Goal: Task Accomplishment & Management: Use online tool/utility

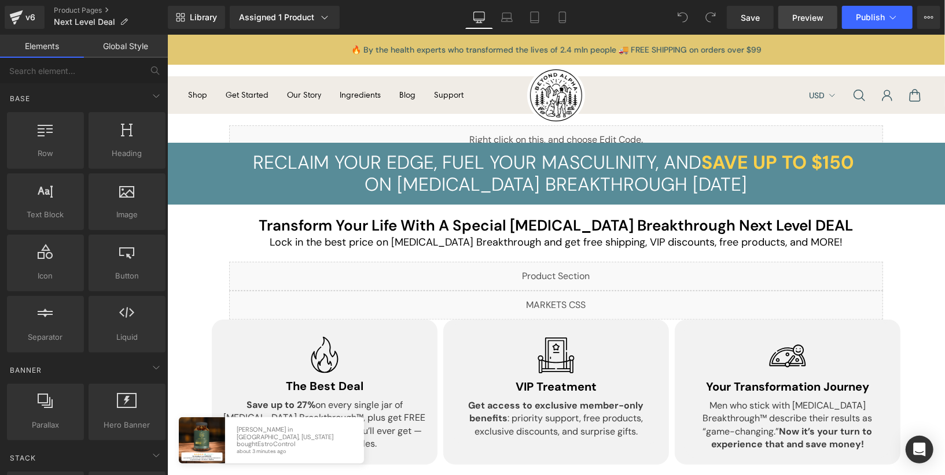
click at [797, 20] on span "Preview" at bounding box center [807, 18] width 31 height 12
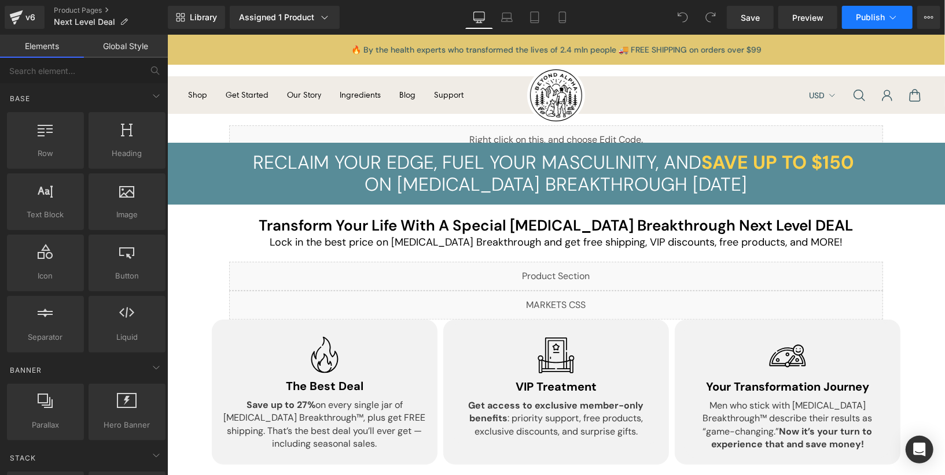
click at [898, 14] on button "Publish" at bounding box center [877, 17] width 71 height 23
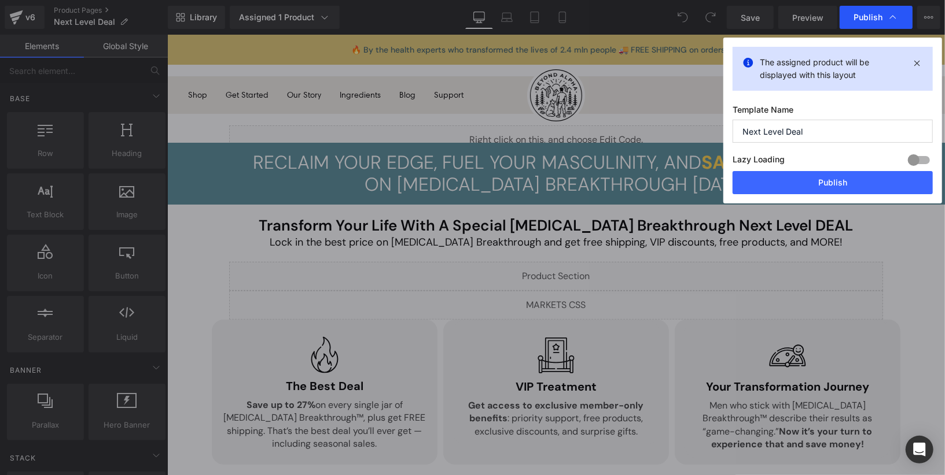
click at [901, 23] on div "Publish" at bounding box center [875, 17] width 73 height 23
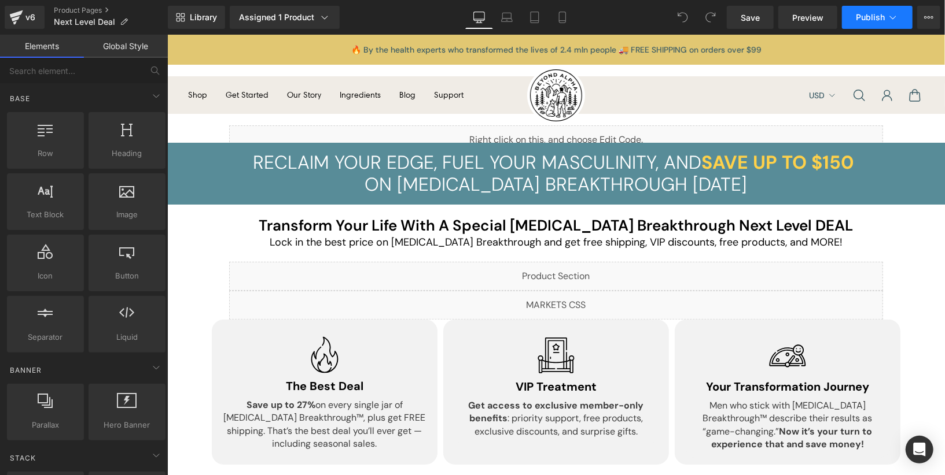
click at [873, 21] on span "Publish" at bounding box center [870, 17] width 29 height 9
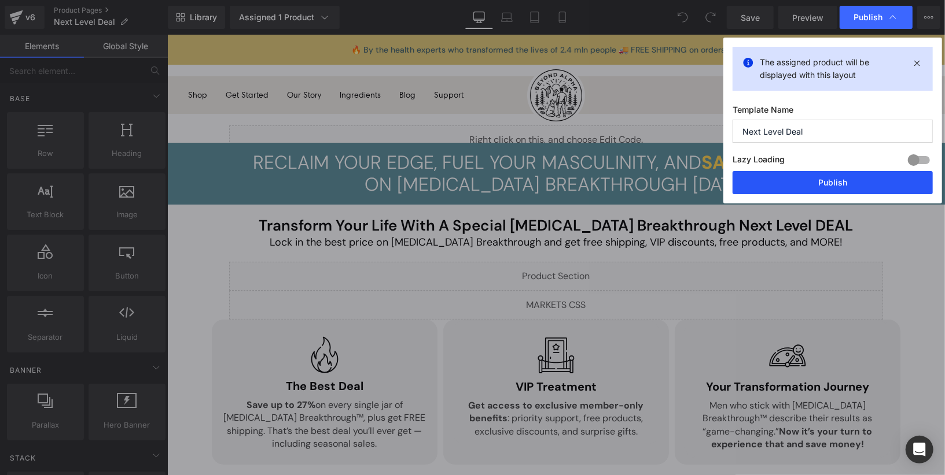
drag, startPoint x: 842, startPoint y: 176, endPoint x: 687, endPoint y: 31, distance: 212.0
click at [842, 176] on button "Publish" at bounding box center [832, 182] width 200 height 23
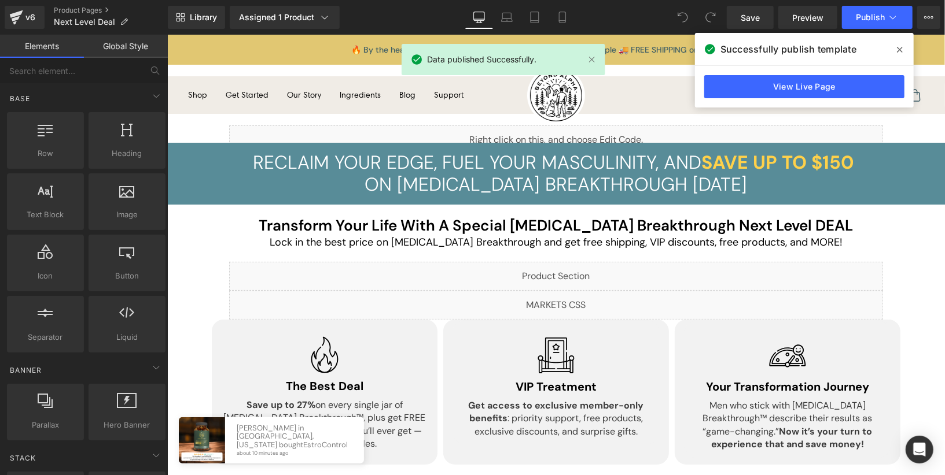
click at [821, 71] on div "View Live Page" at bounding box center [804, 87] width 219 height 42
click at [820, 85] on link "View Live Page" at bounding box center [804, 86] width 200 height 23
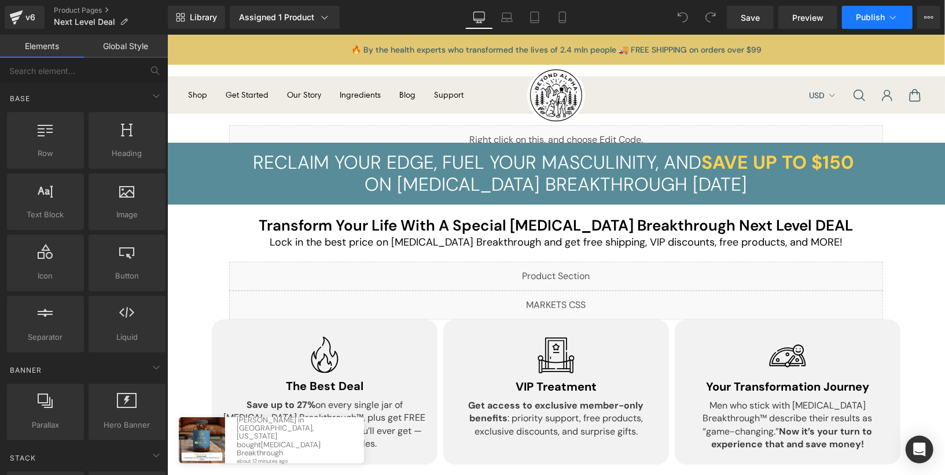
click at [896, 12] on icon at bounding box center [893, 18] width 12 height 12
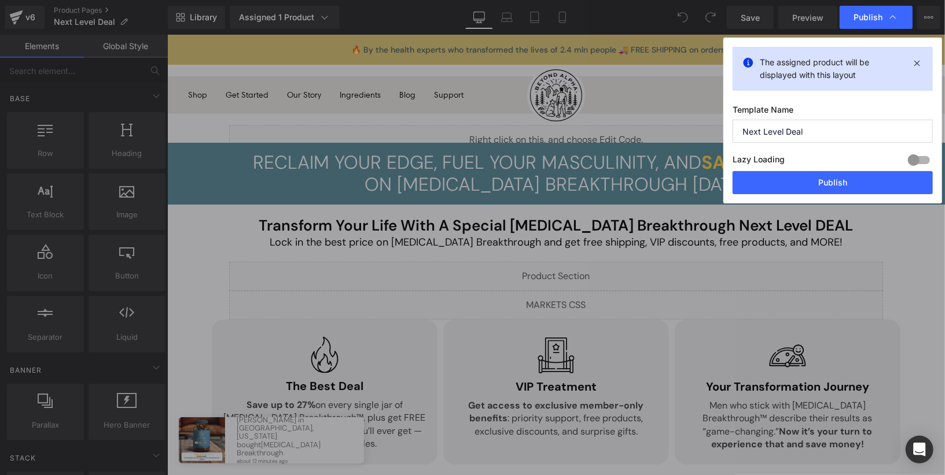
click at [836, 126] on input "Next Level Deal" at bounding box center [832, 131] width 200 height 23
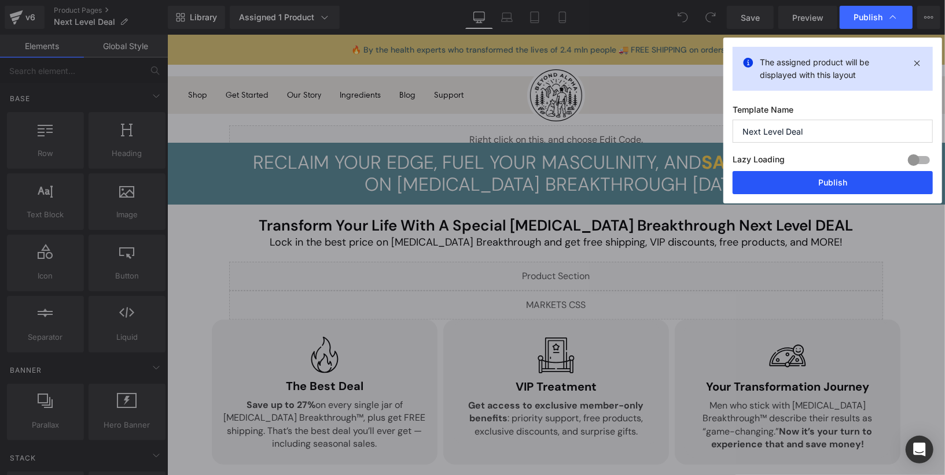
click at [846, 176] on button "Publish" at bounding box center [832, 182] width 200 height 23
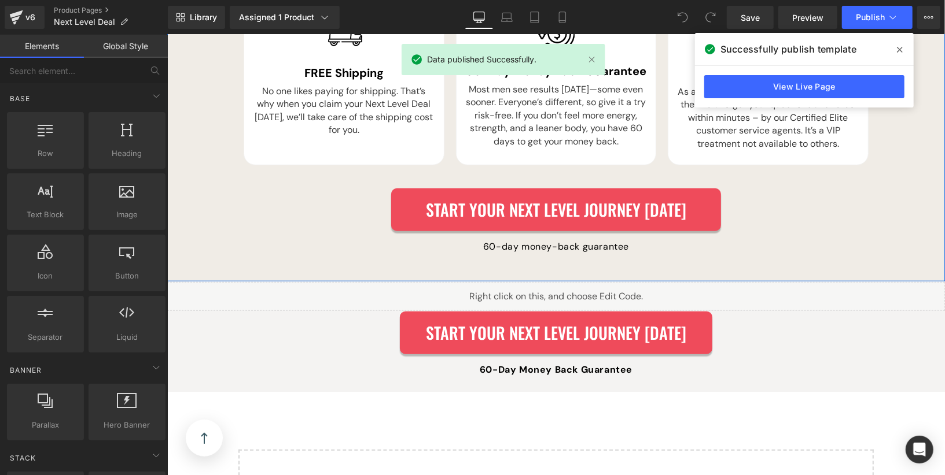
scroll to position [3421, 0]
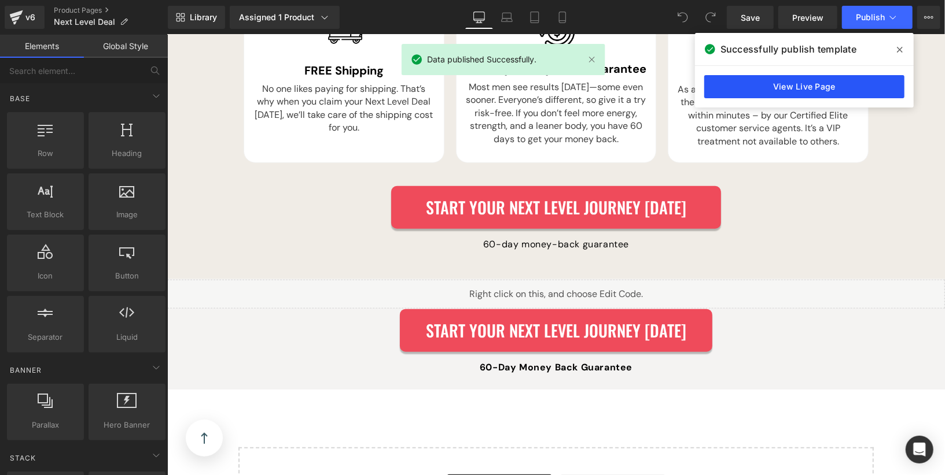
click at [808, 89] on link "View Live Page" at bounding box center [804, 86] width 200 height 23
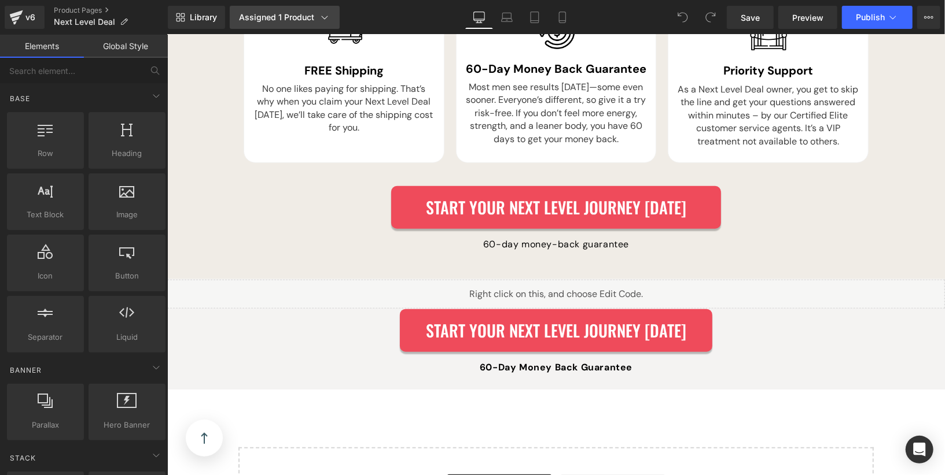
click at [324, 24] on link "Assigned 1 Product" at bounding box center [285, 17] width 110 height 23
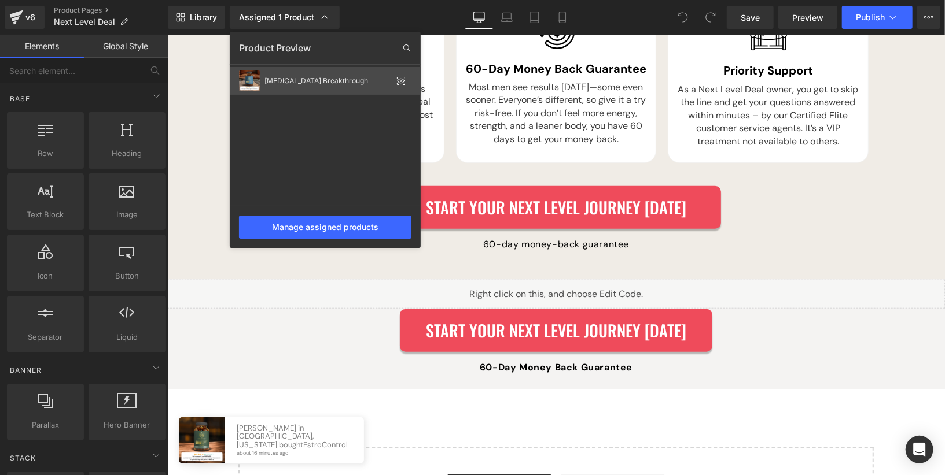
click at [400, 81] on icon at bounding box center [401, 81] width 2 height 2
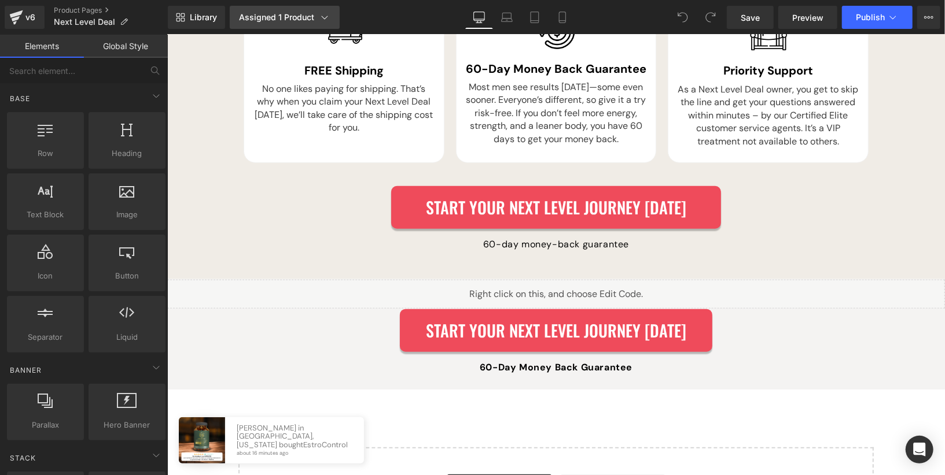
click at [322, 24] on link "Assigned 1 Product" at bounding box center [285, 17] width 110 height 23
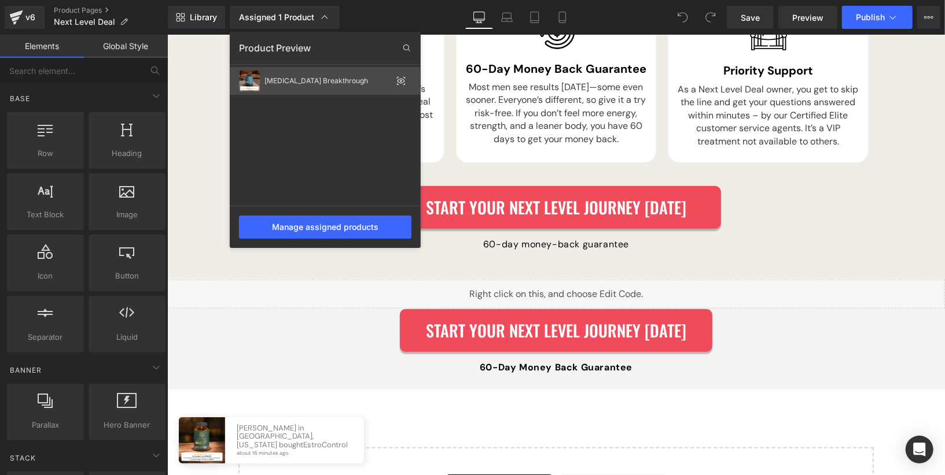
click at [359, 84] on div "[MEDICAL_DATA] Breakthrough" at bounding box center [327, 81] width 127 height 8
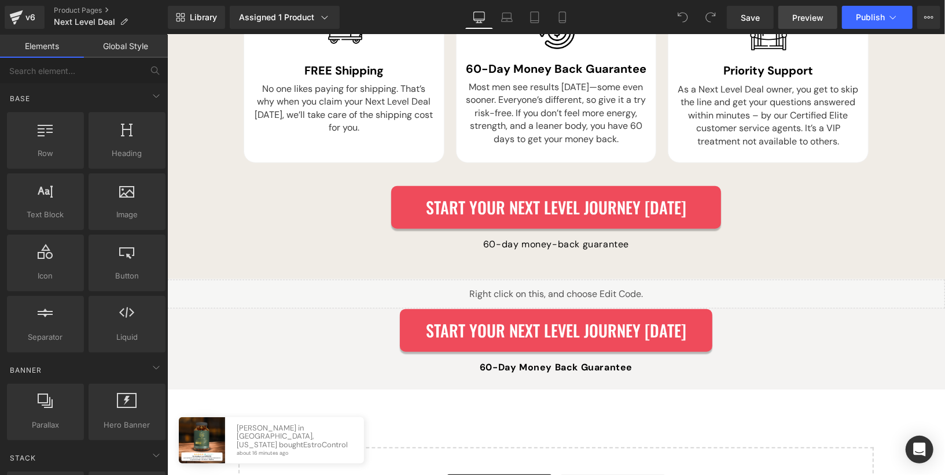
click at [791, 19] on link "Preview" at bounding box center [807, 17] width 59 height 23
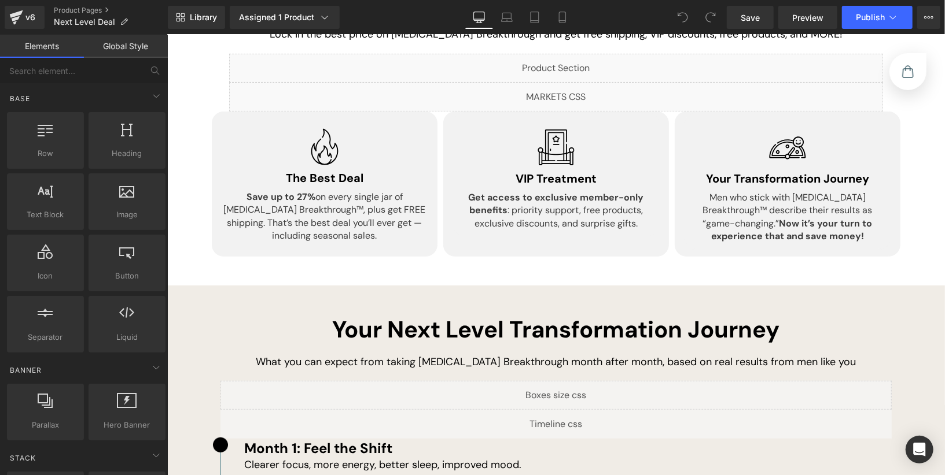
scroll to position [0, 0]
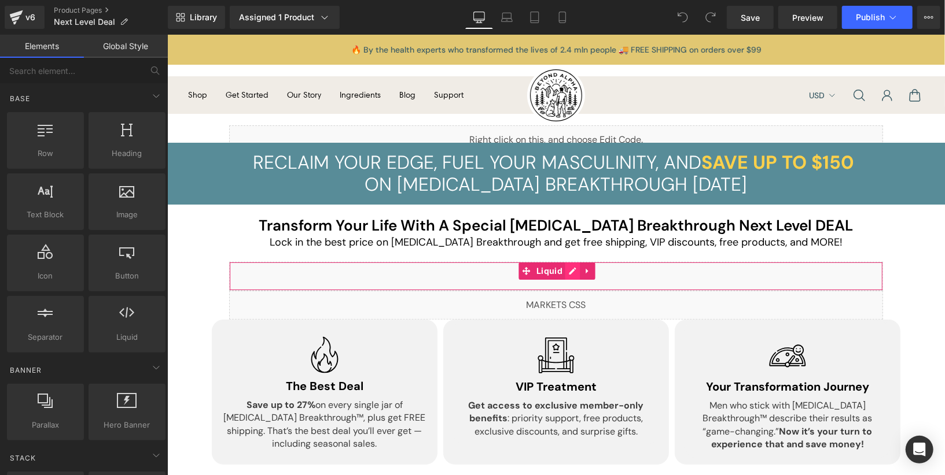
click at [569, 272] on div "Liquid" at bounding box center [555, 275] width 654 height 29
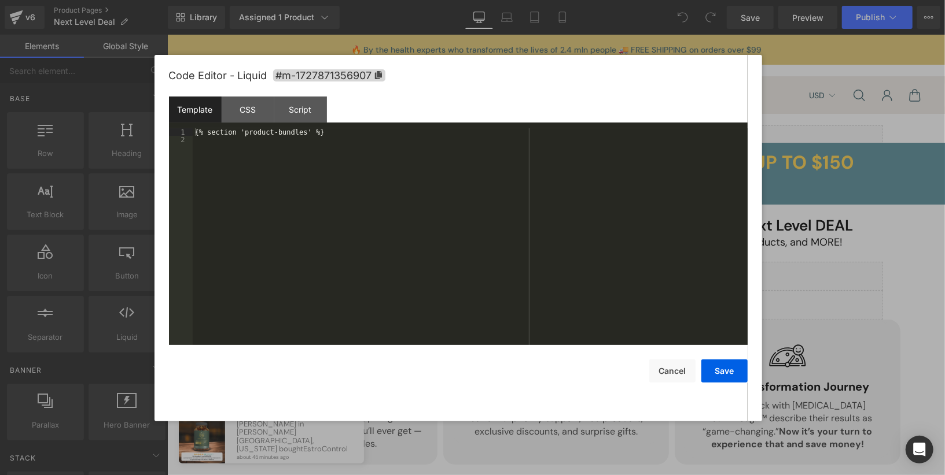
click at [352, 182] on div "{% section 'product-bundles' %}" at bounding box center [470, 244] width 555 height 233
click at [252, 113] on div "CSS" at bounding box center [248, 110] width 53 height 26
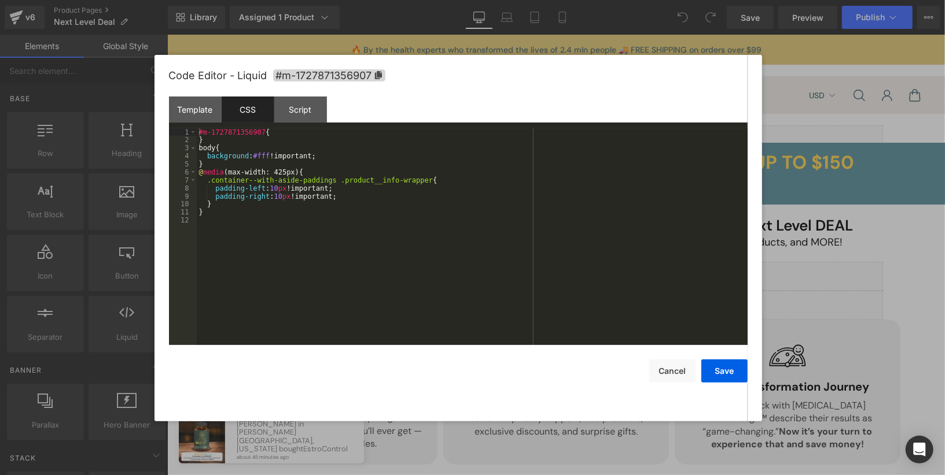
click at [256, 218] on div "#m-1727871356907 { } body { background : #fff !important; } @ media (max-width:…" at bounding box center [472, 244] width 551 height 233
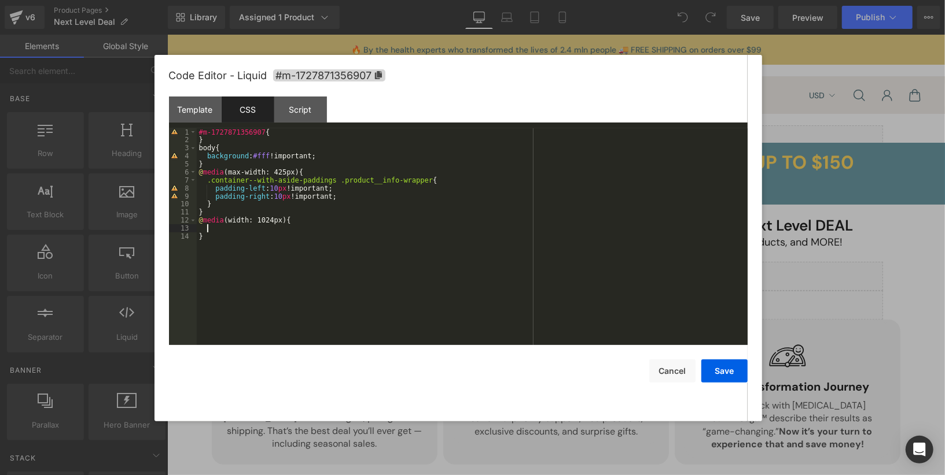
paste textarea
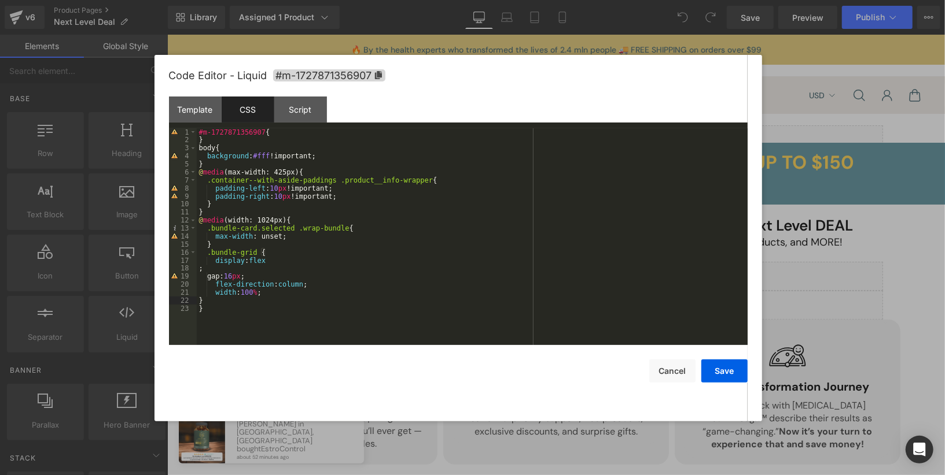
click at [250, 268] on div "#m-1727871356907 { } body { background : #fff !important; } @ media (max-width:…" at bounding box center [472, 244] width 551 height 233
click at [305, 278] on div "#m-1727871356907 { } body { background : #fff !important; } @ media (max-width:…" at bounding box center [472, 244] width 551 height 233
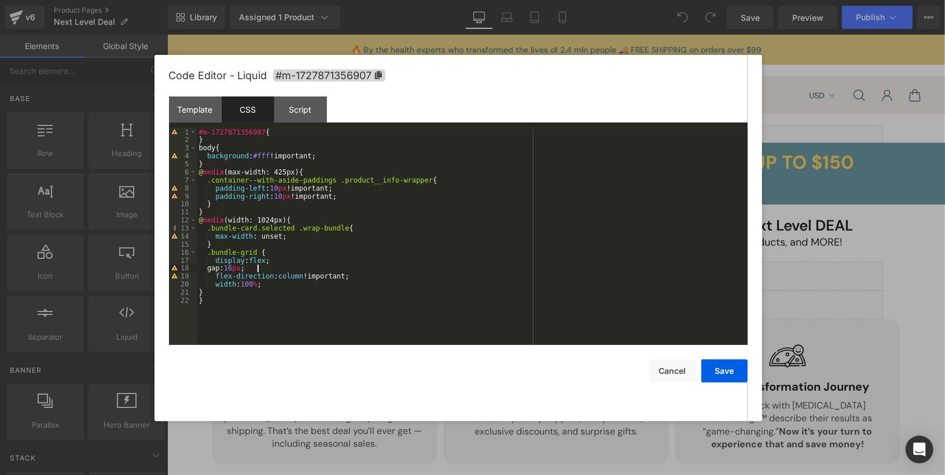
click at [289, 267] on div "#m-1727871356907 { } body { background : #fff !important; } @ media (max-width:…" at bounding box center [472, 244] width 551 height 233
click at [292, 239] on div "#m-1727871356907 { } body { background : #fff !important; } @ media (max-width:…" at bounding box center [472, 244] width 551 height 233
click at [720, 373] on button "Save" at bounding box center [724, 371] width 46 height 23
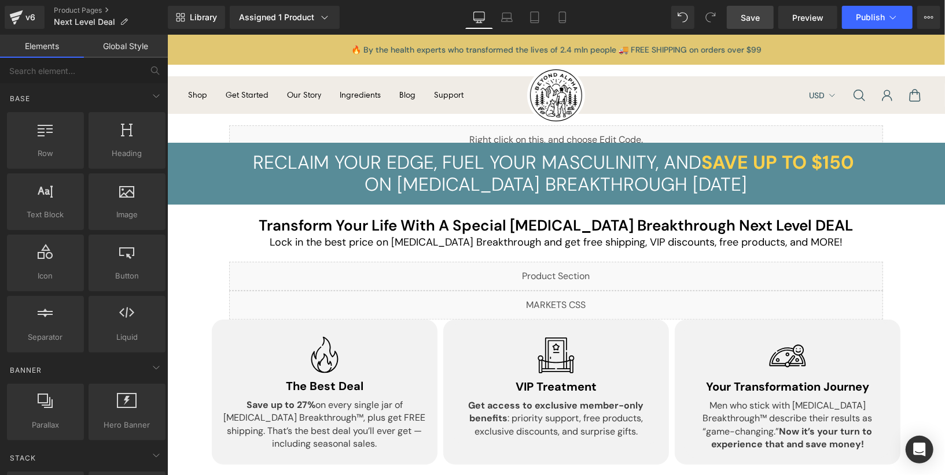
click at [756, 23] on link "Save" at bounding box center [750, 17] width 47 height 23
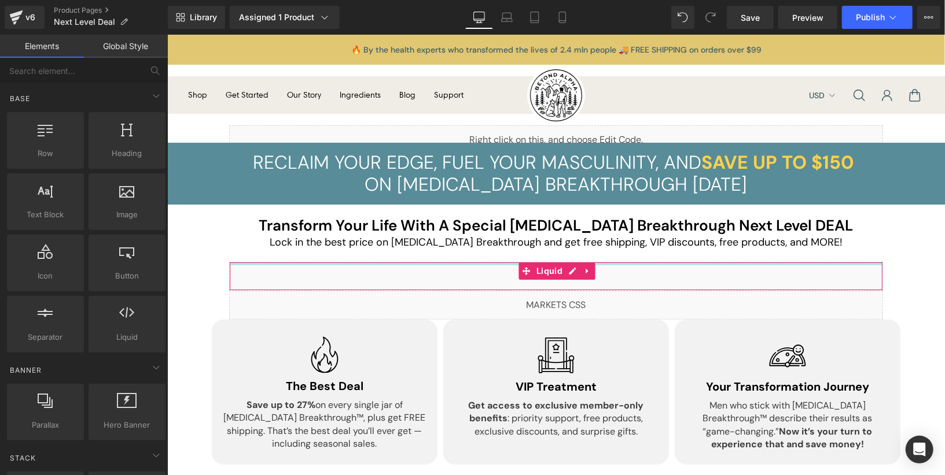
scroll to position [2, 0]
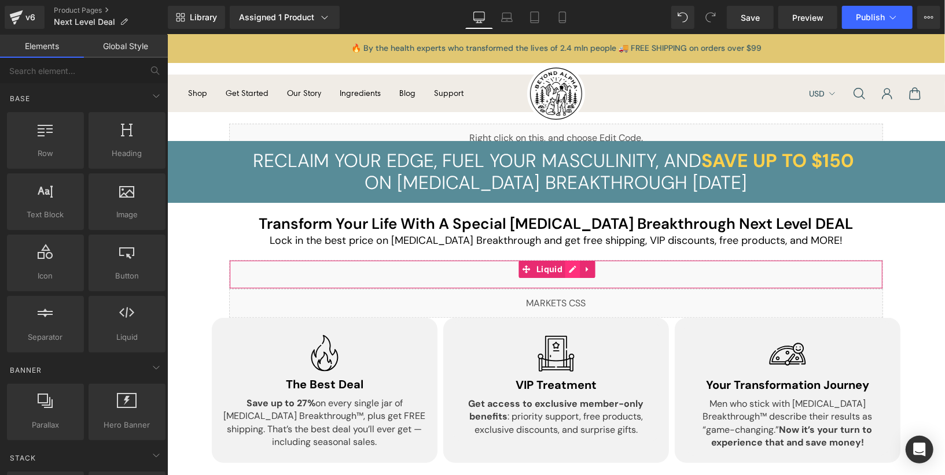
click at [565, 273] on div "Liquid" at bounding box center [555, 274] width 654 height 29
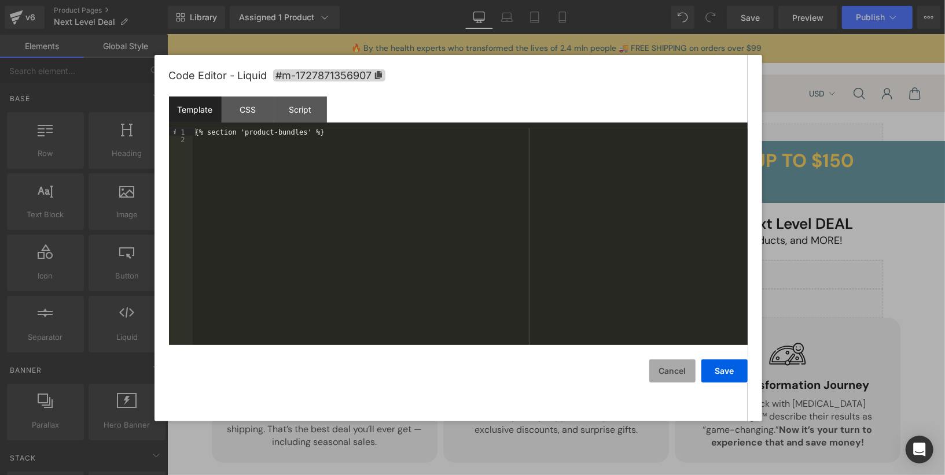
click at [684, 370] on button "Cancel" at bounding box center [672, 371] width 46 height 23
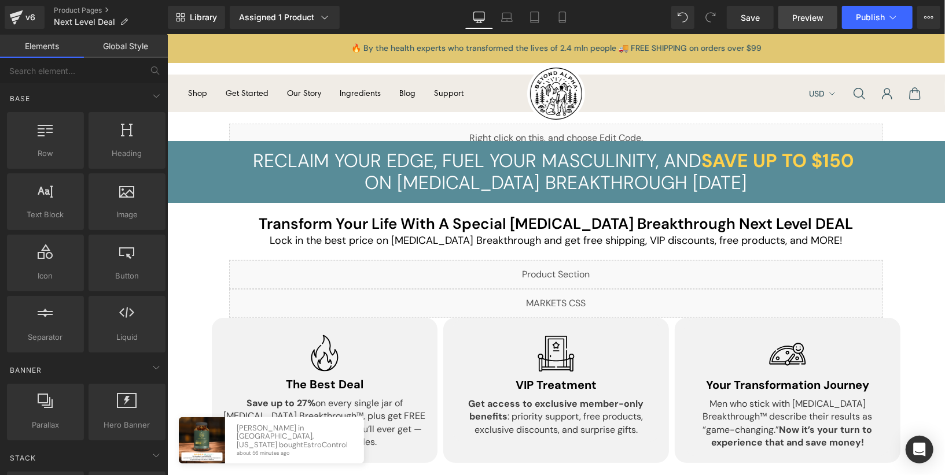
click at [811, 27] on link "Preview" at bounding box center [807, 17] width 59 height 23
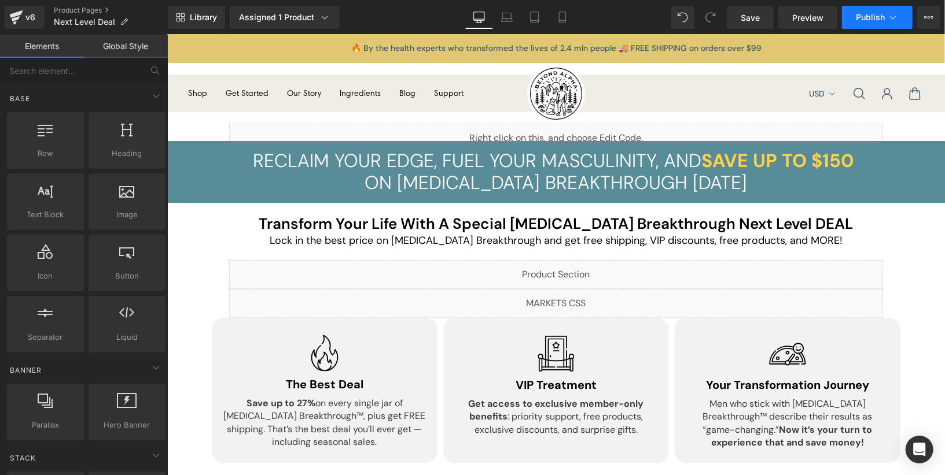
click at [877, 12] on button "Publish" at bounding box center [877, 17] width 71 height 23
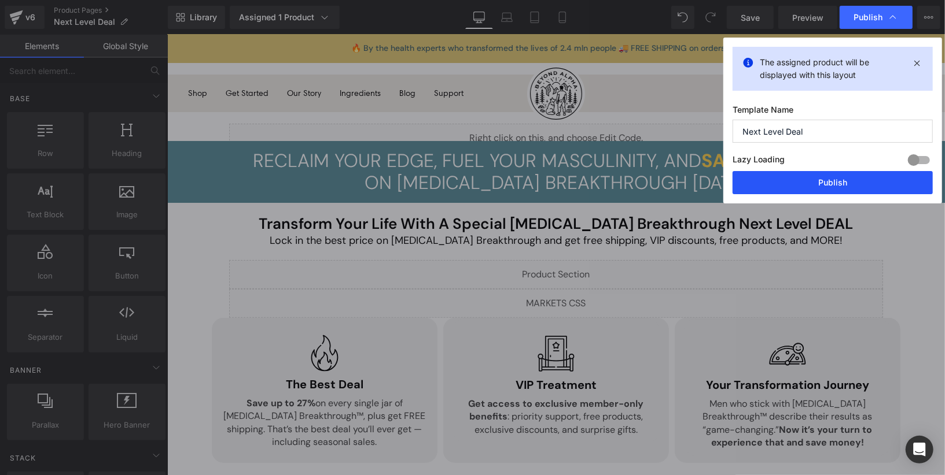
drag, startPoint x: 865, startPoint y: 171, endPoint x: 606, endPoint y: 76, distance: 276.3
click at [865, 171] on button "Publish" at bounding box center [832, 182] width 200 height 23
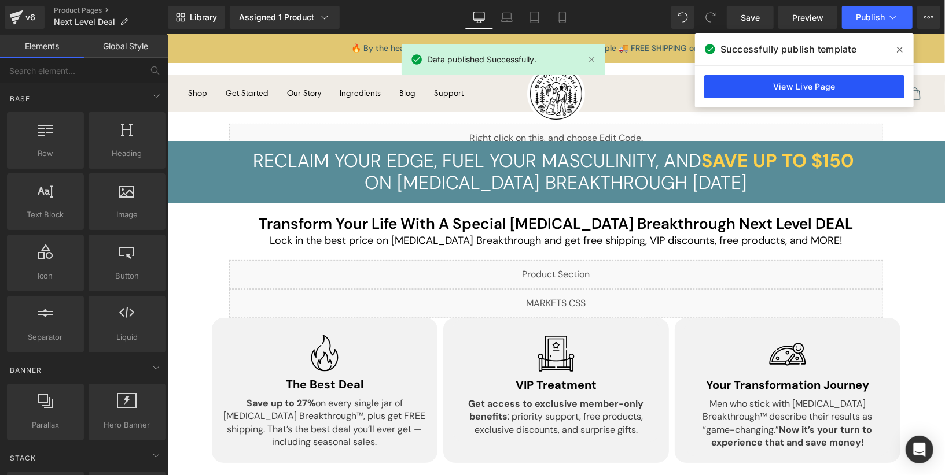
click at [735, 86] on link "View Live Page" at bounding box center [804, 86] width 200 height 23
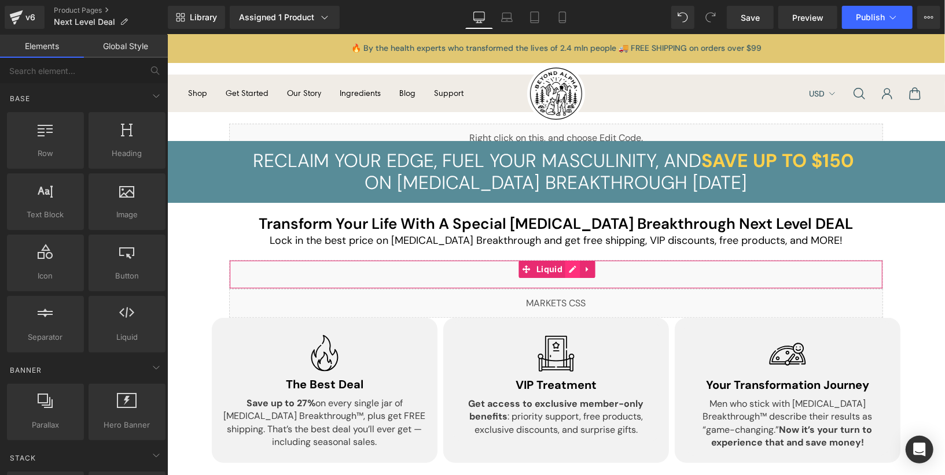
click at [570, 273] on div "Liquid" at bounding box center [555, 274] width 654 height 29
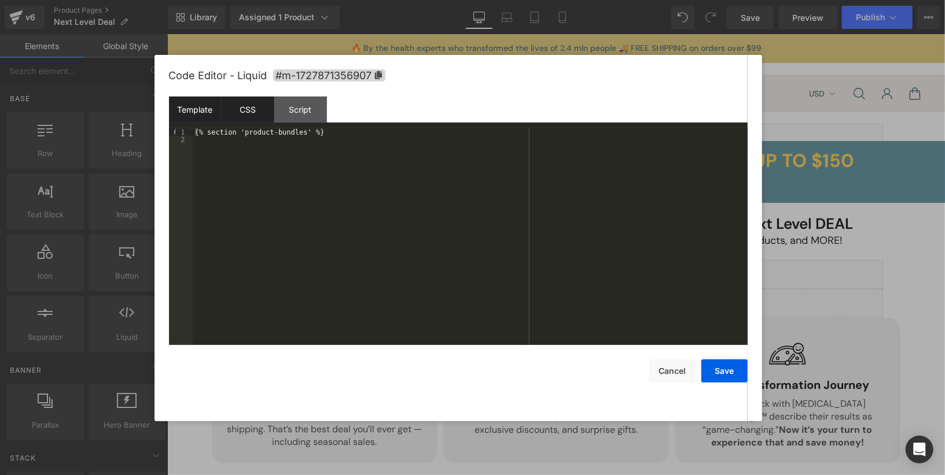
click at [254, 113] on div "CSS" at bounding box center [248, 110] width 53 height 26
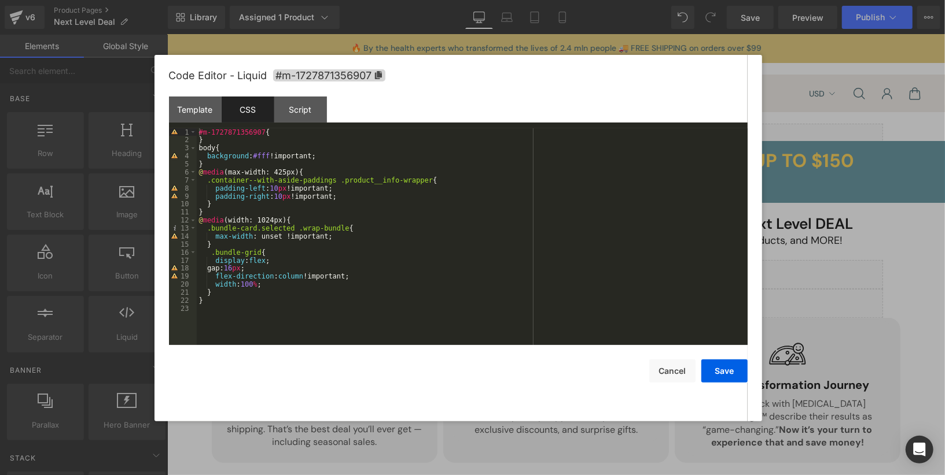
click at [297, 293] on div "#m-1727871356907 { } body { background : #fff !important; } @ media (max-width:…" at bounding box center [472, 244] width 551 height 233
paste textarea
click at [712, 370] on button "Save" at bounding box center [724, 371] width 46 height 23
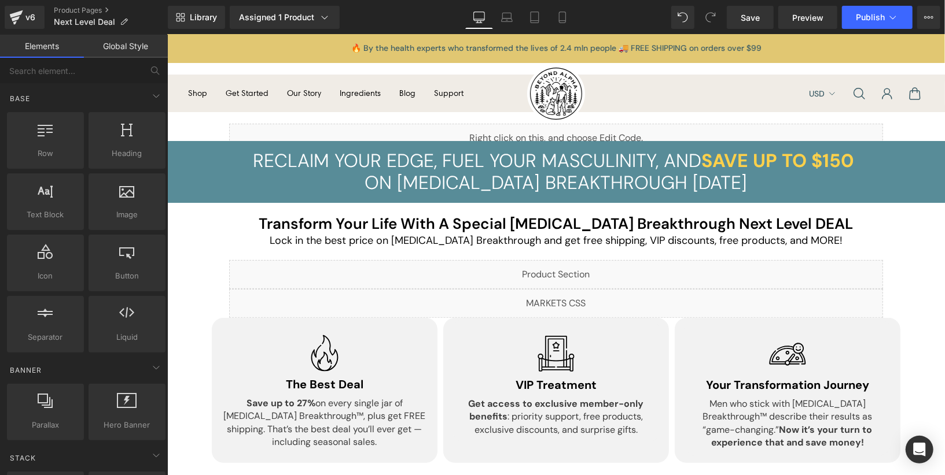
click at [754, 30] on div "Library Assigned 1 Product Product Preview Testosterone Breakthrough Manage ass…" at bounding box center [556, 17] width 777 height 35
click at [754, 25] on link "Save" at bounding box center [750, 17] width 47 height 23
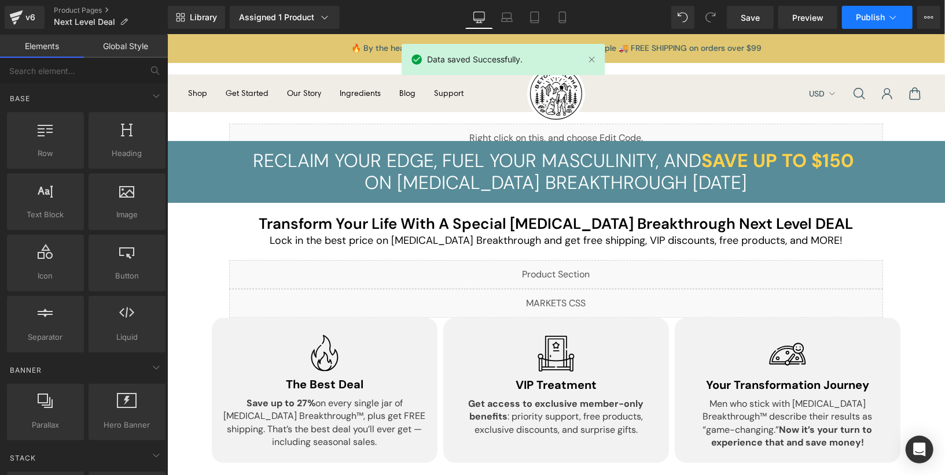
click at [862, 23] on button "Publish" at bounding box center [877, 17] width 71 height 23
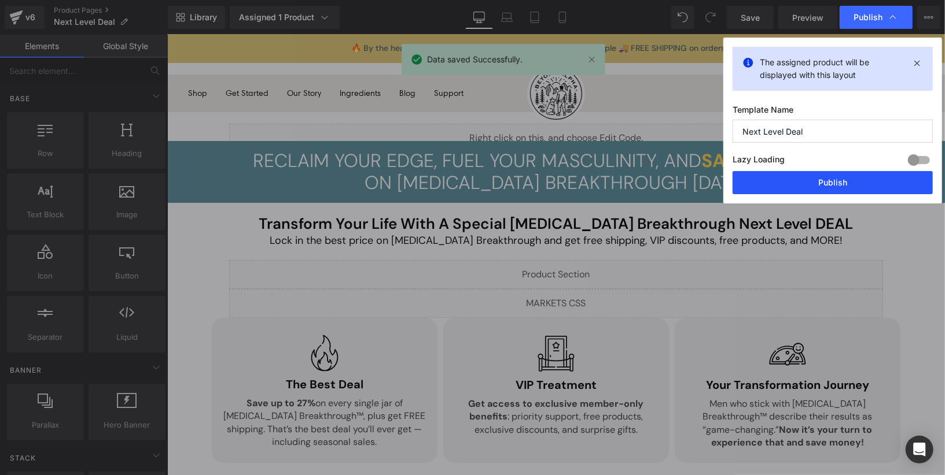
click at [823, 188] on button "Publish" at bounding box center [832, 182] width 200 height 23
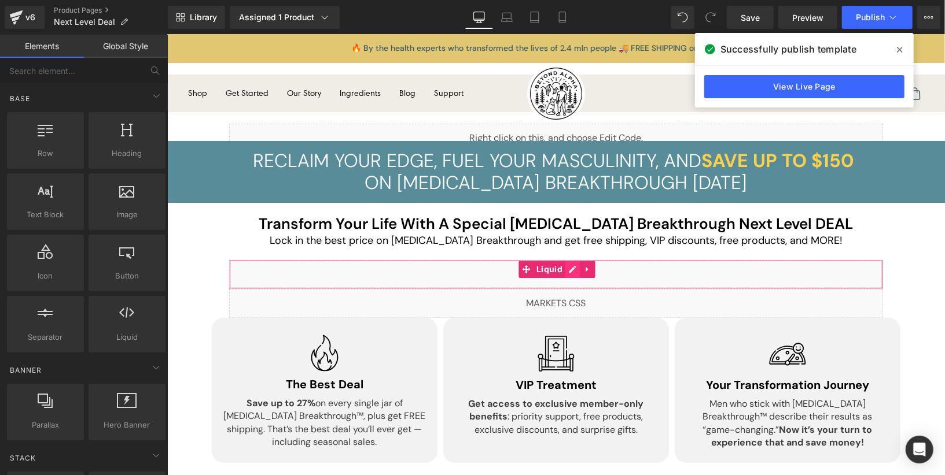
click at [567, 269] on div "Liquid" at bounding box center [555, 274] width 654 height 29
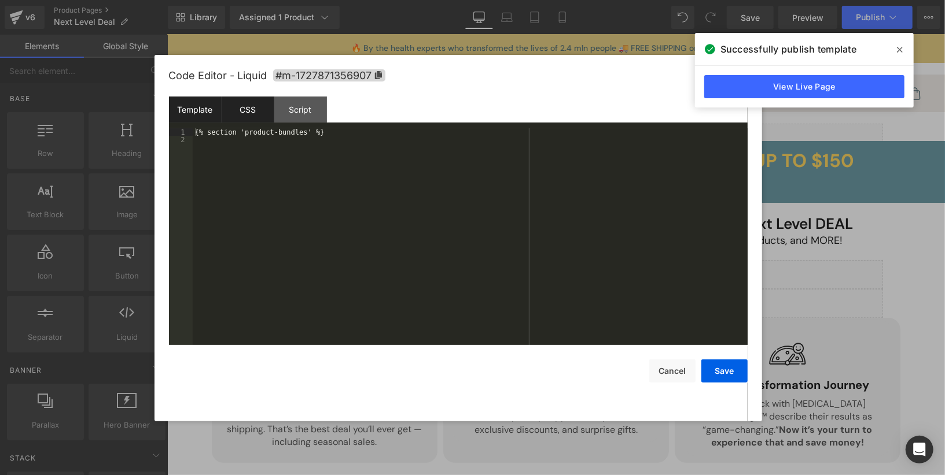
click at [271, 113] on div "CSS" at bounding box center [248, 110] width 53 height 26
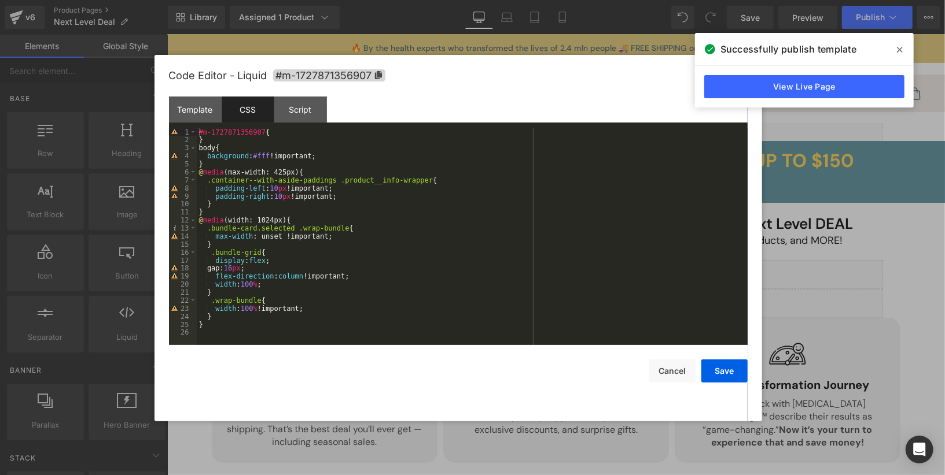
click at [318, 311] on div "#m-1727871356907 { } body { background : #fff !important; } @ media (max-width:…" at bounding box center [472, 244] width 551 height 233
click at [736, 378] on button "Save" at bounding box center [724, 371] width 46 height 23
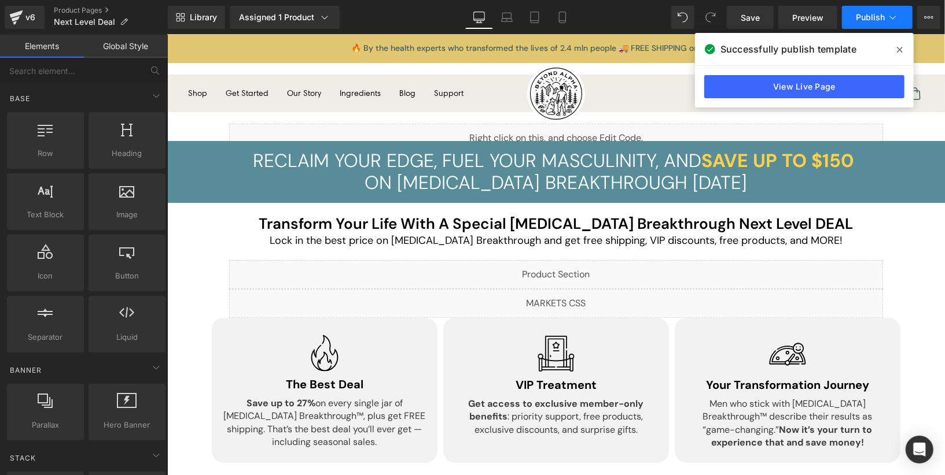
click at [850, 24] on button "Publish" at bounding box center [877, 17] width 71 height 23
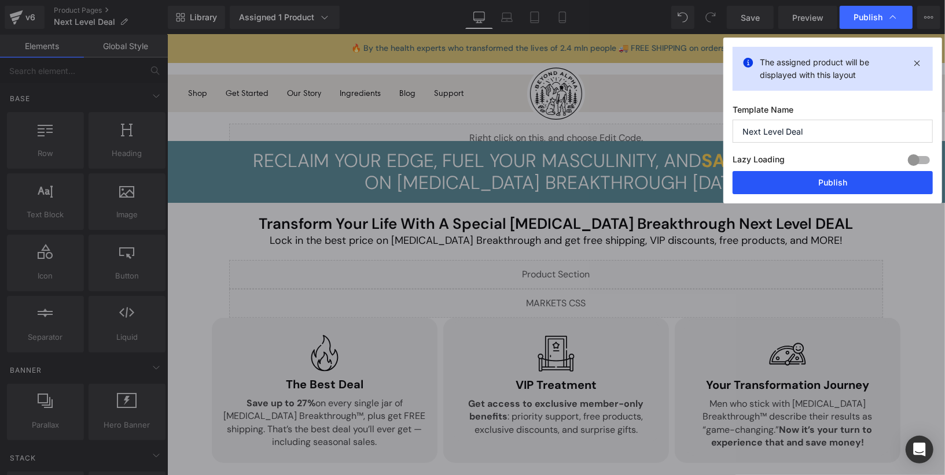
click at [838, 176] on button "Publish" at bounding box center [832, 182] width 200 height 23
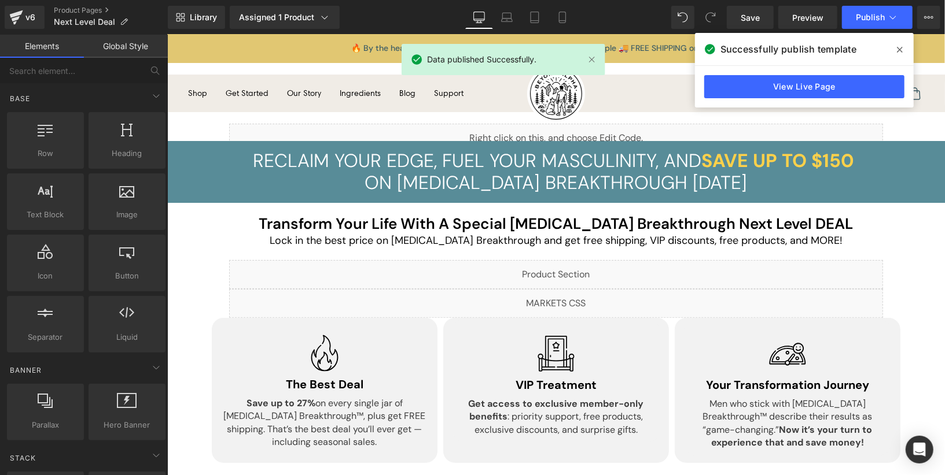
click at [808, 102] on div "View Live Page" at bounding box center [804, 87] width 219 height 42
click at [808, 93] on link "View Live Page" at bounding box center [804, 86] width 200 height 23
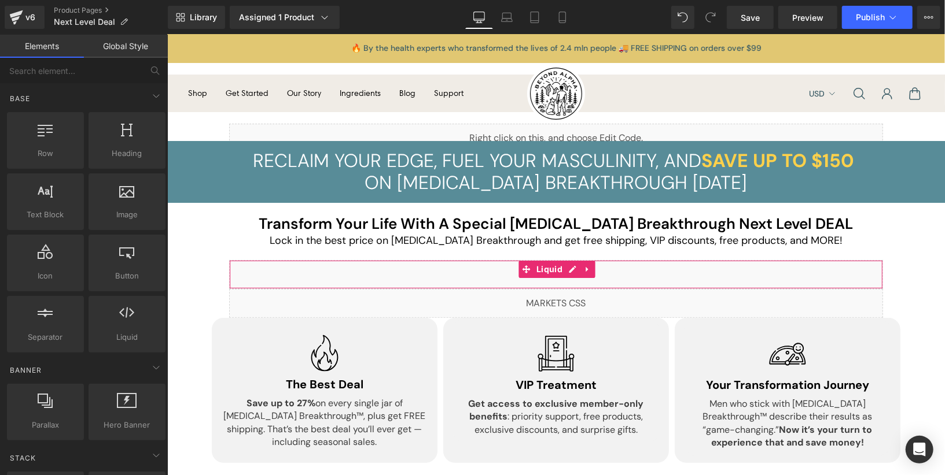
click at [570, 271] on div "Liquid" at bounding box center [555, 274] width 654 height 29
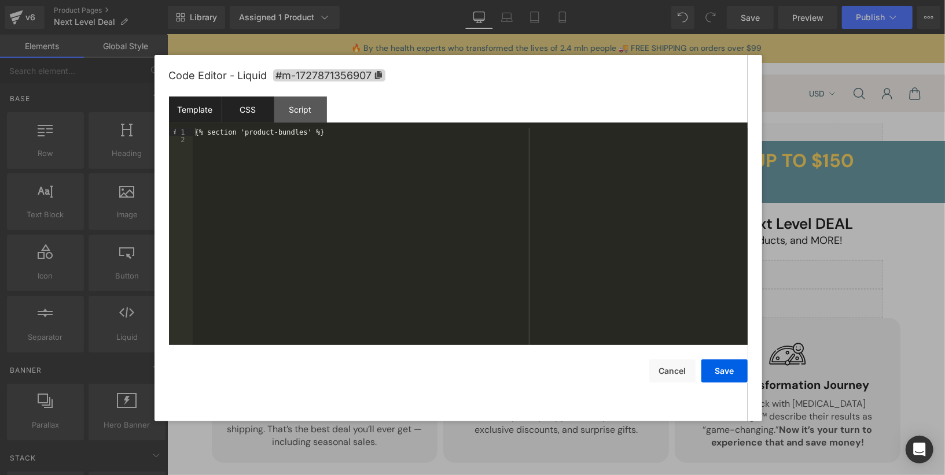
click at [252, 113] on div "CSS" at bounding box center [248, 110] width 53 height 26
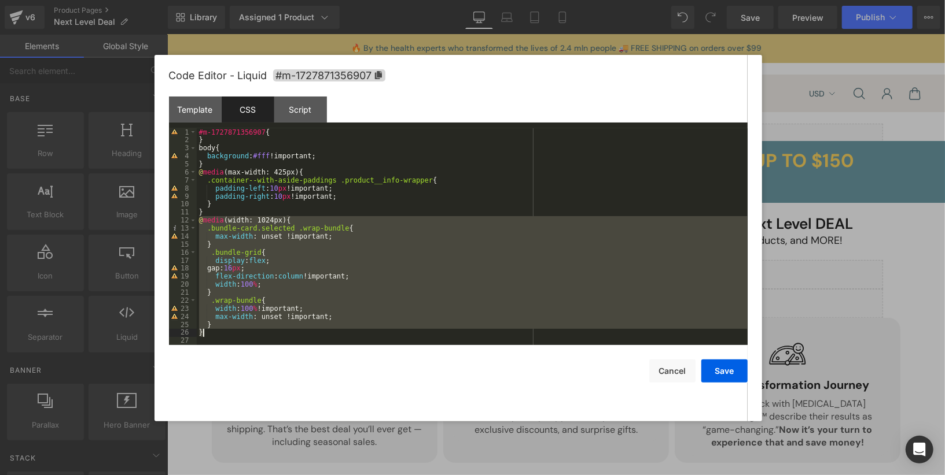
drag, startPoint x: 199, startPoint y: 222, endPoint x: 325, endPoint y: 330, distance: 166.1
click at [325, 330] on div "#m-1727871356907 { } body { background : #fff !important; } @ media (max-width:…" at bounding box center [472, 244] width 551 height 233
click at [320, 335] on div "#m-1727871356907 { } body { background : #fff !important; } @ media (max-width:…" at bounding box center [472, 244] width 551 height 233
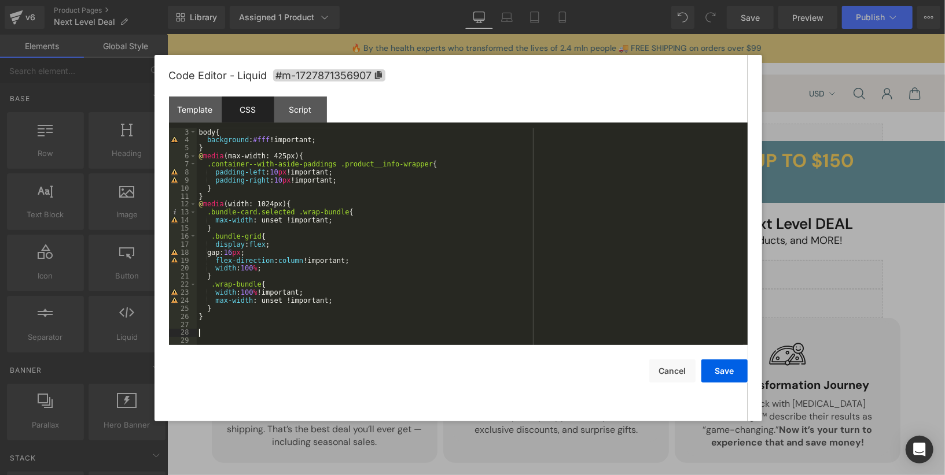
paste textarea
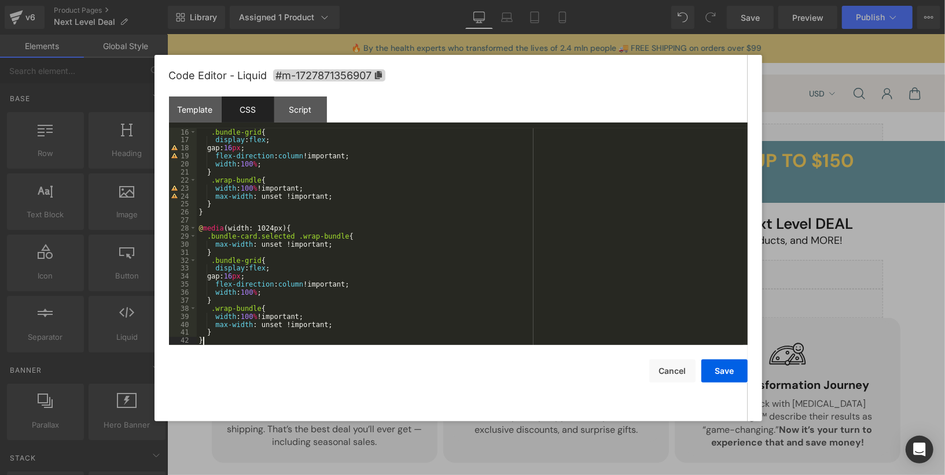
scroll to position [120, 0]
click at [230, 227] on div ".bundle-grid { display : flex ; gap: 16 px ; flex-direction : column !important…" at bounding box center [470, 244] width 546 height 233
click at [729, 371] on button "Save" at bounding box center [724, 371] width 46 height 23
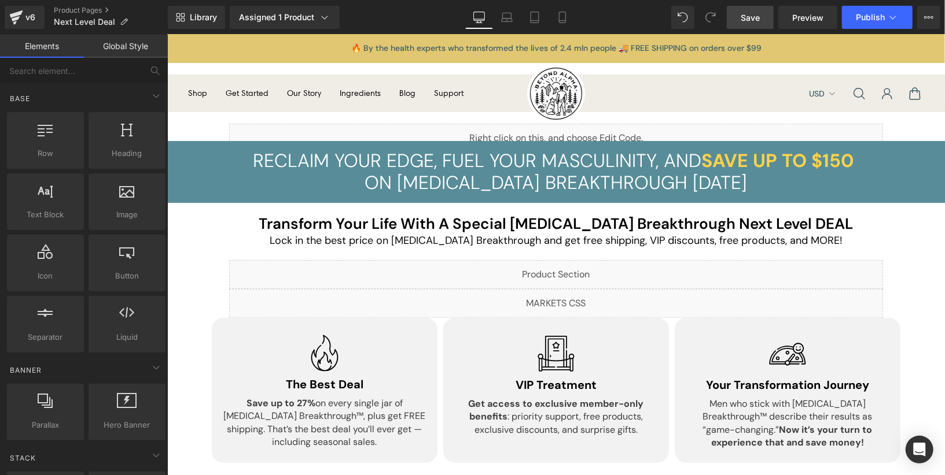
click at [755, 22] on span "Save" at bounding box center [749, 18] width 19 height 12
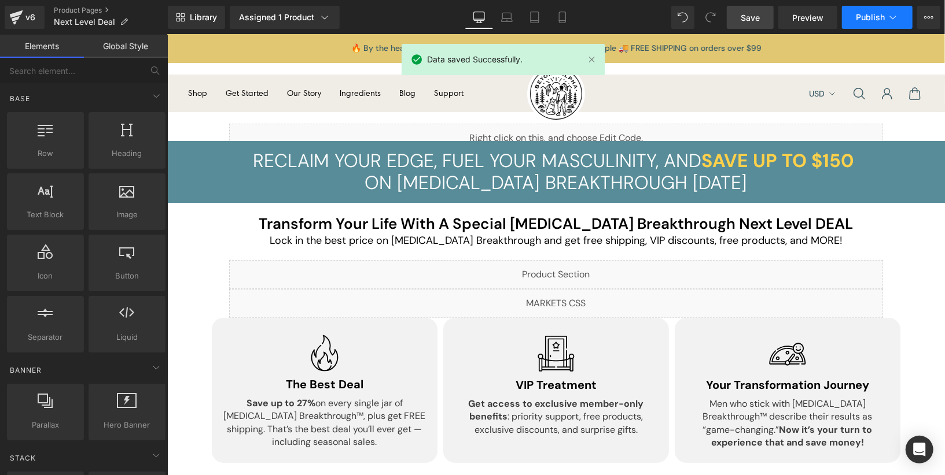
click at [875, 20] on span "Publish" at bounding box center [870, 17] width 29 height 9
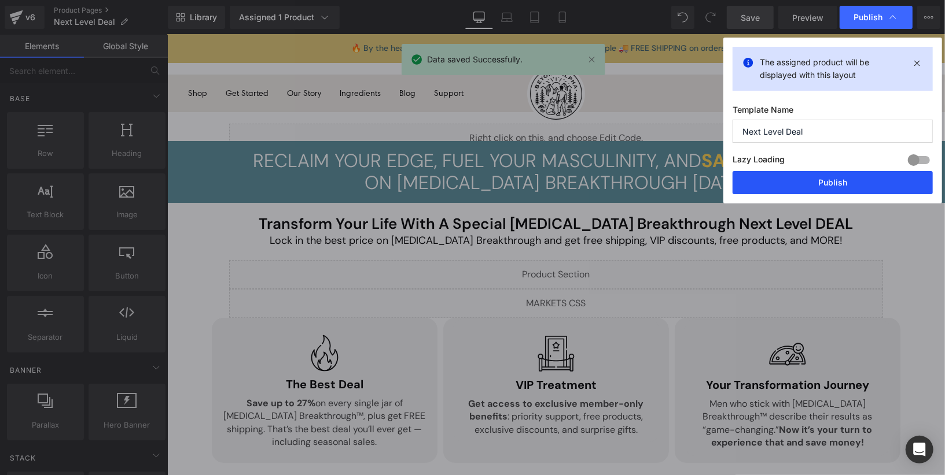
click at [853, 172] on button "Publish" at bounding box center [832, 182] width 200 height 23
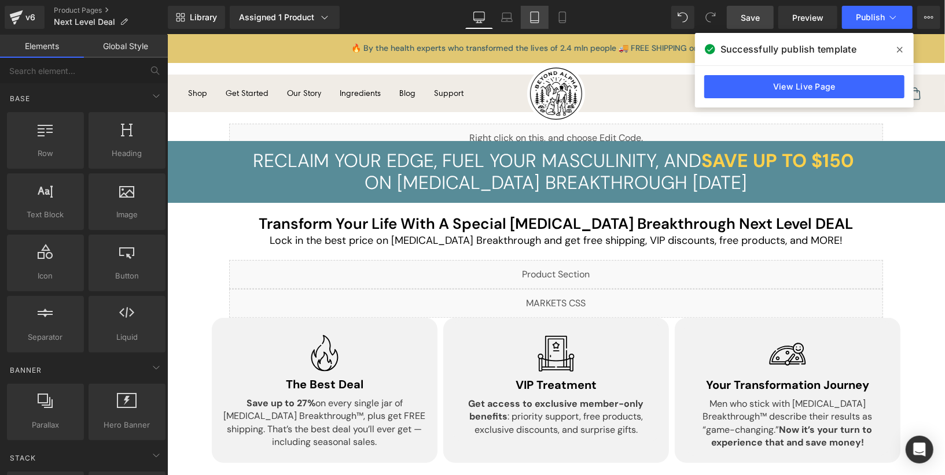
click at [534, 22] on icon at bounding box center [534, 17] width 8 height 11
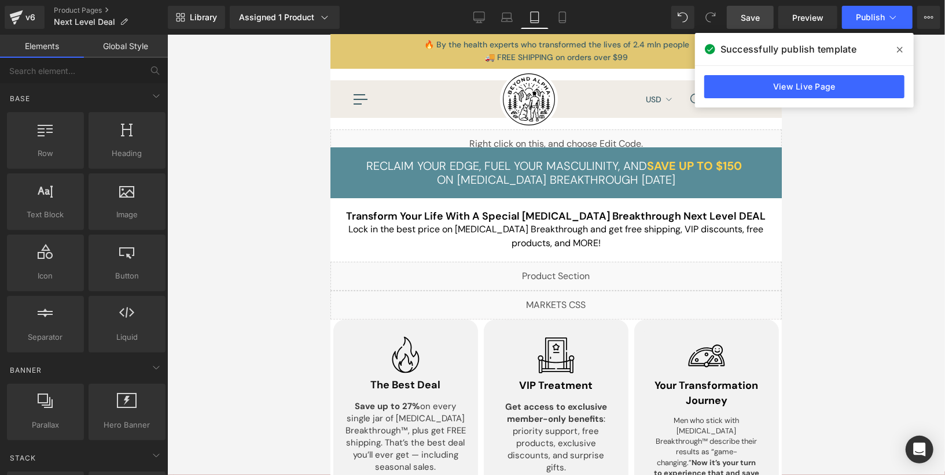
click at [901, 49] on icon at bounding box center [900, 50] width 6 height 6
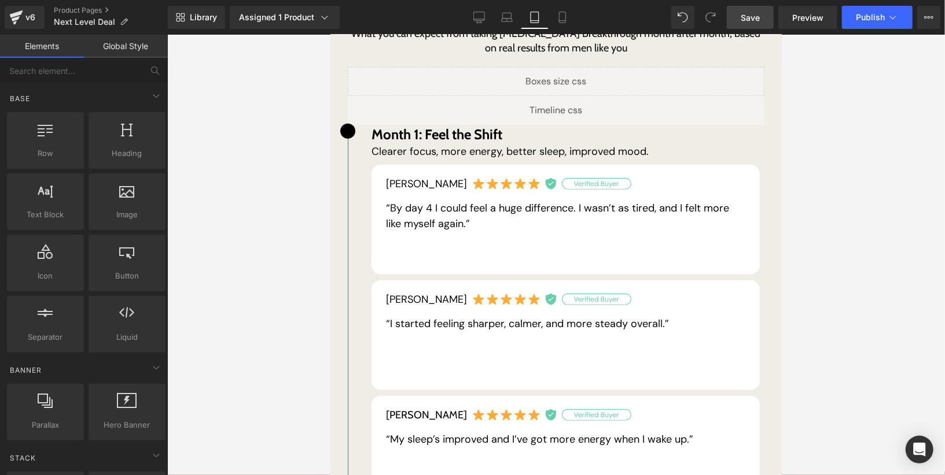
scroll to position [548, 0]
click at [596, 232] on div "Mike C. Text Block “By day 4 I could feel a huge difference. I wasn’t as tired,…" at bounding box center [565, 218] width 388 height 110
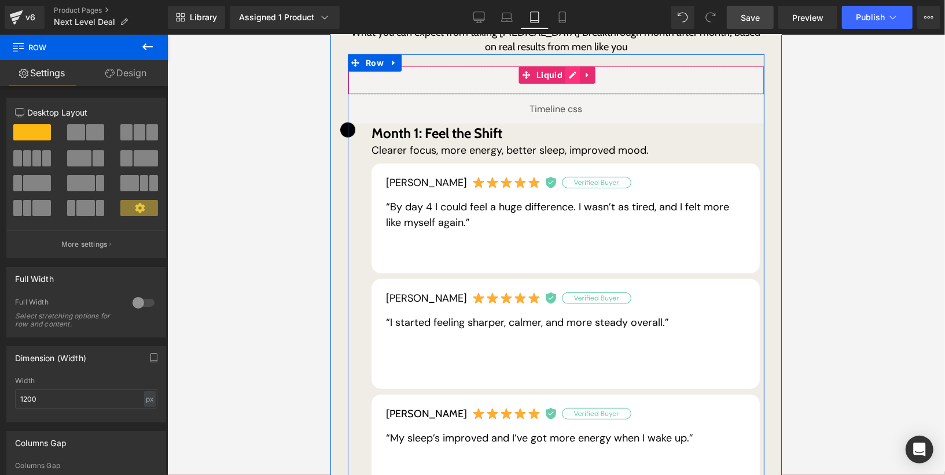
click at [576, 67] on div "Liquid" at bounding box center [555, 79] width 416 height 29
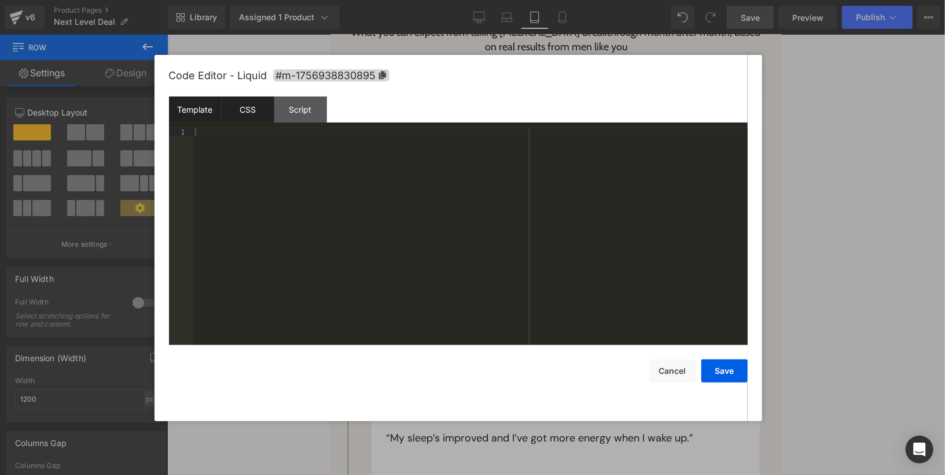
click at [266, 120] on div "CSS" at bounding box center [248, 110] width 53 height 26
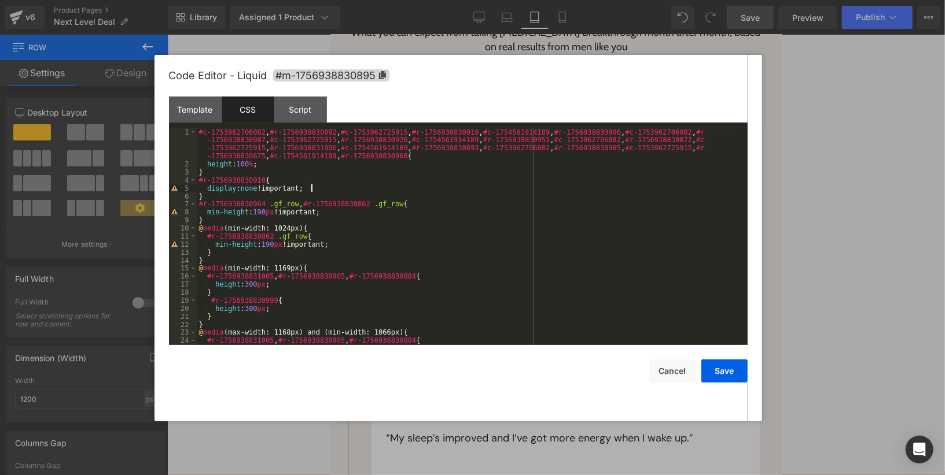
click at [354, 191] on div "#c-1753962706082 , #r-1756938830892 , #c-1753962725915 , #r-1756938830919 , #c-…" at bounding box center [470, 256] width 546 height 257
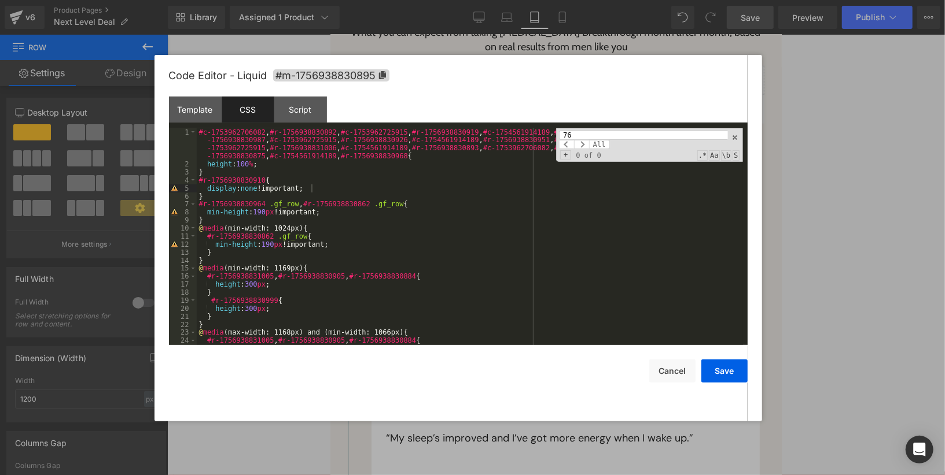
type input "768"
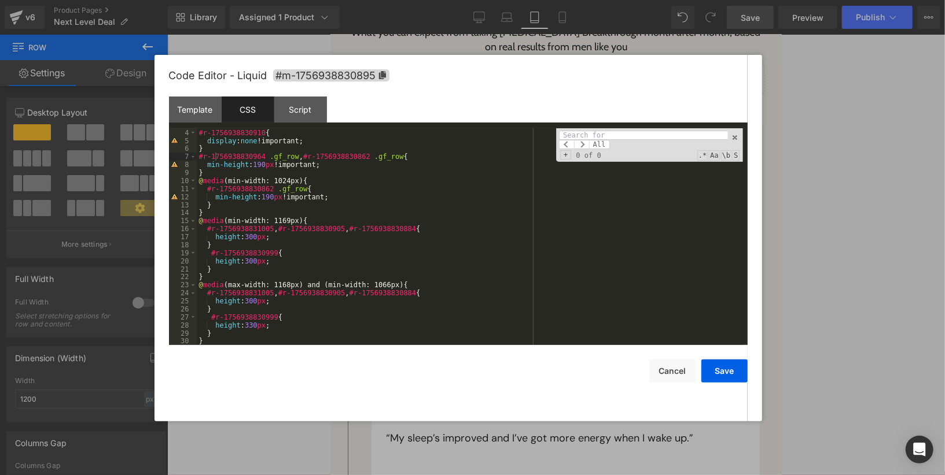
scroll to position [0, 0]
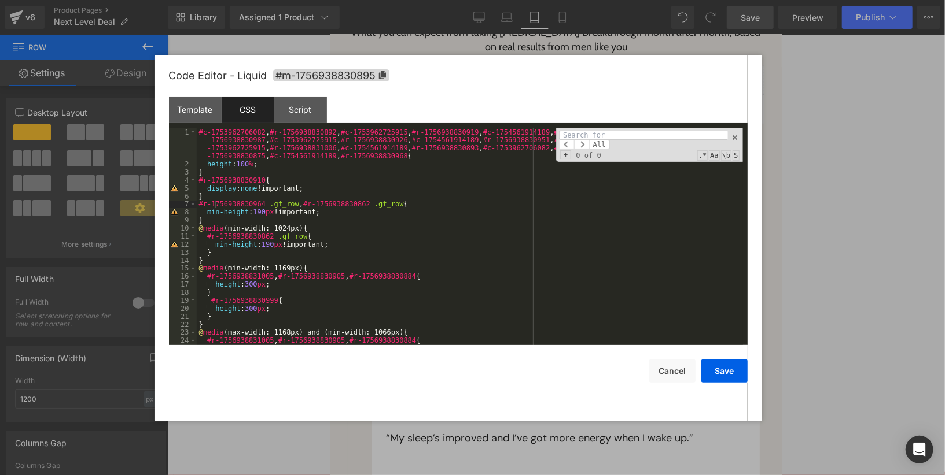
click at [469, 193] on div "#c-1753962706082 , #r-1756938830892 , #c-1753962725915 , #r-1756938830919 , #c-…" at bounding box center [470, 256] width 546 height 257
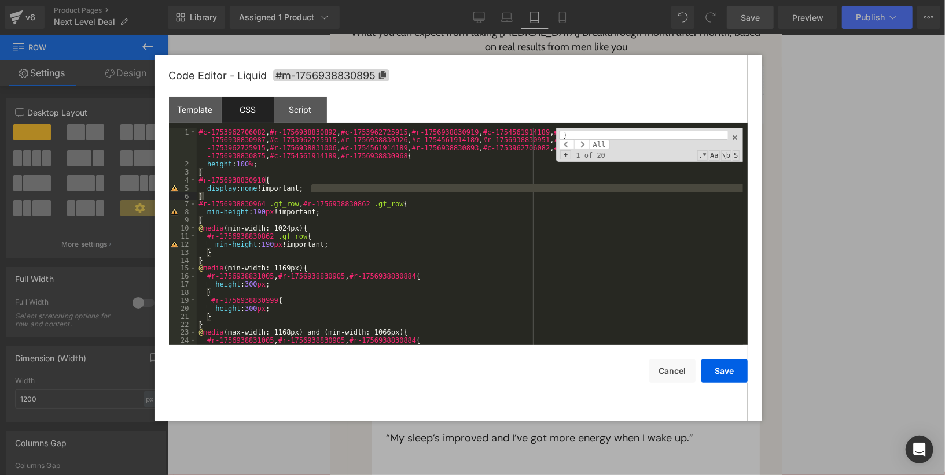
paste input "#r-1756938830964 .gf_row, #r-1756938830862 .gf_row"
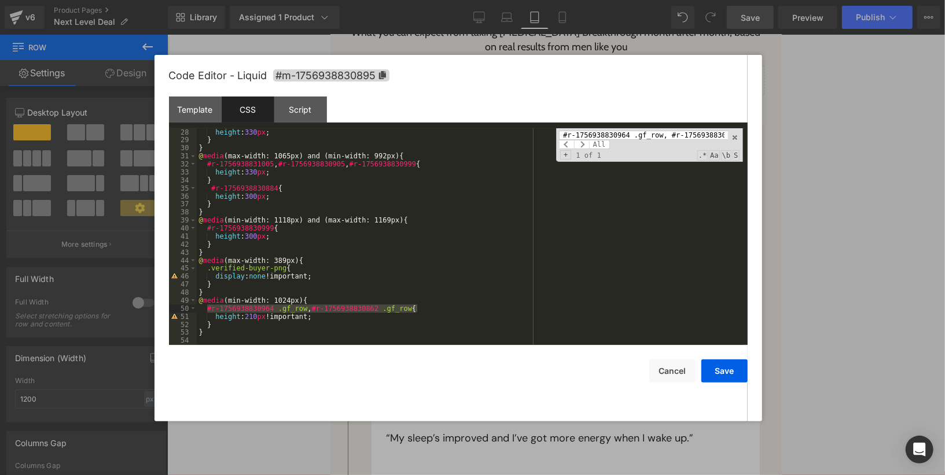
scroll to position [241, 0]
type input "#r-1756938830964 .gf_row, #r-1756938830862 .gf_row"
click at [303, 335] on div "height : 330 px ; } } @ media (max-width: 1065px) and (min-width: 992px) { #r-1…" at bounding box center [470, 244] width 546 height 233
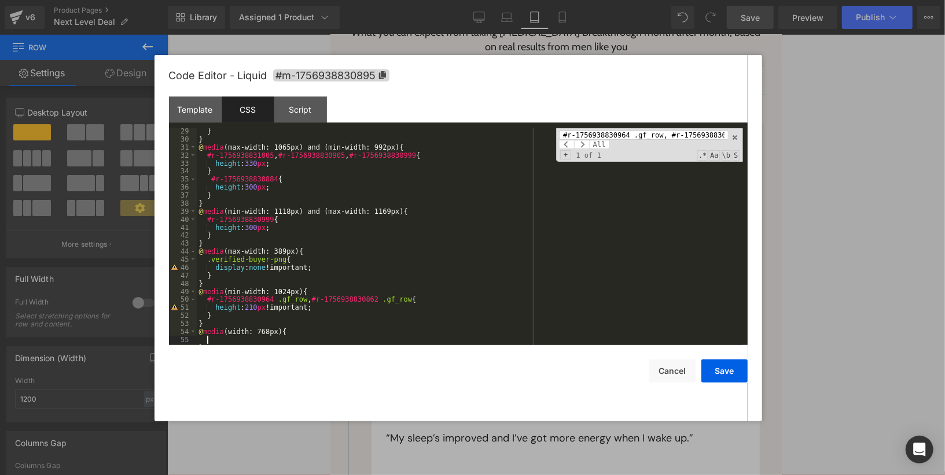
scroll to position [265, 0]
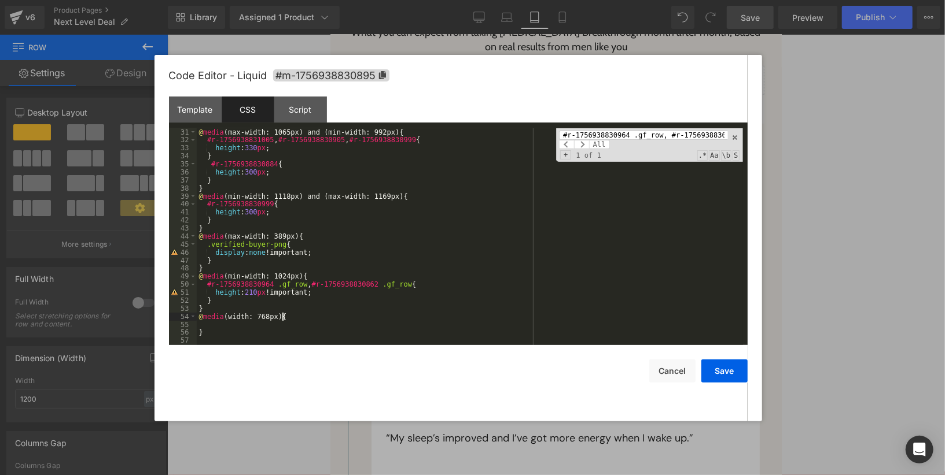
click at [283, 315] on div "@ media (max-width: 1065px) and (min-width: 992px) { #r-1756938831005 , #r-1756…" at bounding box center [470, 244] width 546 height 233
click at [228, 318] on div "@ media (max-width: 1065px) and (min-width: 992px) { #r-1756938831005 , #r-1756…" at bounding box center [470, 244] width 546 height 233
click at [300, 319] on div "@ media (max-width: 1065px) and (min-width: 992px) { #r-1756938831005 , #r-1756…" at bounding box center [470, 244] width 546 height 233
click at [414, 316] on div "@ media (max-width: 1065px) and (min-width: 992px) { #r-1756938831005 , #r-1756…" at bounding box center [470, 244] width 546 height 233
paste textarea
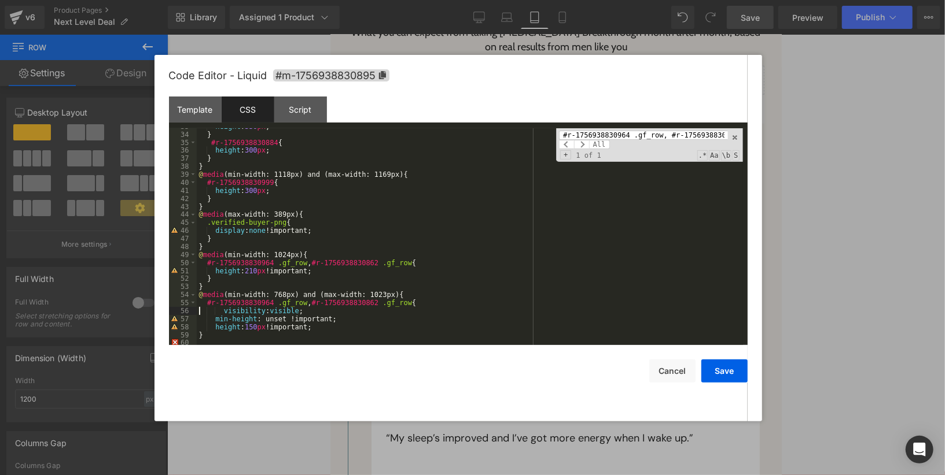
scroll to position [289, 0]
click at [399, 330] on div "} #r-1756938830884 { height : 300 px ; } } @ media (min-width: 1118px) and (max…" at bounding box center [470, 244] width 546 height 233
click at [713, 378] on button "Save" at bounding box center [724, 371] width 46 height 23
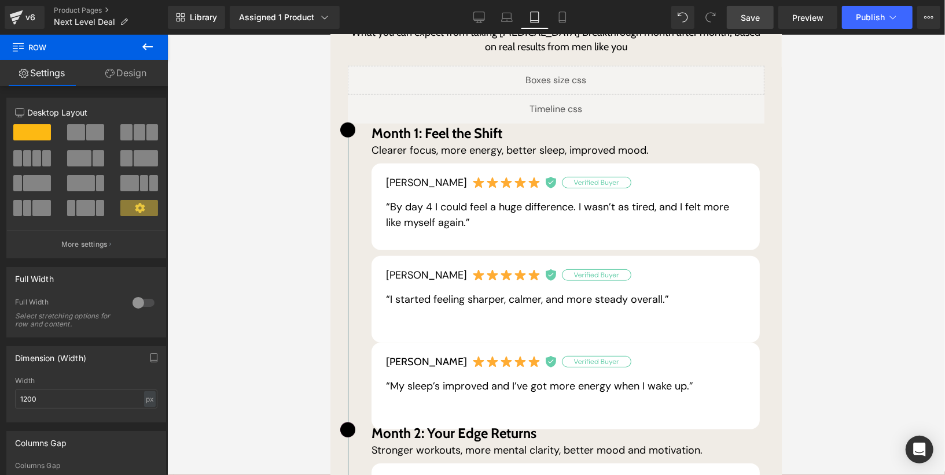
click at [759, 19] on span "Save" at bounding box center [749, 18] width 19 height 12
click at [873, 22] on button "Publish" at bounding box center [877, 17] width 71 height 23
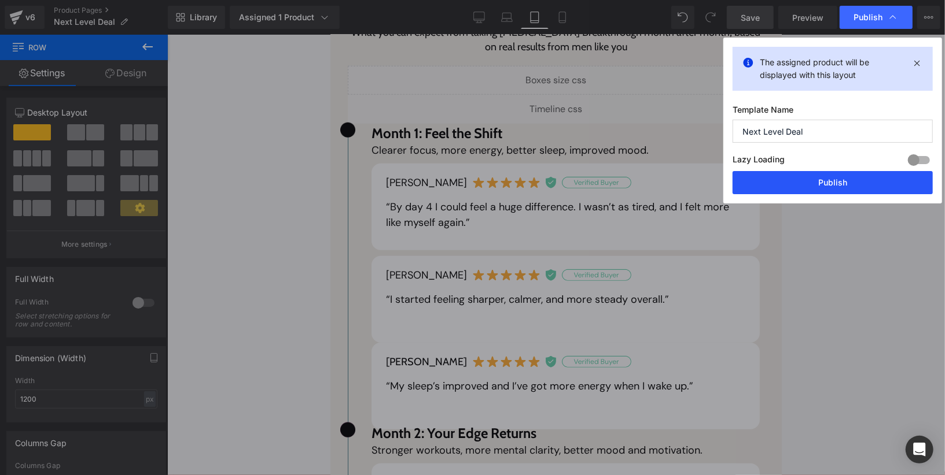
click at [820, 178] on button "Publish" at bounding box center [832, 182] width 200 height 23
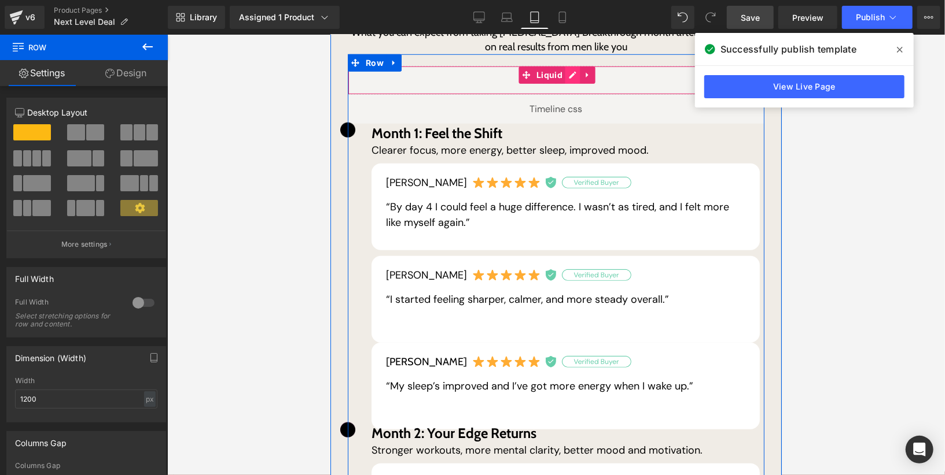
click at [572, 68] on div "Liquid" at bounding box center [555, 79] width 416 height 29
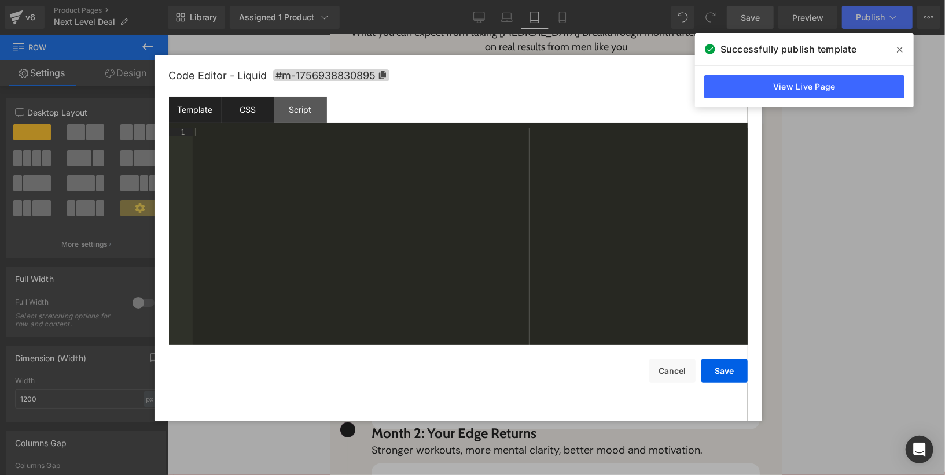
click at [246, 117] on div "CSS" at bounding box center [248, 110] width 53 height 26
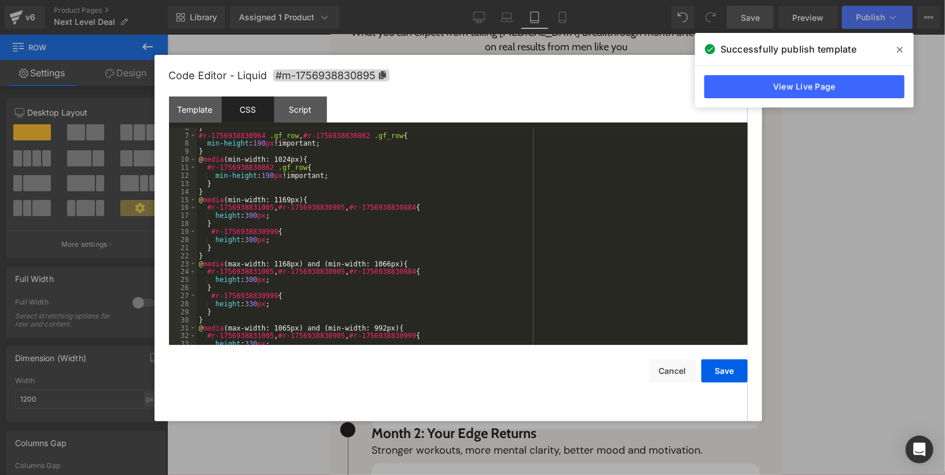
scroll to position [297, 0]
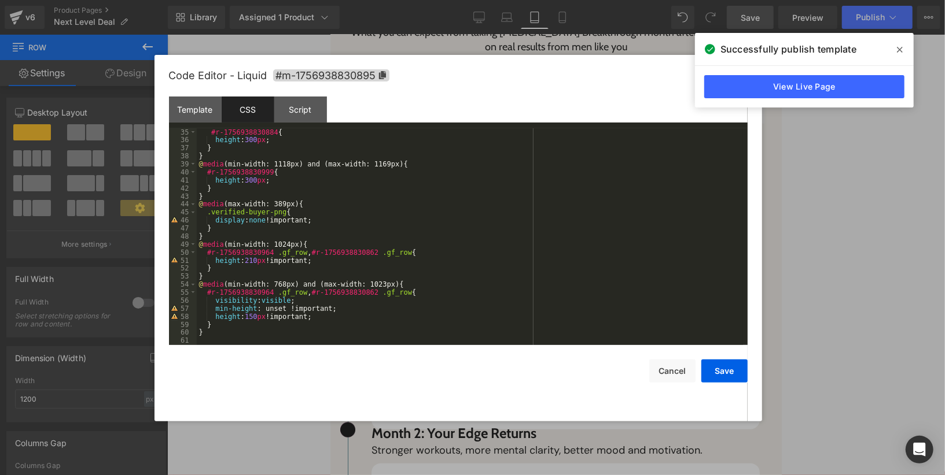
click at [264, 302] on div "#r-1756938830884 { height : 300 px ; } } @ media (min-width: 1118px) and (max-w…" at bounding box center [470, 244] width 546 height 233
drag, startPoint x: 345, startPoint y: 312, endPoint x: 213, endPoint y: 298, distance: 132.6
click at [213, 298] on div "#r-1756938830884 { height : 300 px ; } } @ media (min-width: 1118px) and (max-w…" at bounding box center [470, 244] width 546 height 233
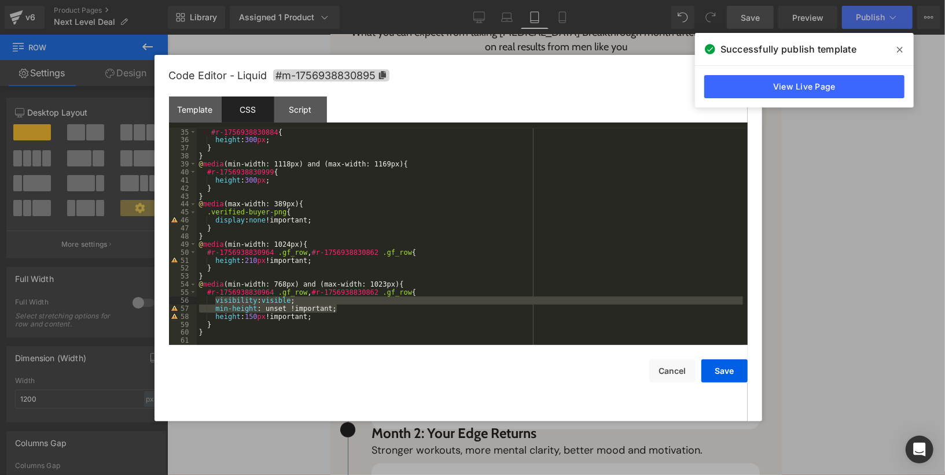
click at [249, 315] on div "#r-1756938830884 { height : 300 px ; } } @ media (min-width: 1118px) and (max-w…" at bounding box center [470, 244] width 546 height 233
click at [287, 309] on div "#r-1756938830884 { height : 300 px ; } } @ media (min-width: 1118px) and (max-w…" at bounding box center [470, 244] width 546 height 233
drag, startPoint x: 302, startPoint y: 298, endPoint x: 191, endPoint y: 303, distance: 111.1
click at [191, 302] on pre "35 36 37 38 39 40 41 42 43 44 45 46 47 48 49 50 51 52 53 54 55 56 57 58 59 60 6…" at bounding box center [458, 236] width 578 height 217
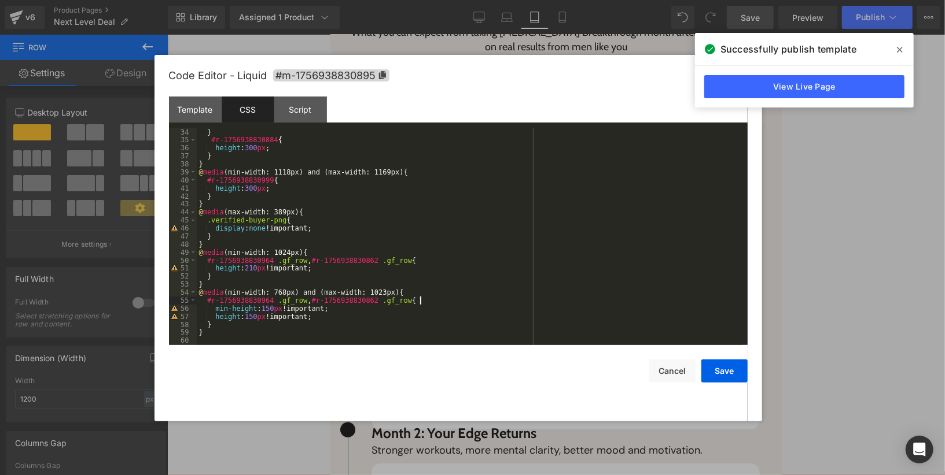
scroll to position [289, 0]
click at [733, 374] on button "Save" at bounding box center [724, 371] width 46 height 23
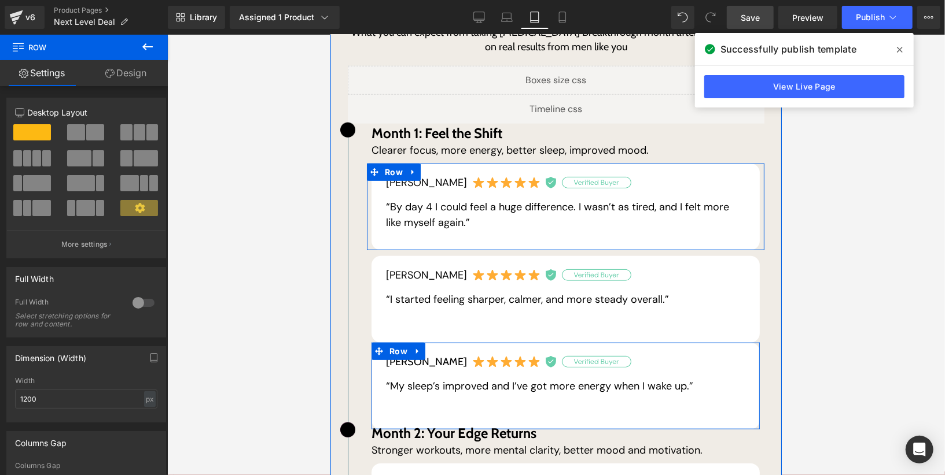
click at [674, 342] on div "Sam B. Text Block “My sleep’s improved and I’ve got more energy when I wake up.…" at bounding box center [565, 385] width 388 height 87
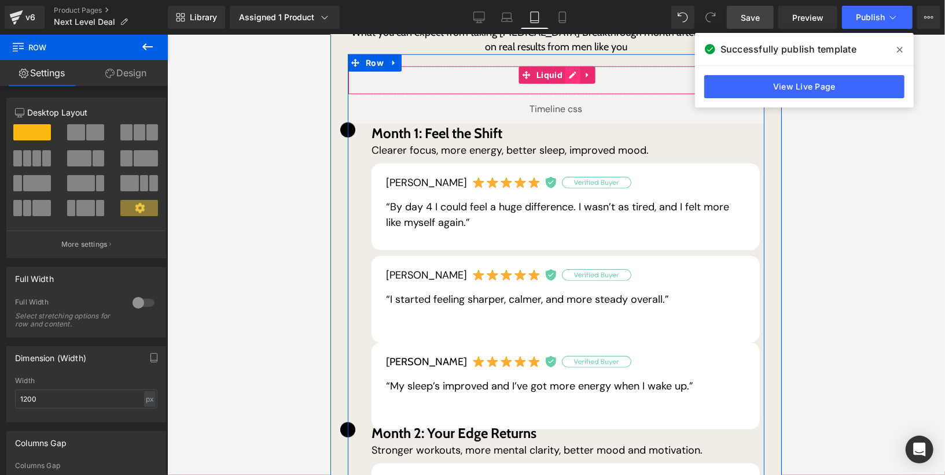
click at [573, 65] on div "Liquid" at bounding box center [555, 79] width 416 height 29
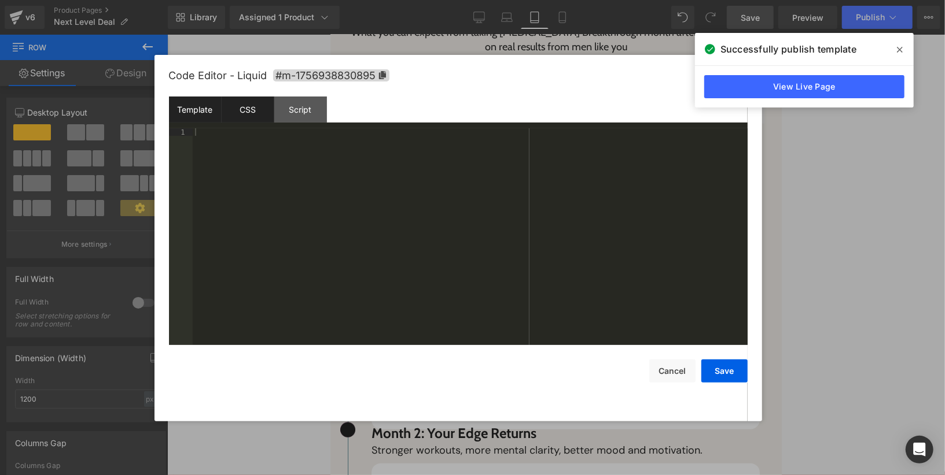
click at [260, 119] on div "CSS" at bounding box center [248, 110] width 53 height 26
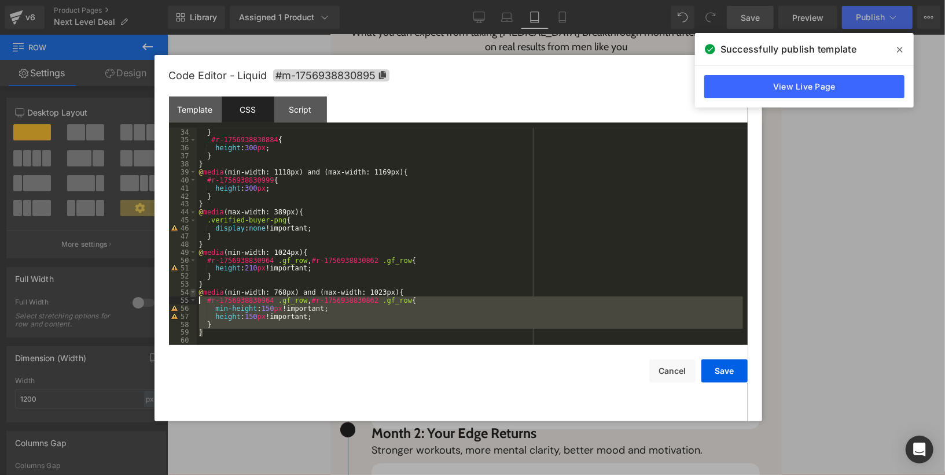
drag, startPoint x: 217, startPoint y: 334, endPoint x: 191, endPoint y: 294, distance: 47.5
click at [191, 294] on pre "34 35 36 37 38 39 40 41 42 43 44 45 46 47 48 49 50 51 52 53 54 55 56 57 58 59 6…" at bounding box center [458, 236] width 578 height 217
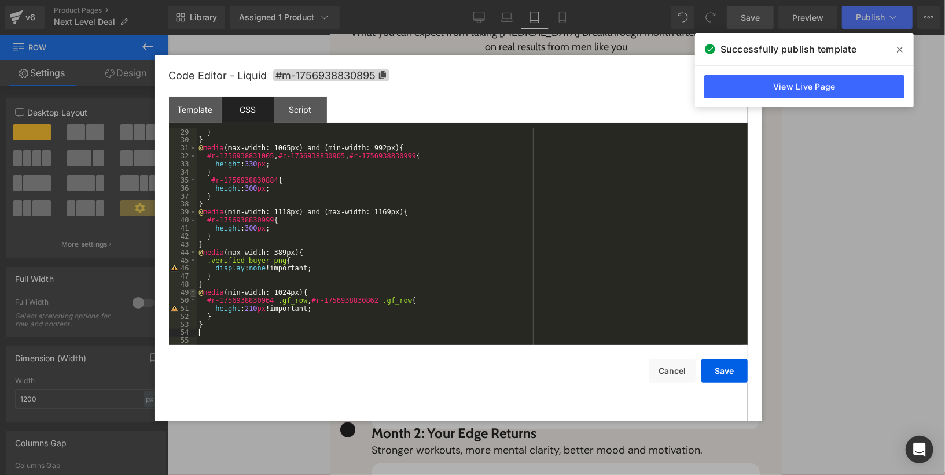
scroll to position [249, 0]
click at [710, 373] on button "Save" at bounding box center [724, 371] width 46 height 23
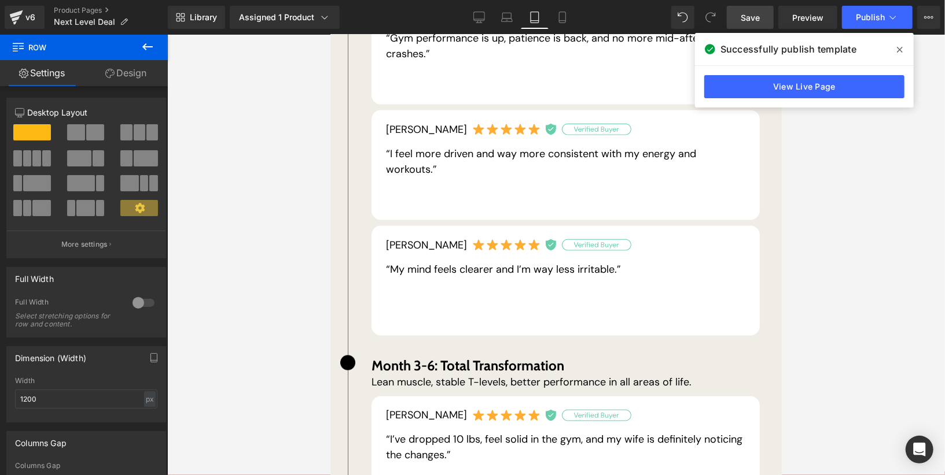
scroll to position [1163, 0]
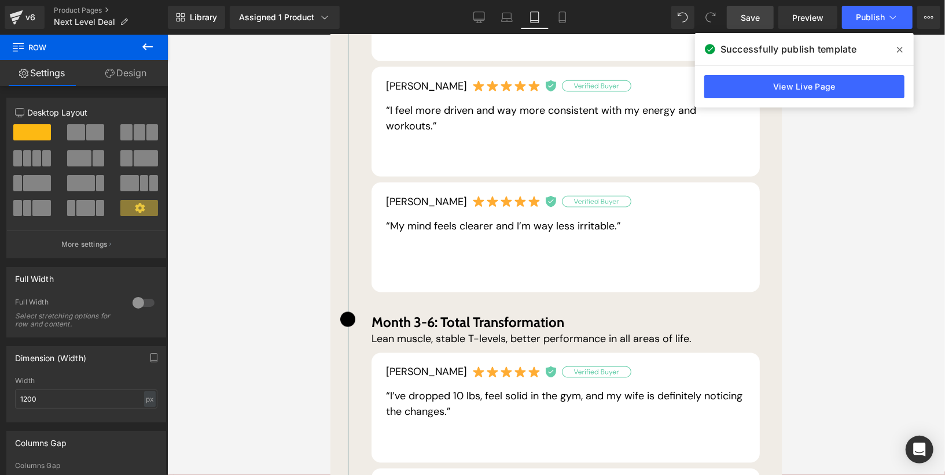
click at [894, 52] on span at bounding box center [899, 49] width 19 height 19
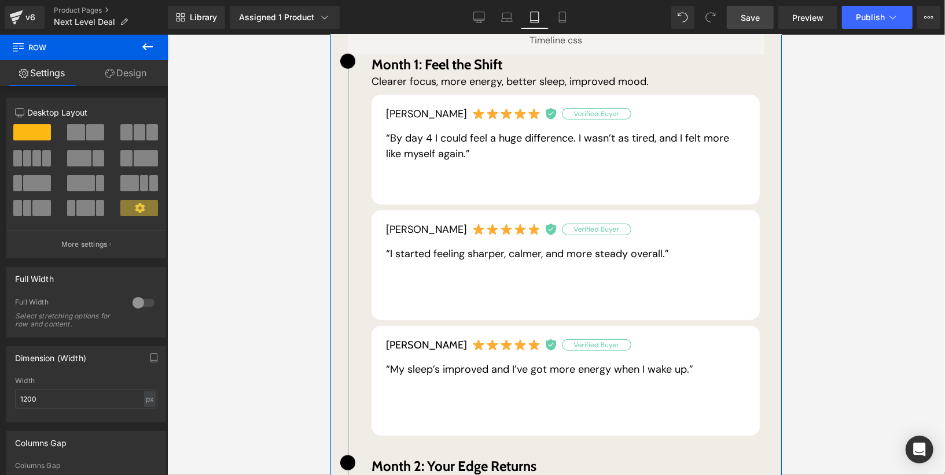
scroll to position [611, 0]
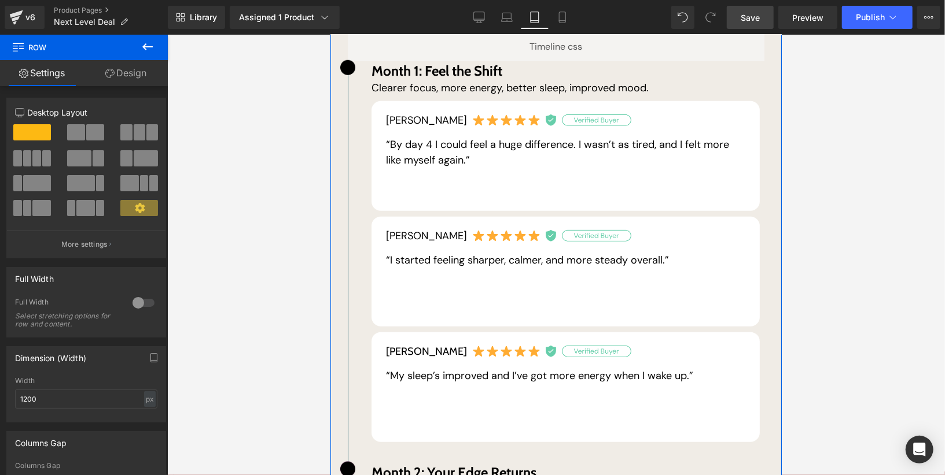
click at [695, 171] on div "Mike C. Text Block “By day 4 I could feel a huge difference. I wasn’t as tired,…" at bounding box center [565, 156] width 388 height 110
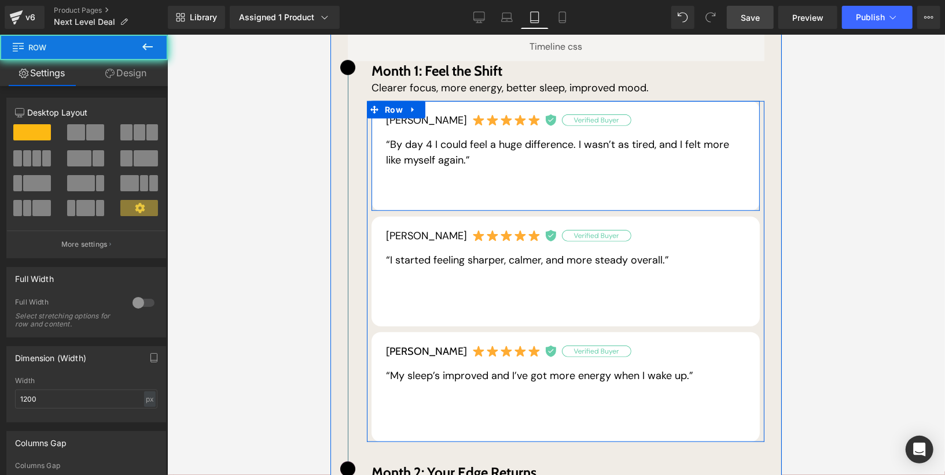
click at [695, 171] on div "Mike C. Text Block “By day 4 I could feel a huge difference. I wasn’t as tired,…" at bounding box center [565, 156] width 388 height 110
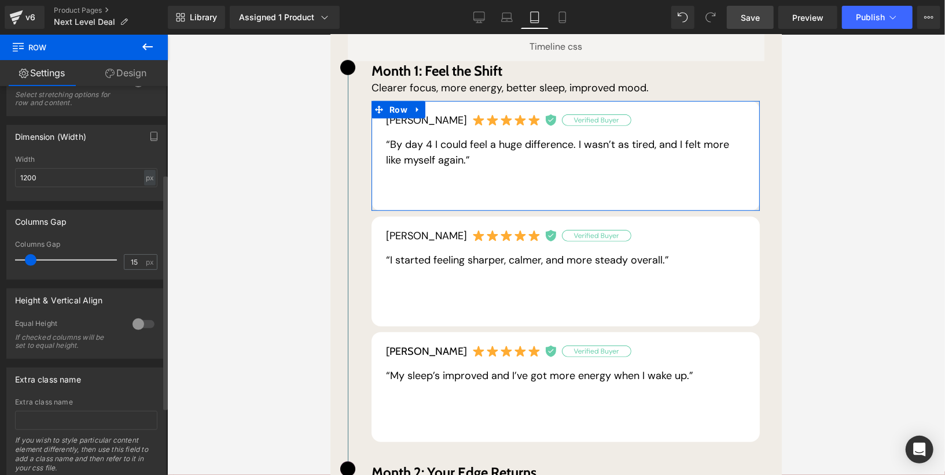
scroll to position [257, 0]
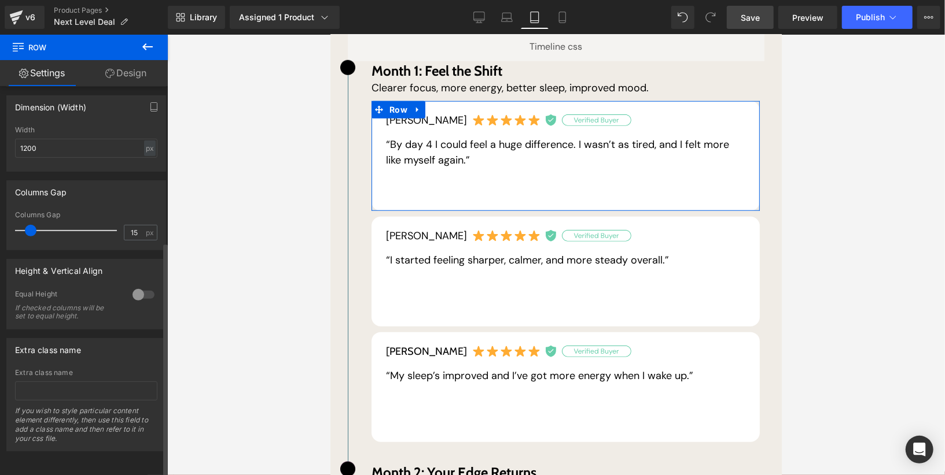
click at [147, 286] on div at bounding box center [144, 295] width 28 height 19
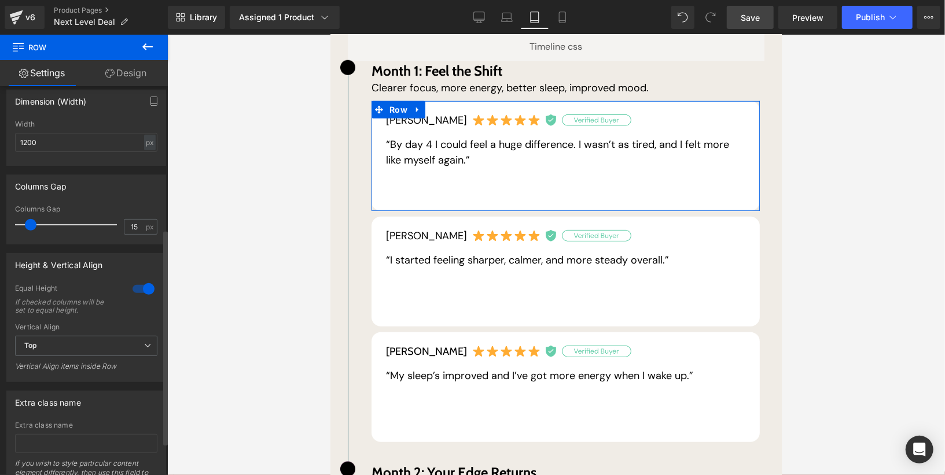
click at [142, 286] on div at bounding box center [144, 289] width 28 height 19
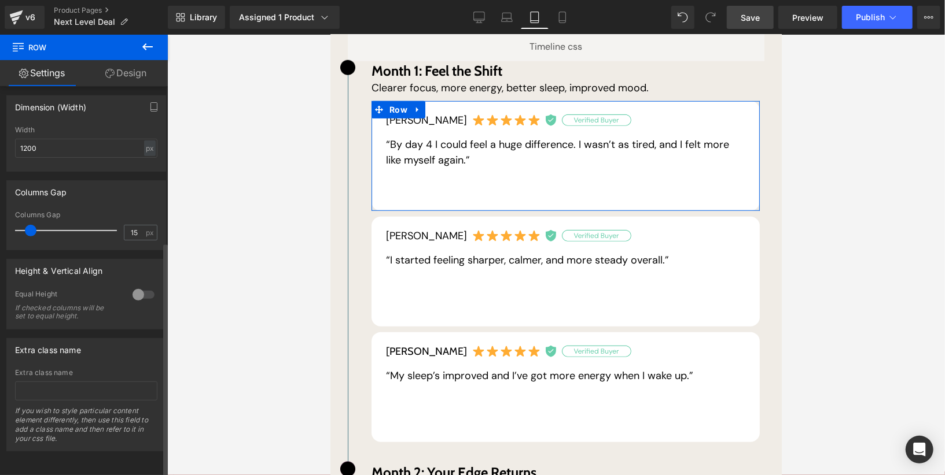
click at [142, 286] on div at bounding box center [144, 295] width 28 height 19
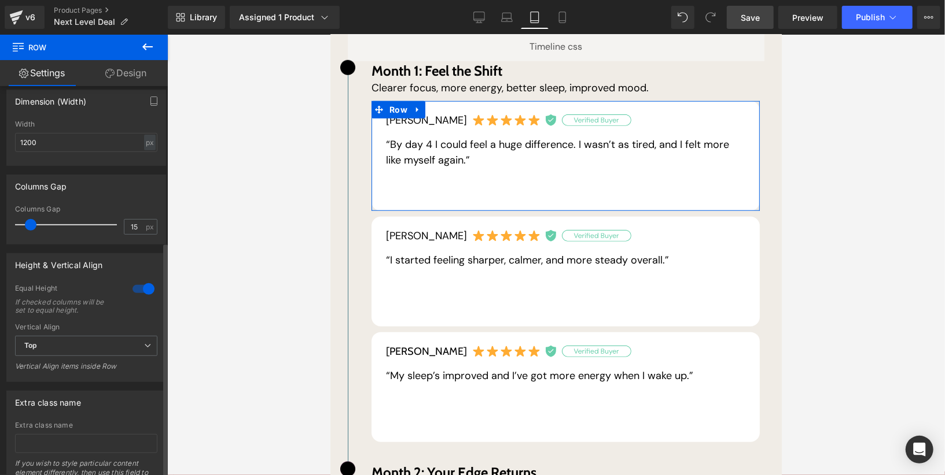
click at [142, 286] on div at bounding box center [144, 289] width 28 height 19
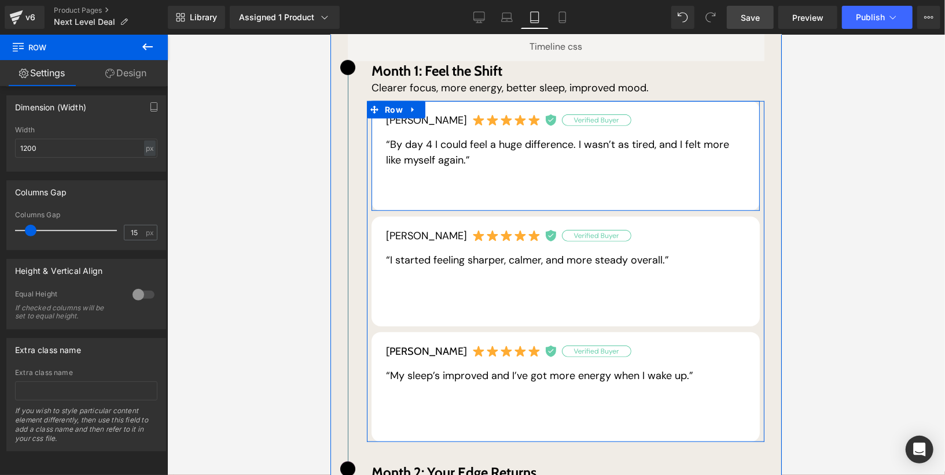
click at [438, 173] on div "Mike C. Text Block “By day 4 I could feel a huge difference. I wasn’t as tired,…" at bounding box center [565, 156] width 388 height 110
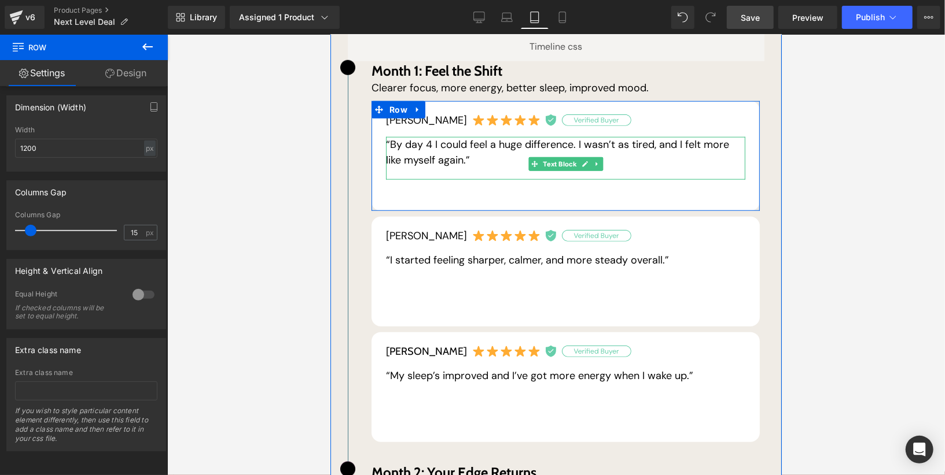
click at [491, 147] on p "“By day 4 I could feel a huge difference. I wasn’t as tired, and I felt more li…" at bounding box center [564, 152] width 359 height 31
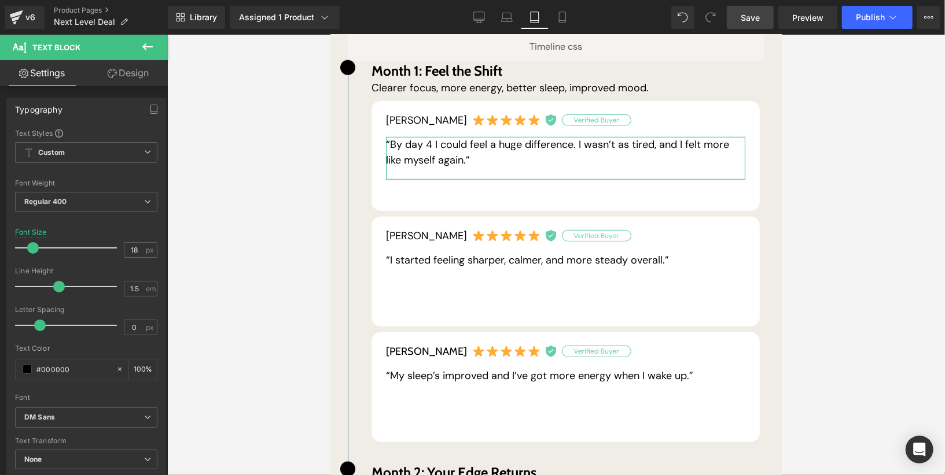
click at [117, 65] on link "Design" at bounding box center [128, 73] width 84 height 26
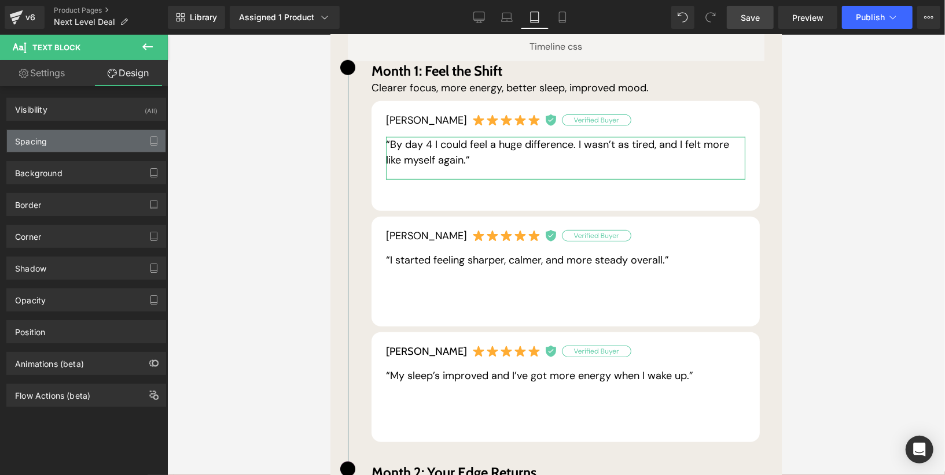
click at [73, 138] on div "Spacing" at bounding box center [86, 141] width 158 height 22
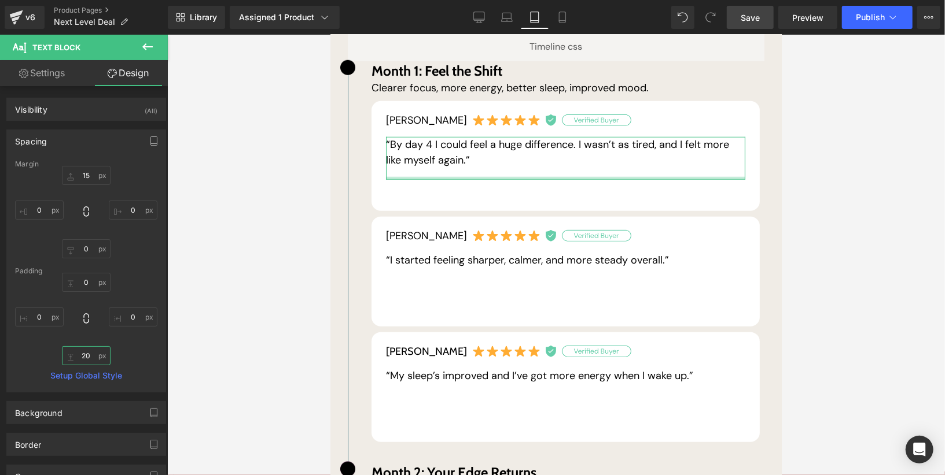
click at [81, 358] on input "20" at bounding box center [86, 355] width 49 height 19
type input "20"
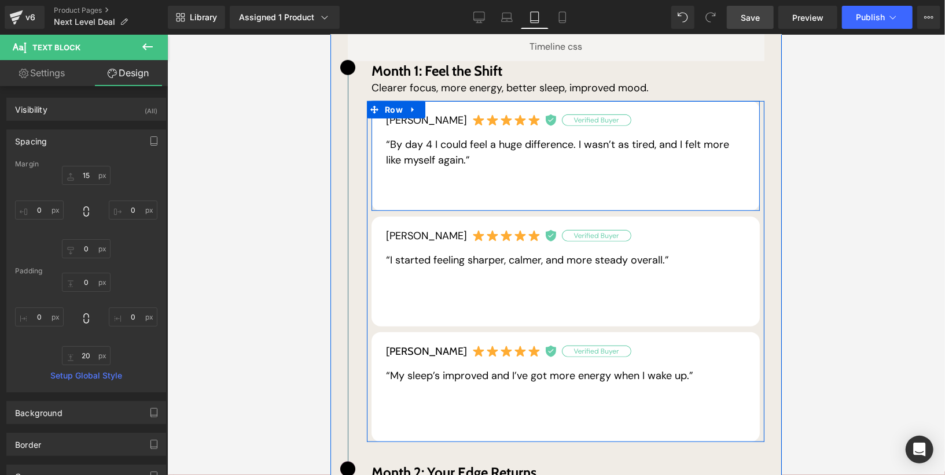
click at [534, 183] on div "Mike C. Text Block “By day 4 I could feel a huge difference. I wasn’t as tired,…" at bounding box center [565, 156] width 388 height 110
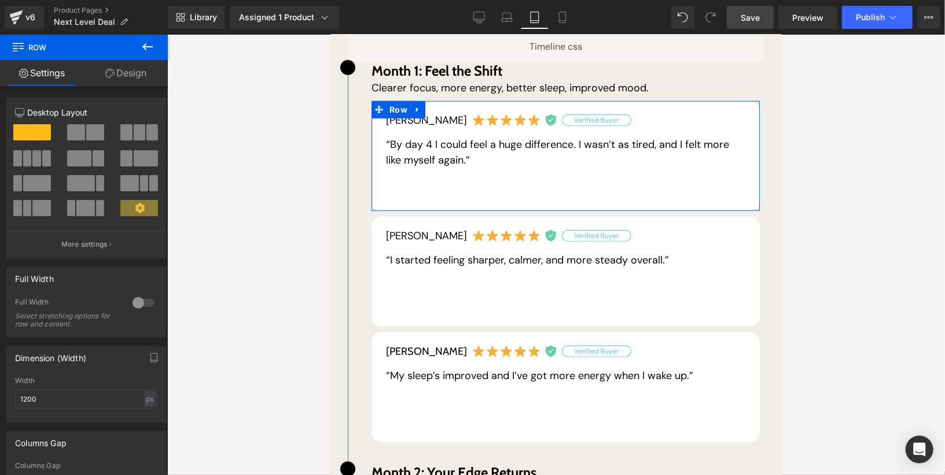
click at [124, 73] on link "Design" at bounding box center [126, 73] width 84 height 26
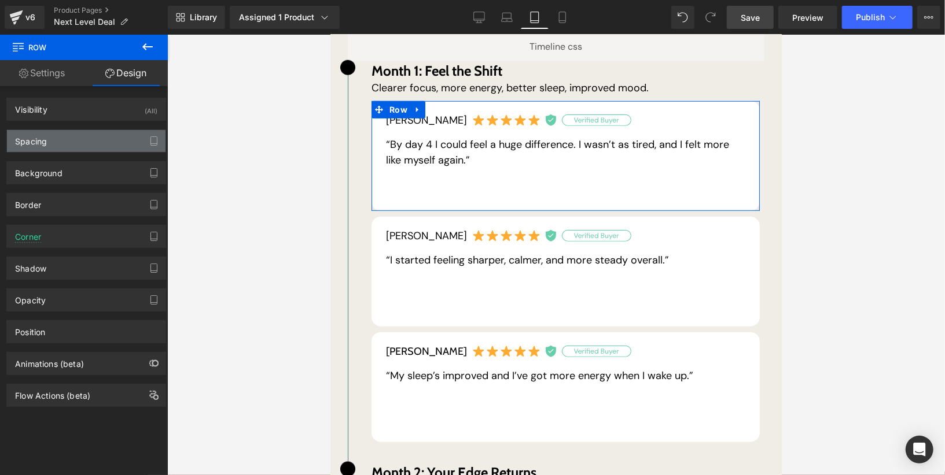
click at [103, 139] on div "Spacing" at bounding box center [86, 141] width 158 height 22
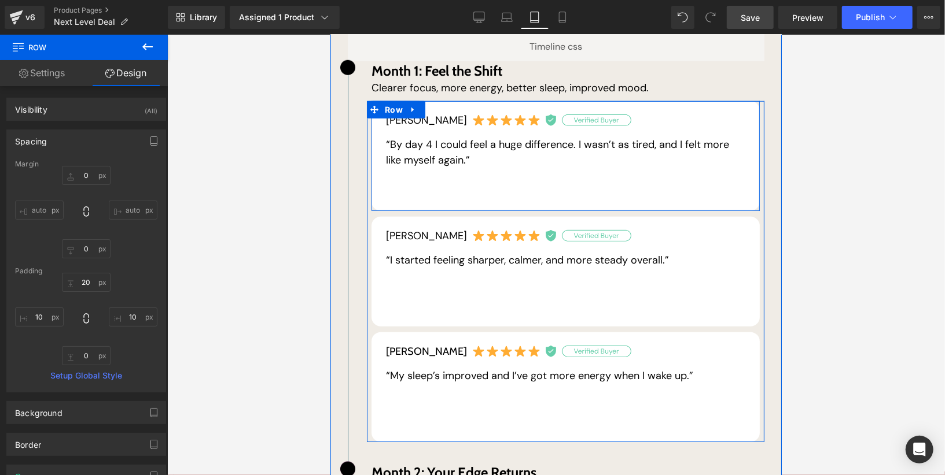
click at [527, 168] on div "Mike C. Text Block “By day 4 I could feel a huge difference. I wasn’t as tired,…" at bounding box center [565, 156] width 388 height 110
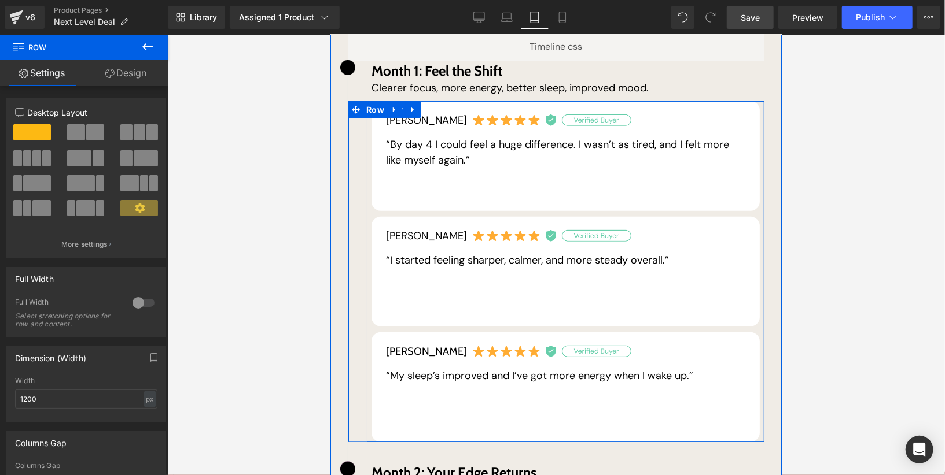
click at [381, 211] on div "Jared T. Text Block “I started feeling sharper, calmer, and more steady overall…" at bounding box center [564, 269] width 397 height 116
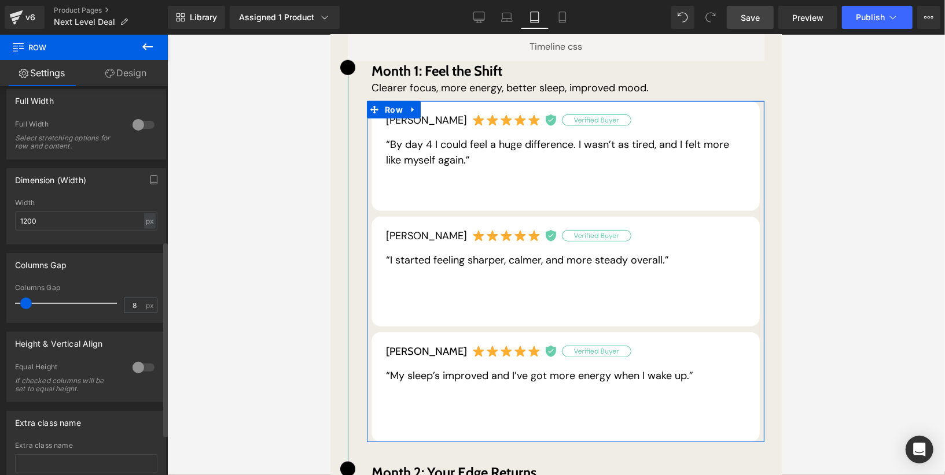
scroll to position [307, 0]
click at [27, 308] on span at bounding box center [29, 304] width 12 height 12
click at [130, 308] on input "8" at bounding box center [134, 306] width 20 height 14
type input "8"
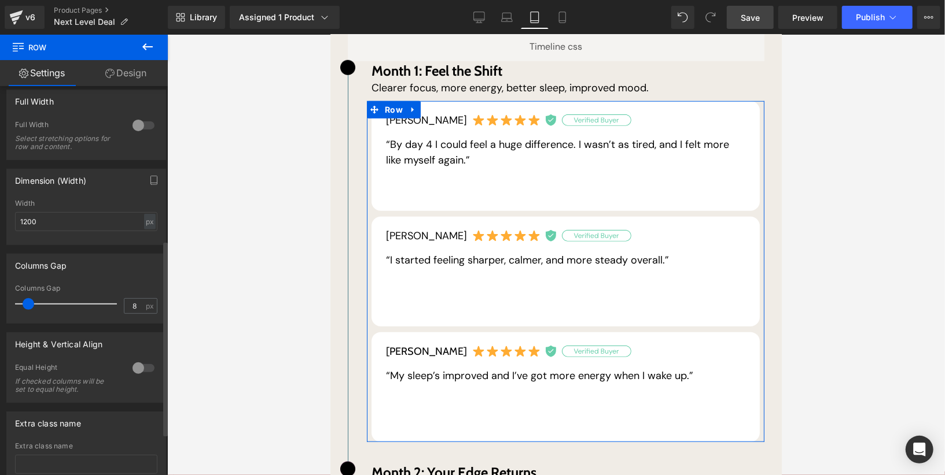
click at [145, 282] on div "Columns Gap 8px Columns Gap 8 px" at bounding box center [86, 289] width 160 height 70
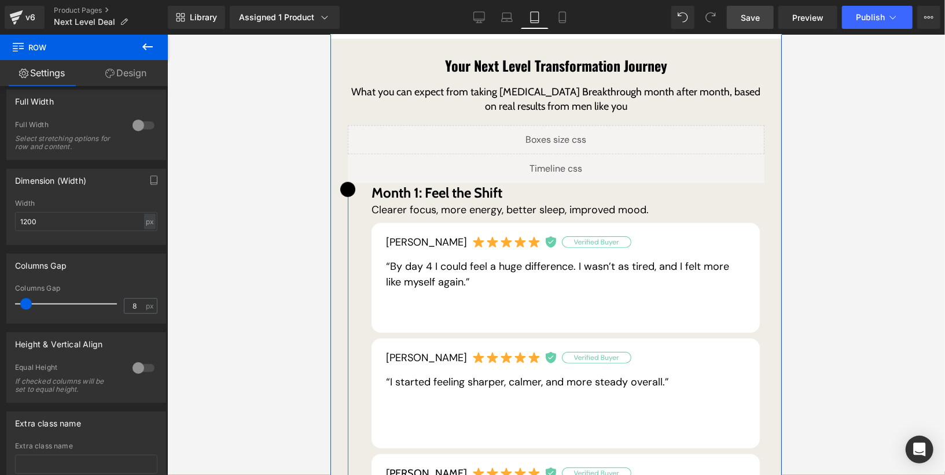
scroll to position [473, 0]
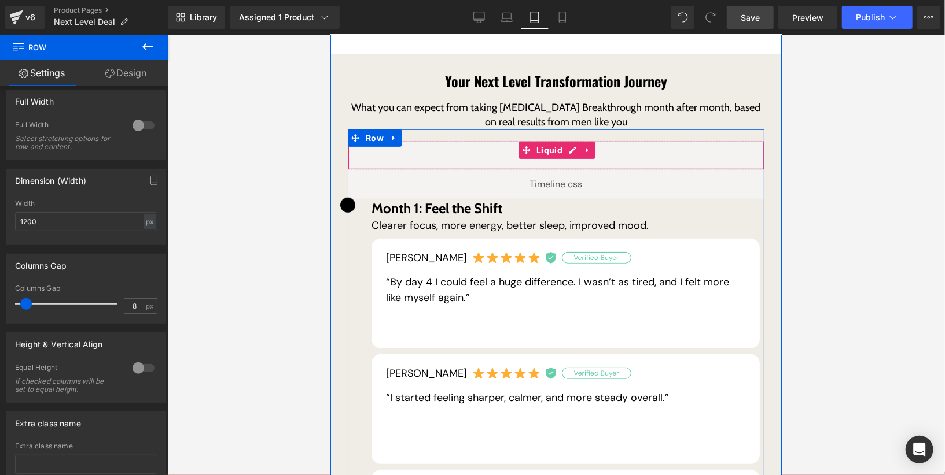
click at [574, 141] on div "Liquid" at bounding box center [555, 155] width 416 height 29
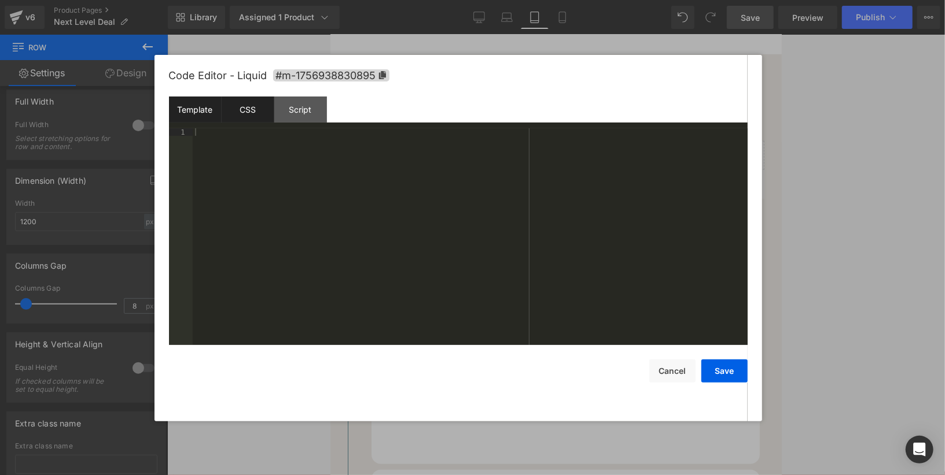
click at [243, 117] on div "CSS" at bounding box center [248, 110] width 53 height 26
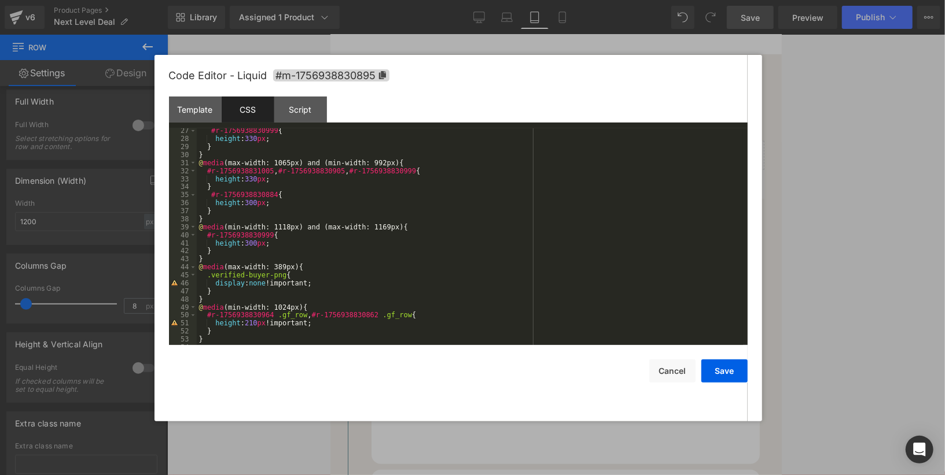
scroll to position [241, 0]
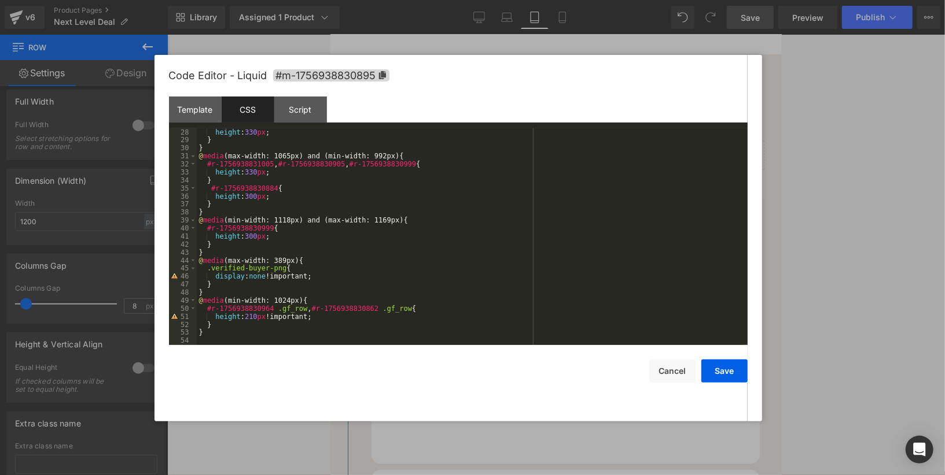
click at [294, 340] on div "height : 330 px ; } } @ media (max-width: 1065px) and (min-width: 992px) { #r-1…" at bounding box center [470, 244] width 546 height 233
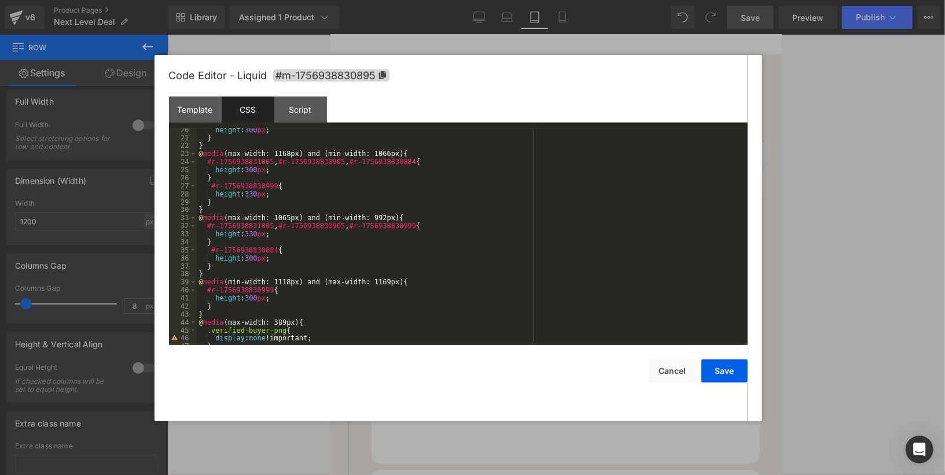
scroll to position [168, 0]
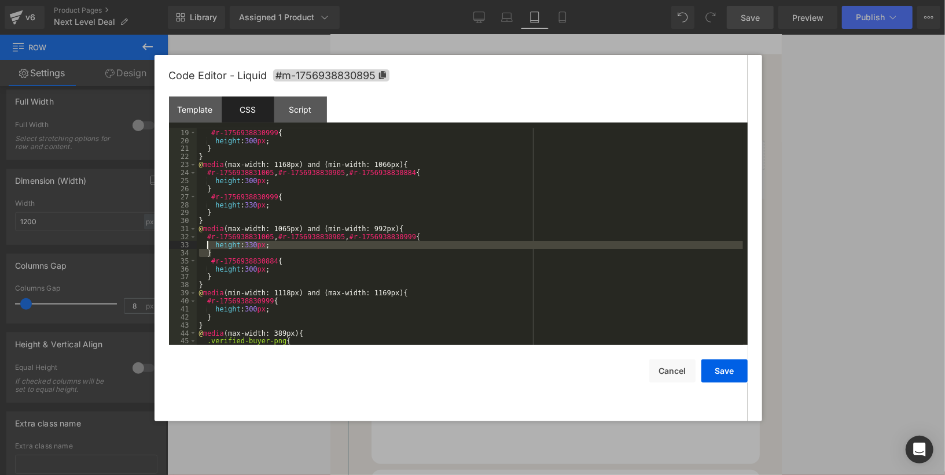
drag, startPoint x: 223, startPoint y: 256, endPoint x: 206, endPoint y: 239, distance: 24.1
click at [206, 239] on div "} #r-1756938830999 { height : 300 px ; } } @ media (max-width: 1168px) and (min…" at bounding box center [470, 237] width 546 height 233
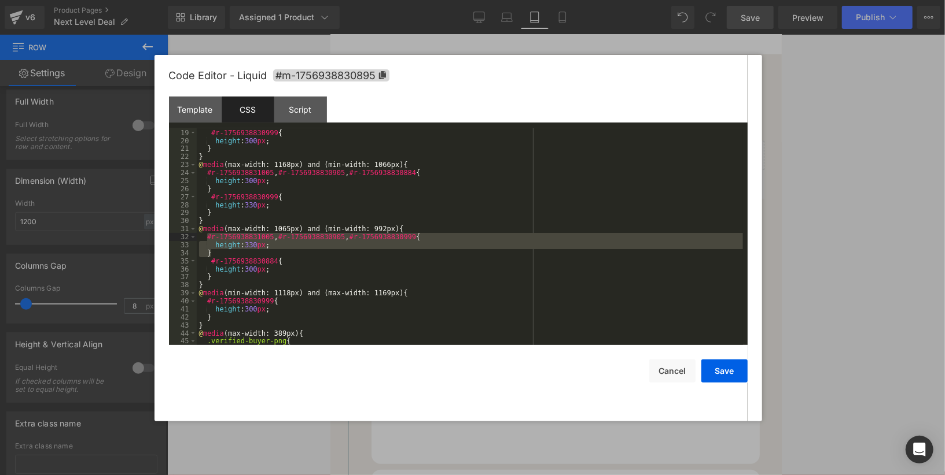
scroll to position [257, 0]
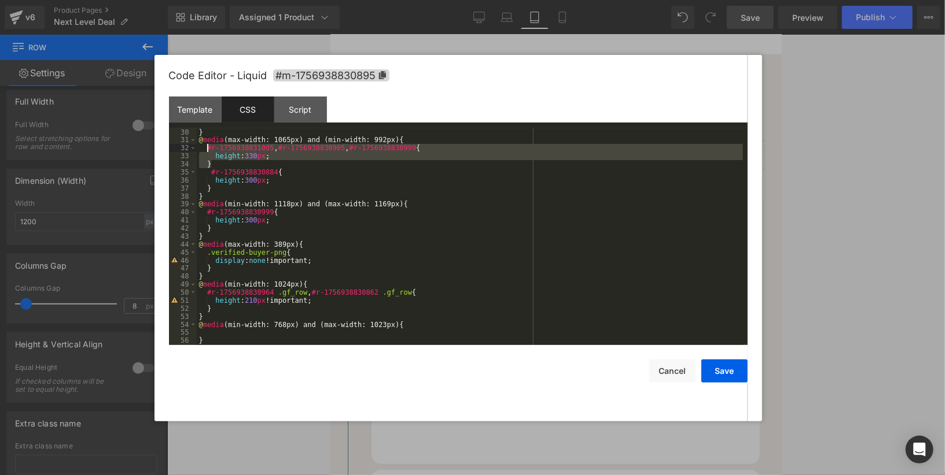
click at [242, 334] on div "} @ media (max-width: 1065px) and (min-width: 992px) { #r-1756938831005 , #r-17…" at bounding box center [470, 244] width 546 height 233
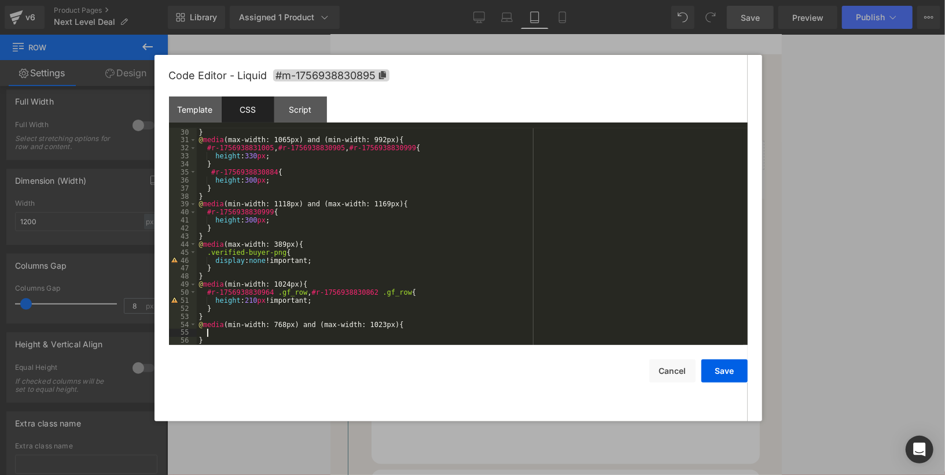
paste textarea
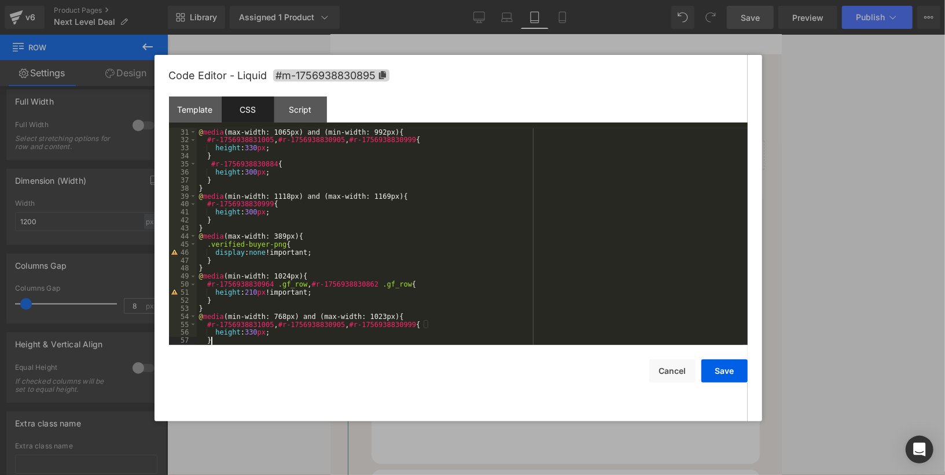
scroll to position [265, 0]
click at [259, 334] on div "@ media (max-width: 1065px) and (min-width: 992px) { #r-1756938831005 , #r-1756…" at bounding box center [470, 244] width 546 height 233
drag, startPoint x: 716, startPoint y: 374, endPoint x: 342, endPoint y: 342, distance: 375.0
click at [716, 374] on button "Save" at bounding box center [724, 371] width 46 height 23
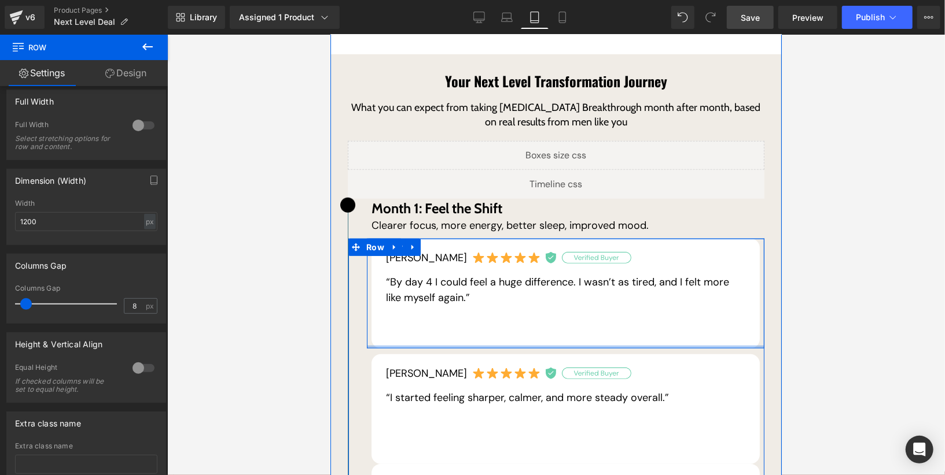
click at [632, 331] on div "Mike C. Text Block “By day 4 I could feel a huge difference. I wasn’t as tired,…" at bounding box center [565, 293] width 388 height 110
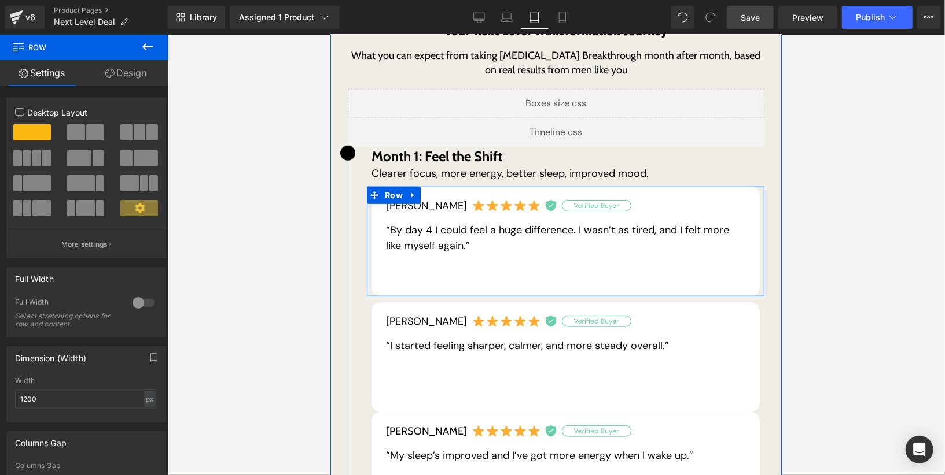
scroll to position [527, 0]
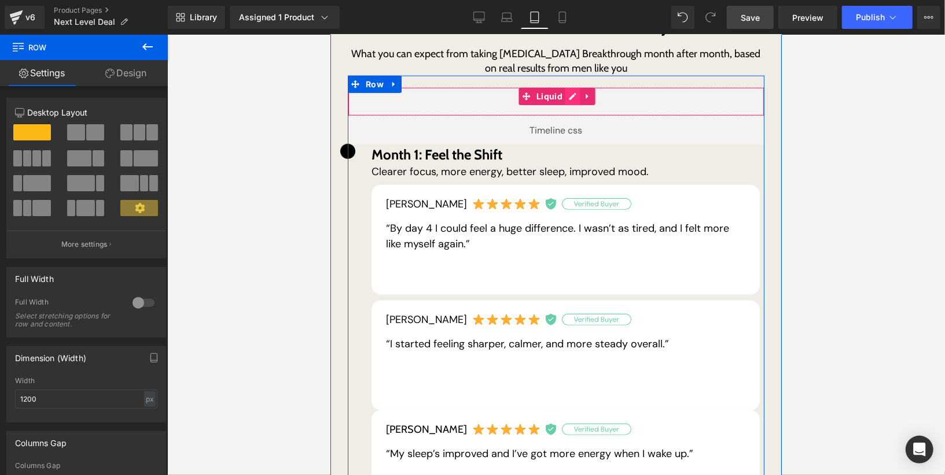
click at [572, 87] on div "Liquid" at bounding box center [555, 101] width 416 height 29
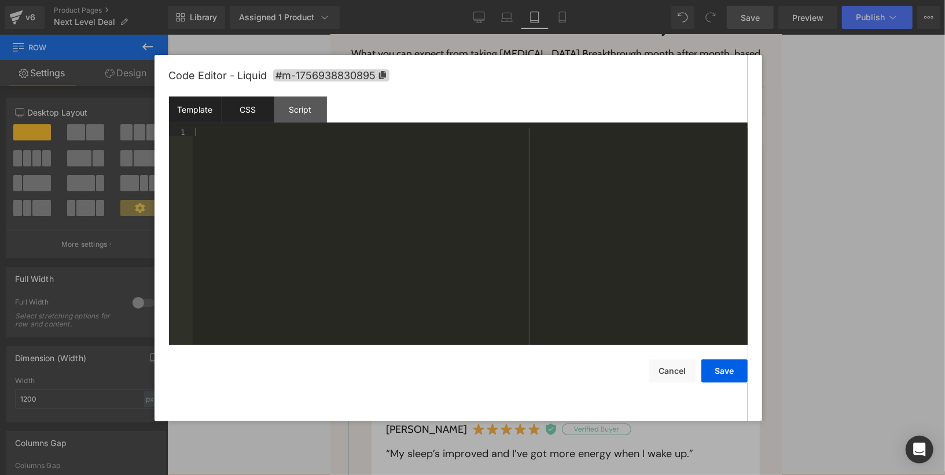
click at [266, 110] on div "CSS" at bounding box center [248, 110] width 53 height 26
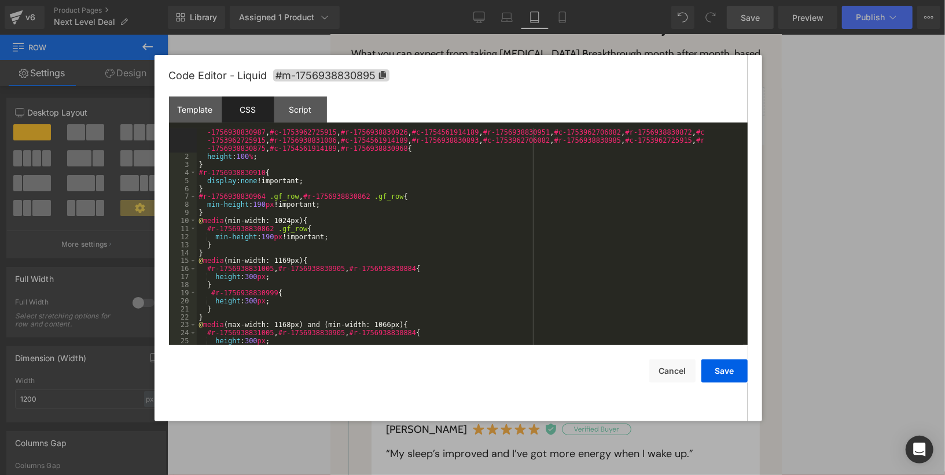
scroll to position [289, 0]
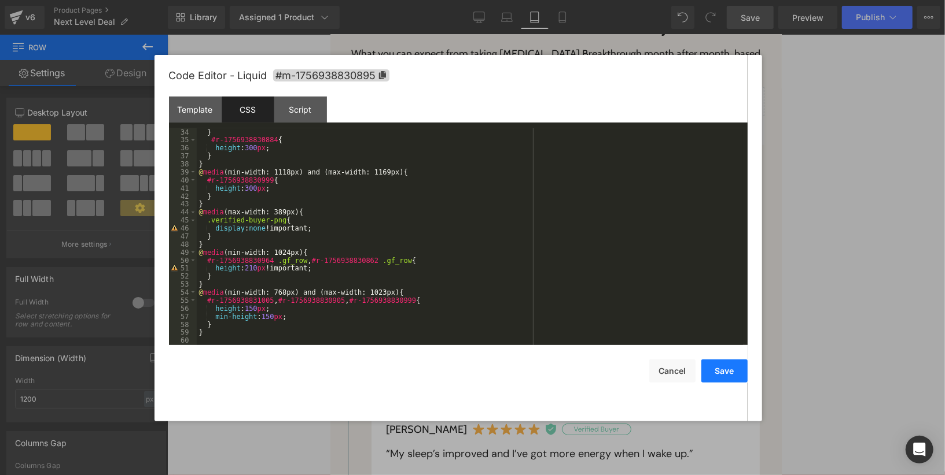
click at [714, 373] on button "Save" at bounding box center [724, 371] width 46 height 23
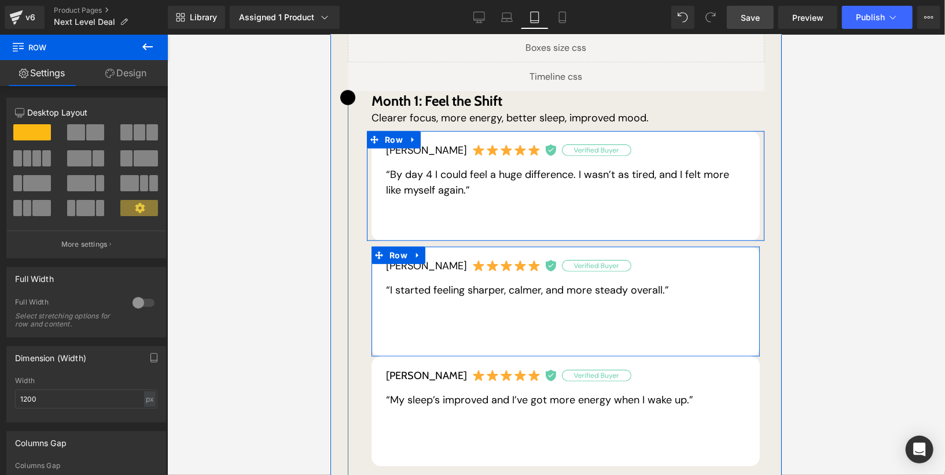
scroll to position [582, 0]
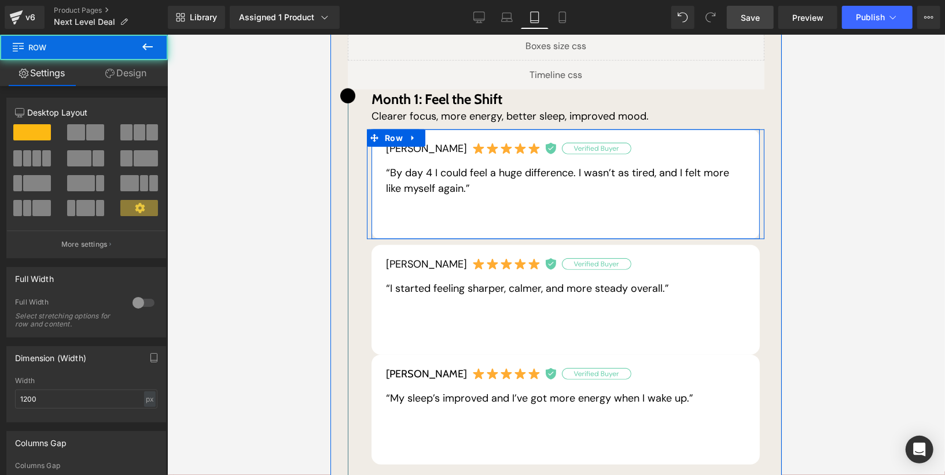
click at [528, 204] on div "Mike C. Text Block “By day 4 I could feel a huge difference. I wasn’t as tired,…" at bounding box center [565, 184] width 388 height 110
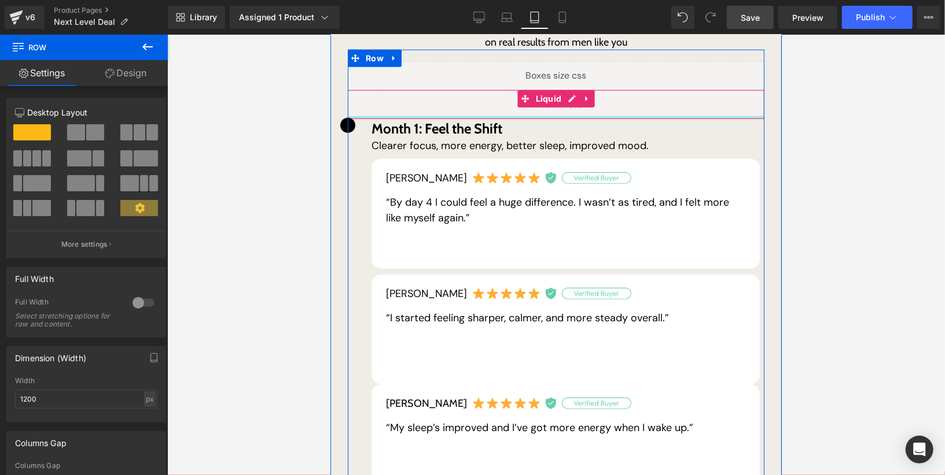
scroll to position [543, 0]
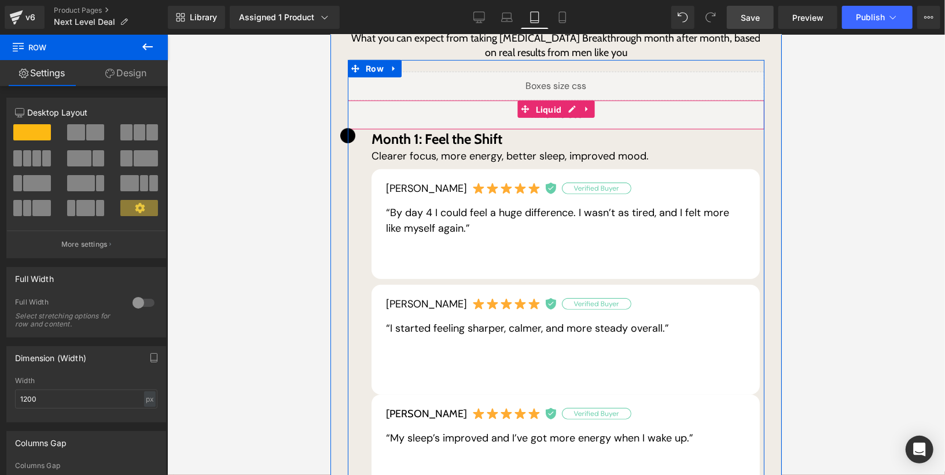
click at [561, 101] on span "Liquid" at bounding box center [548, 109] width 32 height 17
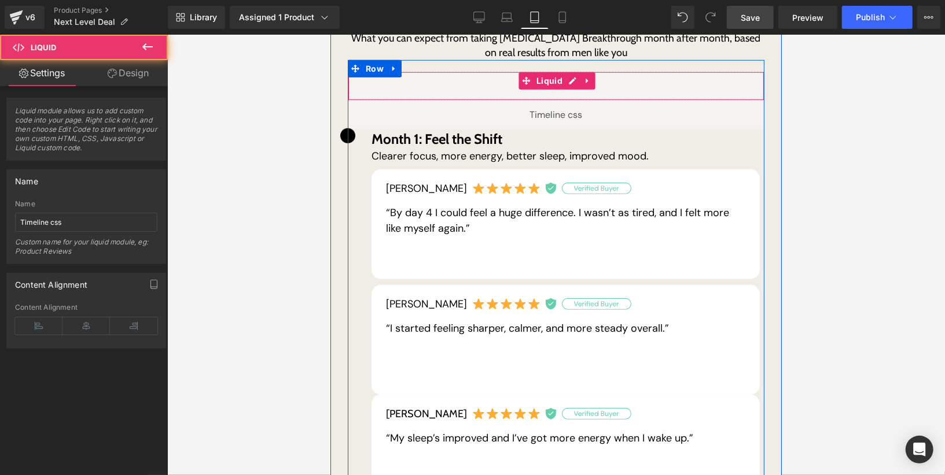
click at [567, 72] on div "Liquid" at bounding box center [555, 85] width 416 height 29
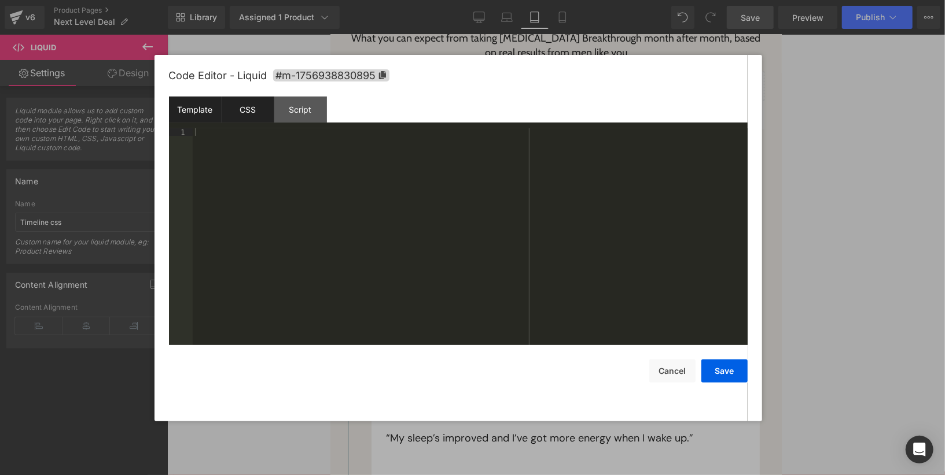
click at [261, 121] on div "CSS" at bounding box center [248, 110] width 53 height 26
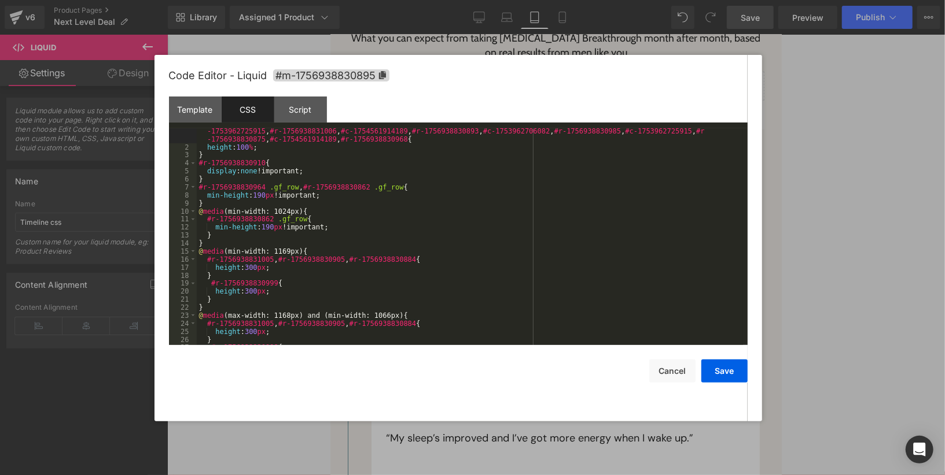
scroll to position [289, 0]
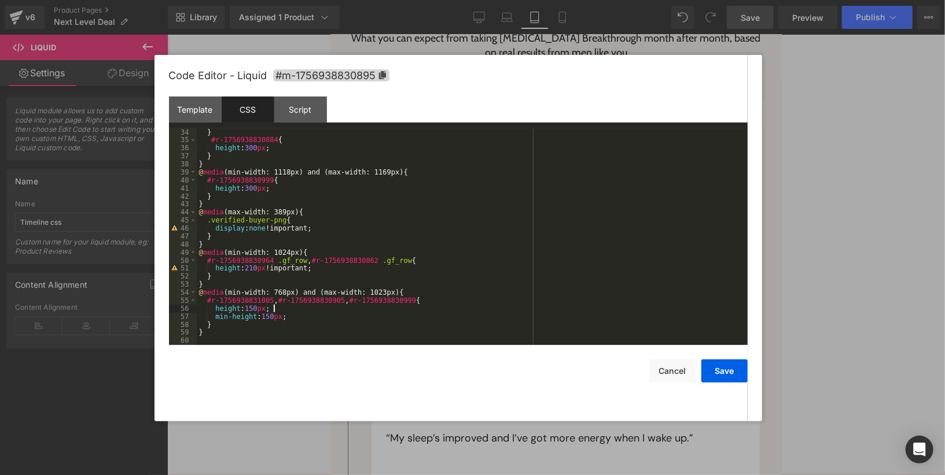
click at [296, 312] on div "} #r-1756938830884 { height : 300 px ; } } @ media (min-width: 1118px) and (max…" at bounding box center [470, 244] width 546 height 233
click at [713, 370] on button "Save" at bounding box center [724, 371] width 46 height 23
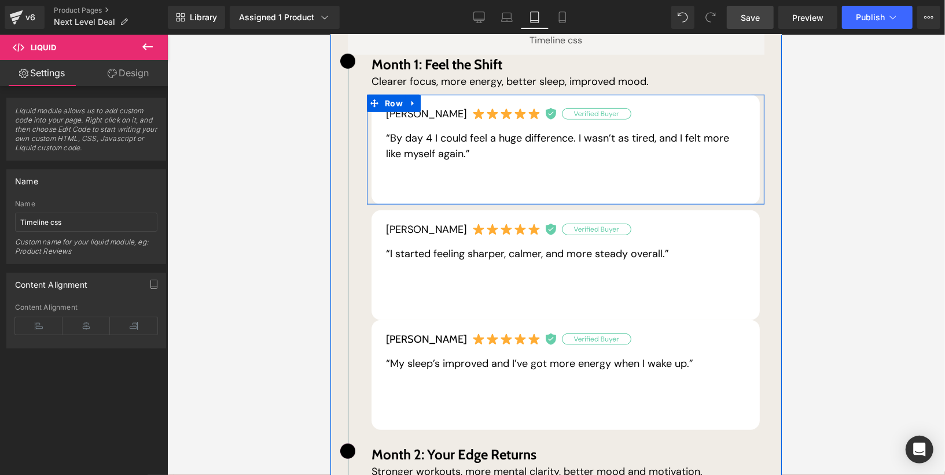
scroll to position [618, 0]
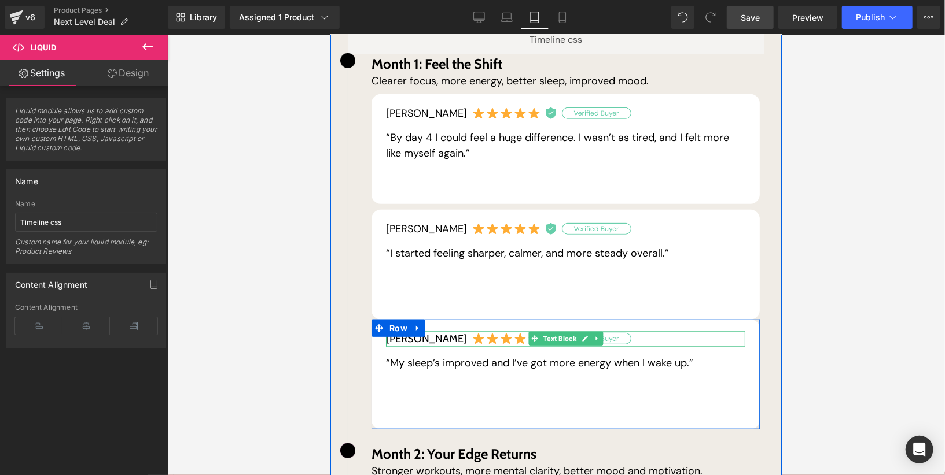
click at [660, 331] on div at bounding box center [564, 332] width 359 height 3
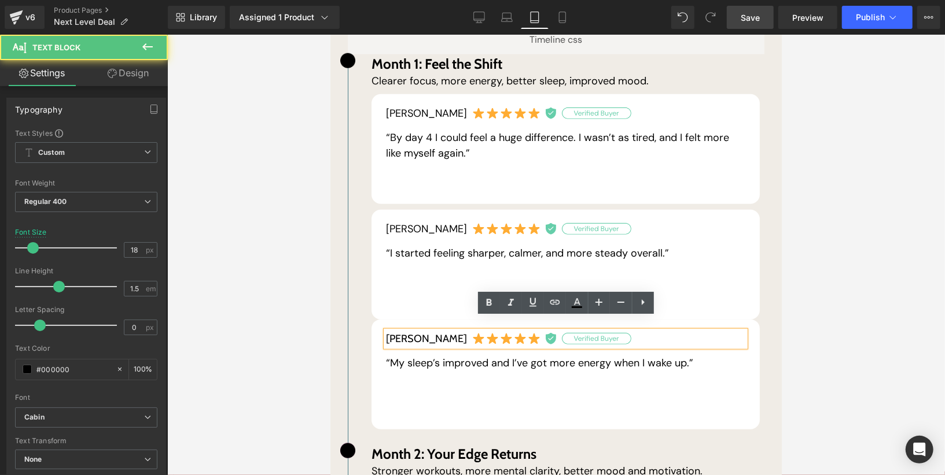
click at [678, 319] on div "Sam B. Text Block “My sleep’s improved and I’ve got more energy when I wake up.…" at bounding box center [565, 374] width 388 height 110
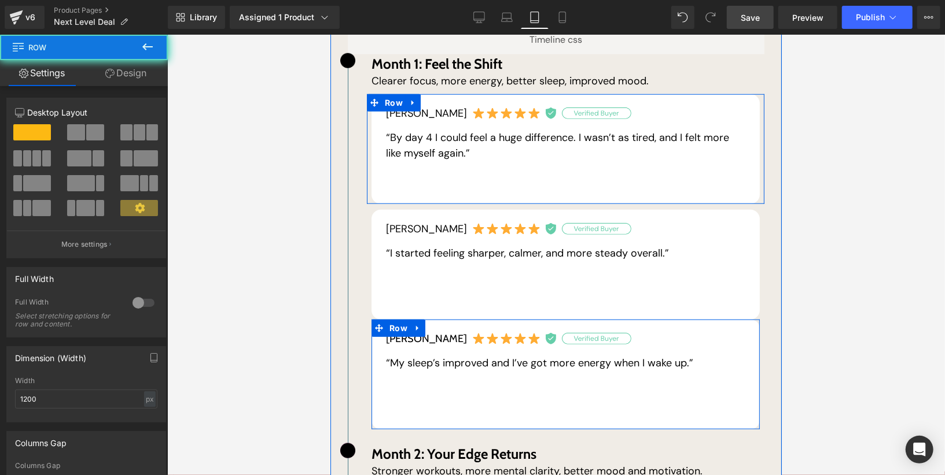
click at [713, 340] on div "Sam B. Text Block “My sleep’s improved and I’ve got more energy when I wake up.…" at bounding box center [565, 351] width 377 height 40
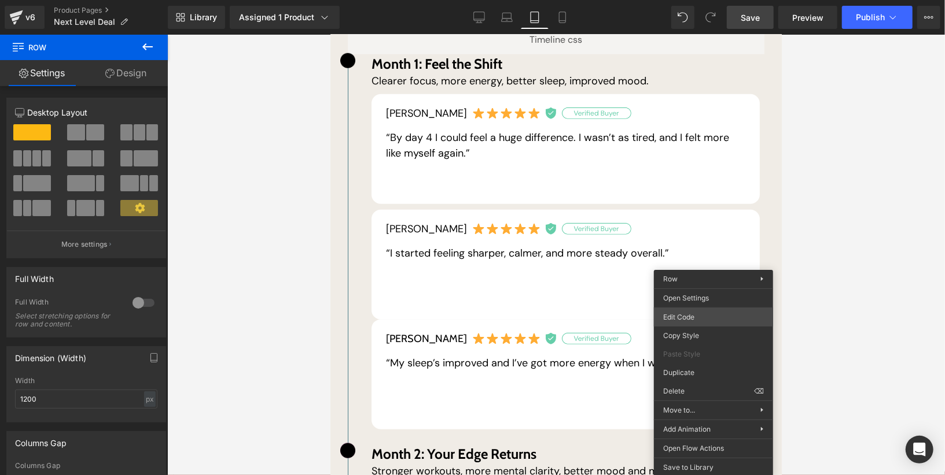
click at [700, 0] on div "Liquid You are previewing how the will restyle your page. You can not edit Elem…" at bounding box center [472, 0] width 945 height 0
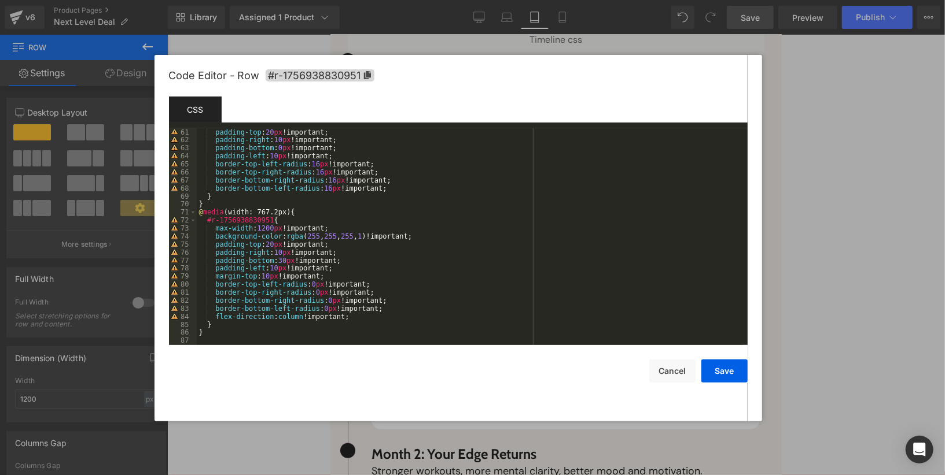
scroll to position [482, 0]
click at [331, 337] on div "padding-top : 20 px !important; padding-right : 10 px !important; padding-botto…" at bounding box center [470, 244] width 546 height 233
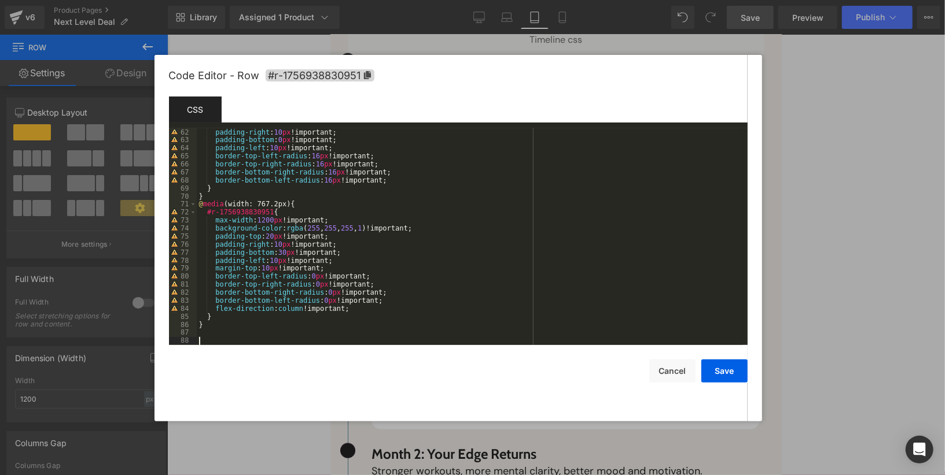
paste textarea
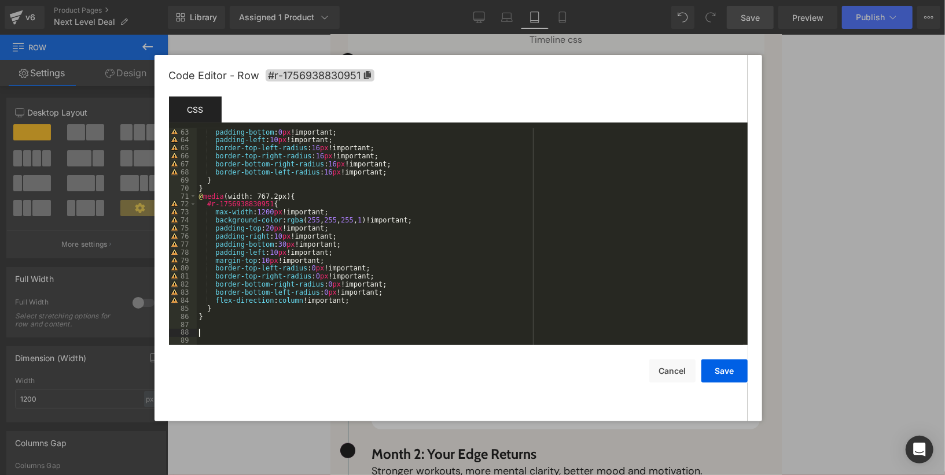
scroll to position [498, 0]
drag, startPoint x: 209, startPoint y: 205, endPoint x: 276, endPoint y: 207, distance: 66.5
click at [276, 206] on div "padding-bottom : 0 px !important; padding-left : 10 px !important; border-top-l…" at bounding box center [470, 244] width 546 height 233
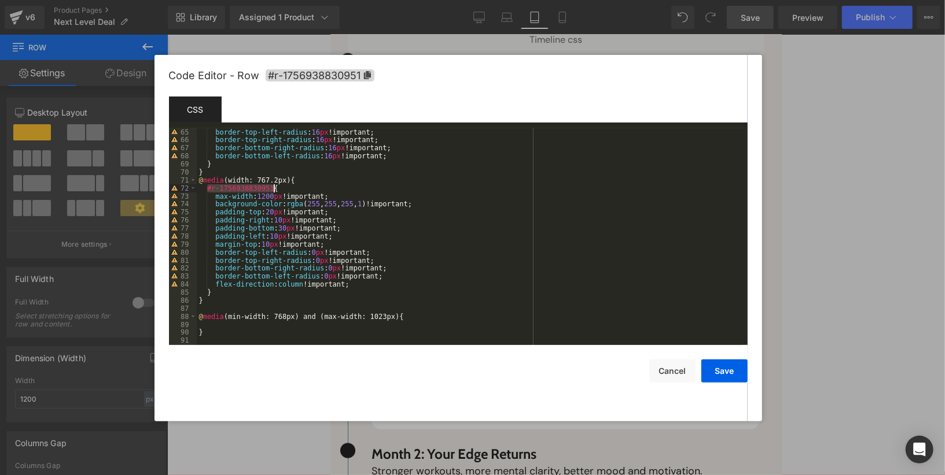
click at [314, 326] on div "border-top-left-radius : 16 px !important; border-top-right-radius : 16 px !imp…" at bounding box center [470, 244] width 546 height 233
paste textarea
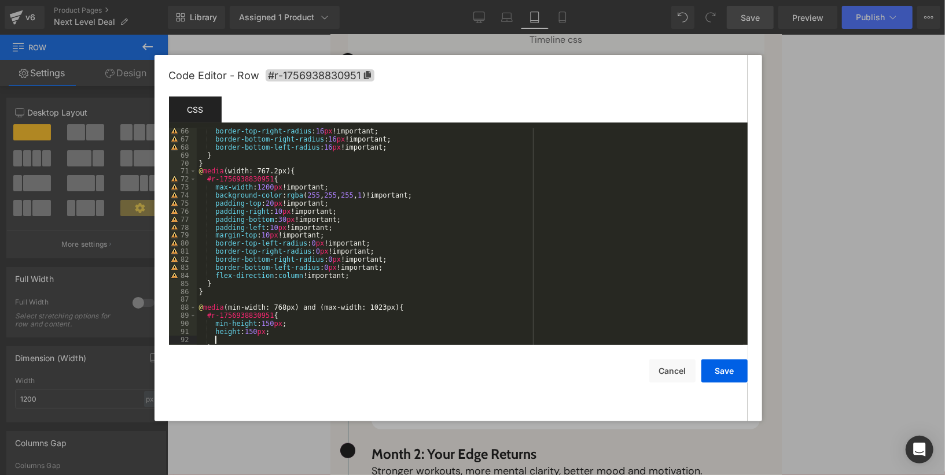
scroll to position [546, 0]
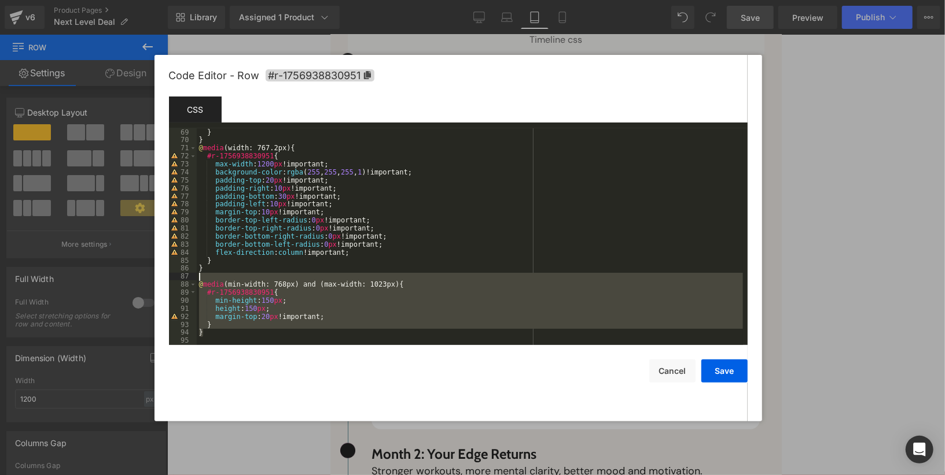
drag, startPoint x: 238, startPoint y: 331, endPoint x: 198, endPoint y: 278, distance: 66.6
click at [198, 278] on div "} } @ media (width: 767.2px) { #r-1756938830951 { max-width : 1200 px !importan…" at bounding box center [470, 244] width 546 height 233
click at [708, 366] on button "Save" at bounding box center [724, 371] width 46 height 23
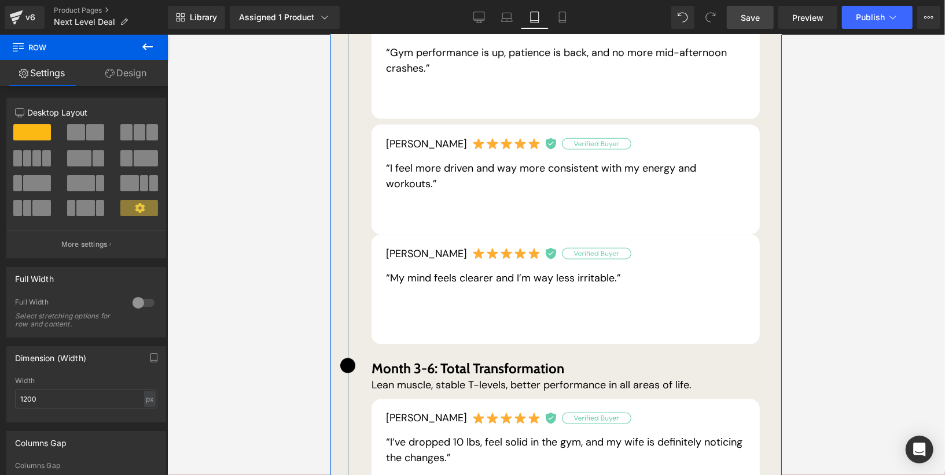
scroll to position [1096, 0]
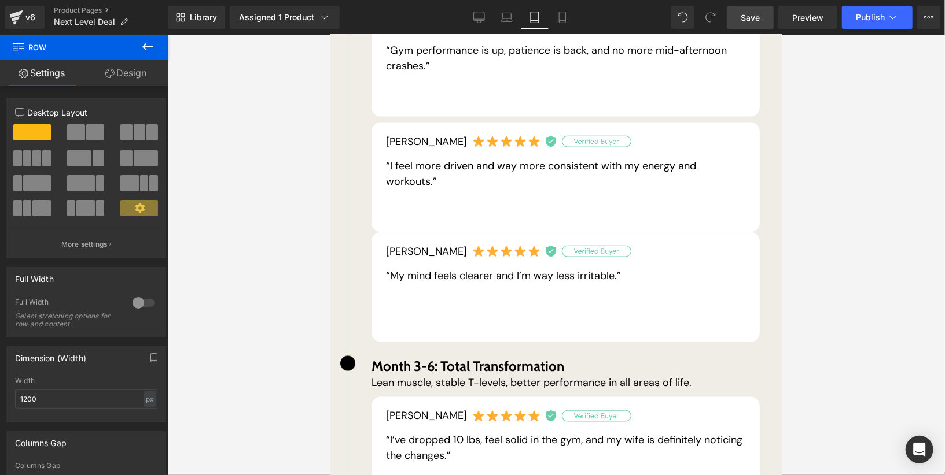
click at [754, 21] on span "Save" at bounding box center [749, 18] width 19 height 12
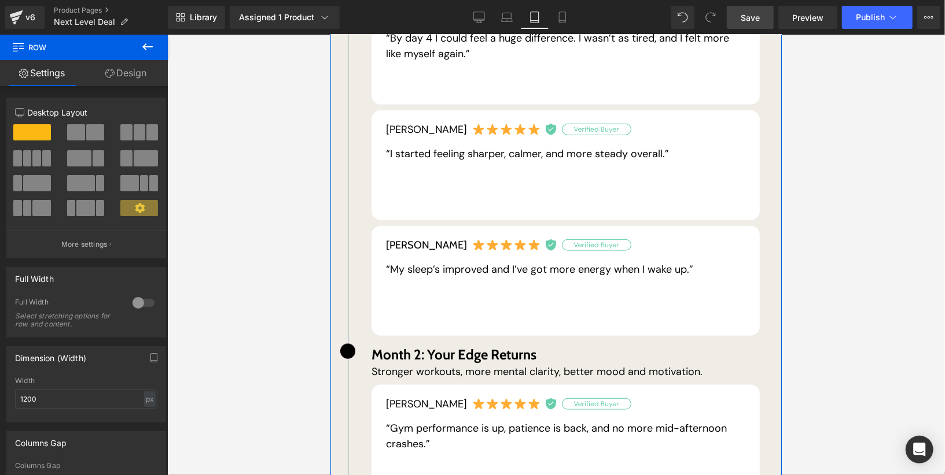
scroll to position [711, 0]
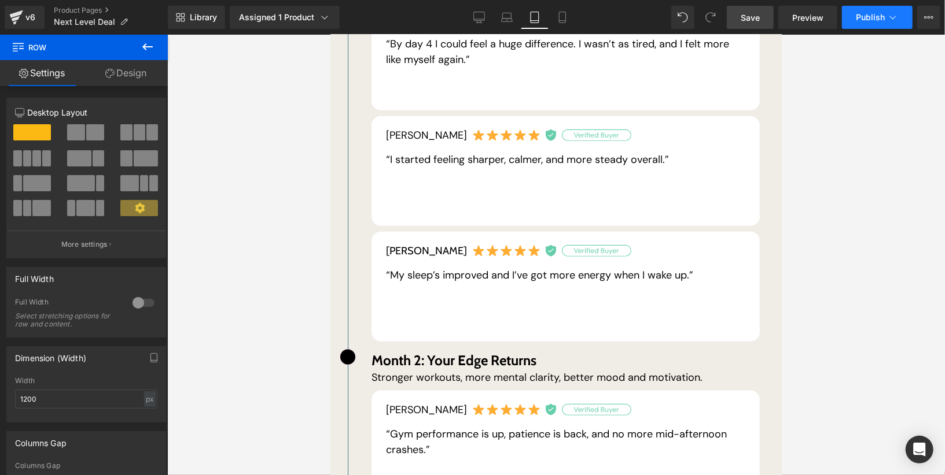
click at [861, 17] on span "Publish" at bounding box center [870, 17] width 29 height 9
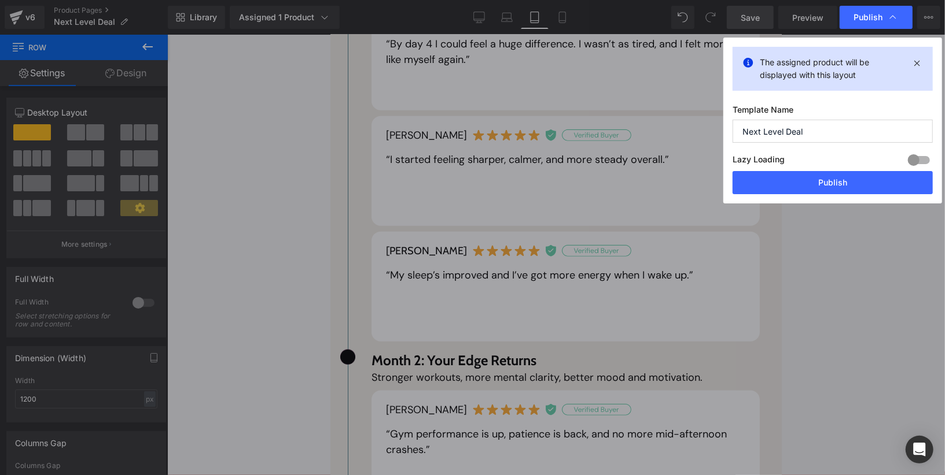
click at [813, 169] on div "Lazy Loading Build Upgrade plan to unlock" at bounding box center [832, 161] width 200 height 19
click at [813, 170] on div "Lazy Loading Build Upgrade plan to unlock" at bounding box center [832, 161] width 200 height 19
click at [813, 171] on button "Publish" at bounding box center [832, 182] width 200 height 23
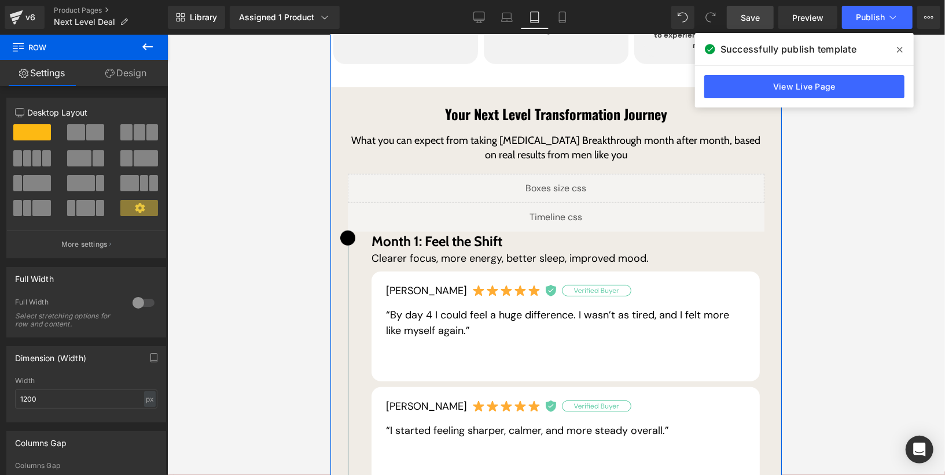
scroll to position [423, 0]
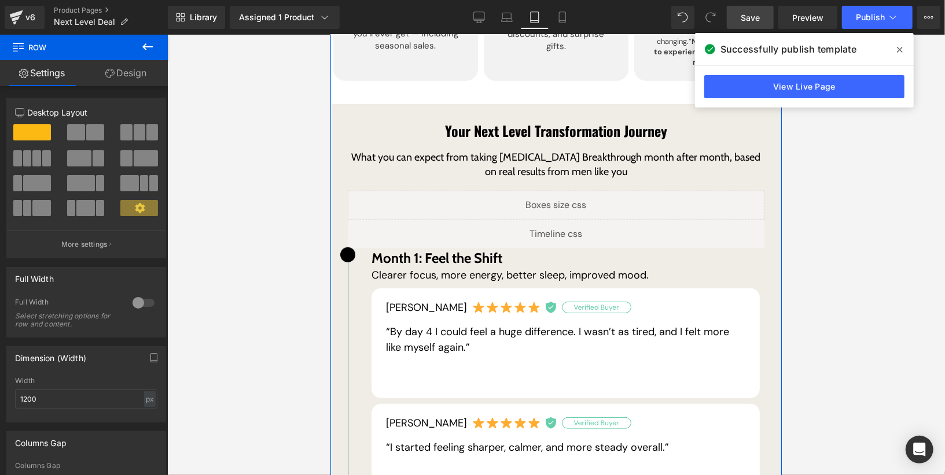
click at [566, 193] on div "Liquid" at bounding box center [555, 204] width 416 height 29
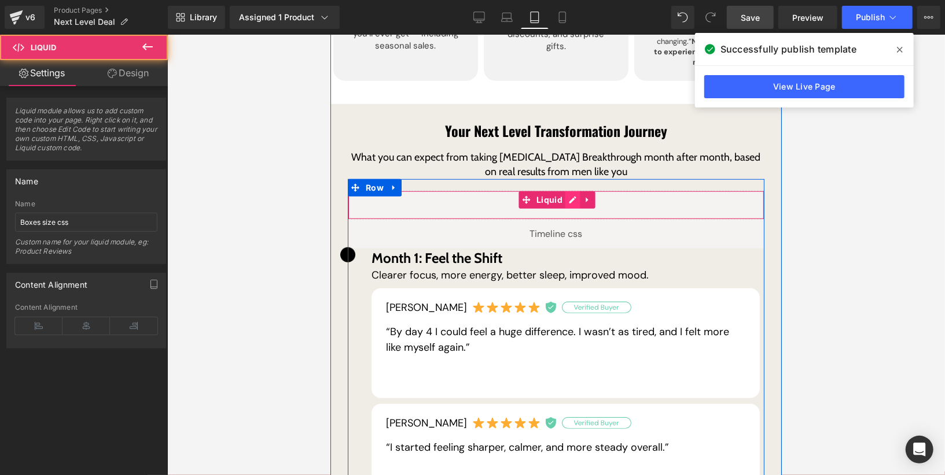
click at [571, 192] on div "Liquid" at bounding box center [555, 204] width 416 height 29
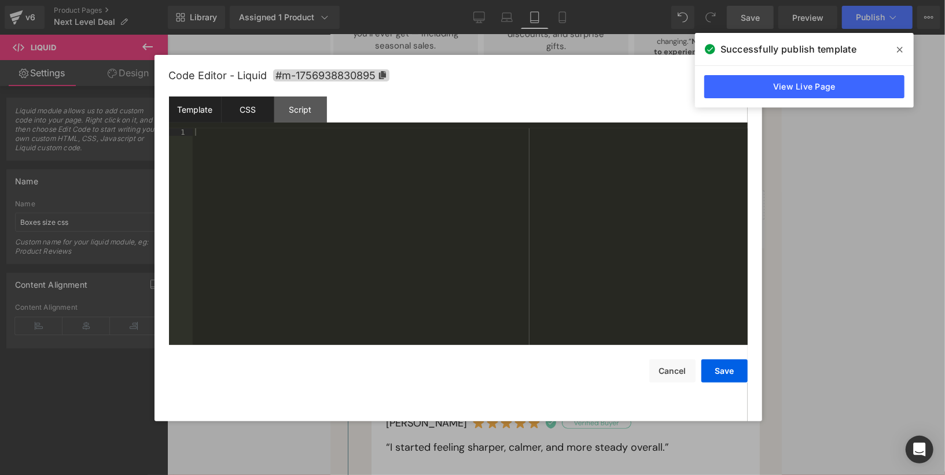
click at [242, 102] on div "CSS" at bounding box center [248, 110] width 53 height 26
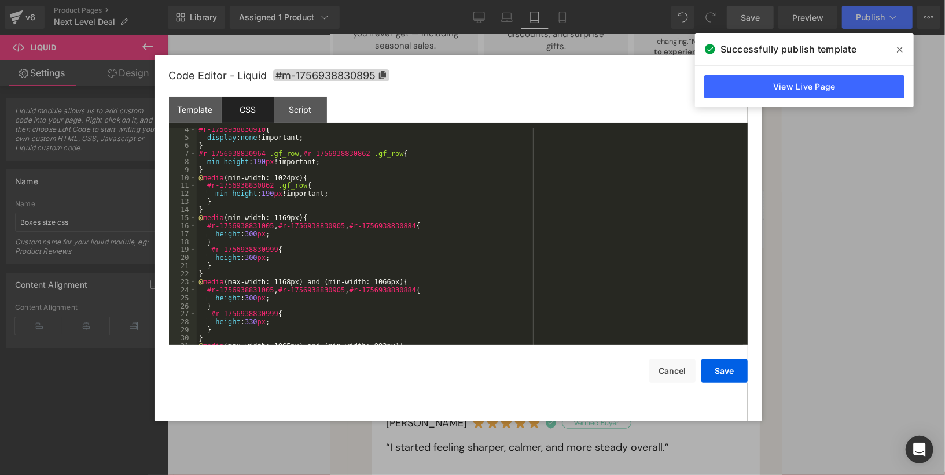
scroll to position [289, 0]
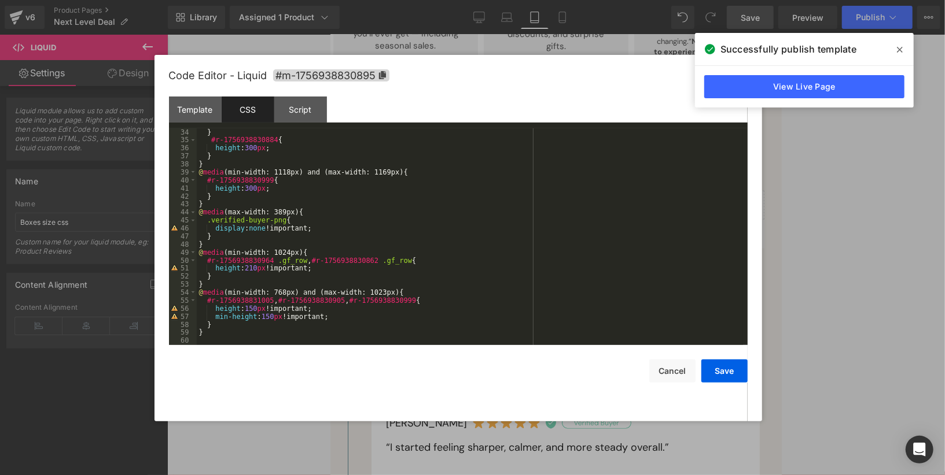
click at [319, 324] on div "} #r-1756938830884 { height : 300 px ; } } @ media (min-width: 1118px) and (max…" at bounding box center [470, 244] width 546 height 233
paste textarea
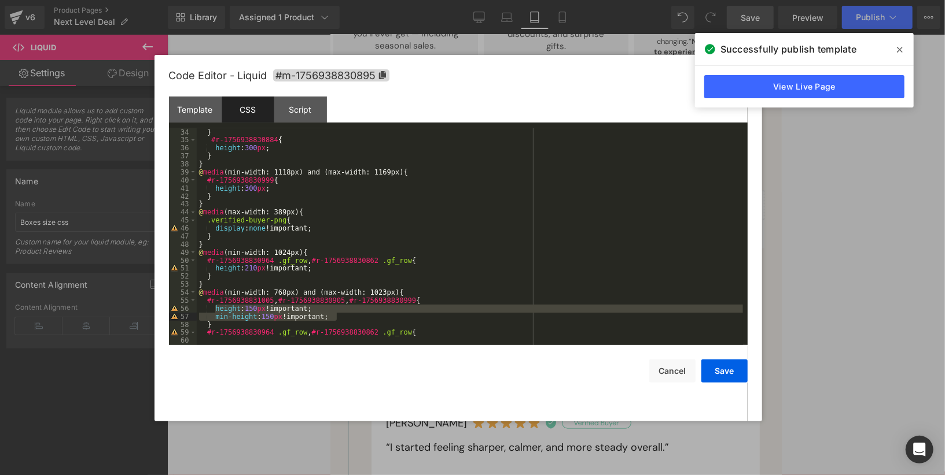
drag, startPoint x: 214, startPoint y: 309, endPoint x: 364, endPoint y: 319, distance: 150.2
click at [364, 319] on div "} #r-1756938830884 { height : 300 px ; } } @ media (min-width: 1118px) and (max…" at bounding box center [470, 244] width 546 height 233
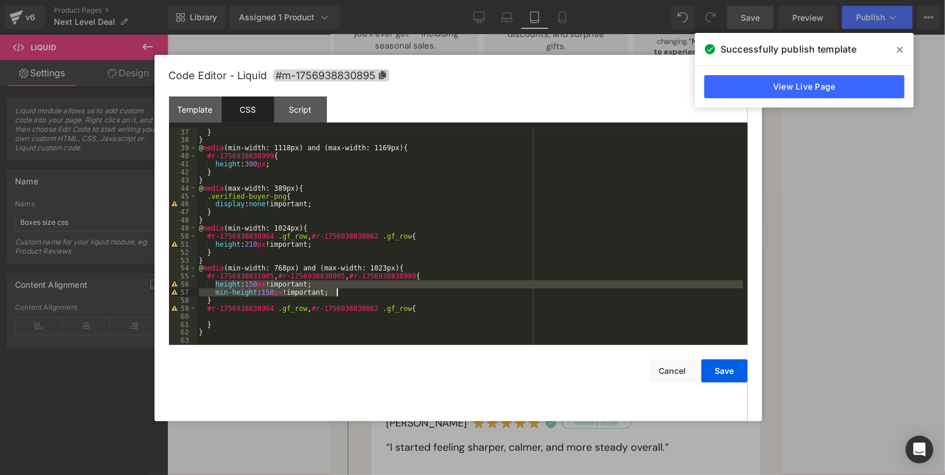
click at [343, 318] on div "} } @ media (min-width: 1118px) and (max-width: 1169px) { #r-1756938830999 { he…" at bounding box center [470, 244] width 546 height 233
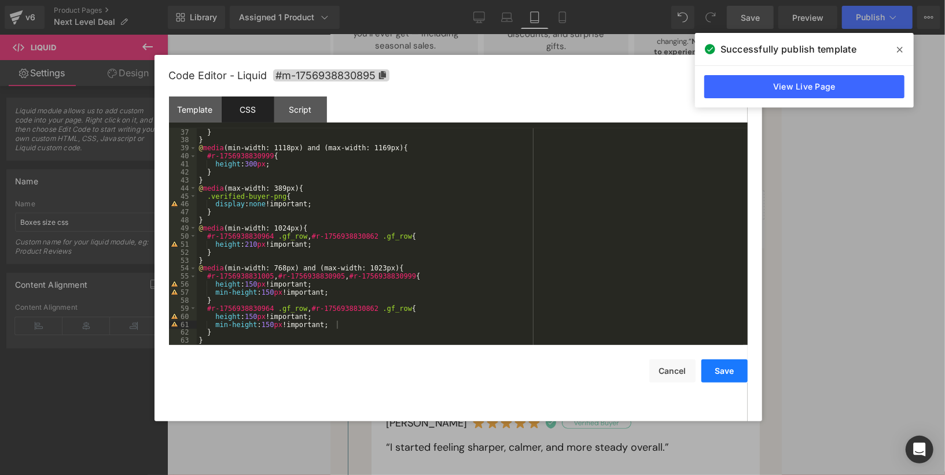
click at [711, 373] on button "Save" at bounding box center [724, 371] width 46 height 23
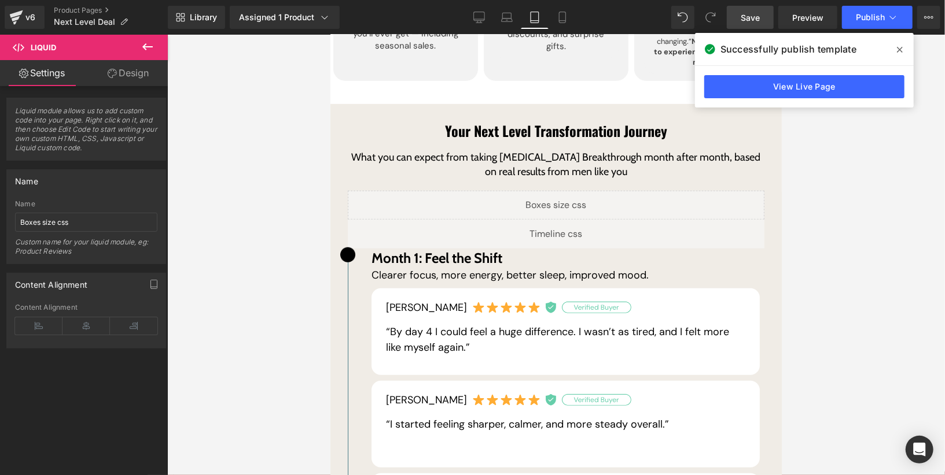
click at [763, 17] on link "Save" at bounding box center [750, 17] width 47 height 23
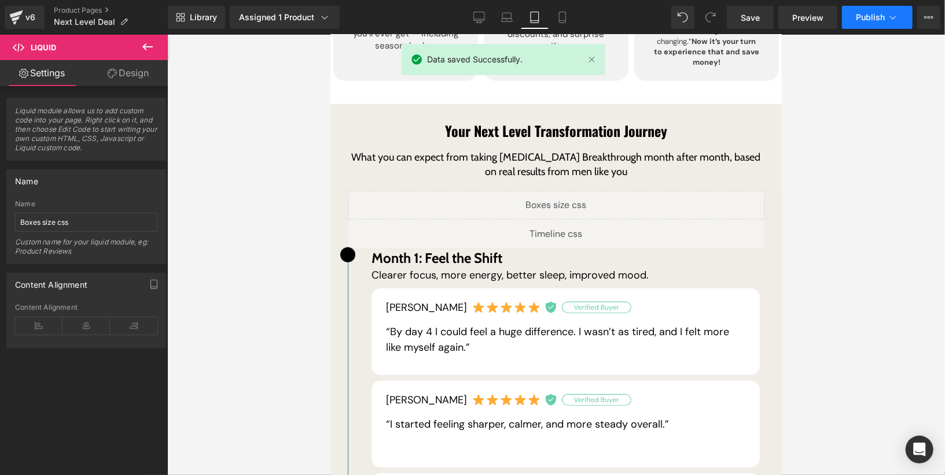
click at [873, 25] on button "Publish" at bounding box center [877, 17] width 71 height 23
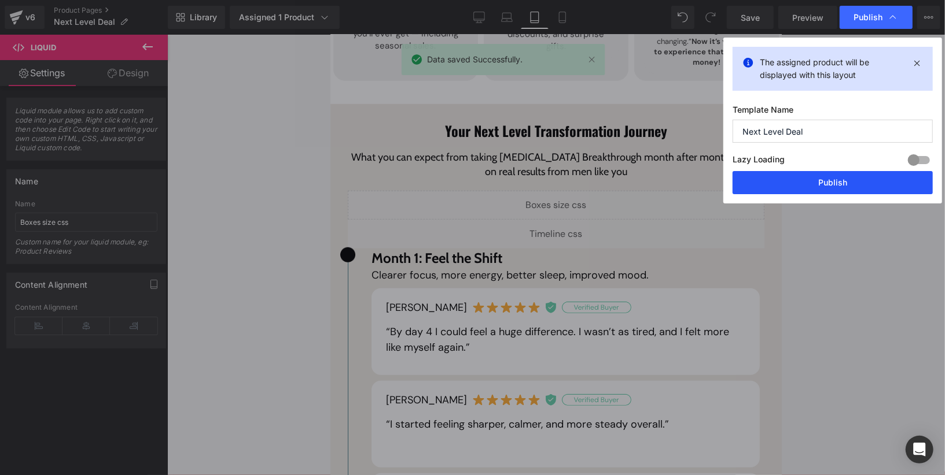
click at [827, 171] on button "Publish" at bounding box center [832, 182] width 200 height 23
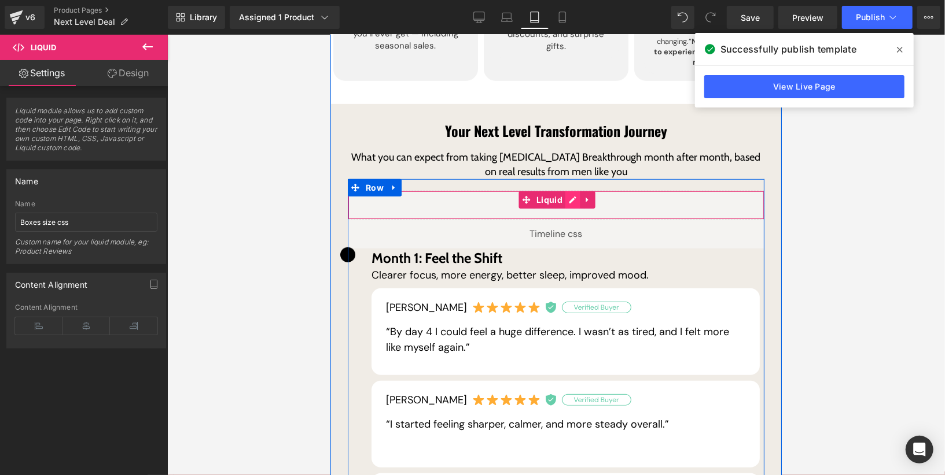
click at [569, 190] on div "Liquid" at bounding box center [555, 204] width 416 height 29
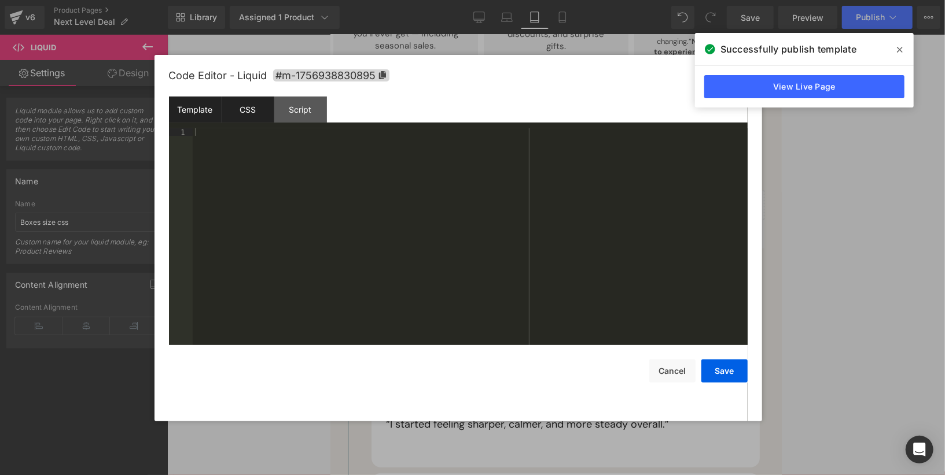
click at [272, 112] on div "CSS" at bounding box center [248, 110] width 53 height 26
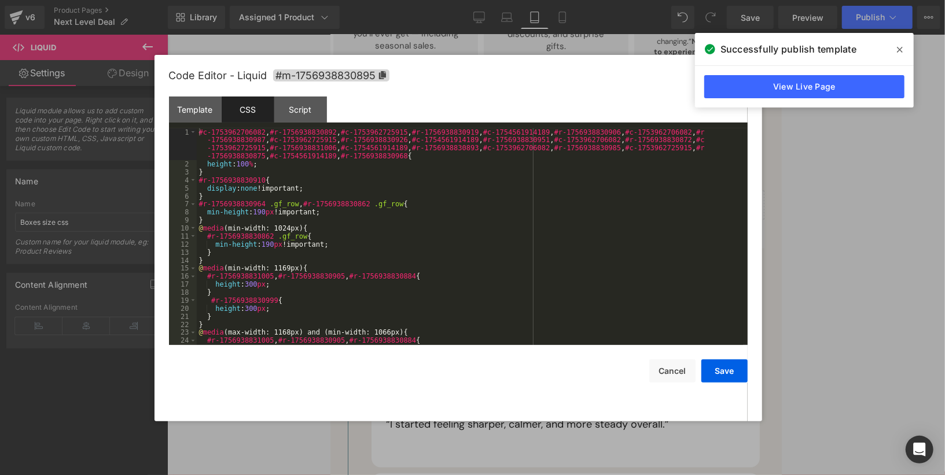
scroll to position [321, 0]
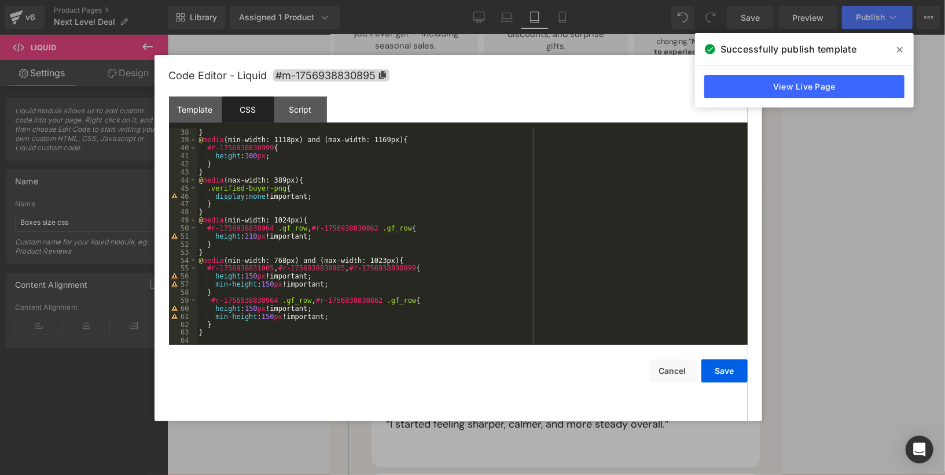
click at [352, 322] on div "} @ media (min-width: 1118px) and (max-width: 1169px) { #r-1756938830999 { heig…" at bounding box center [470, 244] width 546 height 233
paste textarea
click at [717, 375] on button "Save" at bounding box center [724, 371] width 46 height 23
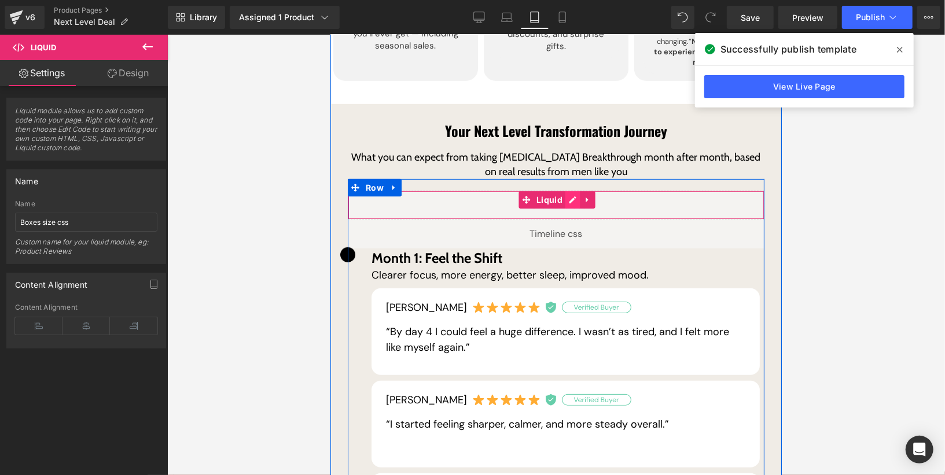
click at [569, 190] on div "Liquid" at bounding box center [555, 204] width 416 height 29
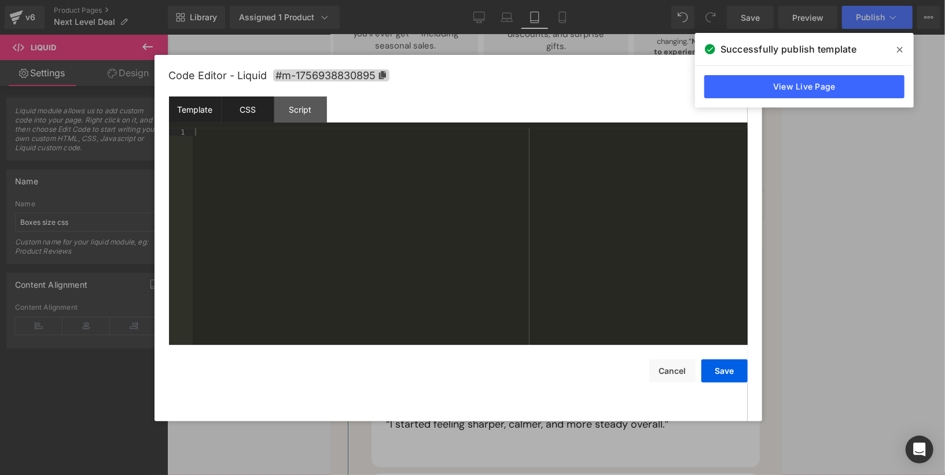
click at [253, 119] on div "CSS" at bounding box center [248, 110] width 53 height 26
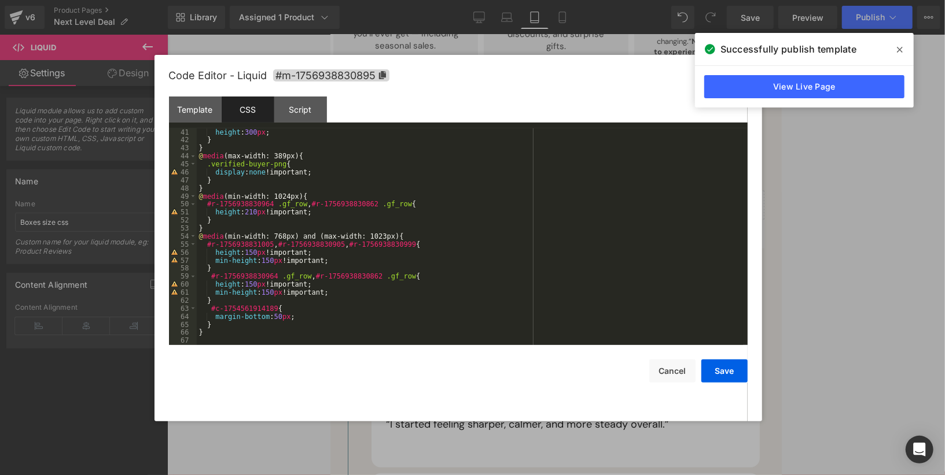
scroll to position [345, 0]
click at [282, 323] on div "height : 300 px ; } } @ media (max-width: 389px) { .verified-buyer-png { displa…" at bounding box center [470, 244] width 546 height 233
paste textarea
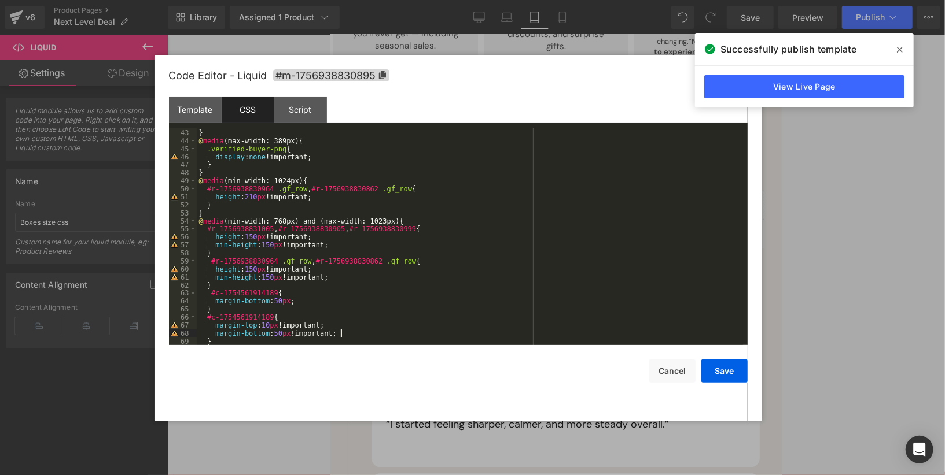
scroll to position [377, 0]
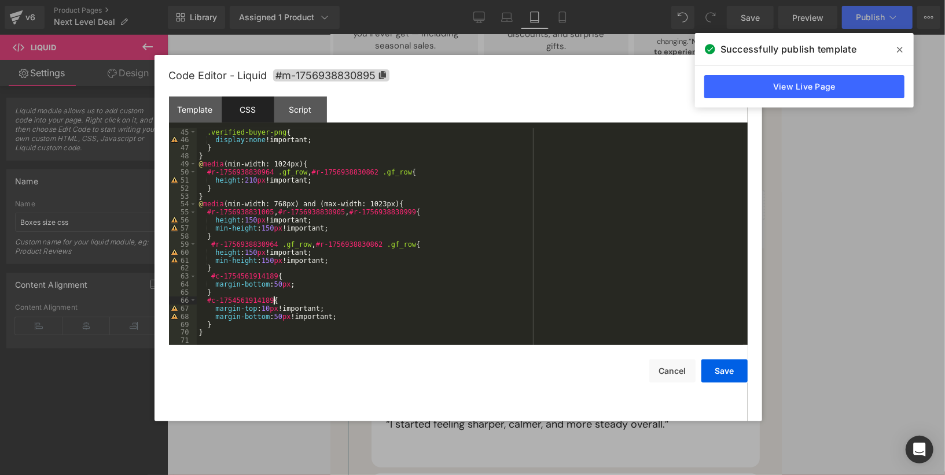
click at [273, 305] on div ".verified-buyer-png { display : none !important; } } @ media (min-width: 1024px…" at bounding box center [470, 244] width 546 height 233
click at [711, 370] on button "Save" at bounding box center [724, 371] width 46 height 23
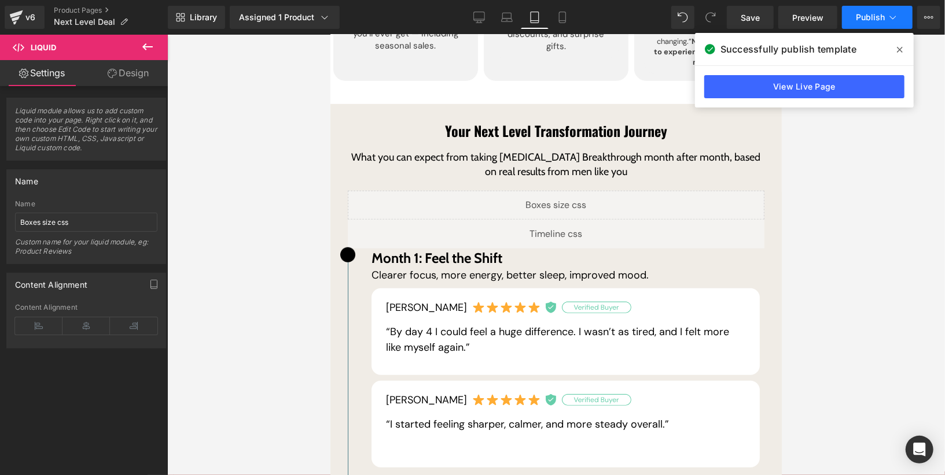
click at [862, 14] on span "Publish" at bounding box center [870, 17] width 29 height 9
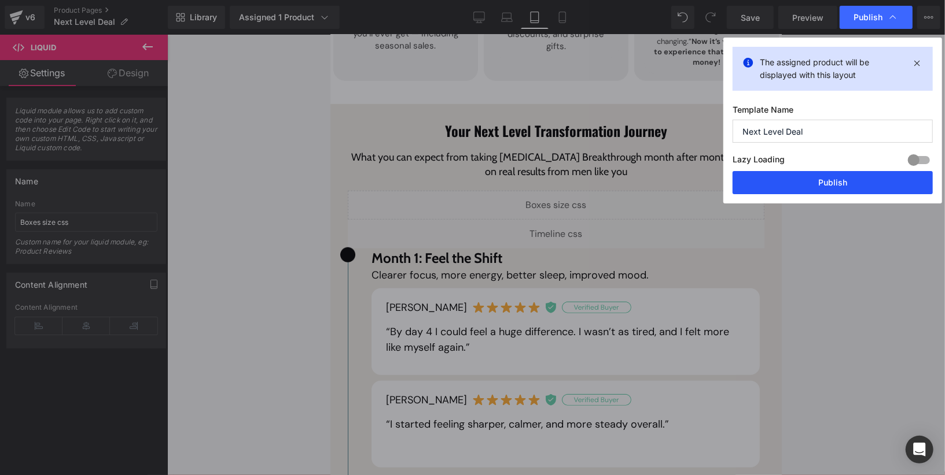
click at [835, 186] on button "Publish" at bounding box center [832, 182] width 200 height 23
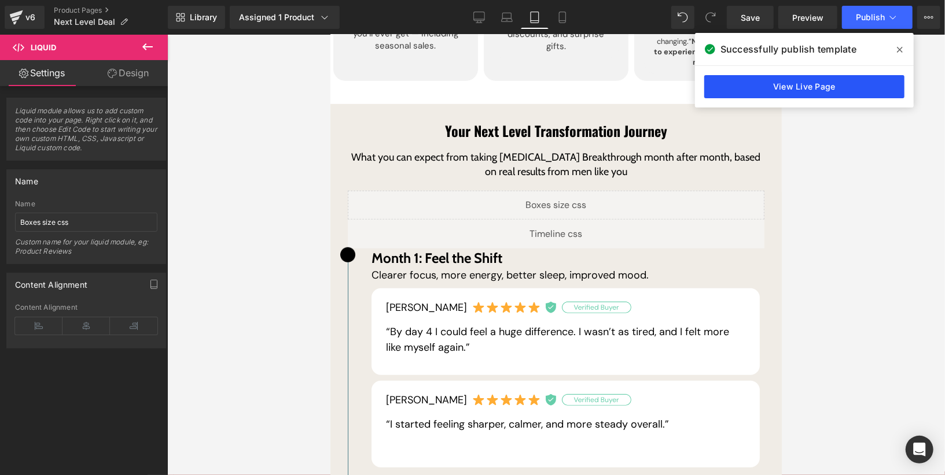
click at [797, 80] on link "View Live Page" at bounding box center [804, 86] width 200 height 23
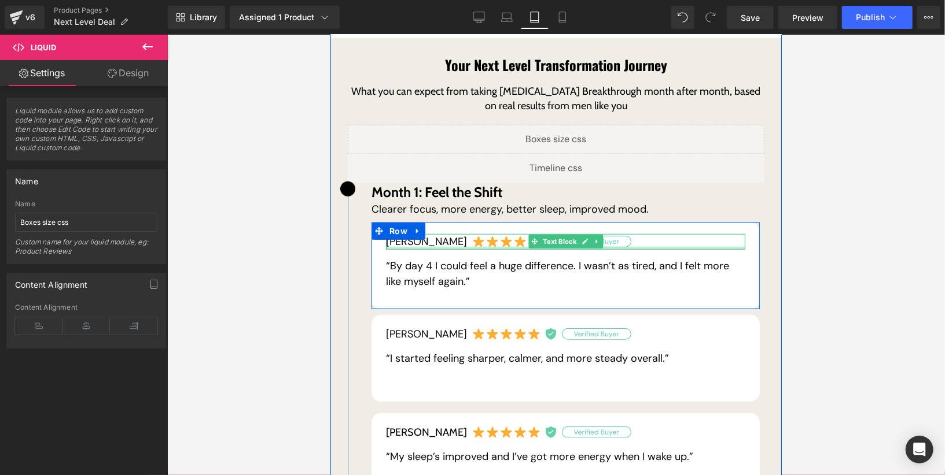
scroll to position [553, 0]
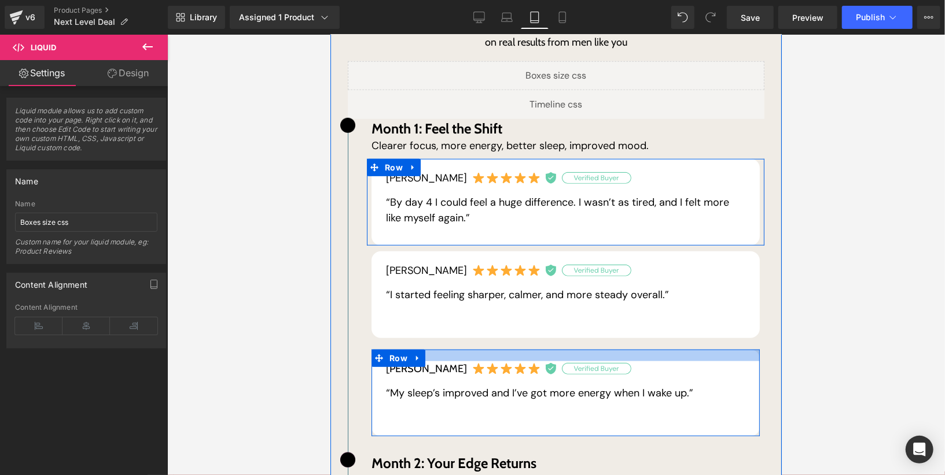
click at [502, 349] on div at bounding box center [565, 355] width 388 height 12
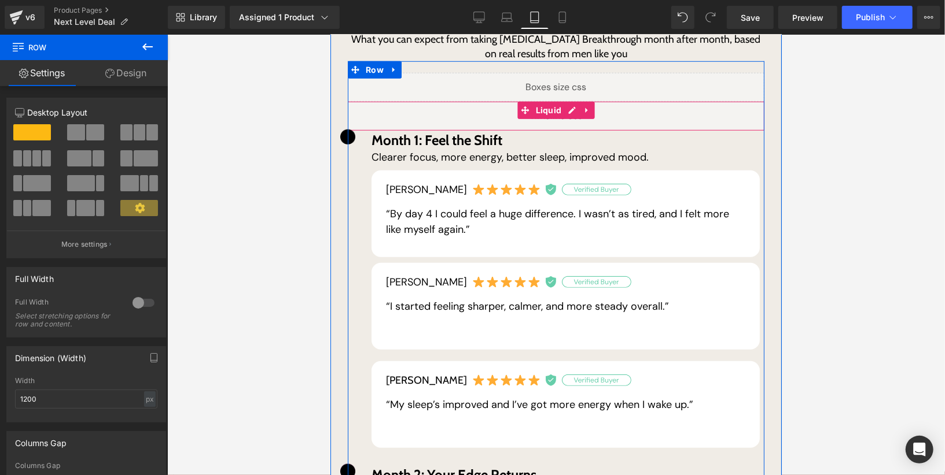
scroll to position [541, 0]
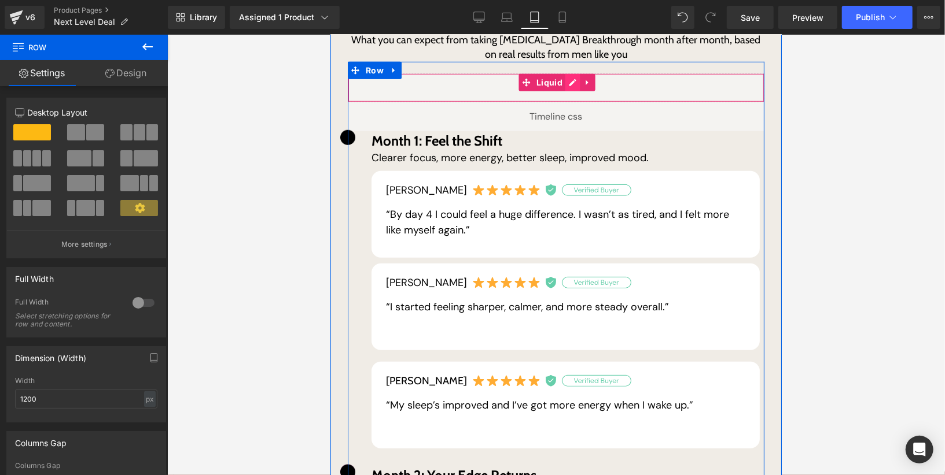
click at [570, 75] on div "Liquid" at bounding box center [555, 87] width 416 height 29
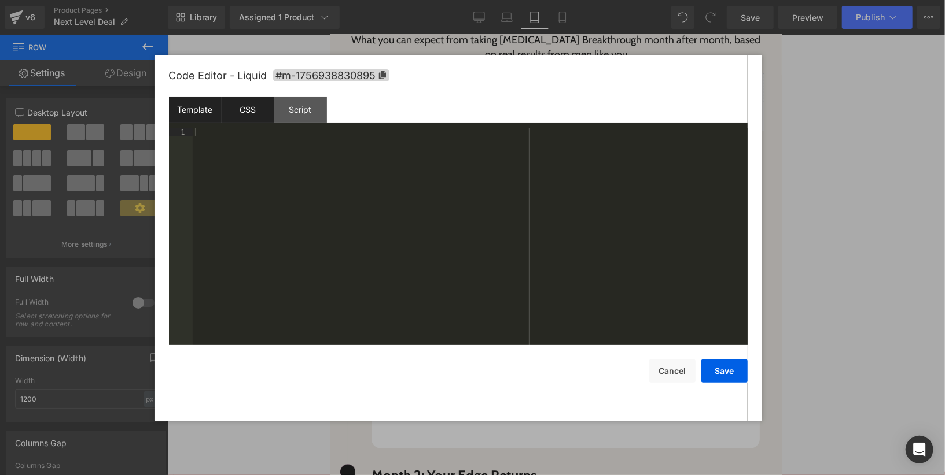
click at [256, 108] on div "CSS" at bounding box center [248, 110] width 53 height 26
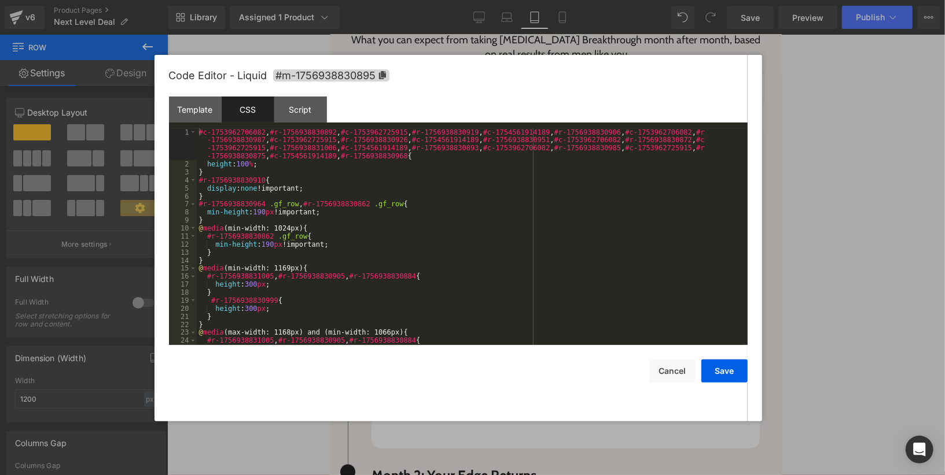
click at [434, 223] on div "#c-1753962706082 , #r-1756938830892 , #c-1753962725915 , #r-1756938830919 , #c-…" at bounding box center [470, 256] width 546 height 257
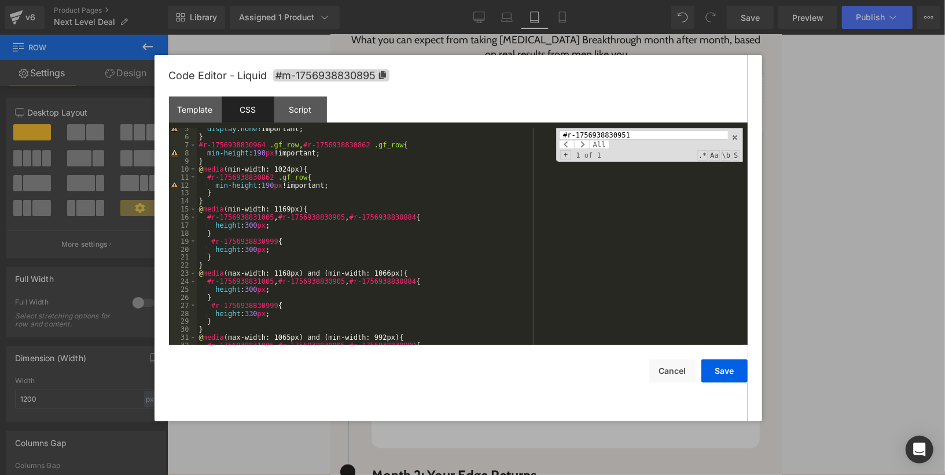
scroll to position [0, 0]
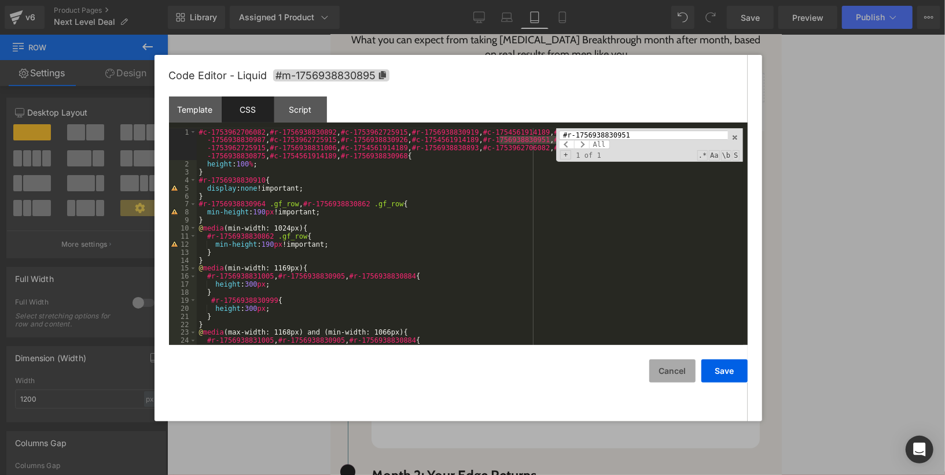
type input "#r-1756938830951"
click at [681, 363] on button "Cancel" at bounding box center [672, 371] width 46 height 23
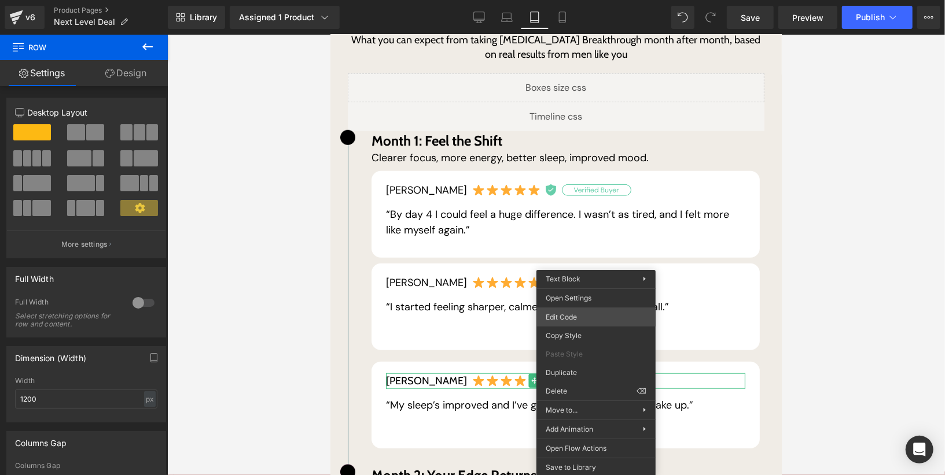
click at [591, 0] on div "Liquid You are previewing how the will restyle your page. You can not edit Elem…" at bounding box center [472, 0] width 945 height 0
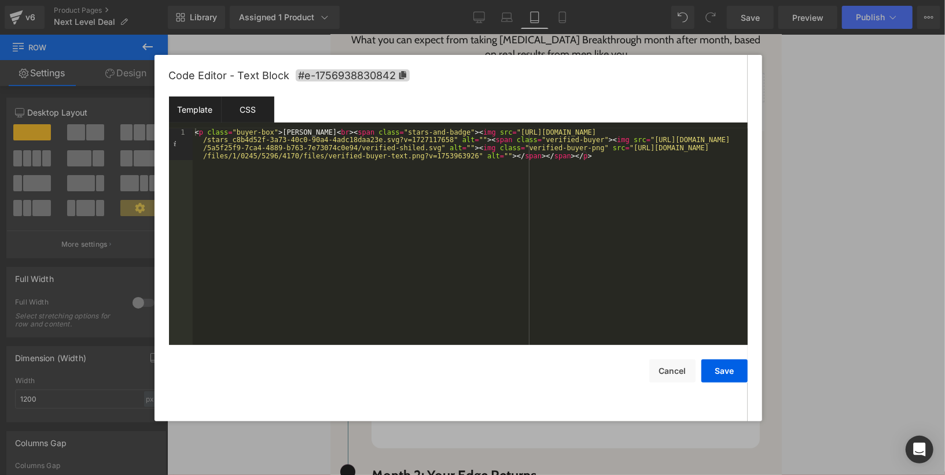
click at [252, 112] on div "CSS" at bounding box center [248, 110] width 53 height 26
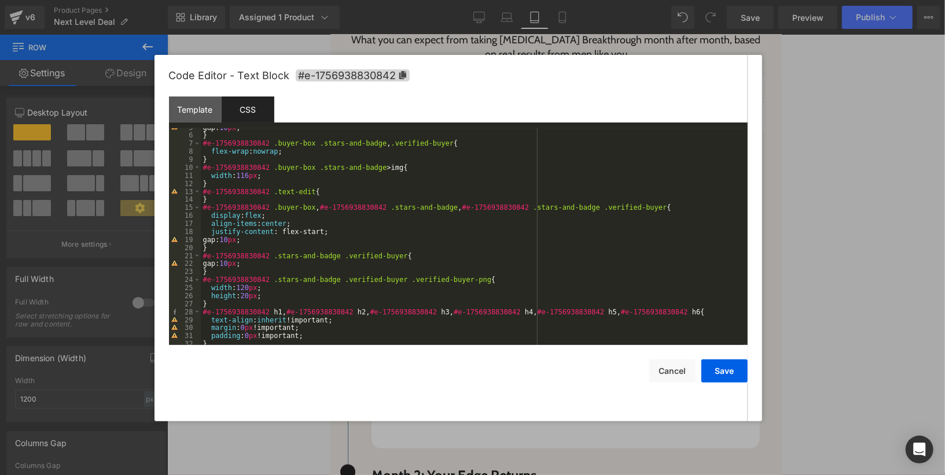
scroll to position [44, 0]
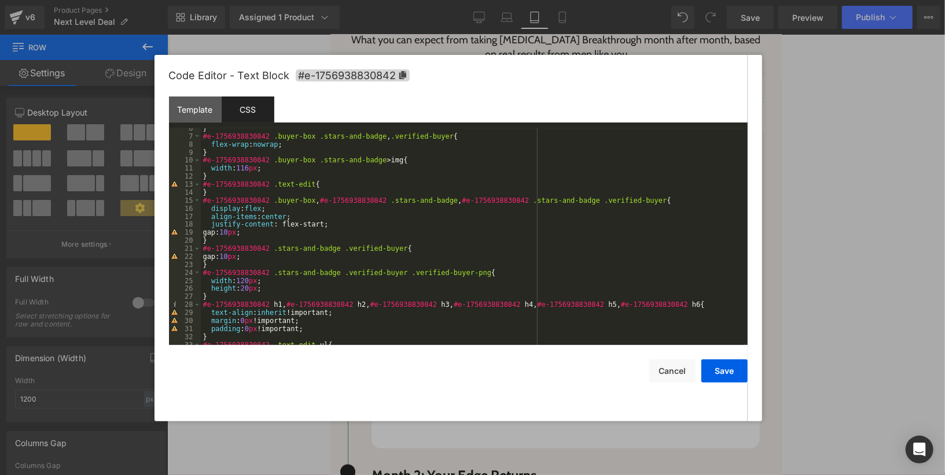
click at [360, 288] on div "} #e-1756938830842 .buyer-box .stars-and-badge , .verified-buyer { flex-wrap : …" at bounding box center [472, 240] width 542 height 233
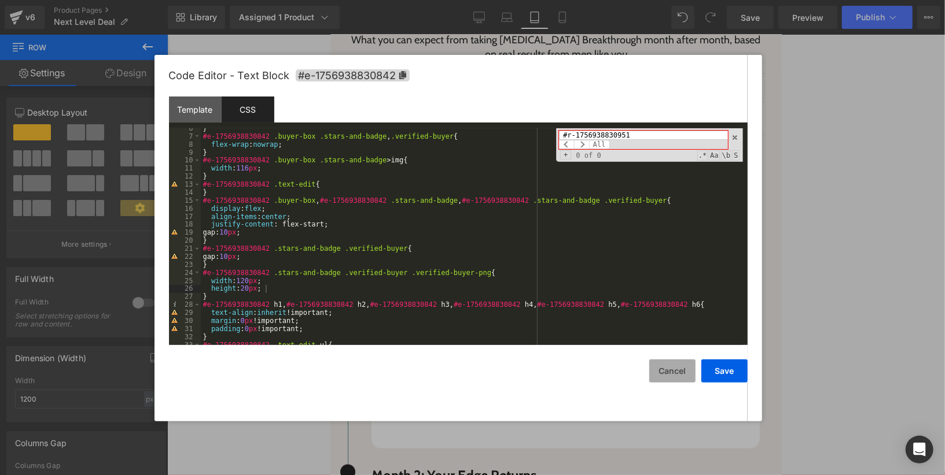
type input "#r-1756938830951"
click at [669, 371] on button "Cancel" at bounding box center [672, 371] width 46 height 23
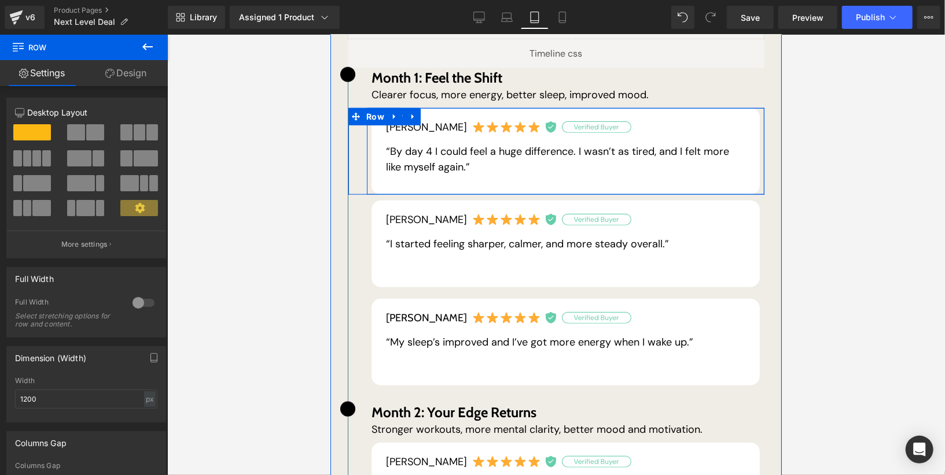
scroll to position [604, 0]
click at [549, 286] on div "Sam B. Text Block “My sleep’s improved and I’ve got more energy when I wake up.…" at bounding box center [564, 329] width 397 height 87
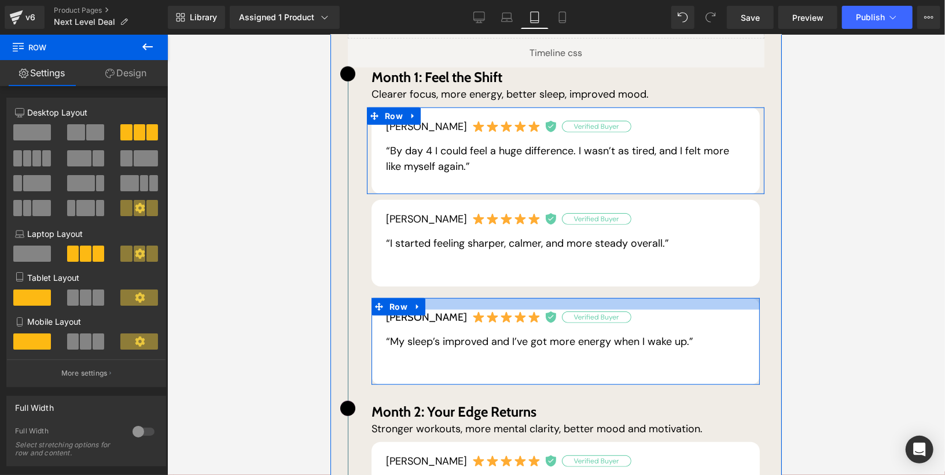
click at [650, 298] on div at bounding box center [565, 304] width 388 height 12
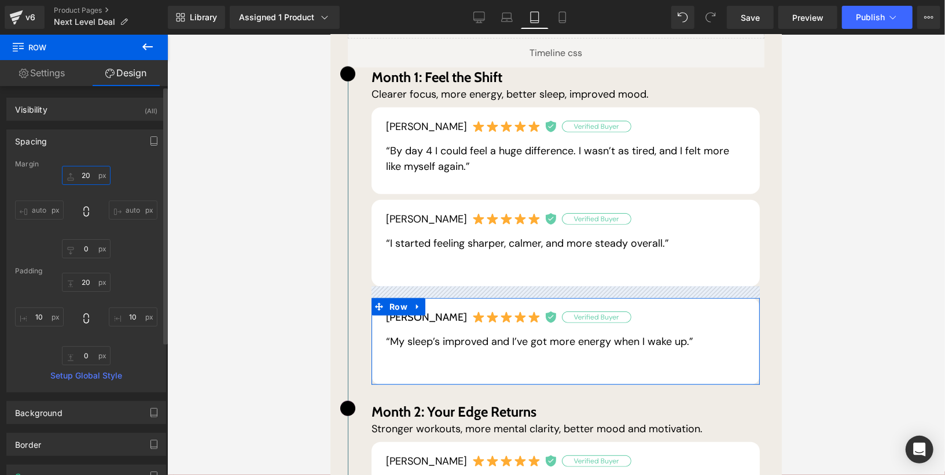
click at [89, 180] on input "20" at bounding box center [86, 175] width 49 height 19
type input "0"
type input "10"
click at [123, 179] on div "10 auto 0 auto" at bounding box center [86, 212] width 142 height 93
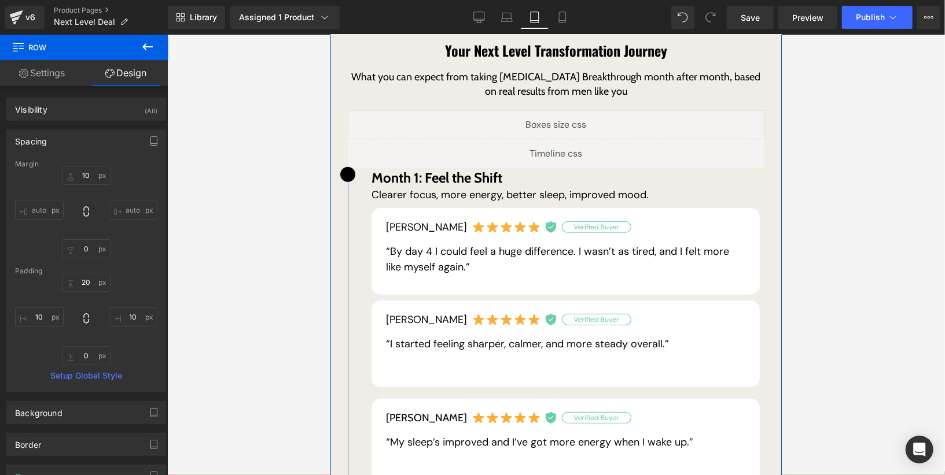
scroll to position [493, 0]
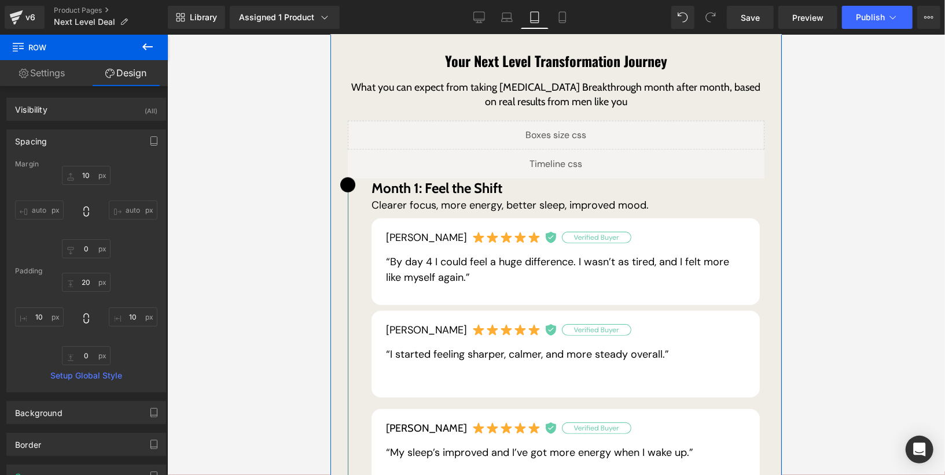
click at [577, 124] on div "Liquid" at bounding box center [555, 134] width 416 height 29
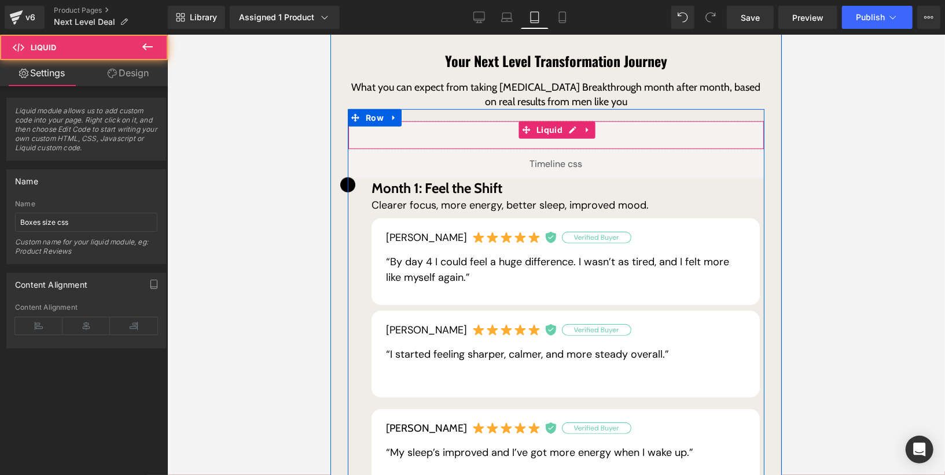
click at [568, 120] on div "Liquid" at bounding box center [555, 134] width 416 height 29
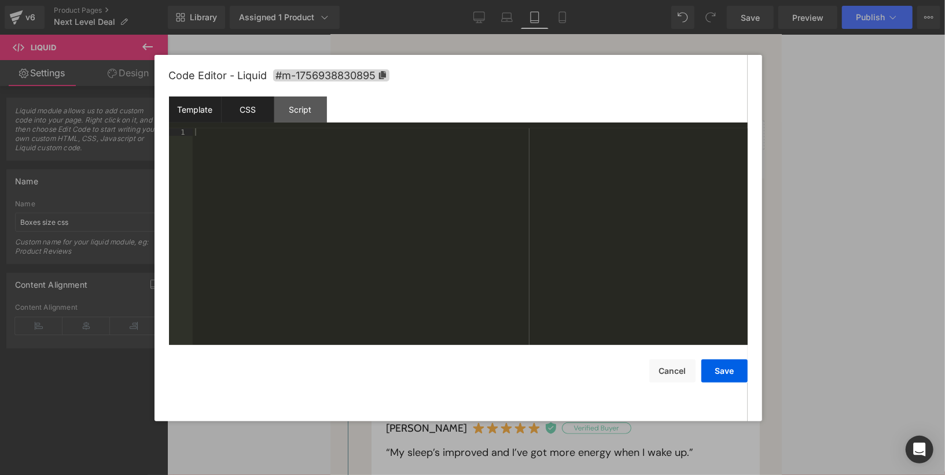
click at [257, 115] on div "CSS" at bounding box center [248, 110] width 53 height 26
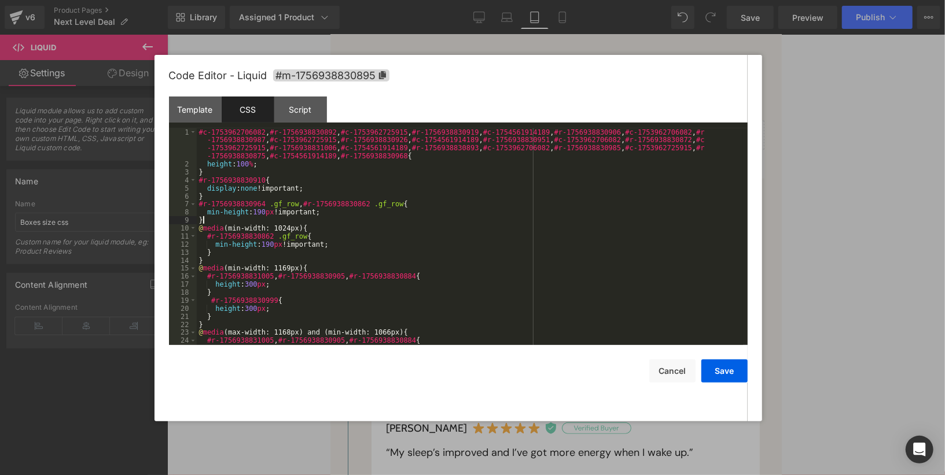
click at [355, 219] on div "#c-1753962706082 , #r-1756938830892 , #c-1753962725915 , #r-1756938830919 , #c-…" at bounding box center [470, 256] width 546 height 257
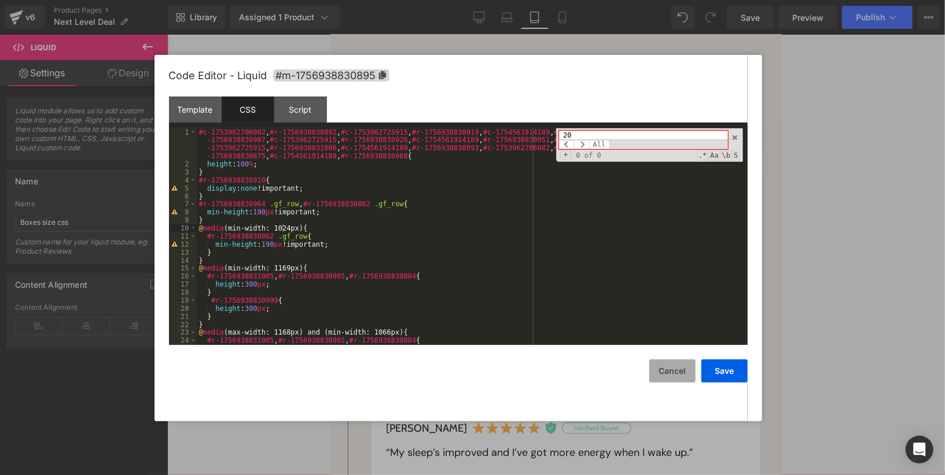
type input "20"
click at [664, 376] on button "Cancel" at bounding box center [672, 371] width 46 height 23
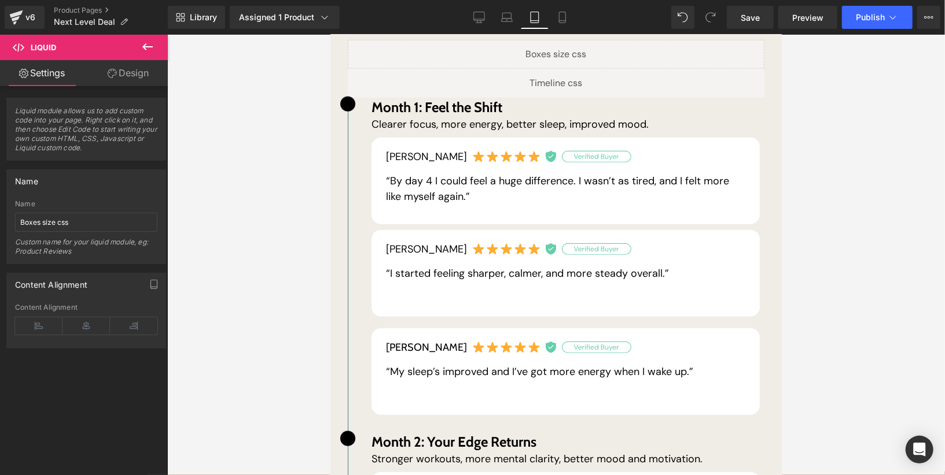
scroll to position [577, 0]
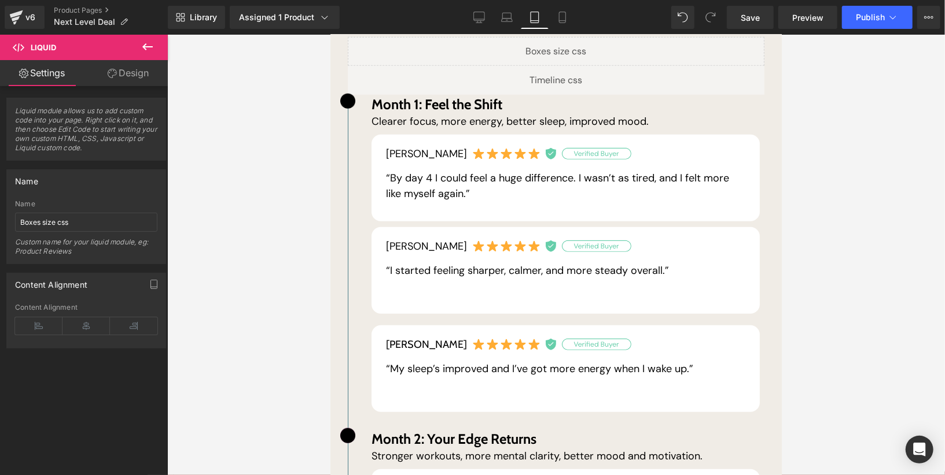
click at [541, 325] on div "Sam B. Text Block “My sleep’s improved and I’ve got more energy when I wake up.…" at bounding box center [565, 368] width 388 height 87
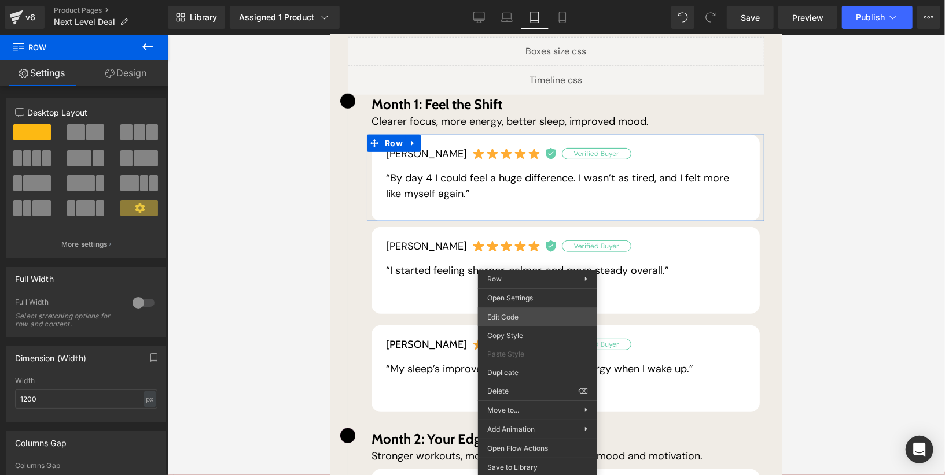
click at [532, 0] on div "Liquid You are previewing how the will restyle your page. You can not edit Elem…" at bounding box center [472, 0] width 945 height 0
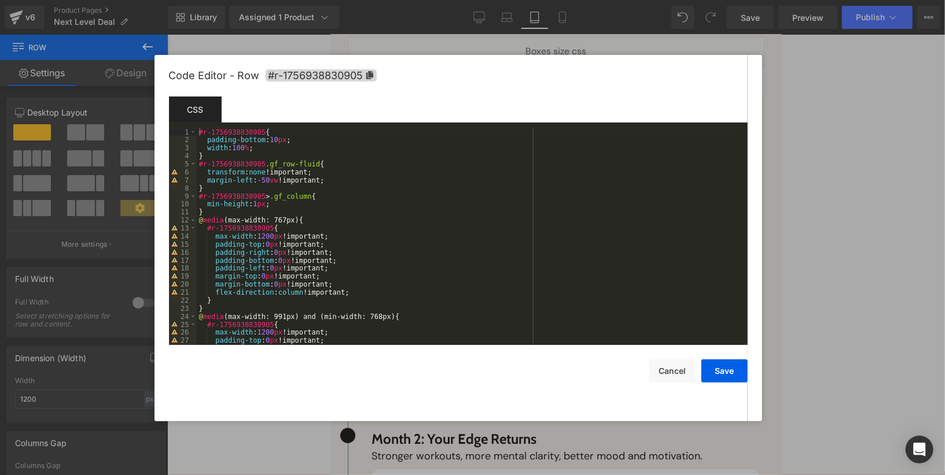
click at [397, 261] on div "#r-1756938830905 { padding-bottom : 10 px ; width : 100 % ; } #r-1756938830905 …" at bounding box center [470, 244] width 546 height 233
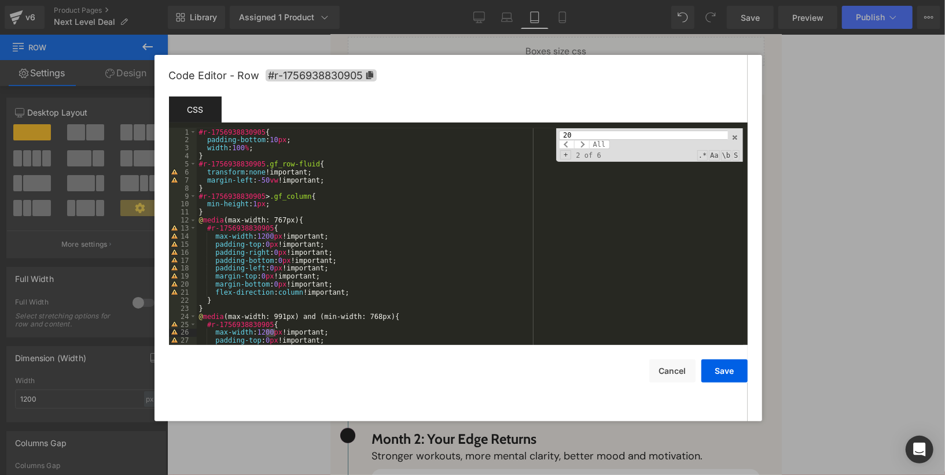
scroll to position [189, 0]
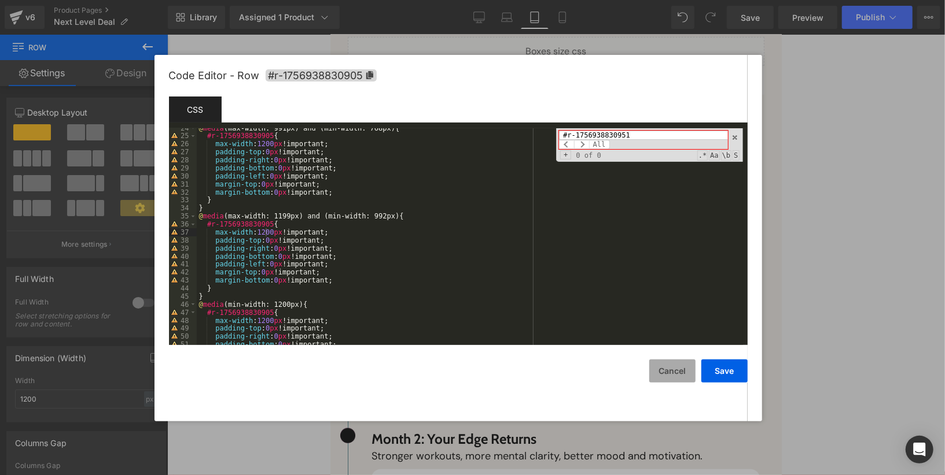
type input "#r-1756938830951"
click at [671, 371] on button "Cancel" at bounding box center [672, 371] width 46 height 23
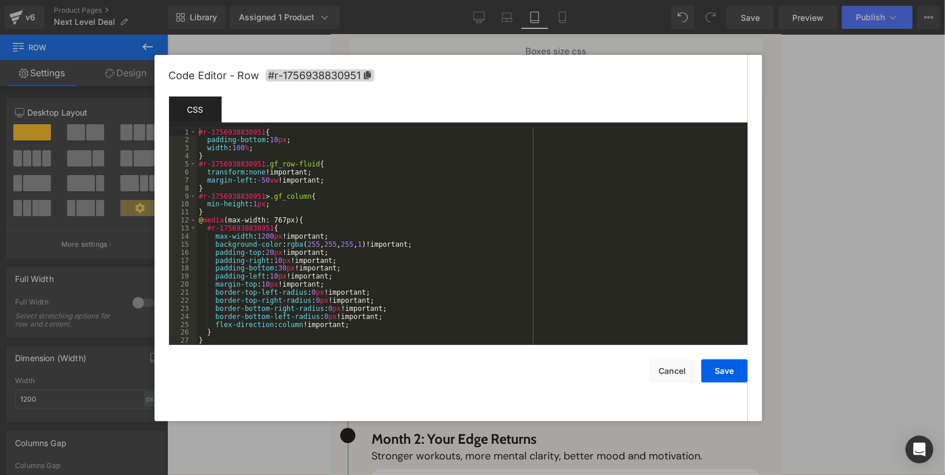
click at [510, 0] on div "Liquid You are previewing how the will restyle your page. You can not edit Elem…" at bounding box center [472, 0] width 945 height 0
click at [319, 208] on div "#r-1756938830951 { padding-bottom : 10 px ; width : 100 % ; } #r-1756938830951 …" at bounding box center [470, 244] width 546 height 233
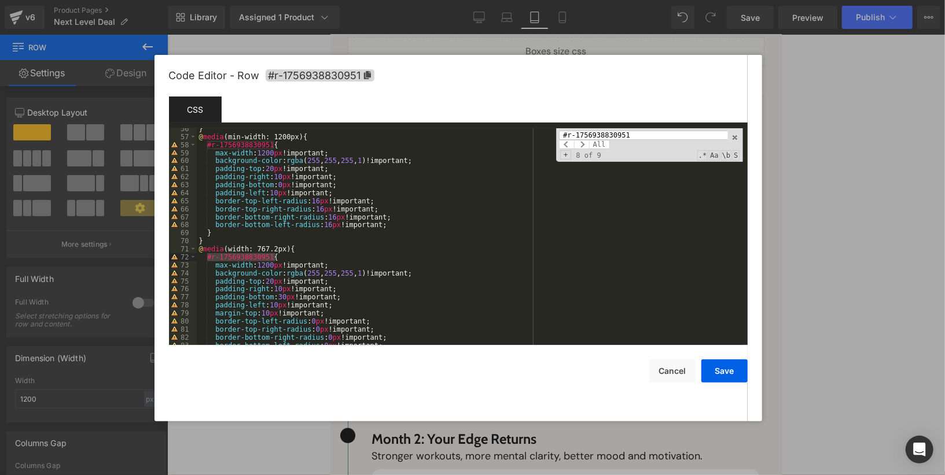
scroll to position [538, 0]
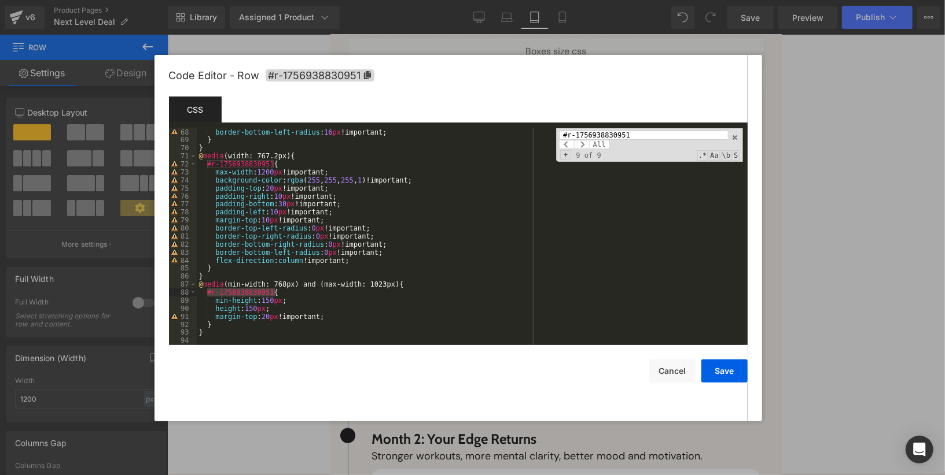
type input "#r-1756938830951"
click at [268, 320] on div "border-bottom-left-radius : 16 px !important; } } @ media (width: 767.2px) { #r…" at bounding box center [470, 244] width 546 height 233
click at [735, 370] on button "Save" at bounding box center [724, 371] width 46 height 23
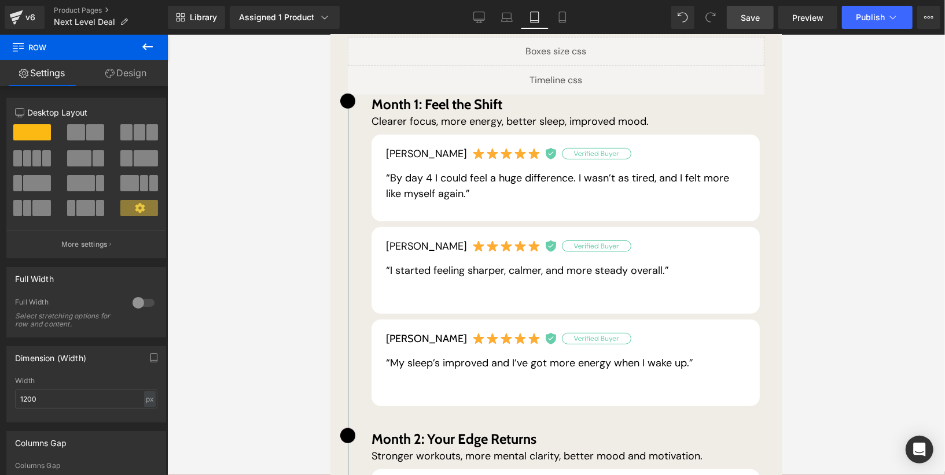
click at [759, 23] on link "Save" at bounding box center [750, 17] width 47 height 23
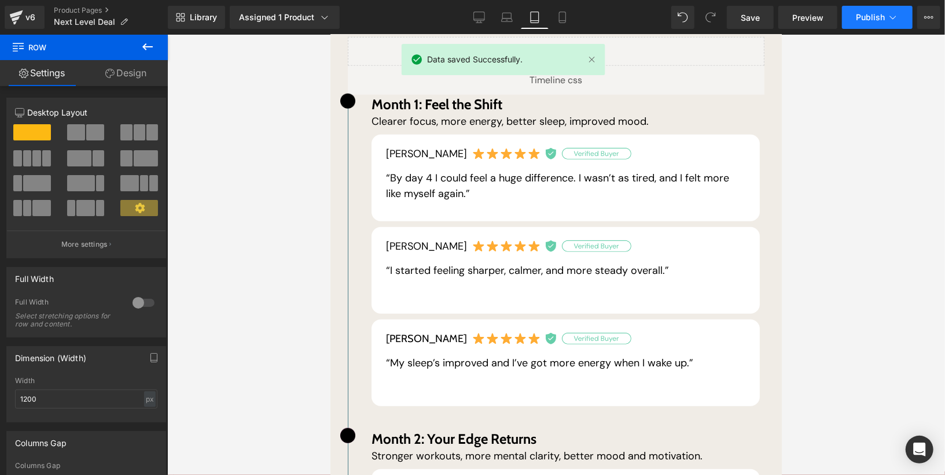
click at [866, 24] on button "Publish" at bounding box center [877, 17] width 71 height 23
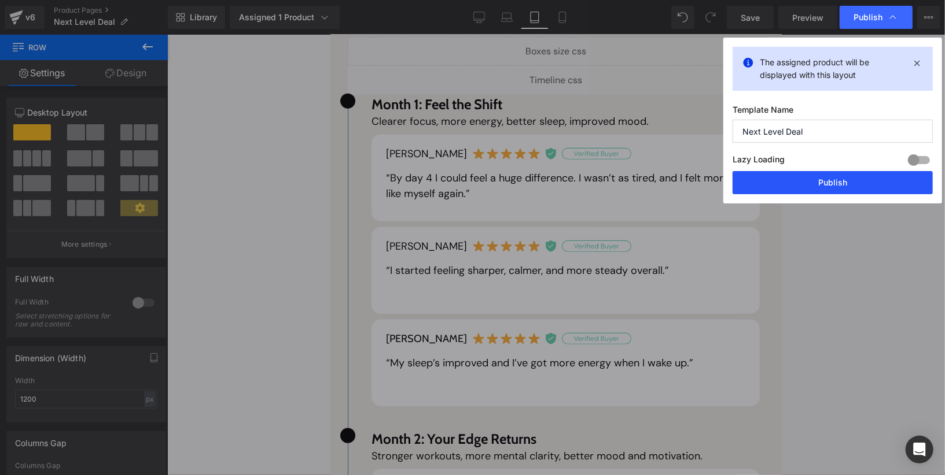
click at [829, 191] on button "Publish" at bounding box center [832, 182] width 200 height 23
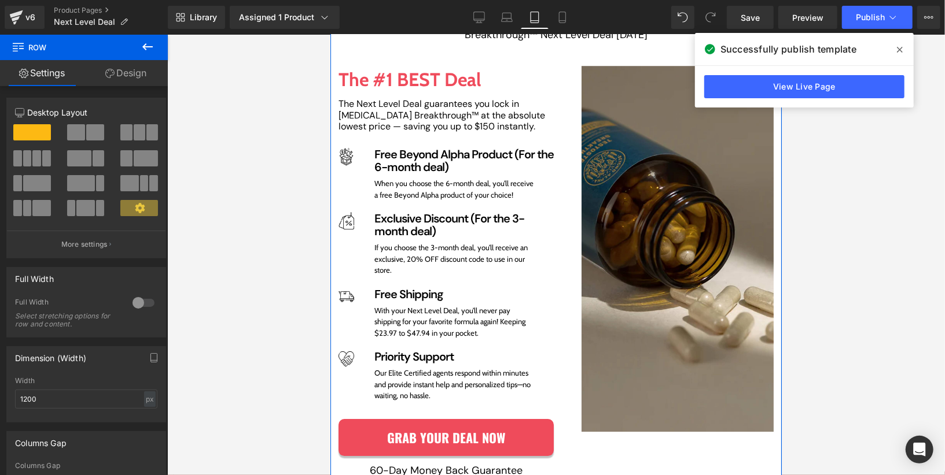
scroll to position [2233, 0]
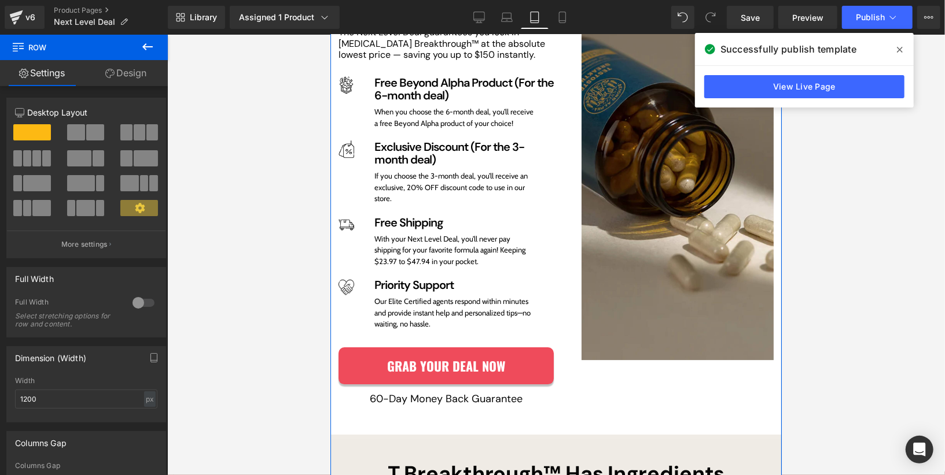
click at [381, 145] on div "Image Row Exclusive Discount (For the 3-month deal) Heading If you choose the 3…" at bounding box center [445, 172] width 215 height 64
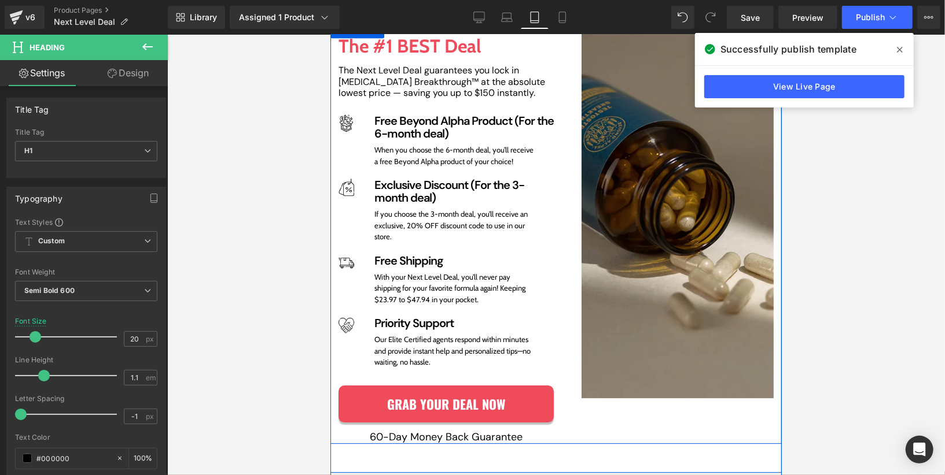
scroll to position [2173, 0]
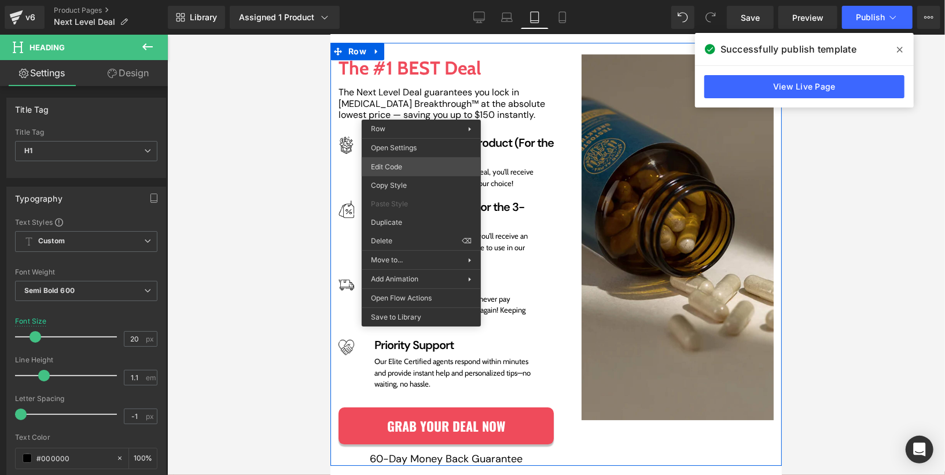
click at [425, 0] on div "Liquid You are previewing how the will restyle your page. You can not edit Elem…" at bounding box center [472, 0] width 945 height 0
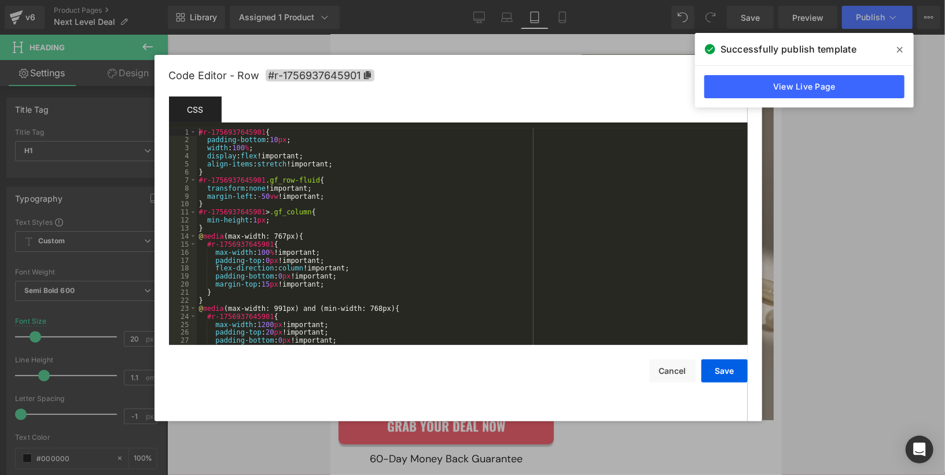
click at [415, 212] on div "#r-1756937645901 { padding-bottom : 10 px ; width : 100 % ; display : flex !imp…" at bounding box center [470, 244] width 546 height 233
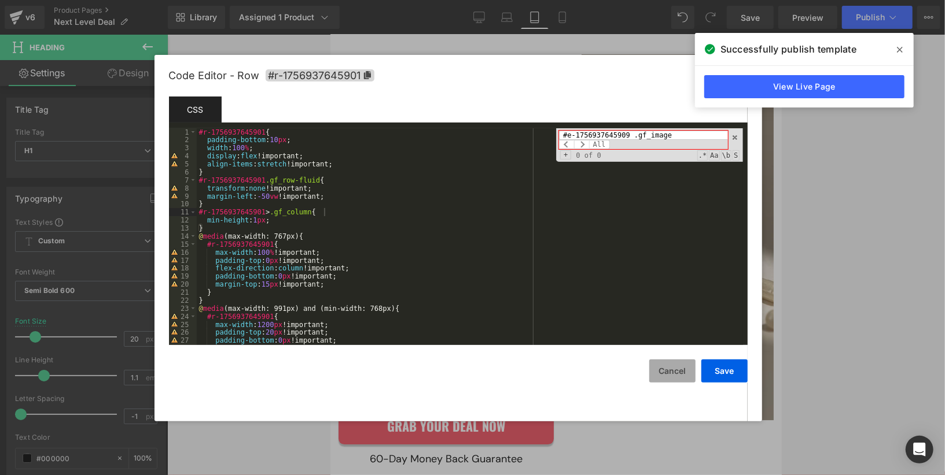
type input "#e-1756937645909 .gf_image"
click at [673, 370] on button "Cancel" at bounding box center [672, 371] width 46 height 23
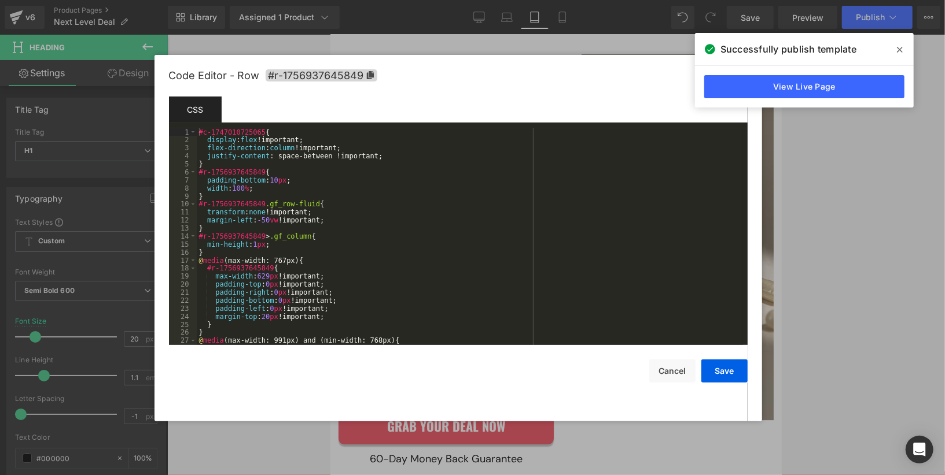
click at [362, 0] on div "Liquid You are previewing how the will restyle your page. You can not edit Elem…" at bounding box center [472, 0] width 945 height 0
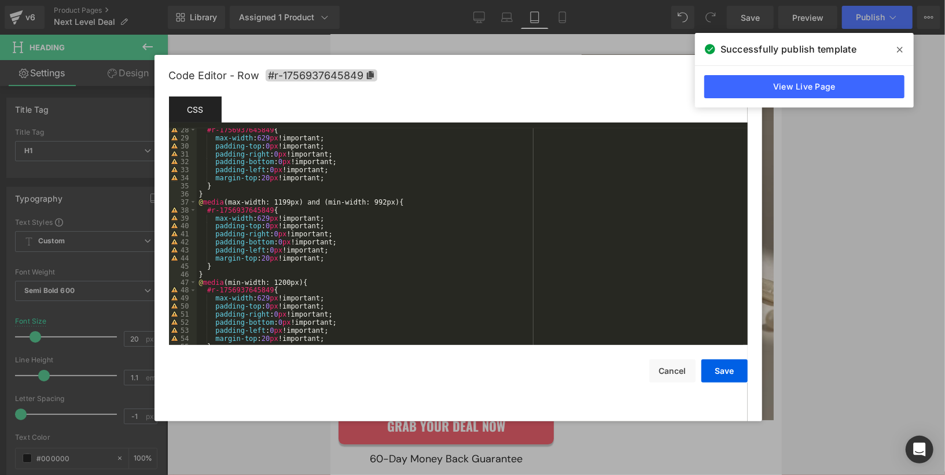
scroll to position [160, 0]
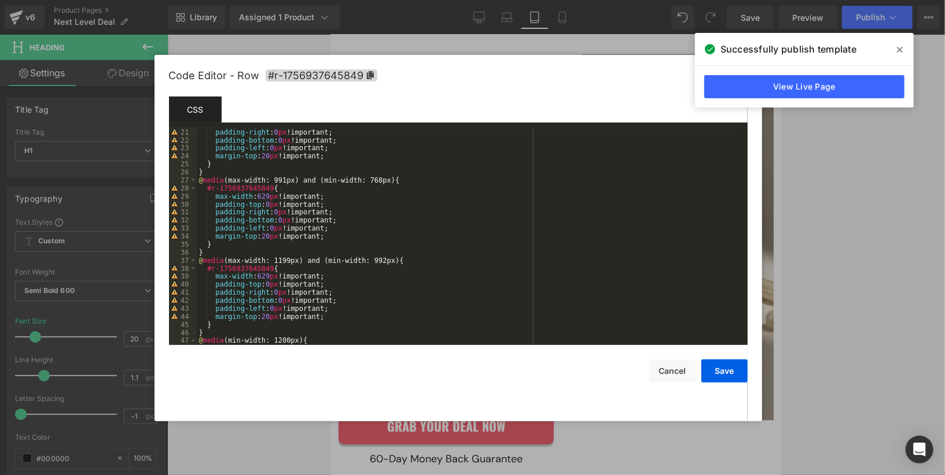
click at [382, 246] on div "padding-top : 0 px !important; padding-right : 0 px !important; padding-bottom …" at bounding box center [470, 236] width 546 height 233
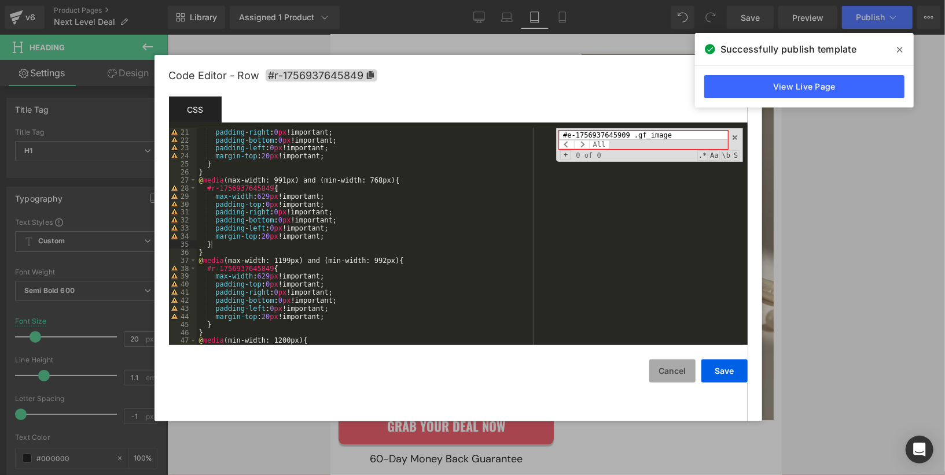
type input "#e-1756937645909 .gf_image"
click at [661, 364] on button "Cancel" at bounding box center [672, 371] width 46 height 23
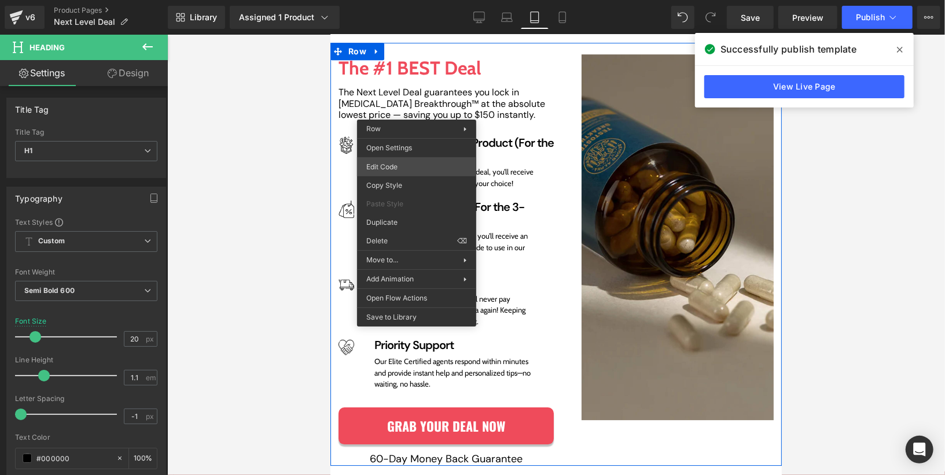
click at [412, 0] on div "Liquid You are previewing how the will restyle your page. You can not edit Elem…" at bounding box center [472, 0] width 945 height 0
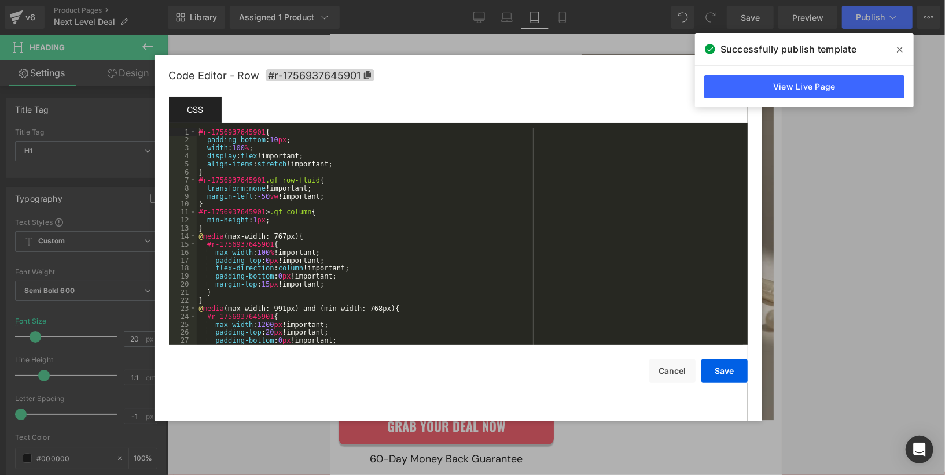
click at [348, 176] on div "#r-1756937645901 { padding-bottom : 10 px ; width : 100 % ; display : flex !imp…" at bounding box center [470, 244] width 546 height 233
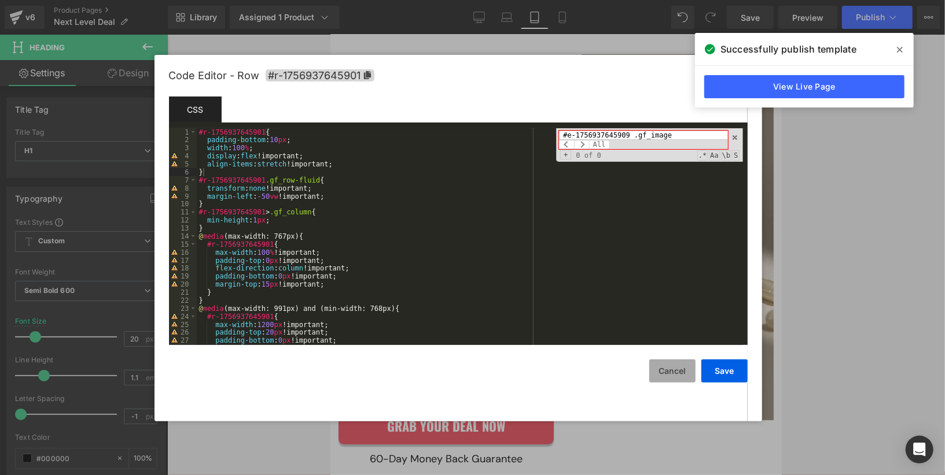
type input "#e-1756937645909 .gf_image"
click at [665, 374] on button "Cancel" at bounding box center [672, 371] width 46 height 23
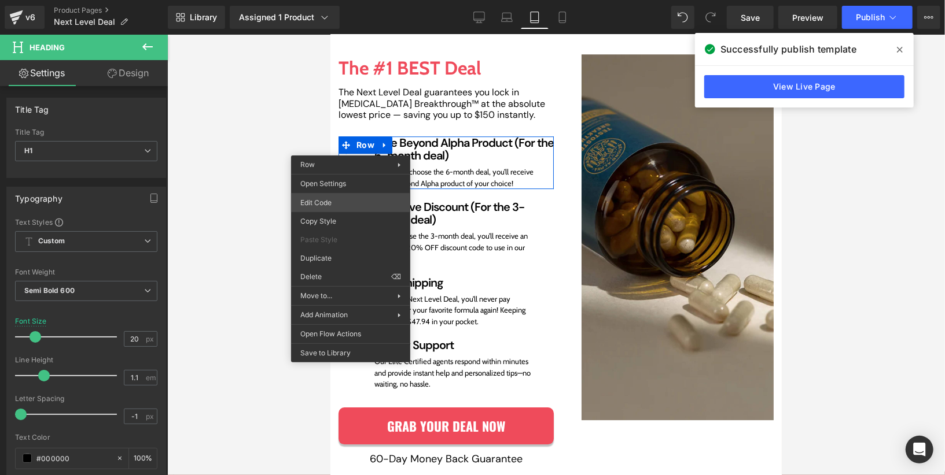
click at [359, 0] on div "Liquid You are previewing how the will restyle your page. You can not edit Elem…" at bounding box center [472, 0] width 945 height 0
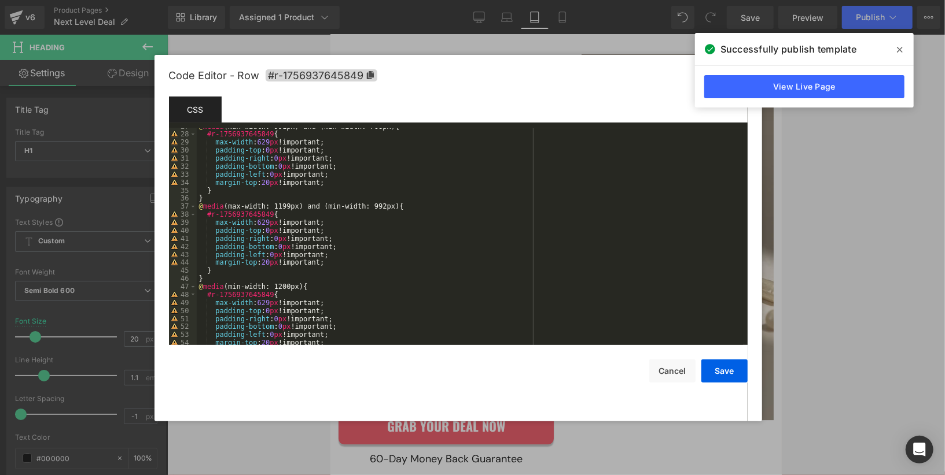
scroll to position [188, 0]
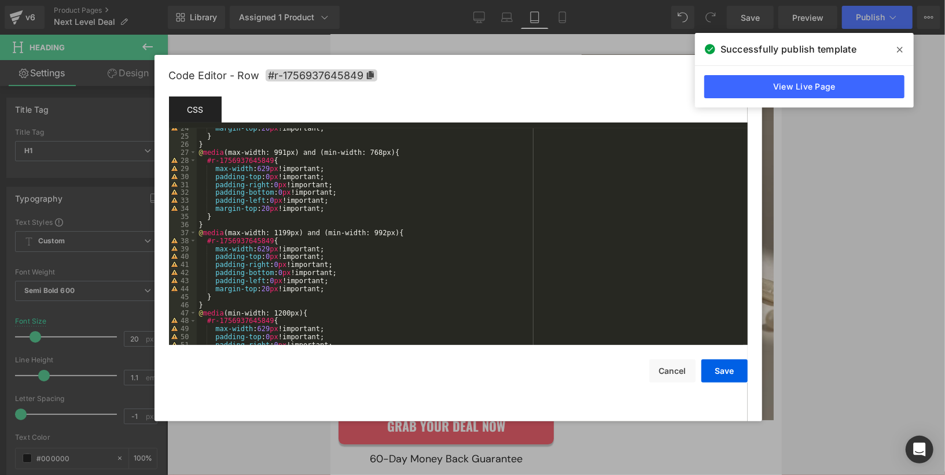
click at [430, 271] on div "margin-top : 20 px !important; } } @ media (max-width: 991px) and (min-width: 7…" at bounding box center [470, 240] width 546 height 233
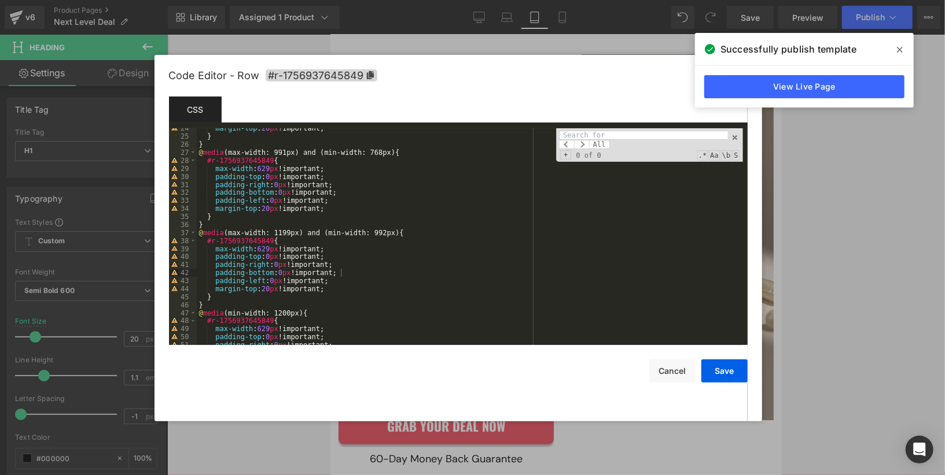
type input "#e-1756937645909 .gf_image"
click at [663, 375] on button "Cancel" at bounding box center [672, 371] width 46 height 23
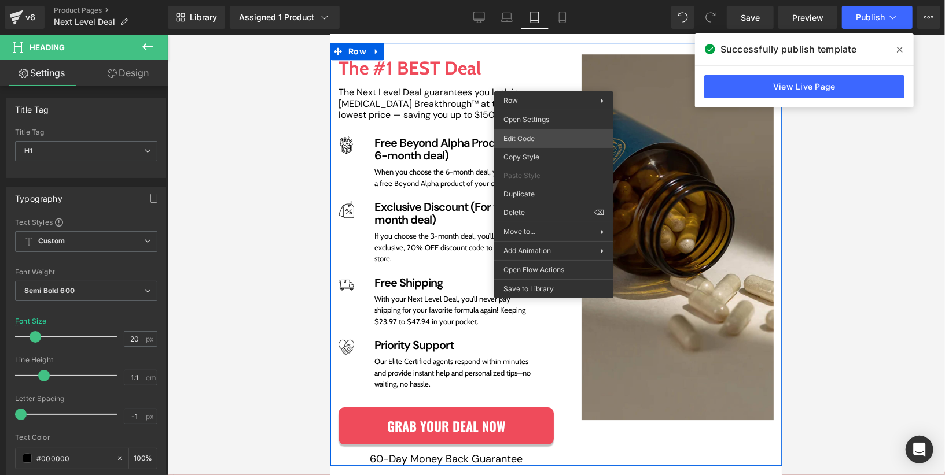
click at [548, 0] on div "Liquid You are previewing how the will restyle your page. You can not edit Elem…" at bounding box center [472, 0] width 945 height 0
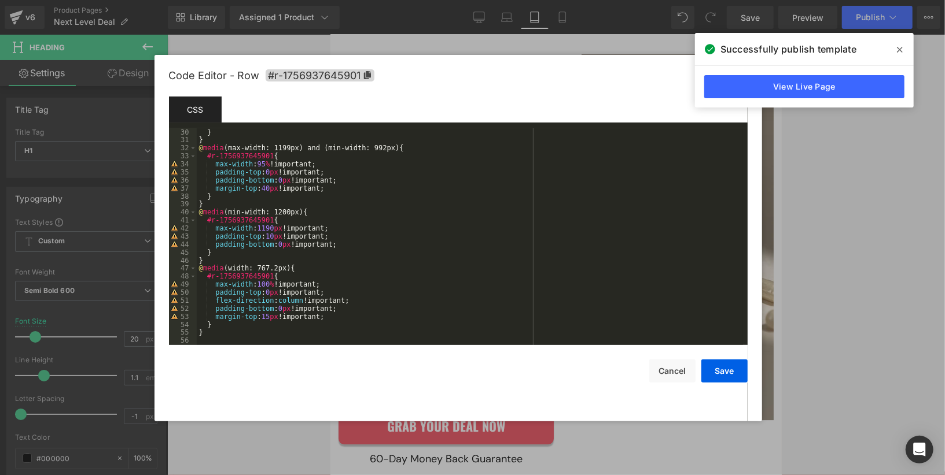
scroll to position [233, 0]
click at [379, 335] on div "} } @ media (max-width: 1199px) and (min-width: 992px) { #r-1756937645901 { max…" at bounding box center [470, 244] width 546 height 233
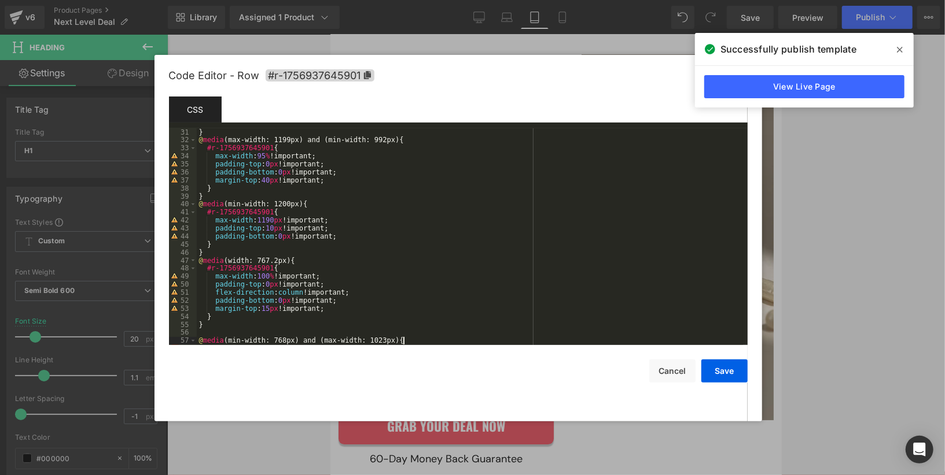
scroll to position [249, 0]
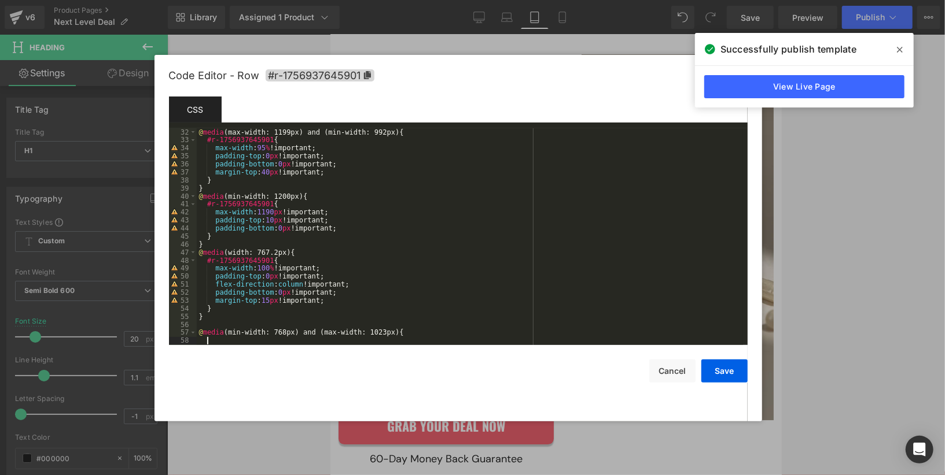
paste textarea
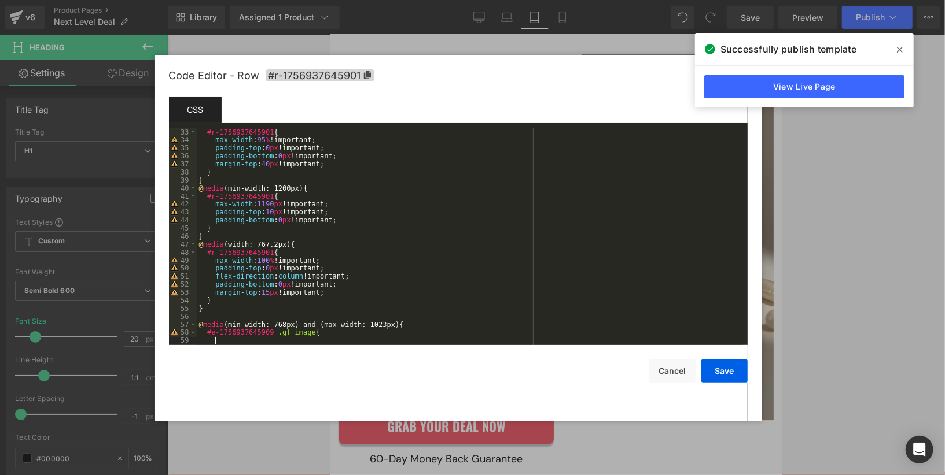
scroll to position [281, 0]
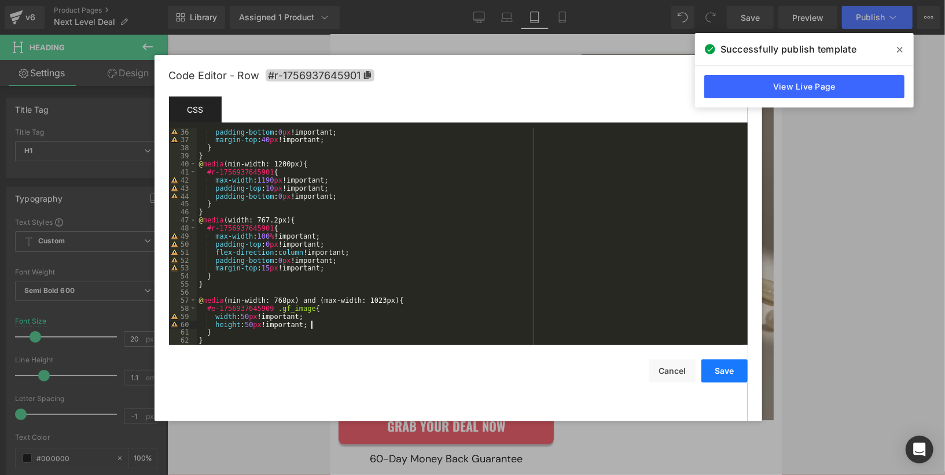
click at [729, 367] on button "Save" at bounding box center [724, 371] width 46 height 23
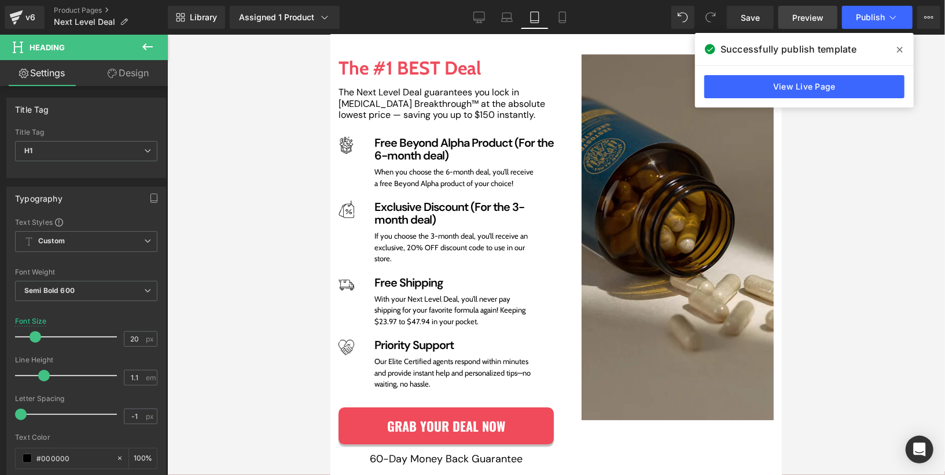
click at [792, 21] on span "Preview" at bounding box center [807, 18] width 31 height 12
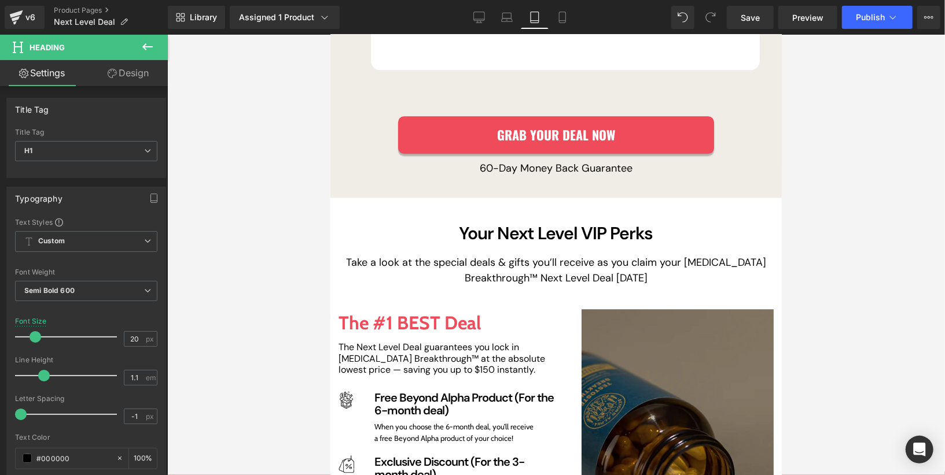
scroll to position [1868, 0]
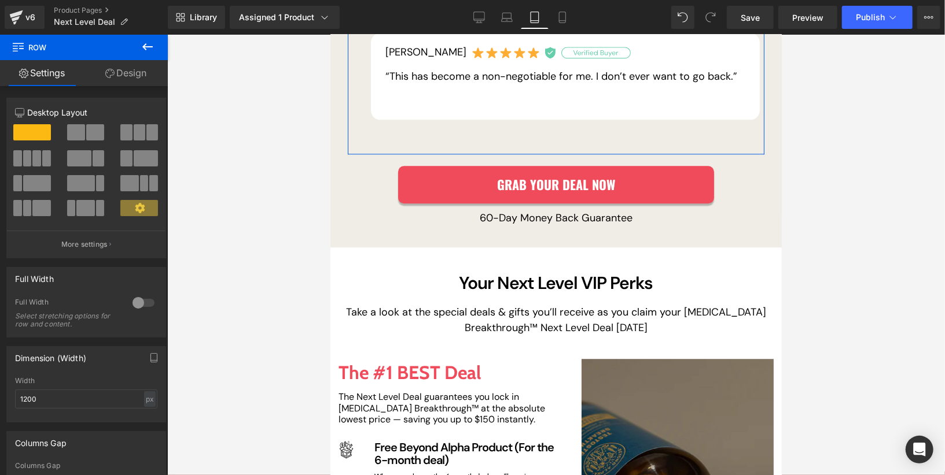
click at [121, 78] on link "Design" at bounding box center [126, 73] width 84 height 26
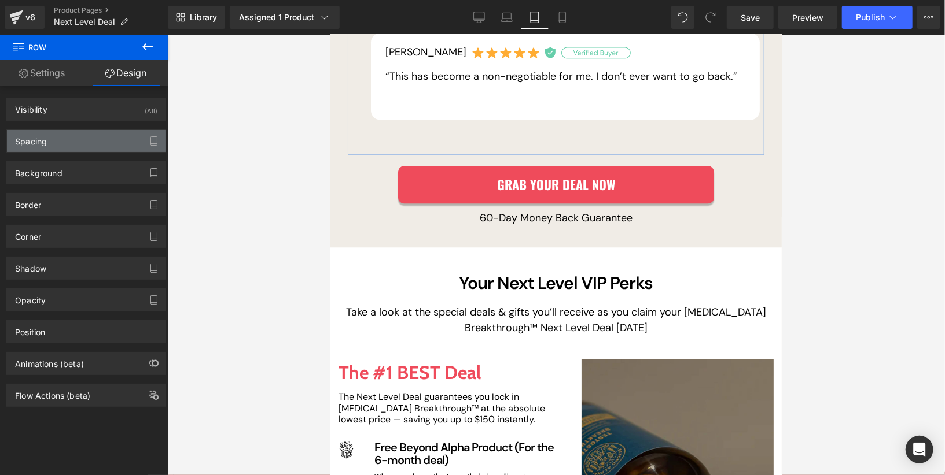
click at [61, 151] on div "Spacing" at bounding box center [86, 141] width 158 height 22
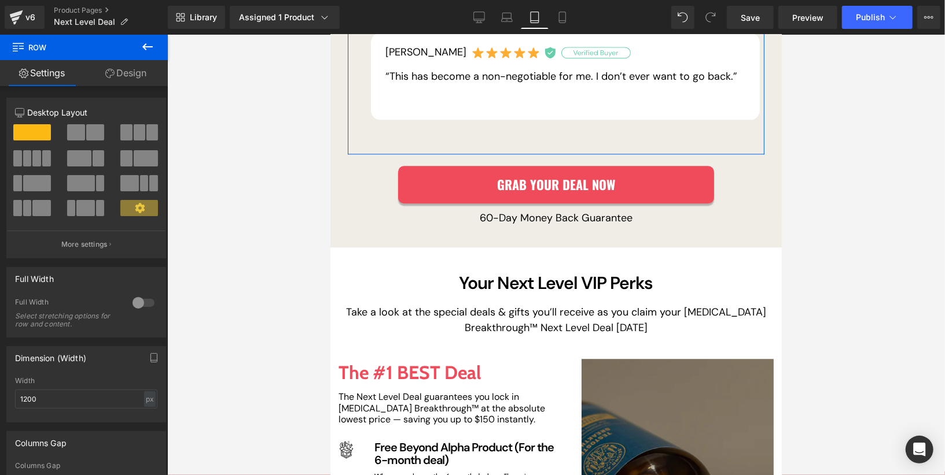
click at [127, 78] on link "Design" at bounding box center [126, 73] width 84 height 26
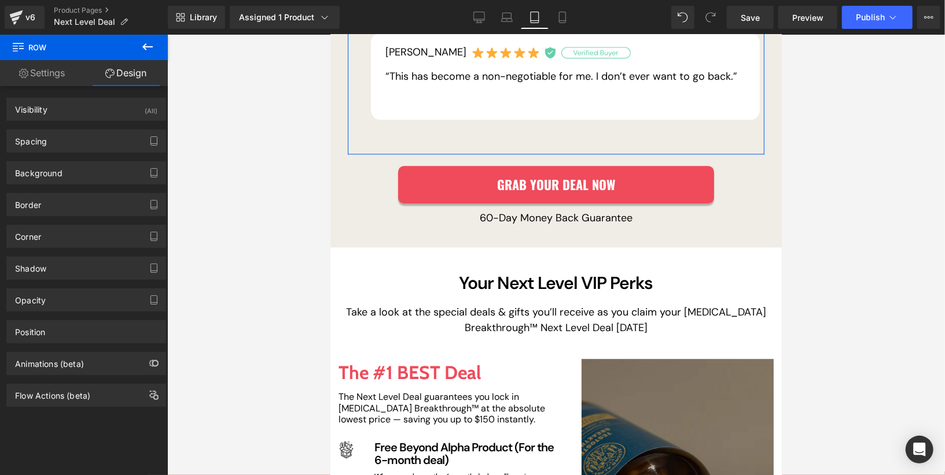
click at [84, 126] on div "Spacing Margin 0 auto 0 auto Padding 0 0 0 0 Setup Global Style" at bounding box center [86, 137] width 173 height 32
click at [84, 140] on div "Spacing" at bounding box center [86, 141] width 158 height 22
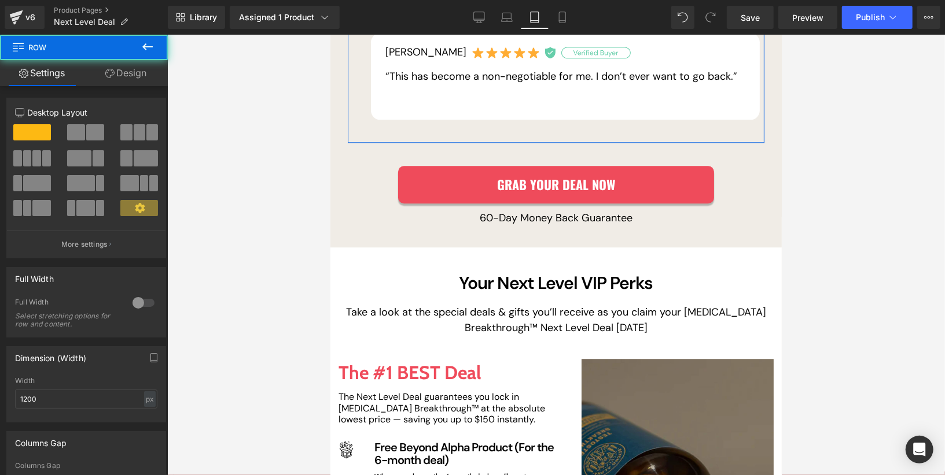
click at [105, 74] on icon at bounding box center [109, 73] width 9 height 9
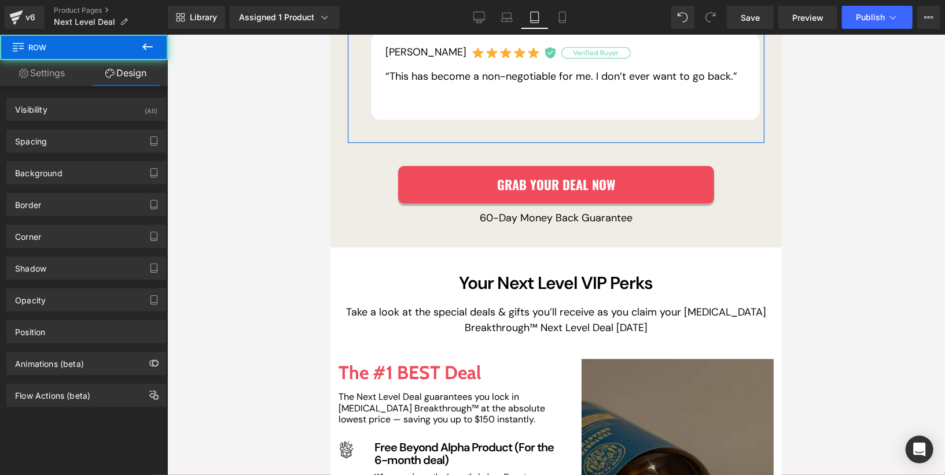
click at [57, 154] on div "Background Color & Image color Color % Image Replace Image Upload image or Brow…" at bounding box center [86, 169] width 173 height 32
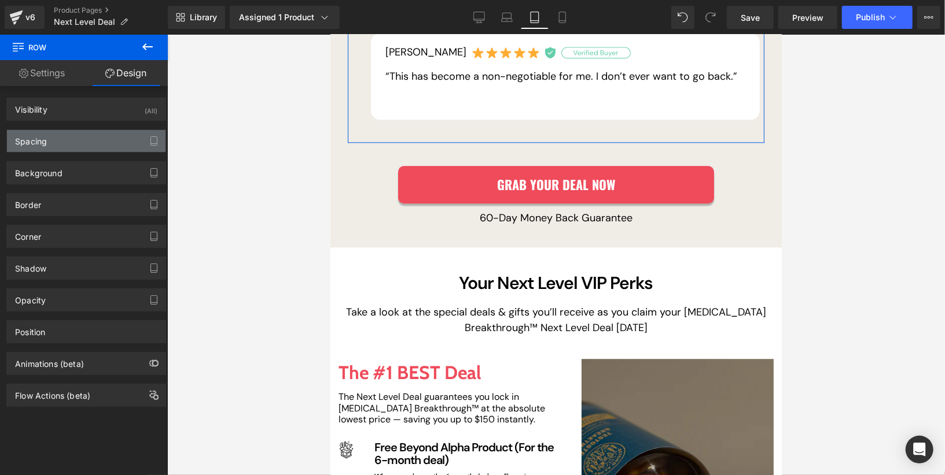
click at [58, 135] on div "Spacing" at bounding box center [86, 141] width 158 height 22
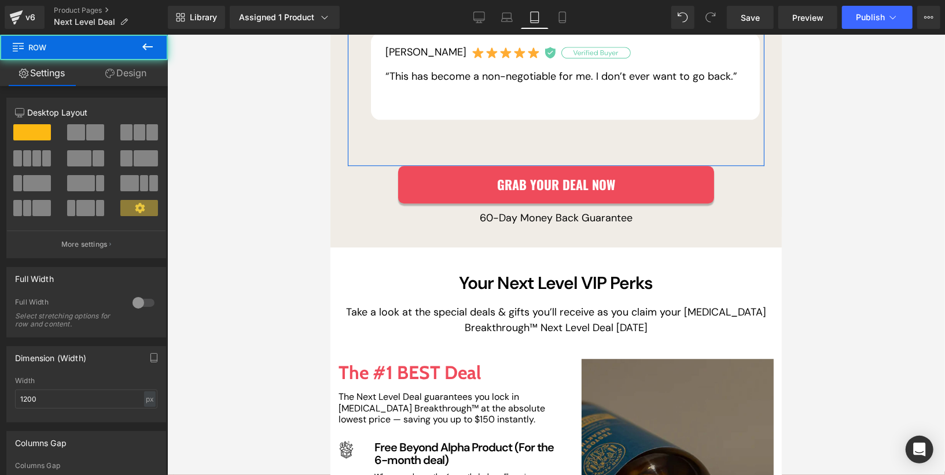
click at [124, 71] on link "Design" at bounding box center [126, 73] width 84 height 26
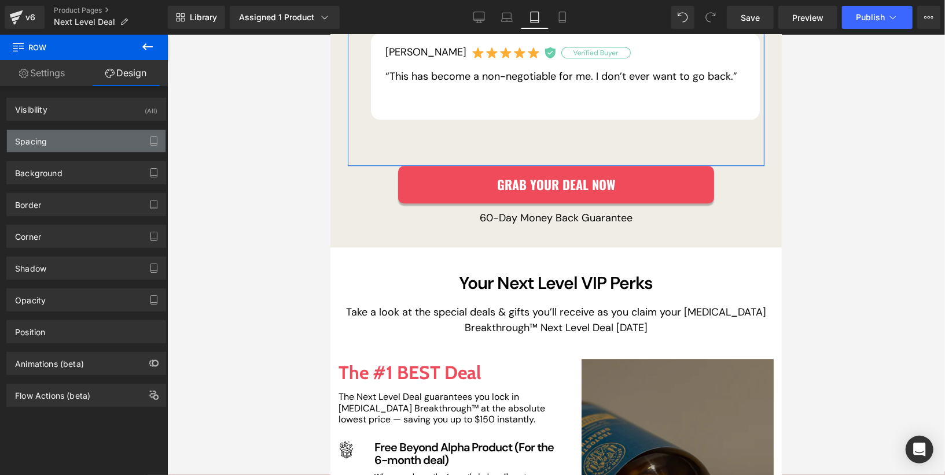
click at [82, 143] on div "Spacing" at bounding box center [86, 141] width 158 height 22
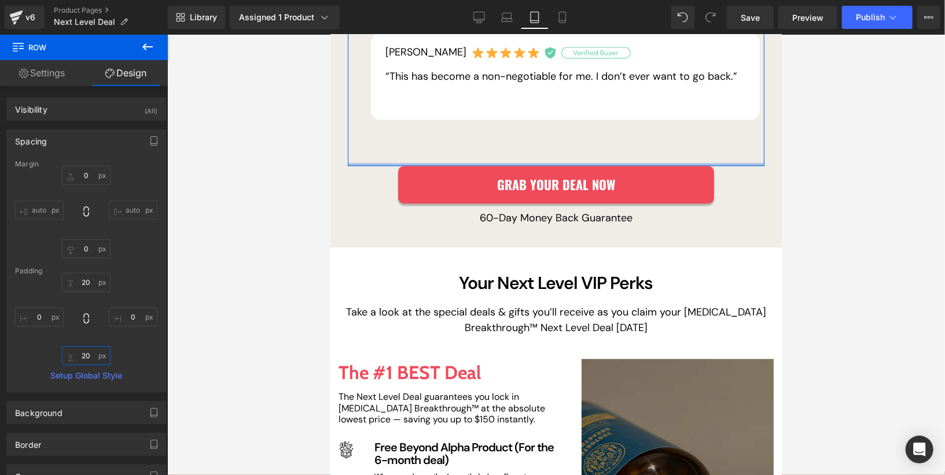
click at [84, 356] on input "20" at bounding box center [86, 355] width 49 height 19
type input "00"
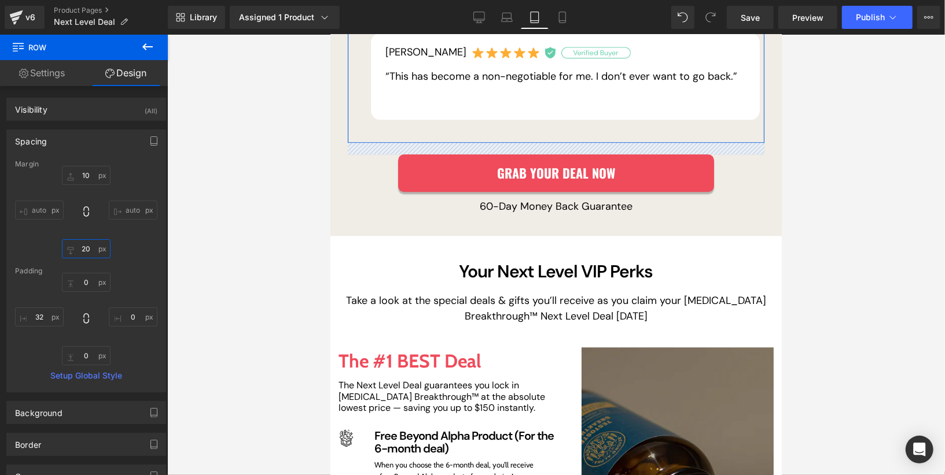
click at [87, 248] on input "20" at bounding box center [86, 248] width 49 height 19
type input "0"
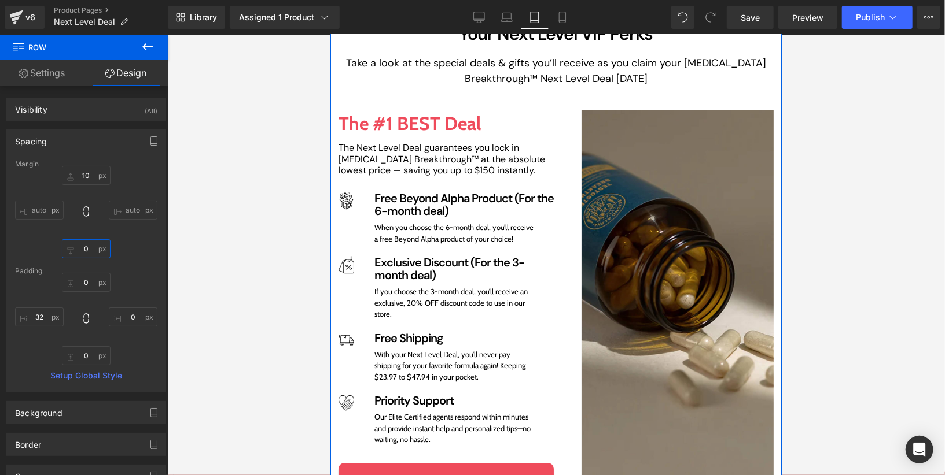
scroll to position [2102, 0]
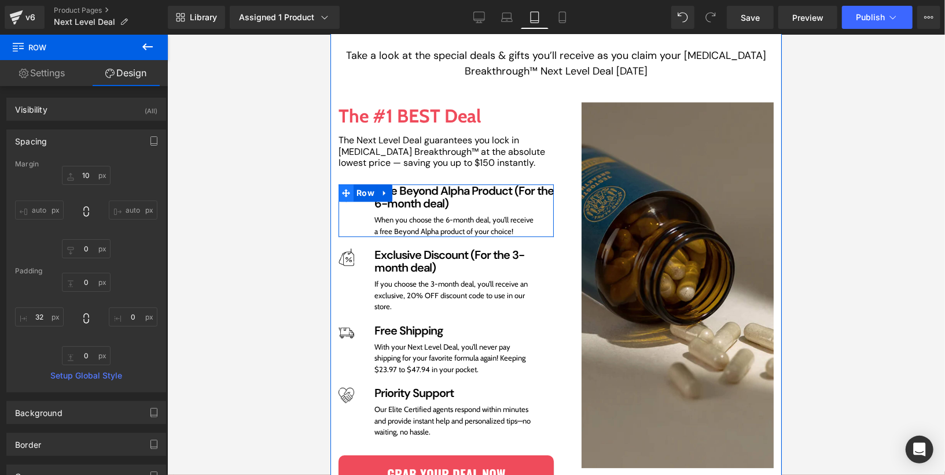
click at [351, 185] on span at bounding box center [345, 192] width 15 height 17
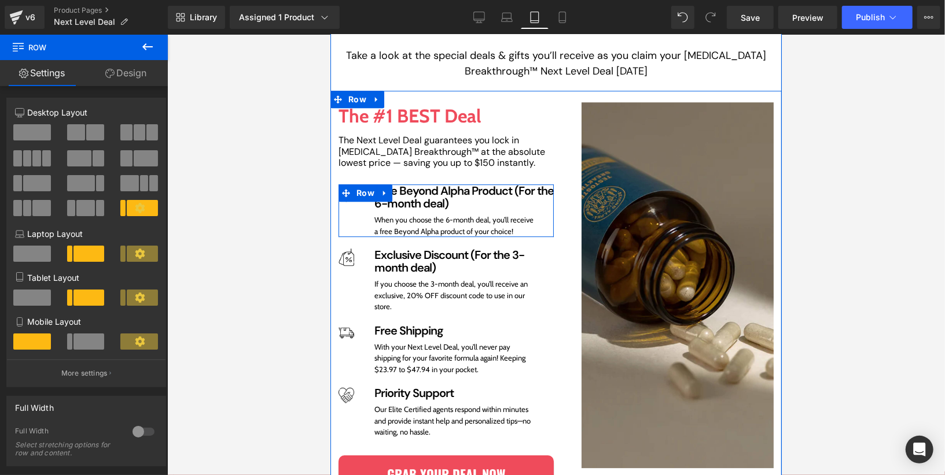
click at [330, 34] on div at bounding box center [330, 34] width 0 height 0
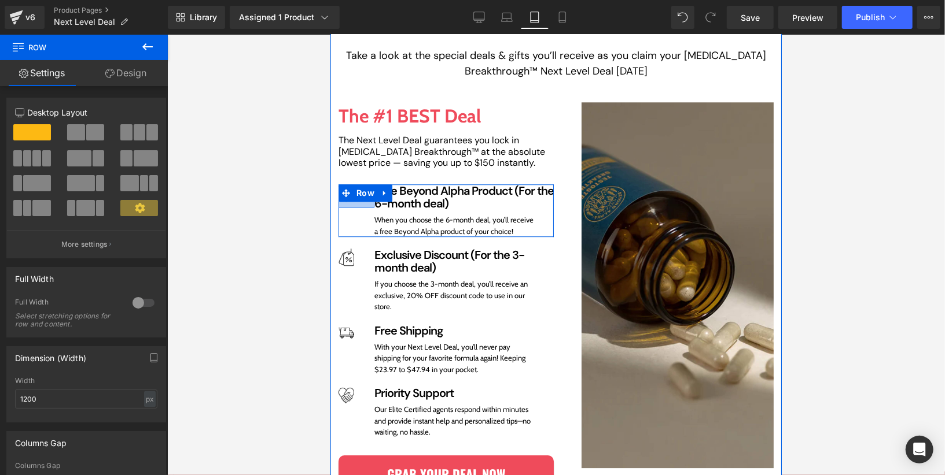
click at [350, 201] on div at bounding box center [356, 204] width 36 height 6
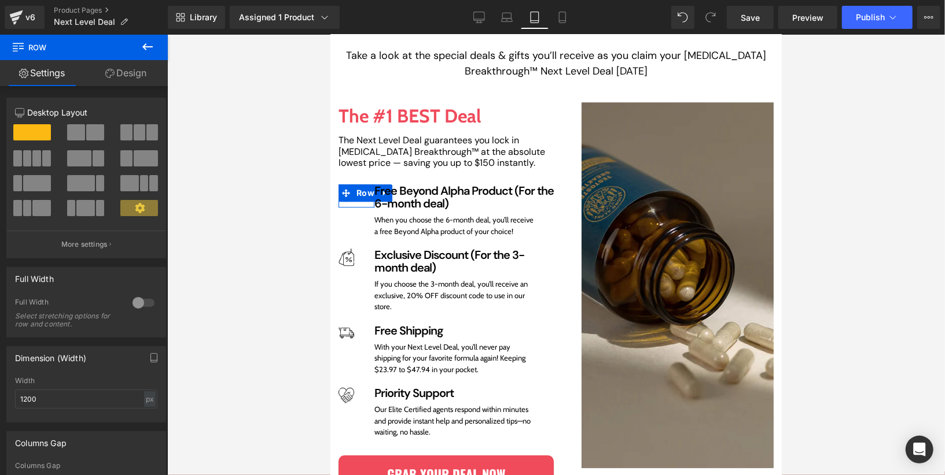
click at [119, 70] on link "Design" at bounding box center [126, 73] width 84 height 26
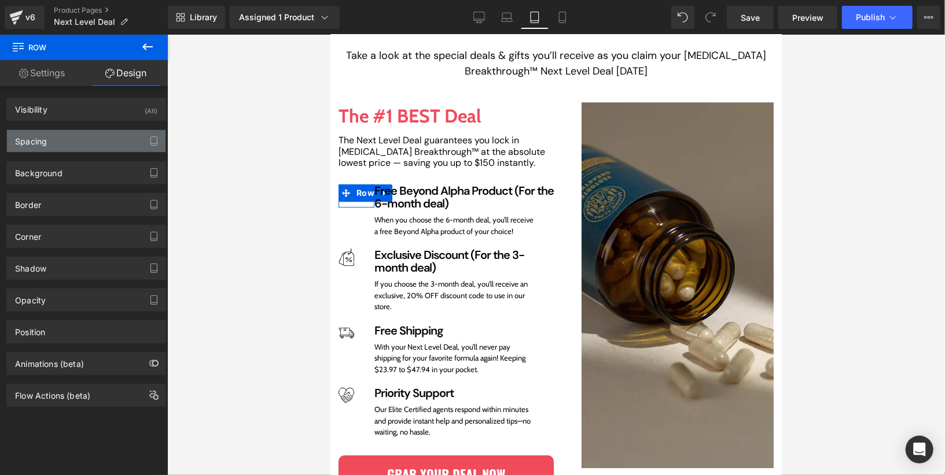
click at [109, 136] on div "Spacing" at bounding box center [86, 141] width 158 height 22
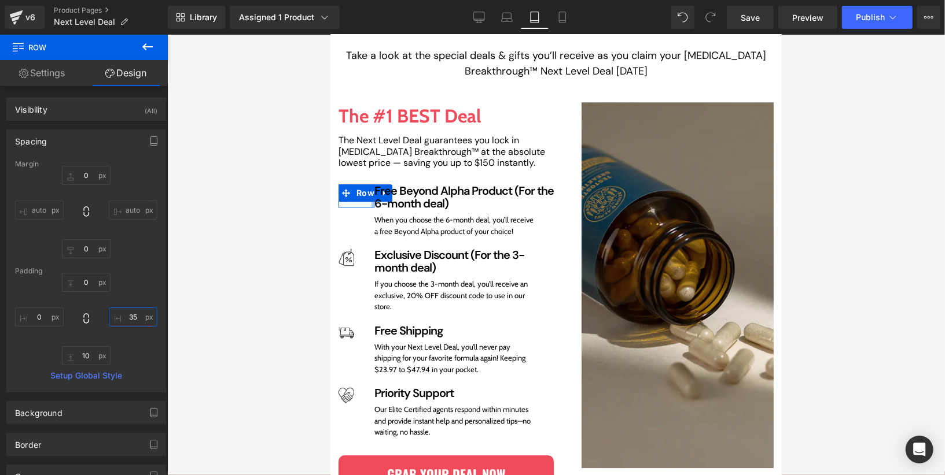
click at [130, 318] on input "text" at bounding box center [133, 317] width 49 height 19
type input "5"
click at [130, 355] on div "5" at bounding box center [86, 319] width 142 height 93
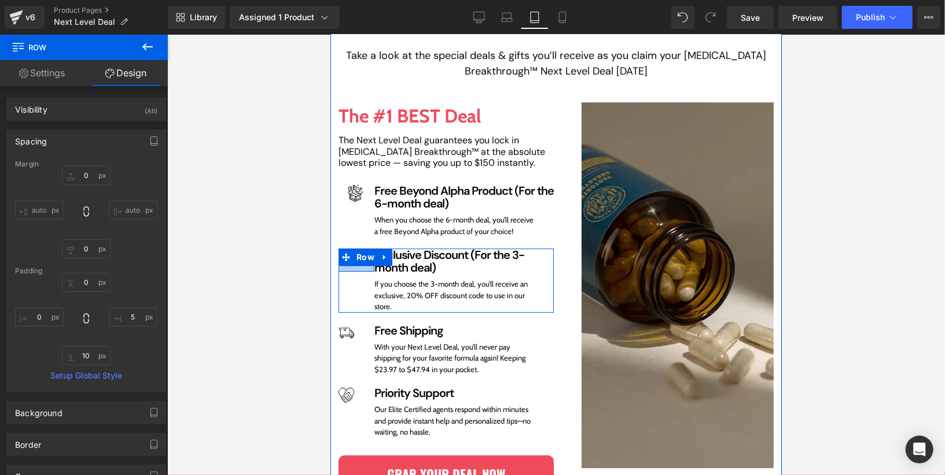
click at [354, 266] on div at bounding box center [356, 269] width 36 height 6
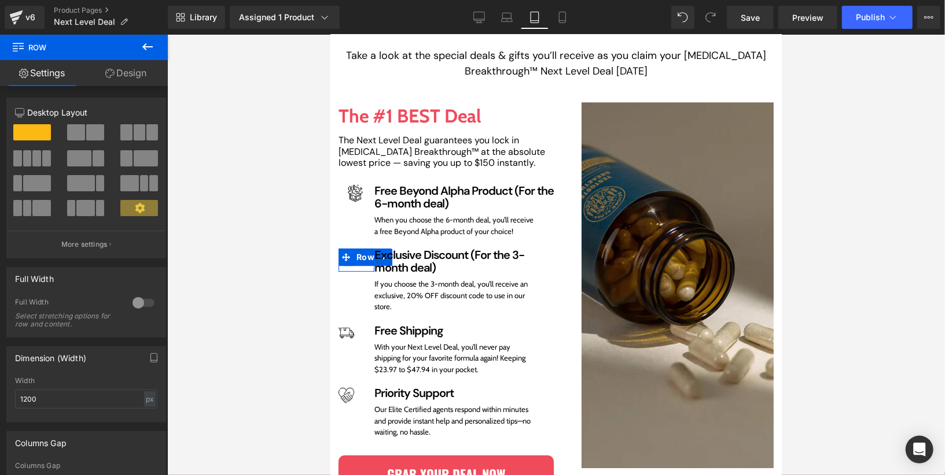
click at [132, 69] on link "Design" at bounding box center [126, 73] width 84 height 26
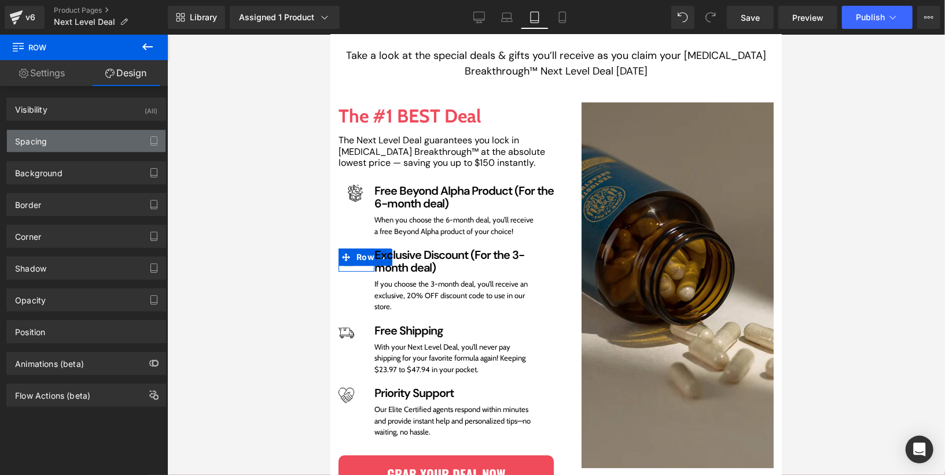
click at [87, 147] on div "Spacing" at bounding box center [86, 141] width 158 height 22
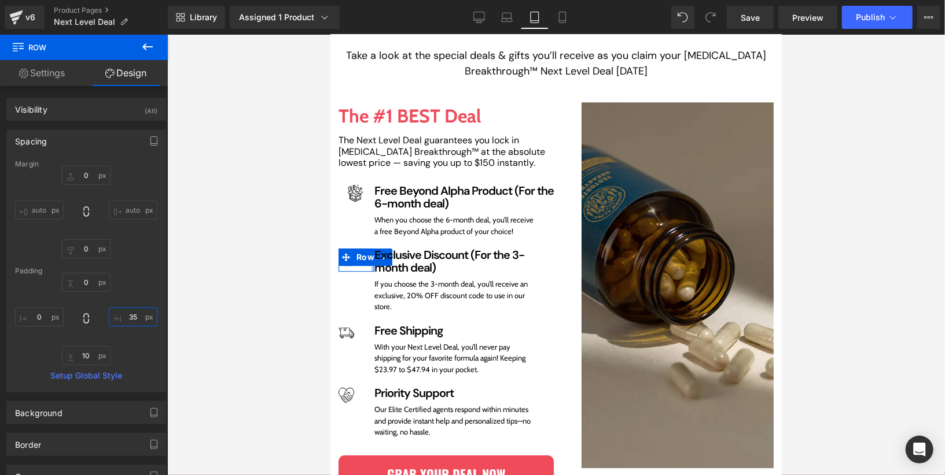
click at [131, 310] on input "35" at bounding box center [133, 317] width 49 height 19
type input "5"
click at [145, 279] on div "0 5 10 0" at bounding box center [86, 319] width 142 height 93
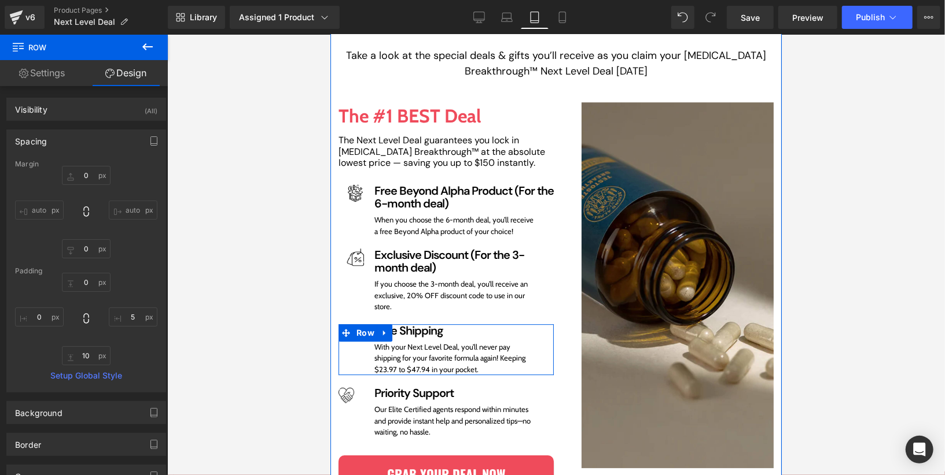
click at [354, 334] on div "Image Row Free Shipping Heading With your Next Level Deal, you’ll never pay shi…" at bounding box center [445, 349] width 215 height 51
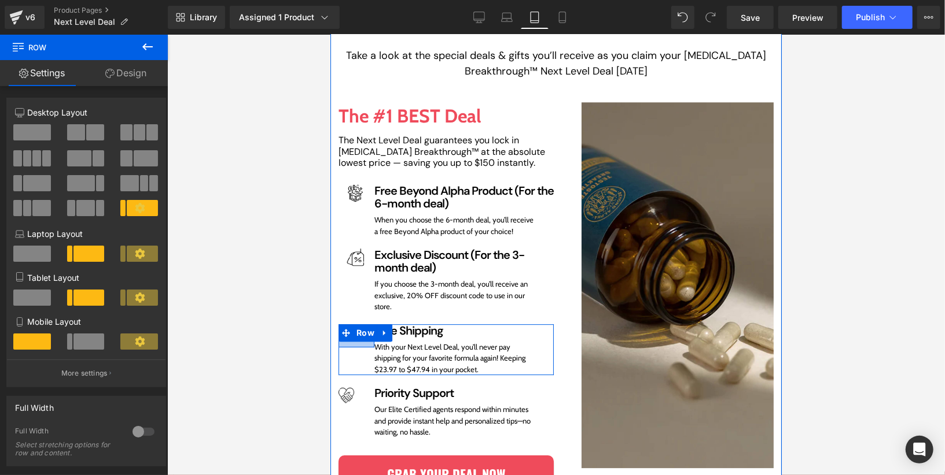
click at [353, 341] on div at bounding box center [356, 344] width 36 height 6
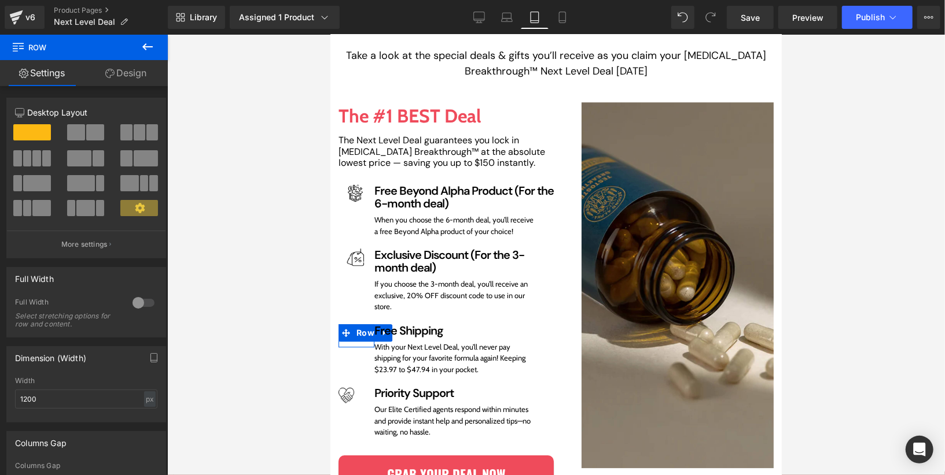
click at [124, 78] on link "Design" at bounding box center [126, 73] width 84 height 26
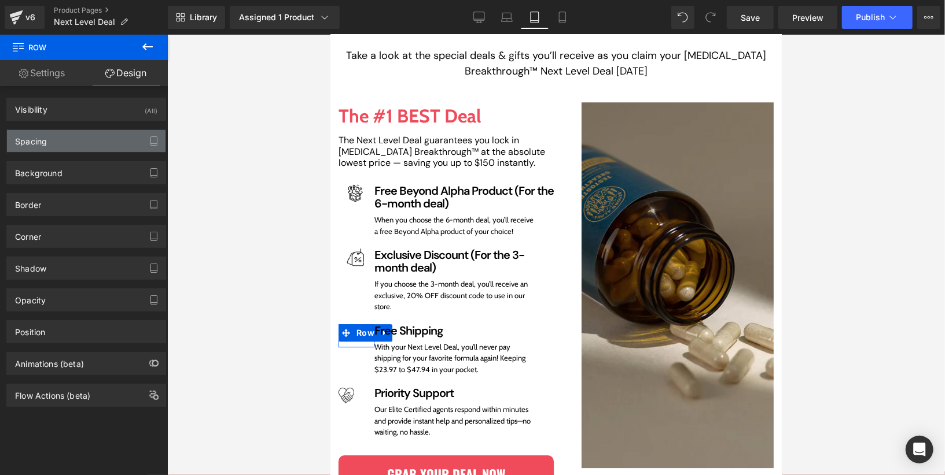
click at [91, 145] on div "Spacing" at bounding box center [86, 141] width 158 height 22
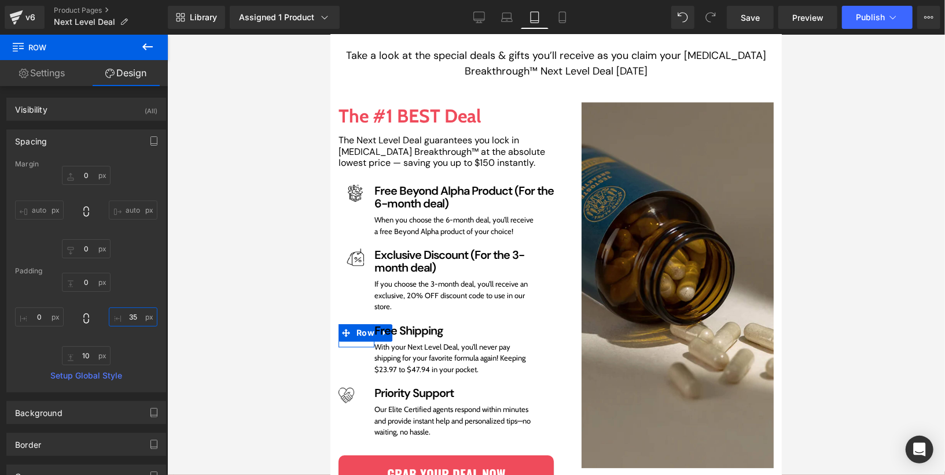
click at [132, 313] on input "35" at bounding box center [133, 317] width 49 height 19
type input "5"
click at [134, 293] on div "0 5 10 0" at bounding box center [86, 319] width 142 height 93
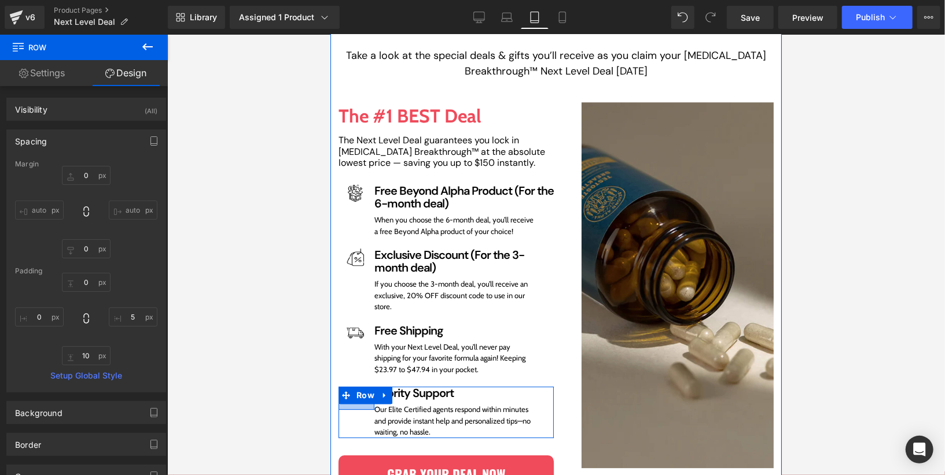
click at [353, 404] on div at bounding box center [356, 407] width 36 height 6
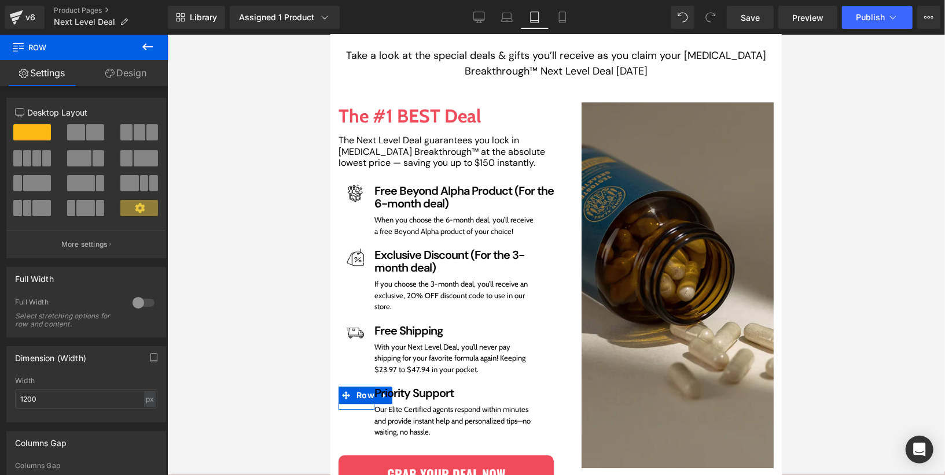
click at [113, 76] on link "Design" at bounding box center [126, 73] width 84 height 26
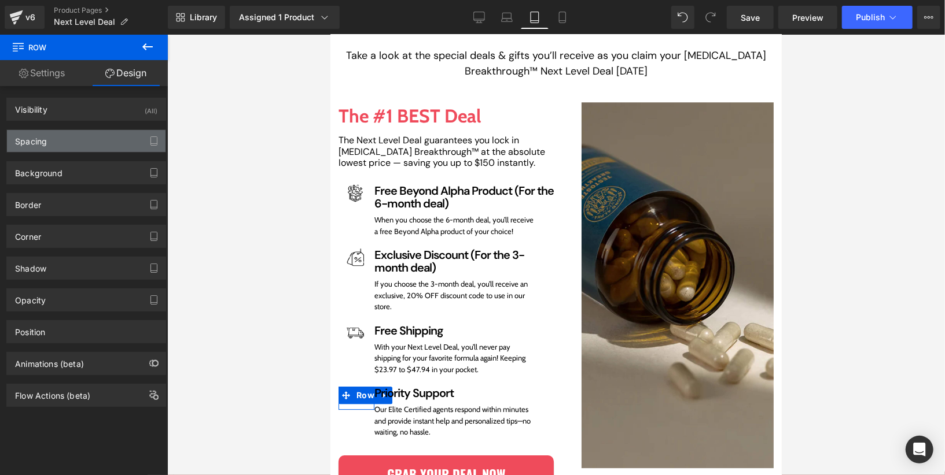
click at [88, 145] on div "Spacing" at bounding box center [86, 141] width 158 height 22
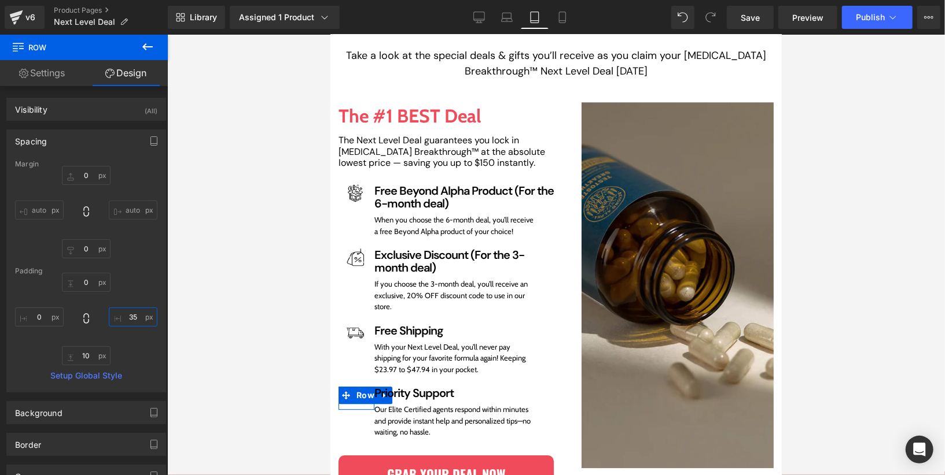
click at [126, 308] on input "text" at bounding box center [133, 317] width 49 height 19
type input "5"
click at [139, 281] on div "5" at bounding box center [86, 319] width 142 height 93
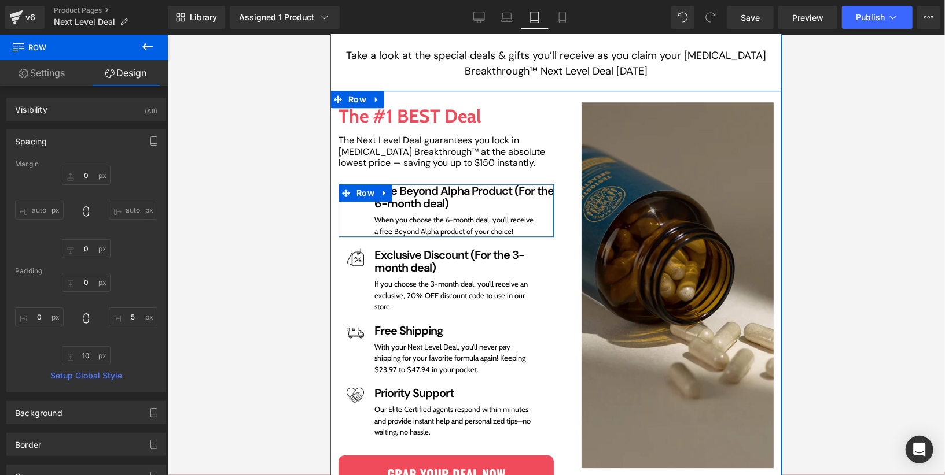
click at [368, 203] on div "Image Row Free Beyond Alpha Product (For the 6-month deal) Heading When you cho…" at bounding box center [445, 210] width 215 height 53
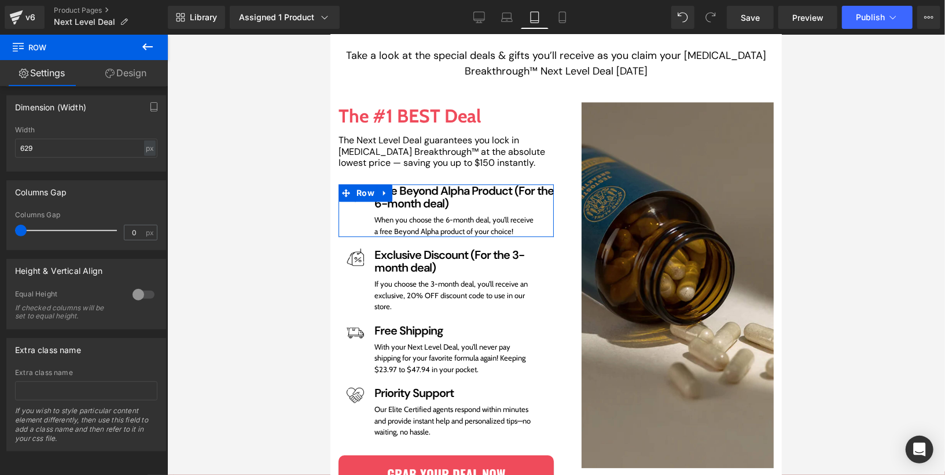
scroll to position [389, 0]
click at [130, 287] on div at bounding box center [144, 295] width 28 height 19
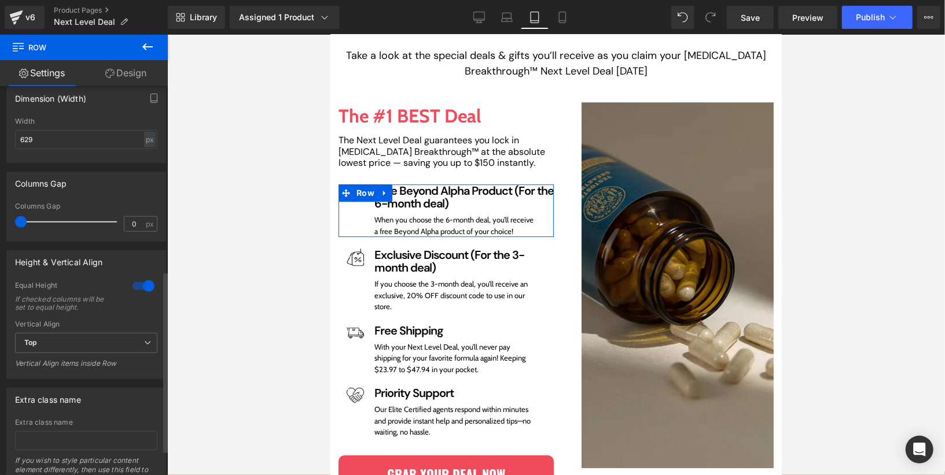
scroll to position [405, 0]
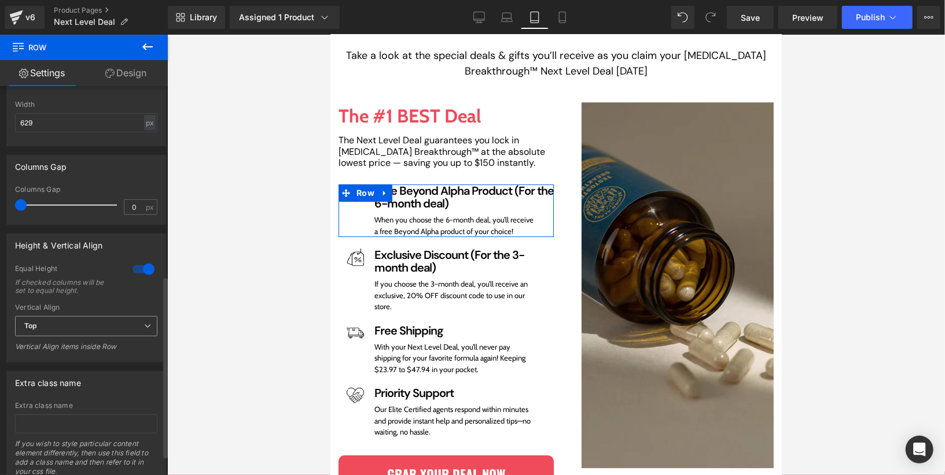
click at [116, 329] on span "Top" at bounding box center [86, 326] width 142 height 20
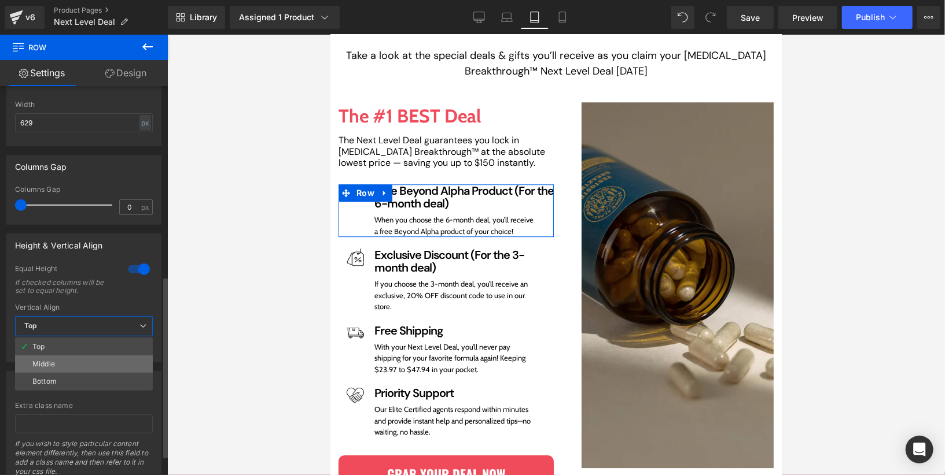
click at [106, 359] on li "Middle" at bounding box center [84, 364] width 138 height 17
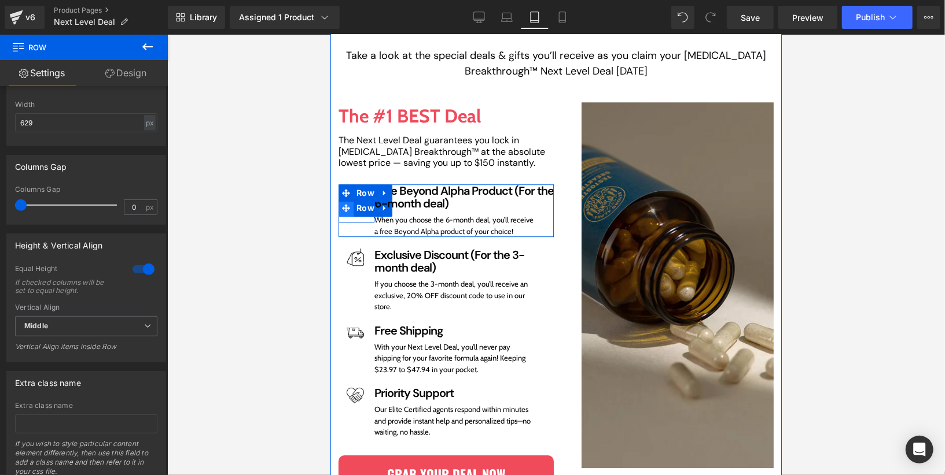
click at [353, 201] on span "Row" at bounding box center [365, 207] width 24 height 17
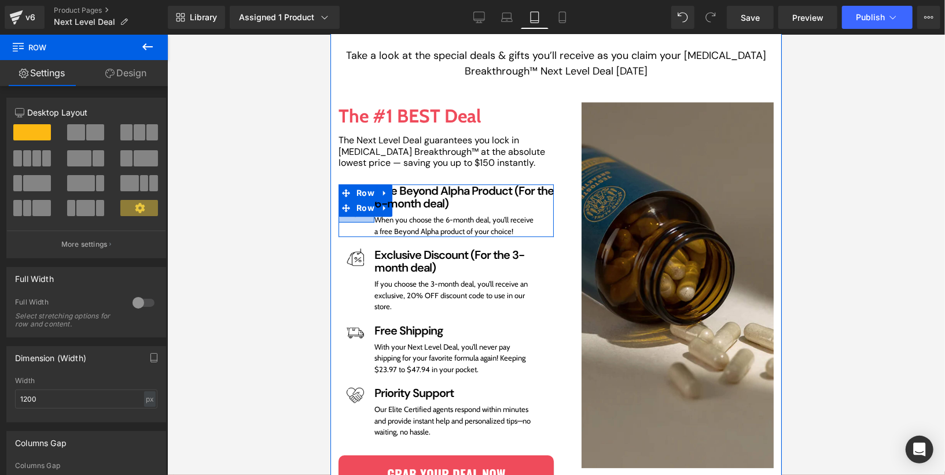
click at [353, 216] on div at bounding box center [356, 219] width 36 height 6
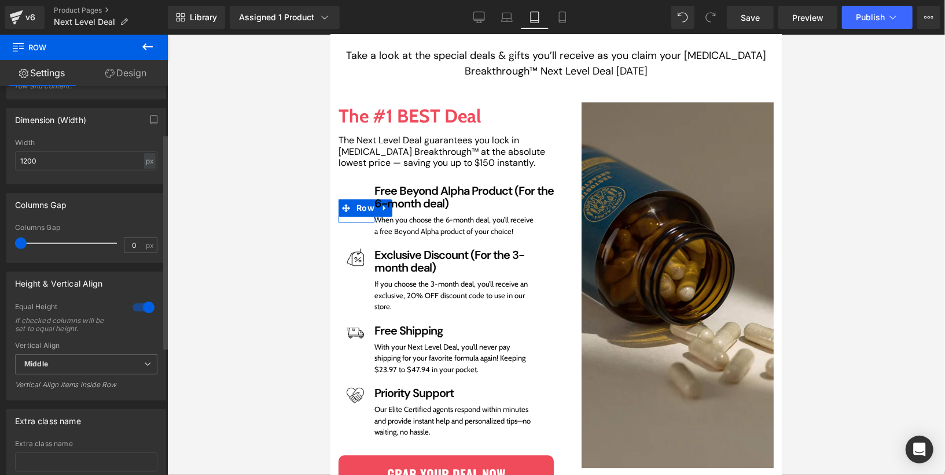
scroll to position [315, 0]
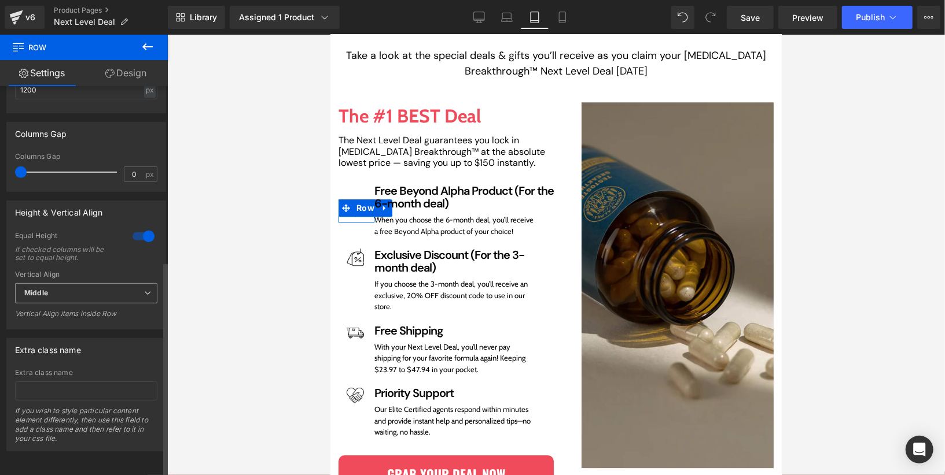
click at [122, 288] on span "Middle" at bounding box center [86, 293] width 142 height 20
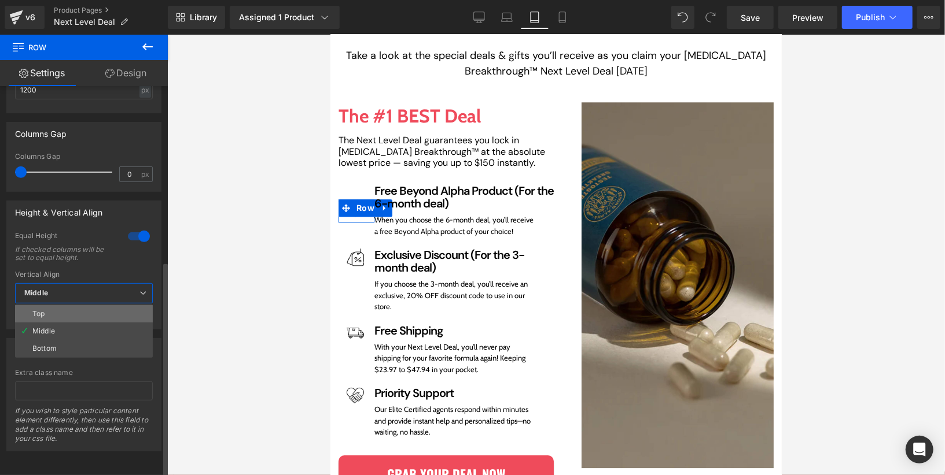
click at [111, 305] on li "Top" at bounding box center [84, 313] width 138 height 17
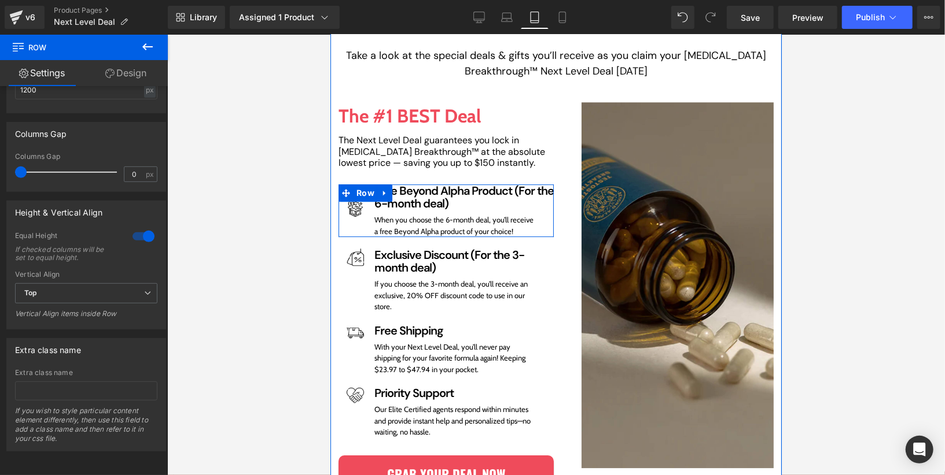
click at [367, 219] on div "Image Row" at bounding box center [356, 210] width 36 height 53
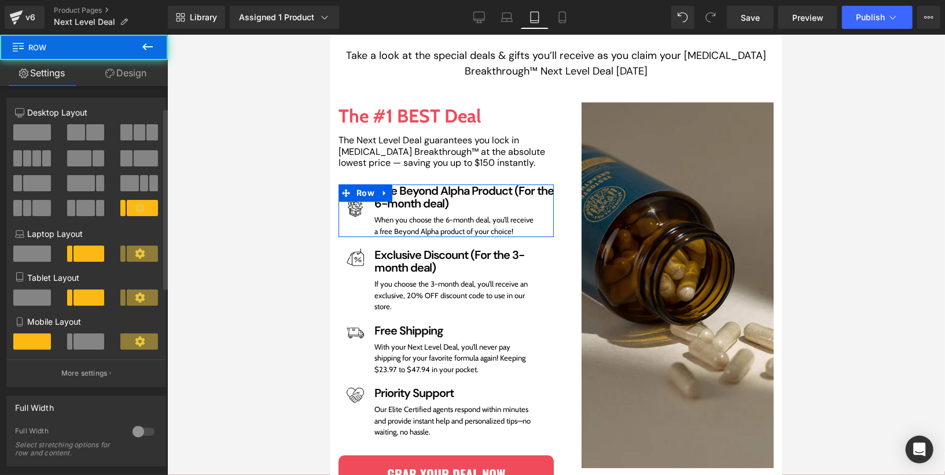
scroll to position [447, 0]
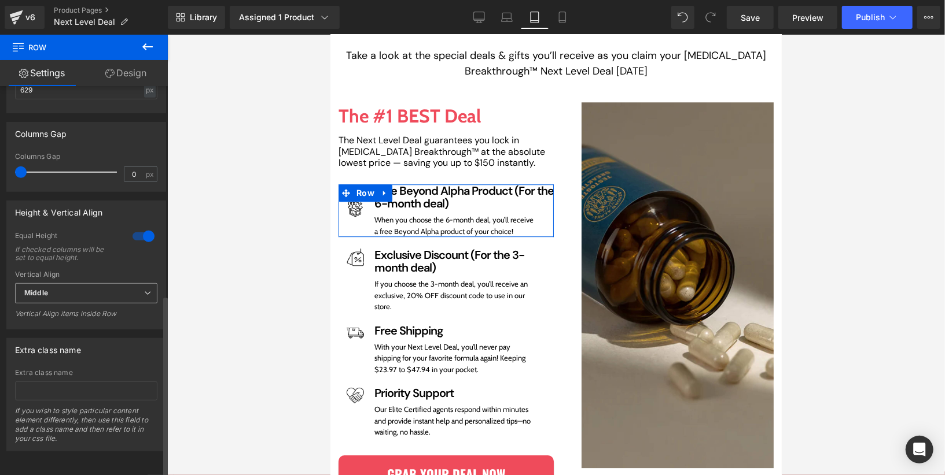
click at [95, 288] on span "Middle" at bounding box center [86, 293] width 142 height 20
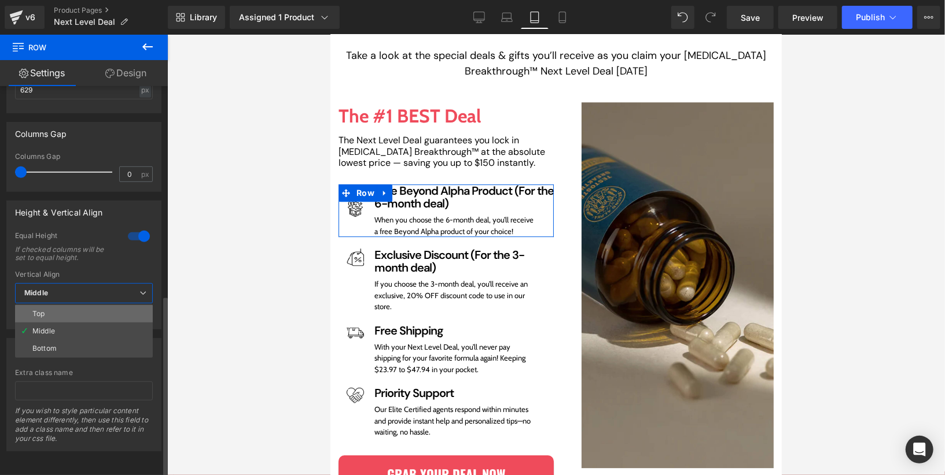
click at [84, 310] on li "Top" at bounding box center [84, 313] width 138 height 17
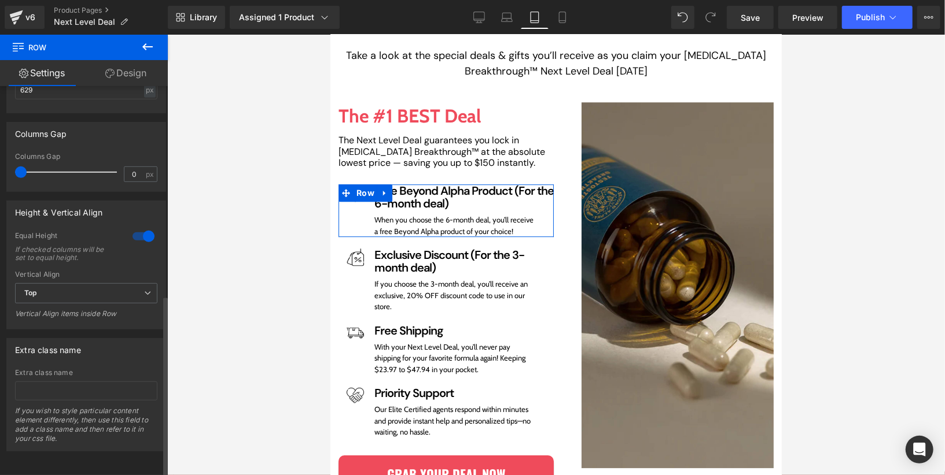
click at [139, 237] on div at bounding box center [144, 236] width 28 height 19
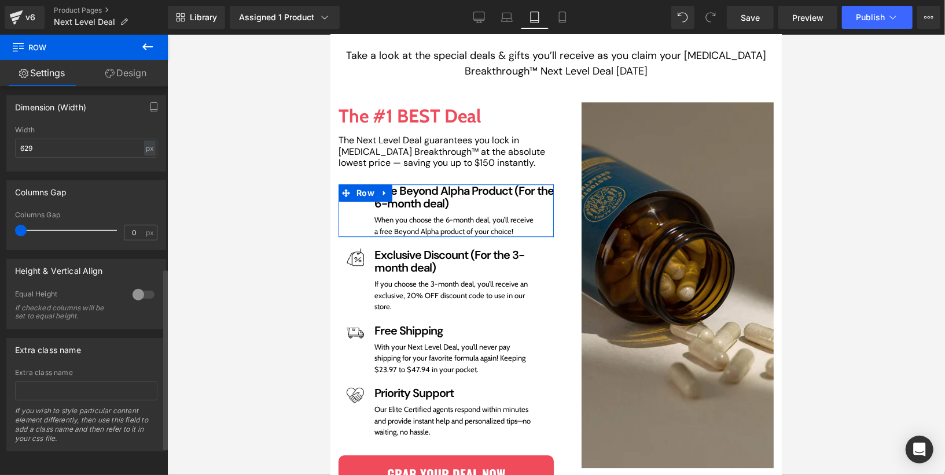
scroll to position [389, 0]
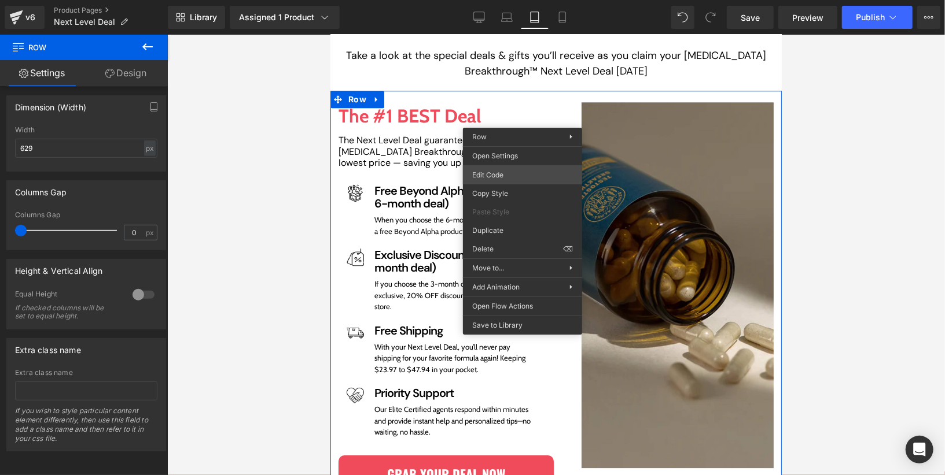
click at [503, 0] on div "Row You are previewing how the will restyle your page. You can not edit Element…" at bounding box center [472, 0] width 945 height 0
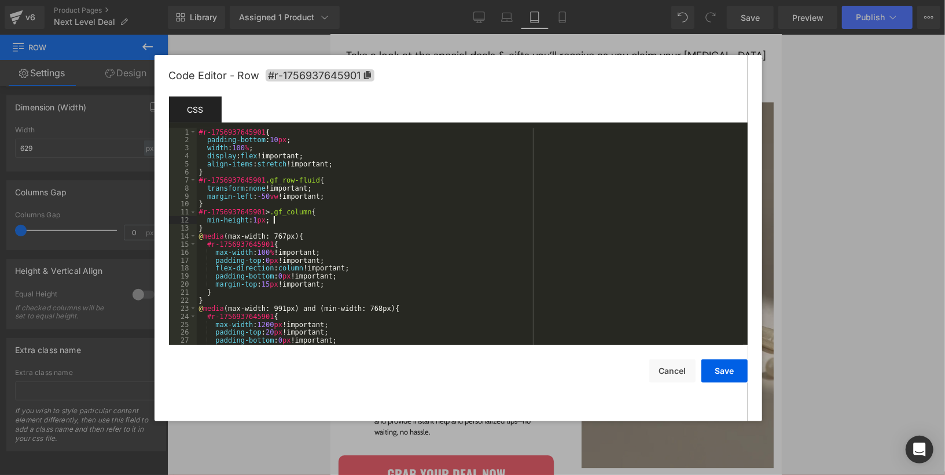
click at [478, 223] on div "#r-1756937645901 { padding-bottom : 10 px ; width : 100 % ; display : flex !imp…" at bounding box center [470, 244] width 546 height 233
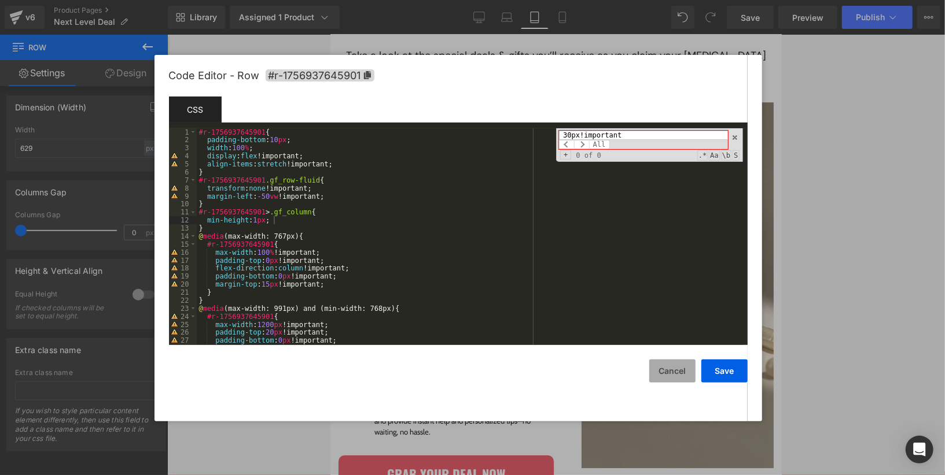
type input "30px!important"
click at [679, 370] on button "Cancel" at bounding box center [672, 371] width 46 height 23
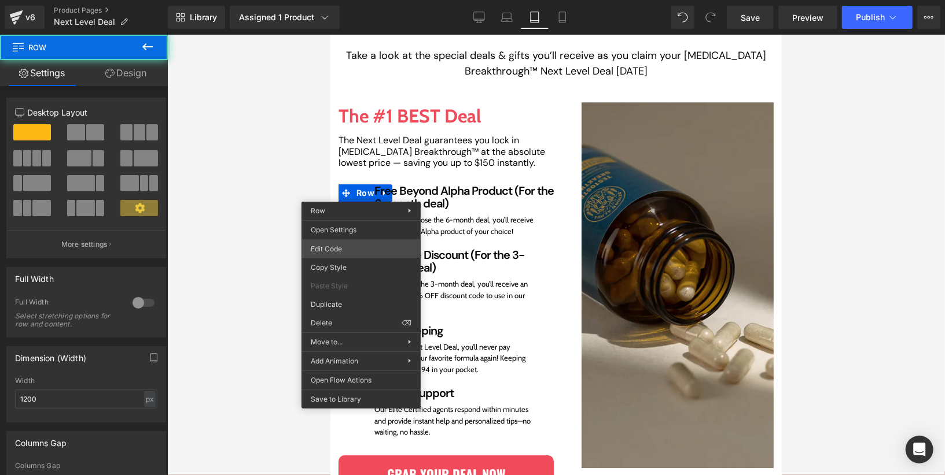
click at [354, 0] on div "Row You are previewing how the will restyle your page. You can not edit Element…" at bounding box center [472, 0] width 945 height 0
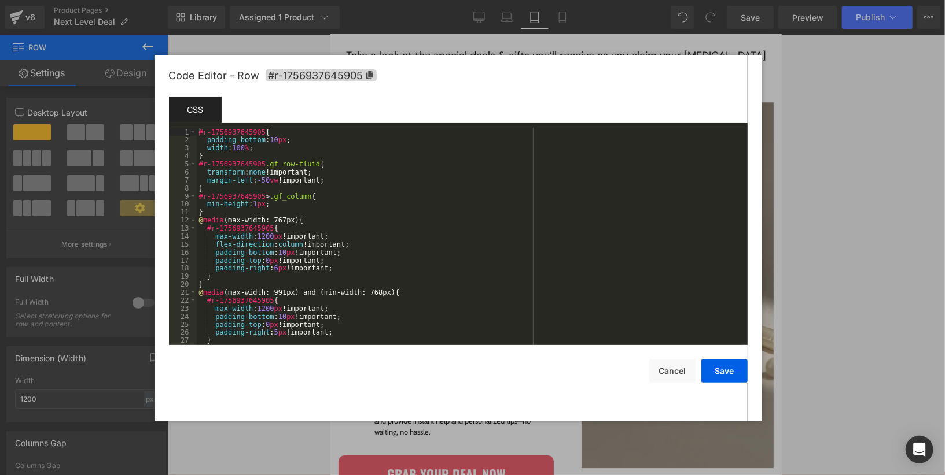
click at [348, 221] on div "#r-1756937645905 { padding-bottom : 10 px ; width : 100 % ; } #r-1756937645905 …" at bounding box center [470, 244] width 546 height 233
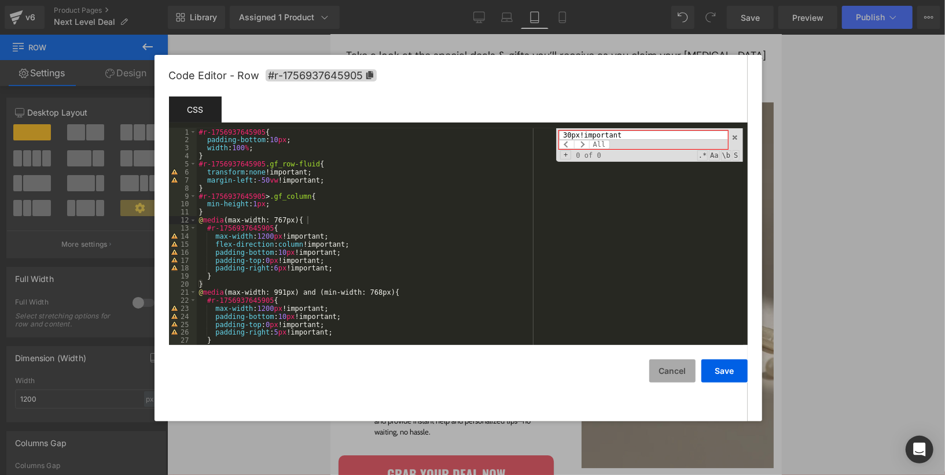
type input "30px!important"
click at [673, 373] on button "Cancel" at bounding box center [672, 371] width 46 height 23
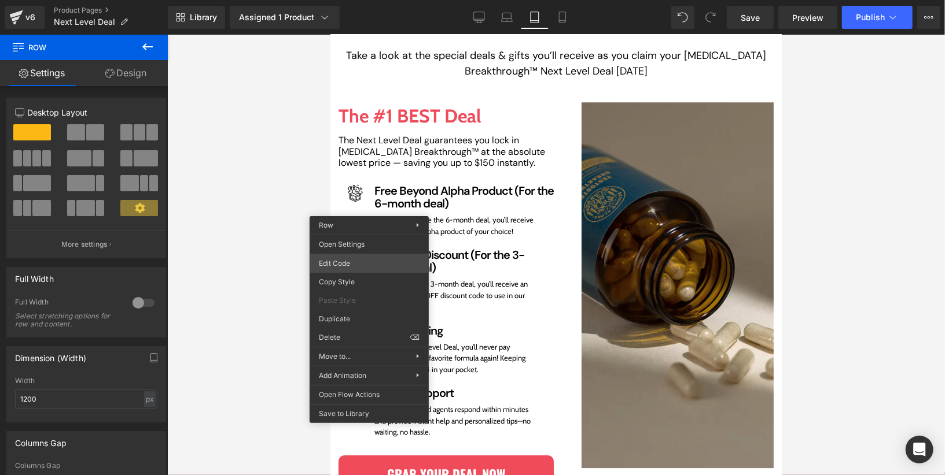
click at [367, 0] on div "Row You are previewing how the will restyle your page. You can not edit Element…" at bounding box center [472, 0] width 945 height 0
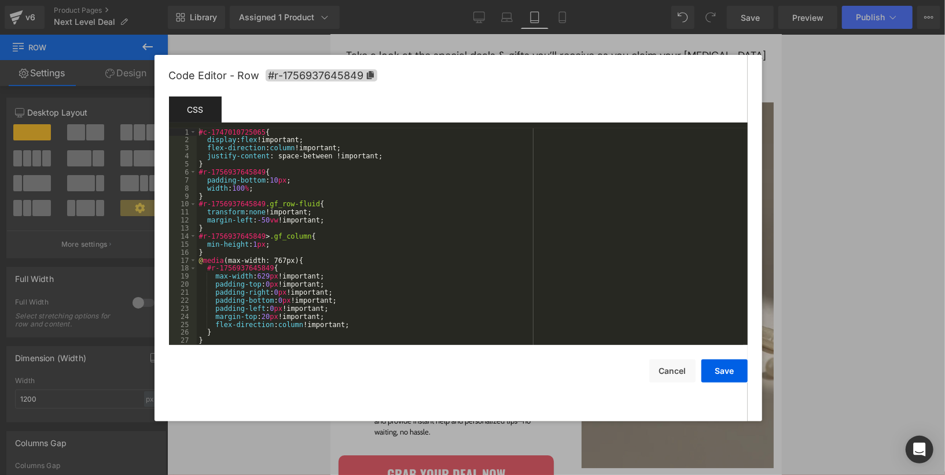
click at [345, 239] on div "#c-1747010725065 { display : flex !important; flex-direction : column !importan…" at bounding box center [470, 244] width 546 height 233
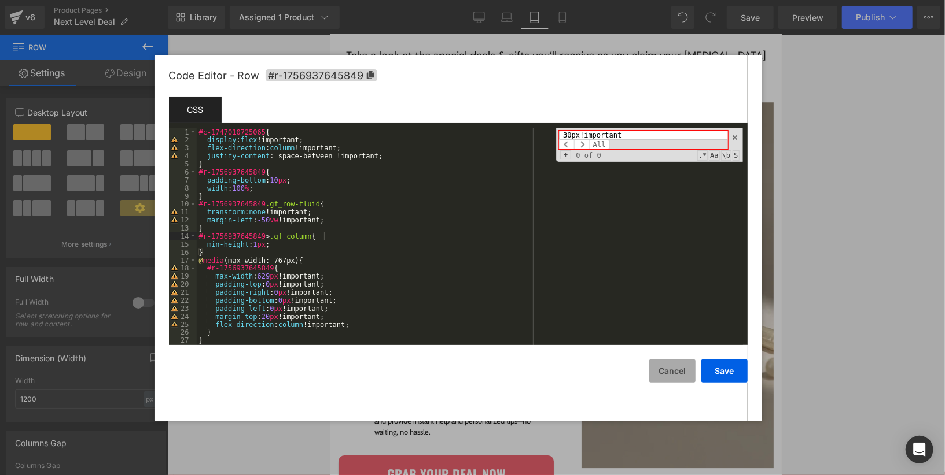
type input "30px!important"
click at [675, 366] on button "Cancel" at bounding box center [672, 371] width 46 height 23
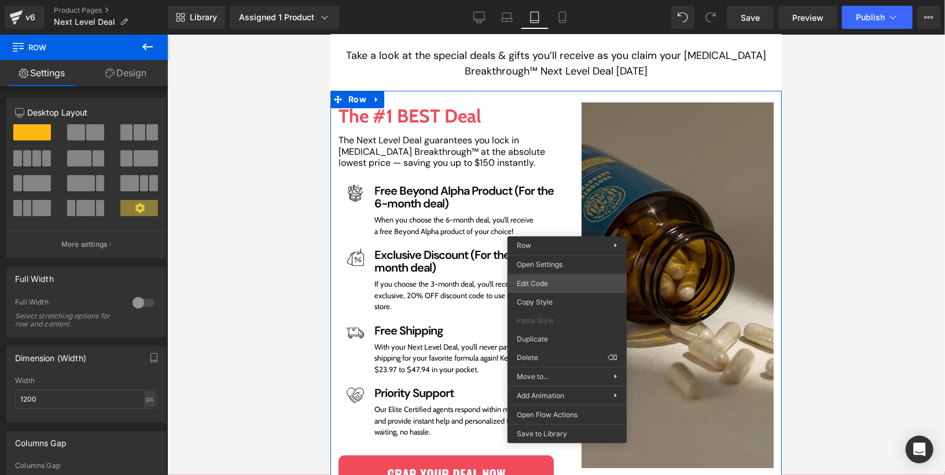
click at [565, 0] on div "Row You are previewing how the will restyle your page. You can not edit Element…" at bounding box center [472, 0] width 945 height 0
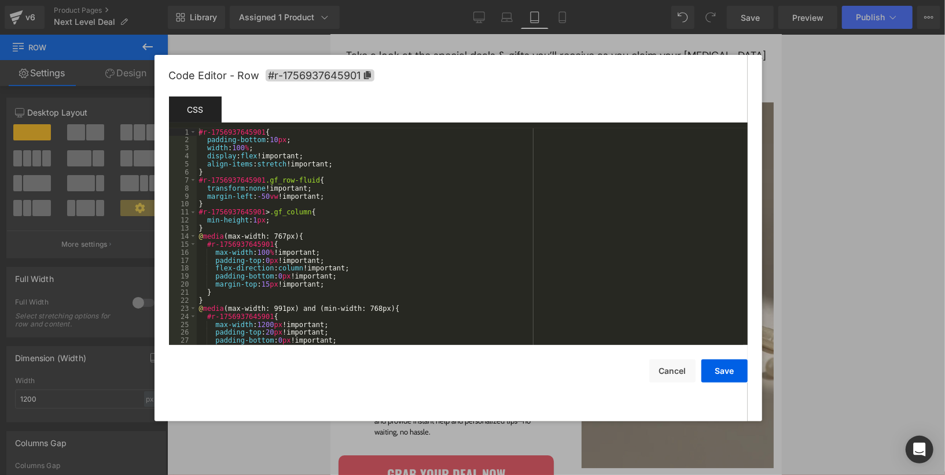
click at [482, 253] on div "#r-1756937645901 { padding-bottom : 10 px ; width : 100 % ; display : flex !imp…" at bounding box center [470, 244] width 546 height 233
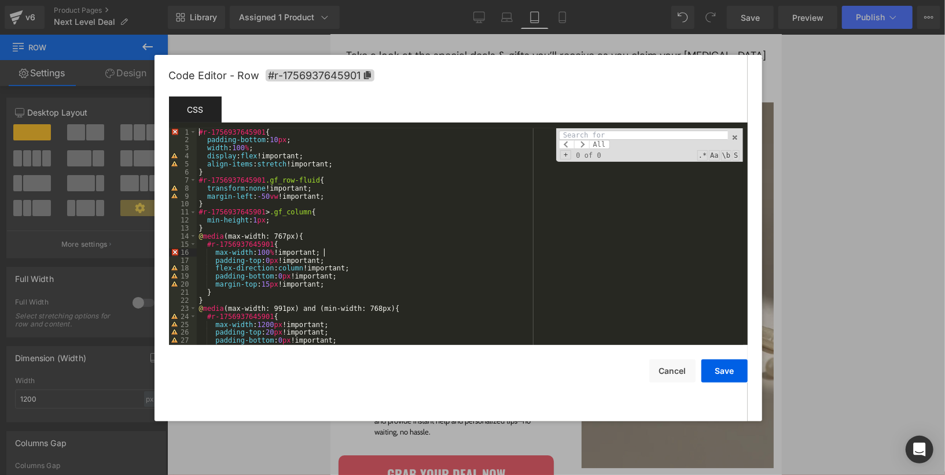
click at [524, 270] on div "#r-1756937645901 { padding-bottom : 10 px ; width : 100 % ; display : flex !imp…" at bounding box center [470, 244] width 546 height 233
paste input "30px!important"
type input "30px!important"
click at [686, 369] on button "Cancel" at bounding box center [672, 371] width 46 height 23
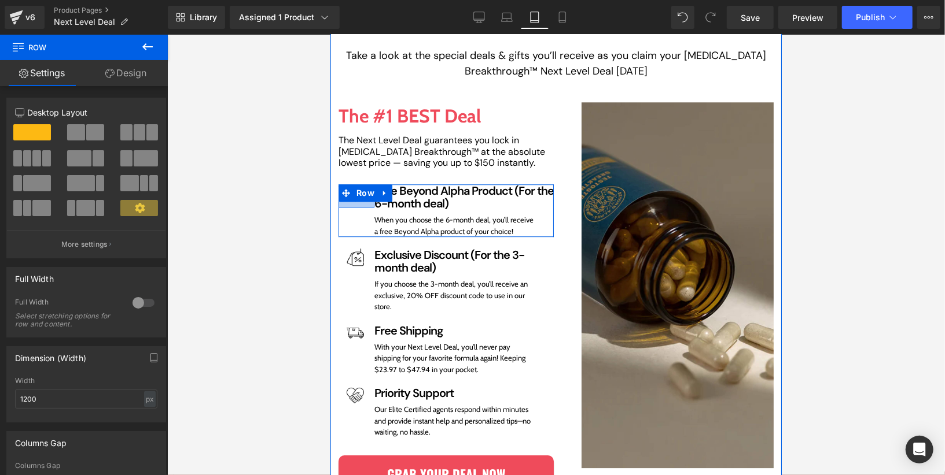
click at [356, 201] on div at bounding box center [356, 204] width 36 height 6
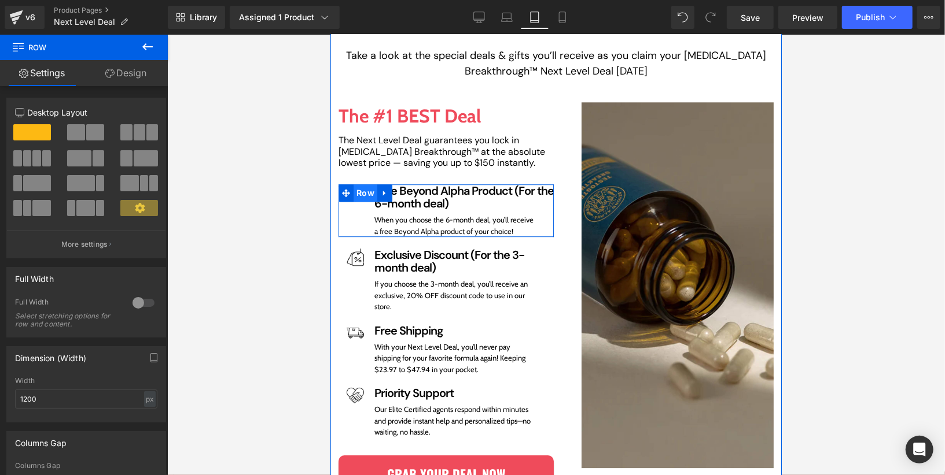
drag, startPoint x: 356, startPoint y: 190, endPoint x: 361, endPoint y: 182, distance: 9.6
click at [361, 184] on div "Image Row Free Beyond Alpha Product (For the 6-month deal) Heading When you cho…" at bounding box center [445, 210] width 215 height 53
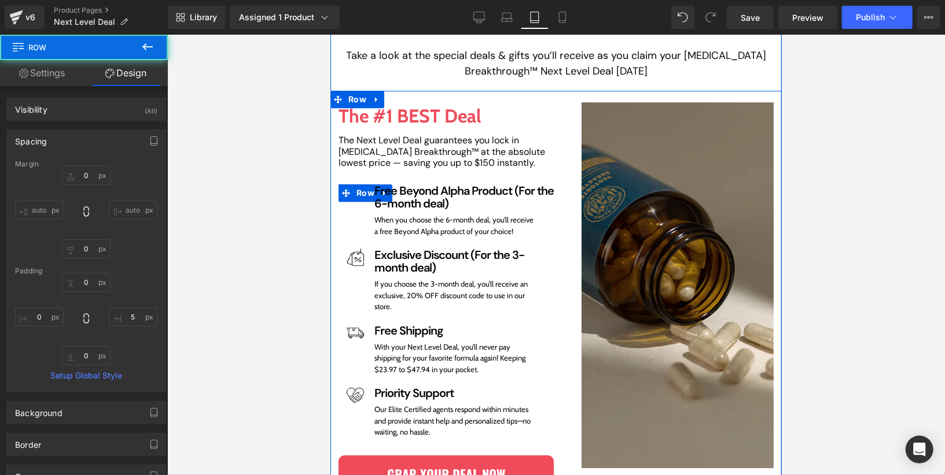
click at [335, 193] on div "The #1 BEST Deal Text Block The Next Level Deal guarantees you lock in Testoste…" at bounding box center [445, 307] width 220 height 411
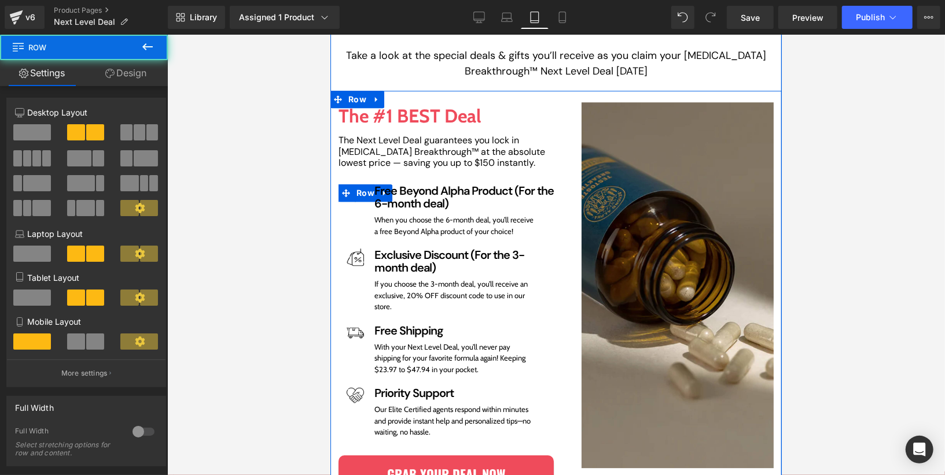
click at [403, 248] on h1 "Exclusive Discount (For the 3-month deal)" at bounding box center [463, 260] width 179 height 25
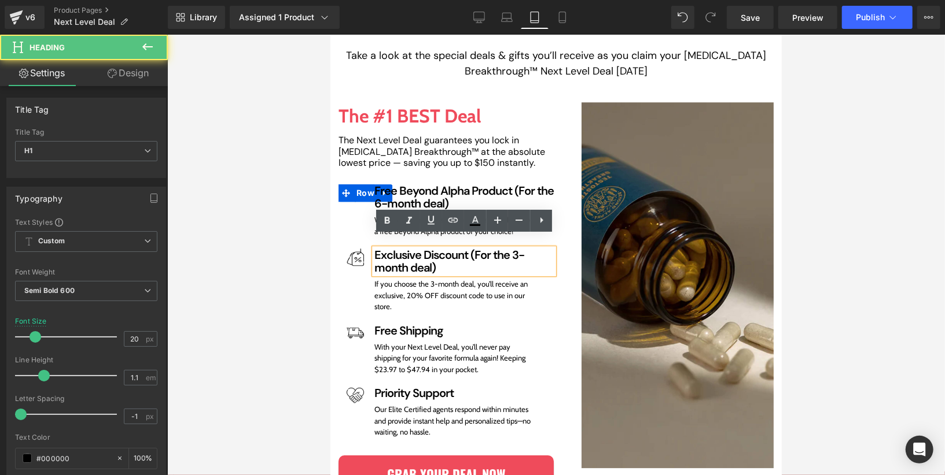
click at [357, 206] on div "Image Row Free Beyond Alpha Product (For the 6-month deal) Heading When you cho…" at bounding box center [445, 210] width 215 height 53
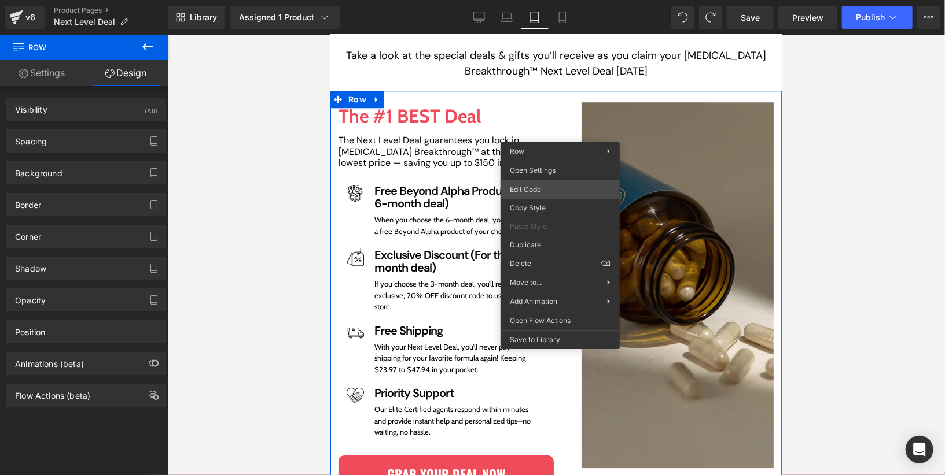
click at [554, 0] on div "Row You are previewing how the will restyle your page. You can not edit Element…" at bounding box center [472, 0] width 945 height 0
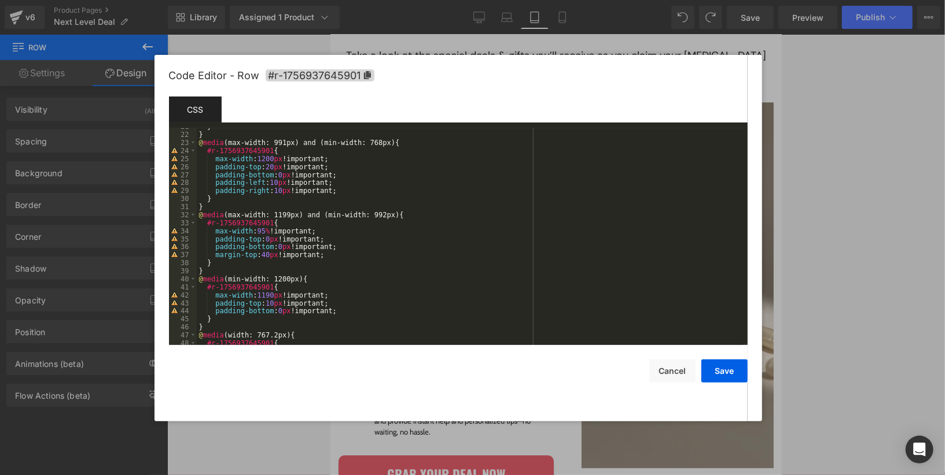
scroll to position [281, 0]
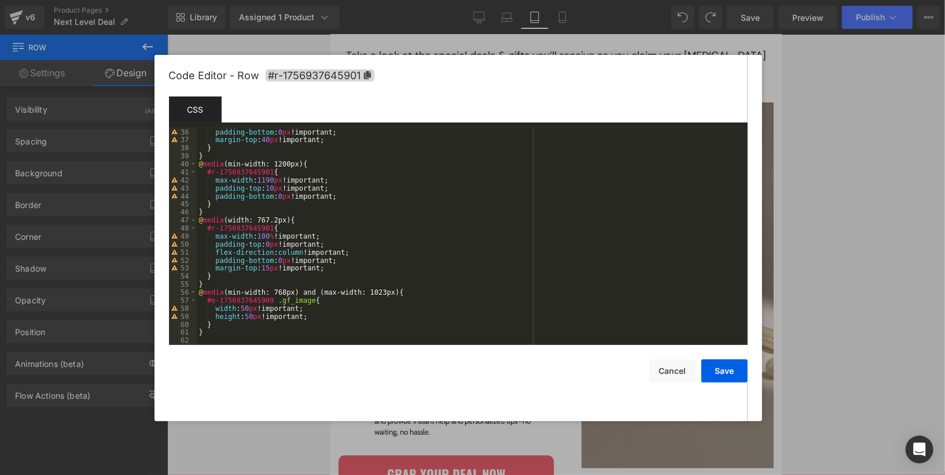
click at [311, 333] on div "padding-bottom : 0 px !important; margin-top : 40 px !important; } } @ media (m…" at bounding box center [470, 244] width 546 height 233
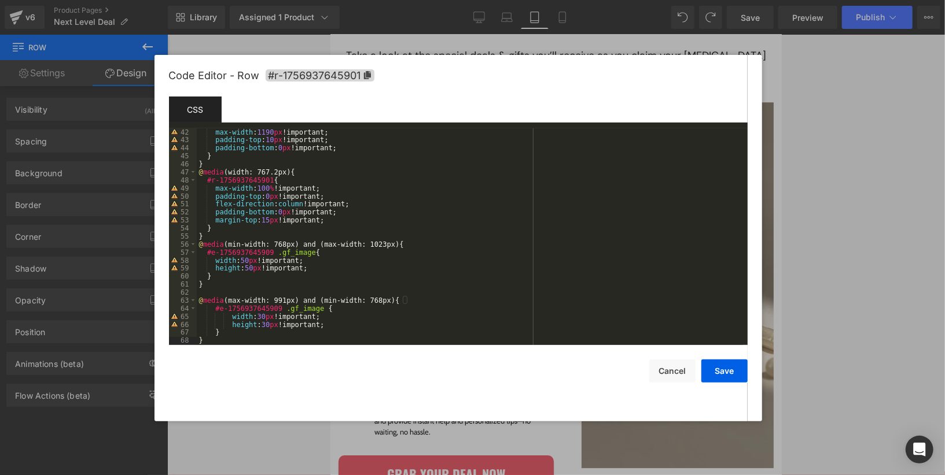
scroll to position [297, 0]
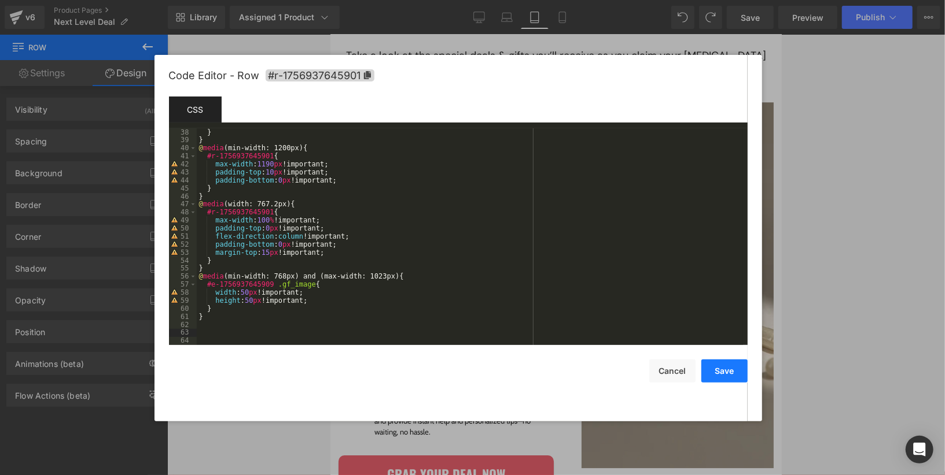
click at [713, 368] on button "Save" at bounding box center [724, 371] width 46 height 23
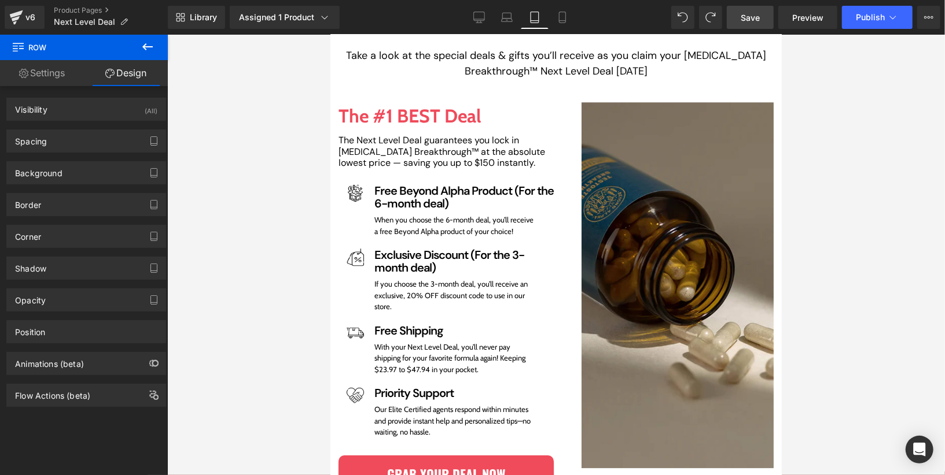
click at [743, 24] on link "Save" at bounding box center [750, 17] width 47 height 23
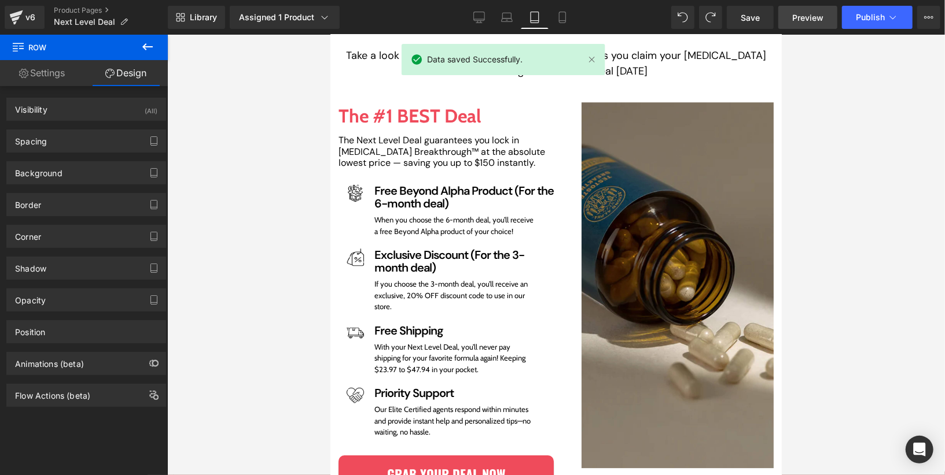
click at [804, 17] on span "Preview" at bounding box center [807, 18] width 31 height 12
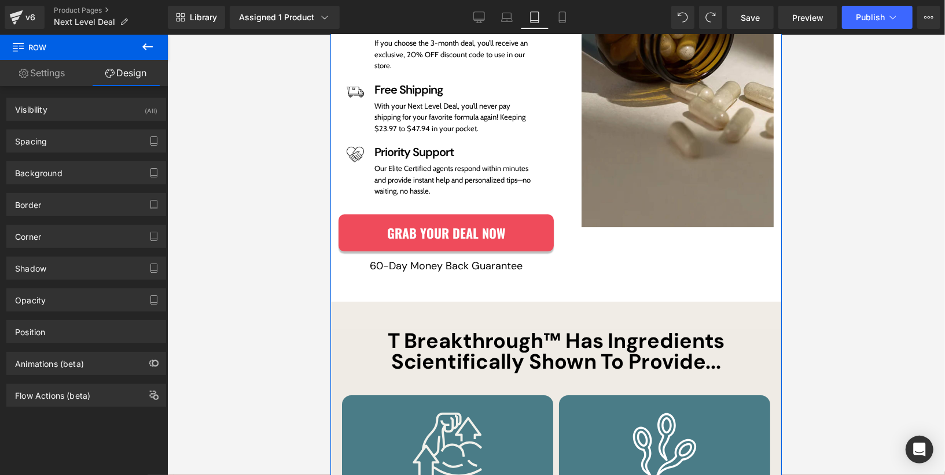
scroll to position [2345, 0]
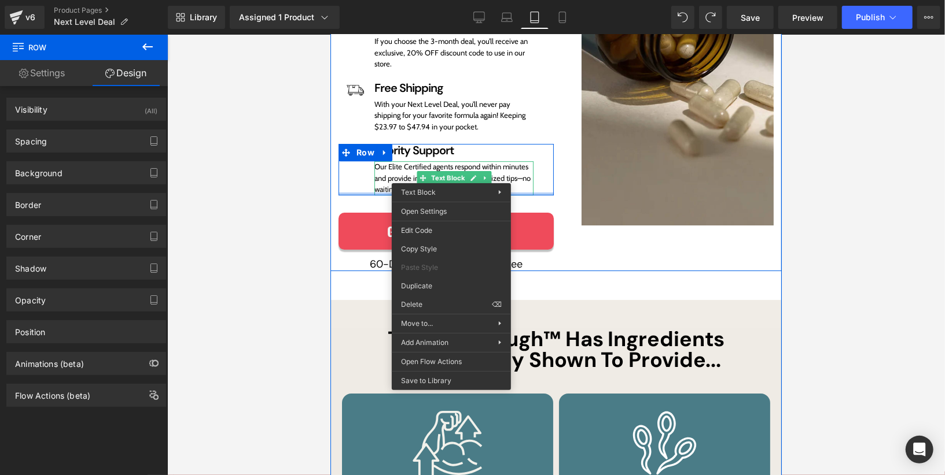
click at [357, 180] on div "Image Row Priority Support Heading Our Elite Certified agents respond within mi…" at bounding box center [445, 168] width 215 height 51
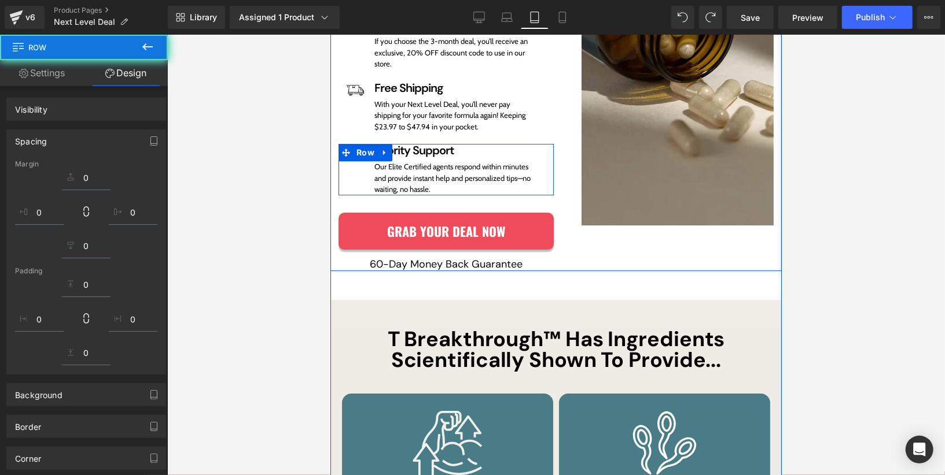
click at [358, 168] on div "Image Row Priority Support Heading Our Elite Certified agents respond within mi…" at bounding box center [445, 168] width 215 height 51
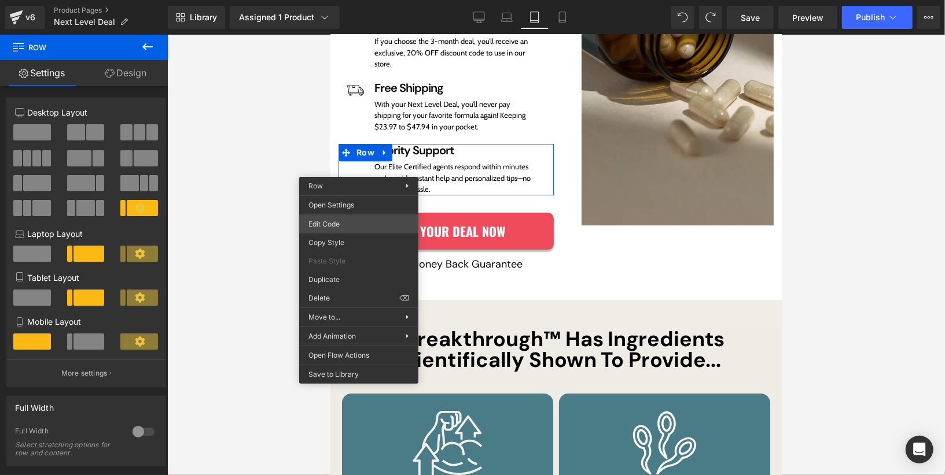
click at [353, 0] on div "Row You are previewing how the will restyle your page. You can not edit Element…" at bounding box center [472, 0] width 945 height 0
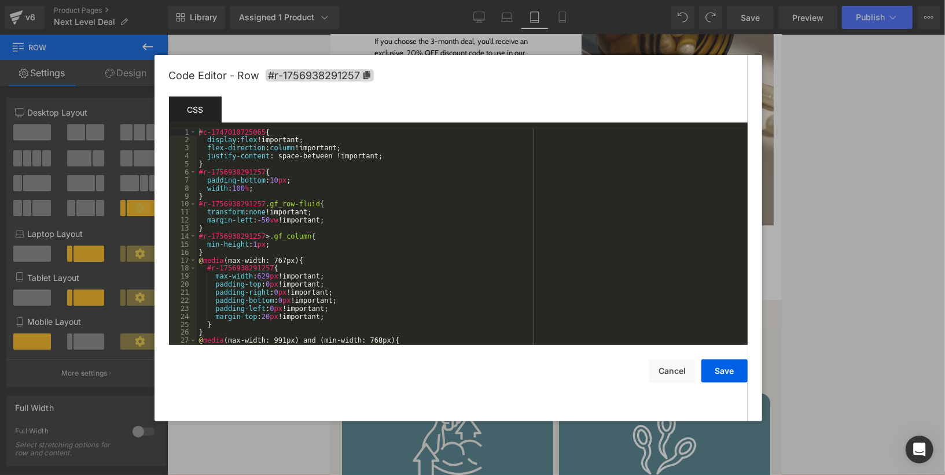
click at [336, 251] on div "#c-1747010725065 { display : flex !important; flex-direction : column !importan…" at bounding box center [470, 244] width 546 height 233
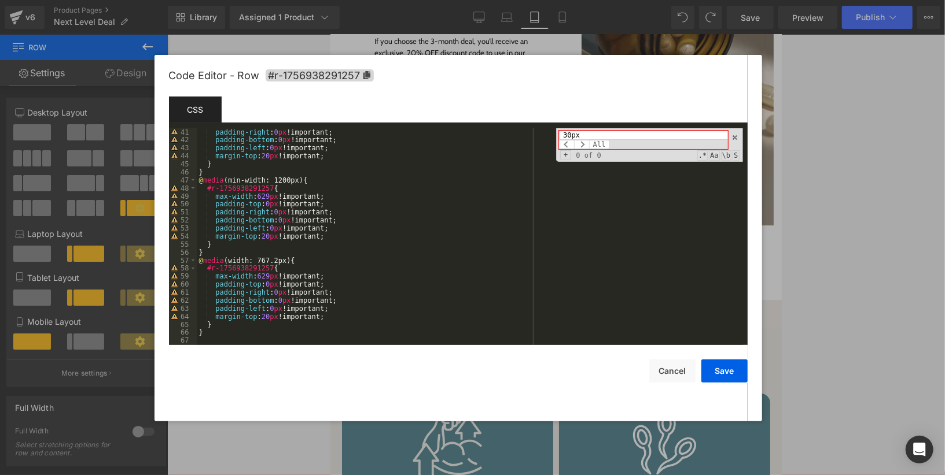
scroll to position [320, 0]
type input "30px"
click at [671, 363] on button "Cancel" at bounding box center [672, 371] width 46 height 23
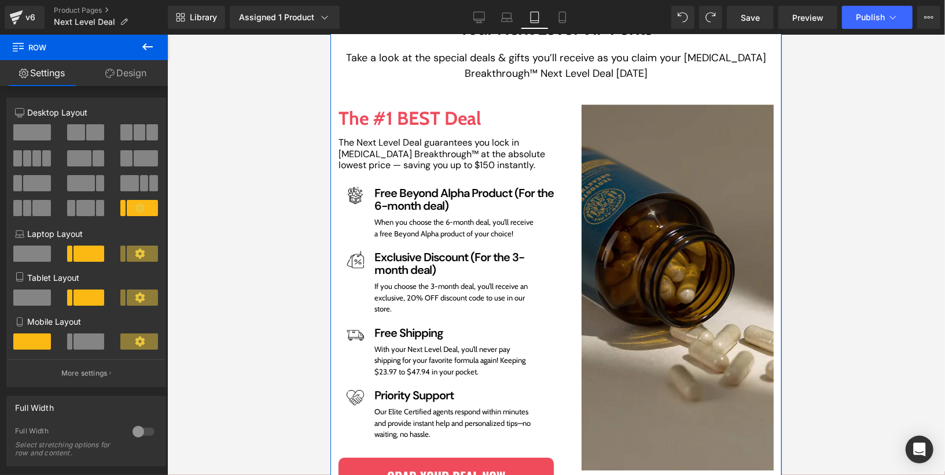
scroll to position [2109, 0]
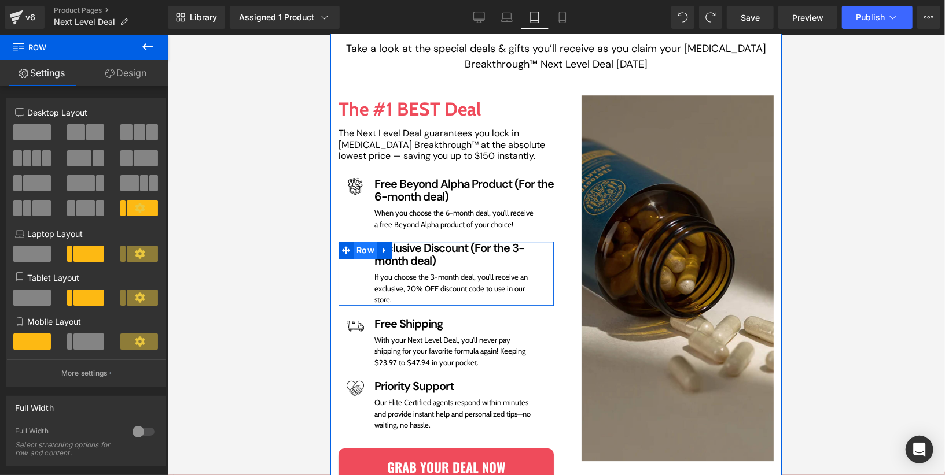
click at [361, 241] on span "Row" at bounding box center [365, 249] width 24 height 17
click at [357, 259] on div at bounding box center [356, 262] width 36 height 6
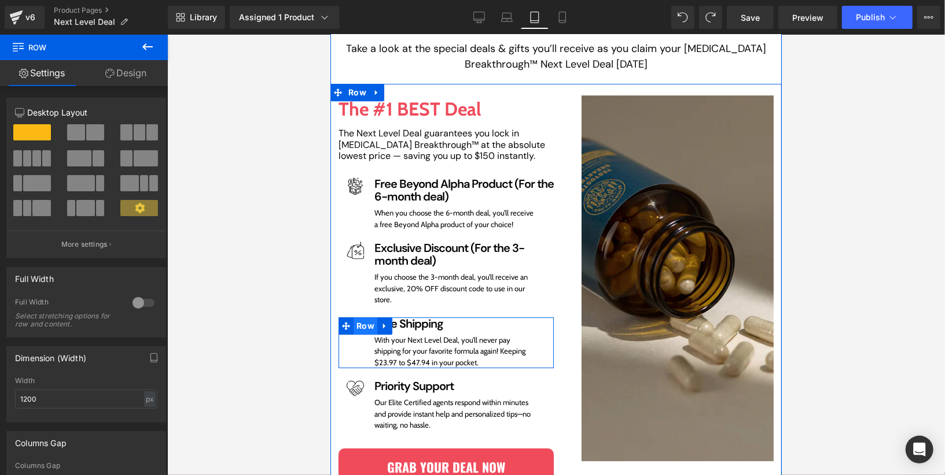
click at [367, 317] on span "Row" at bounding box center [365, 325] width 24 height 17
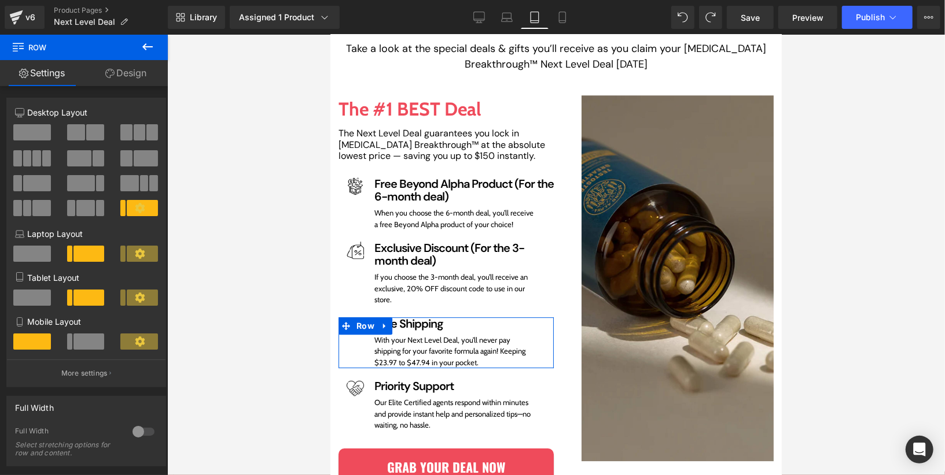
click at [137, 79] on link "Design" at bounding box center [126, 73] width 84 height 26
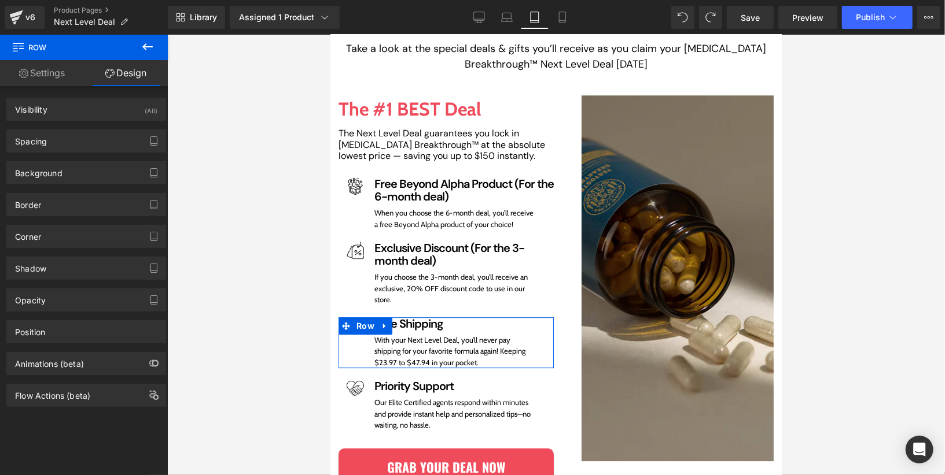
click at [46, 77] on link "Settings" at bounding box center [42, 73] width 84 height 26
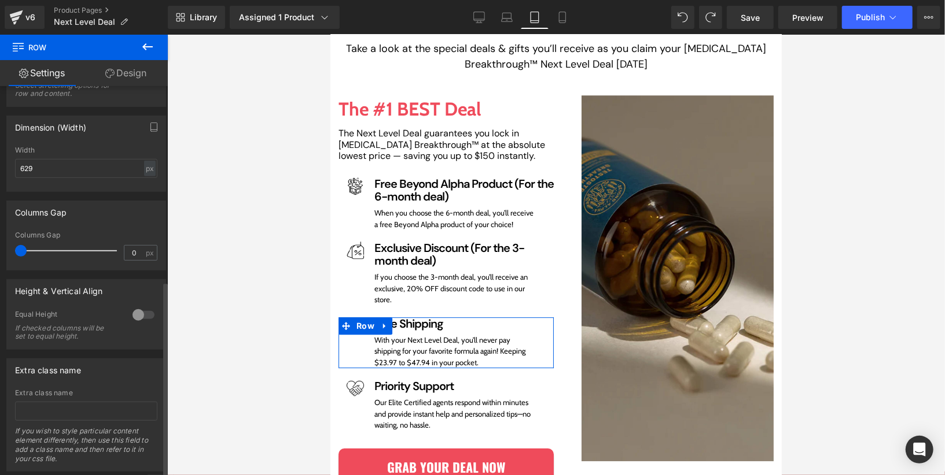
scroll to position [389, 0]
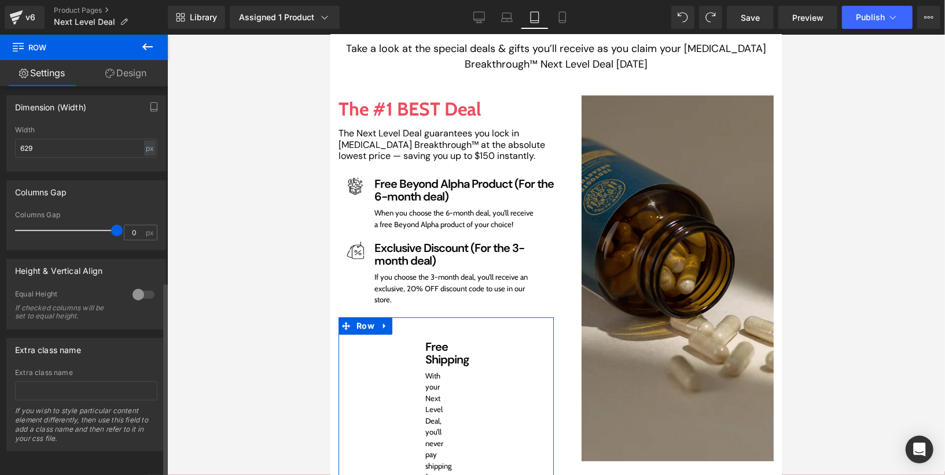
drag, startPoint x: 20, startPoint y: 226, endPoint x: 138, endPoint y: 233, distance: 118.2
click at [138, 233] on div "Columns Gap 0 px" at bounding box center [86, 230] width 142 height 39
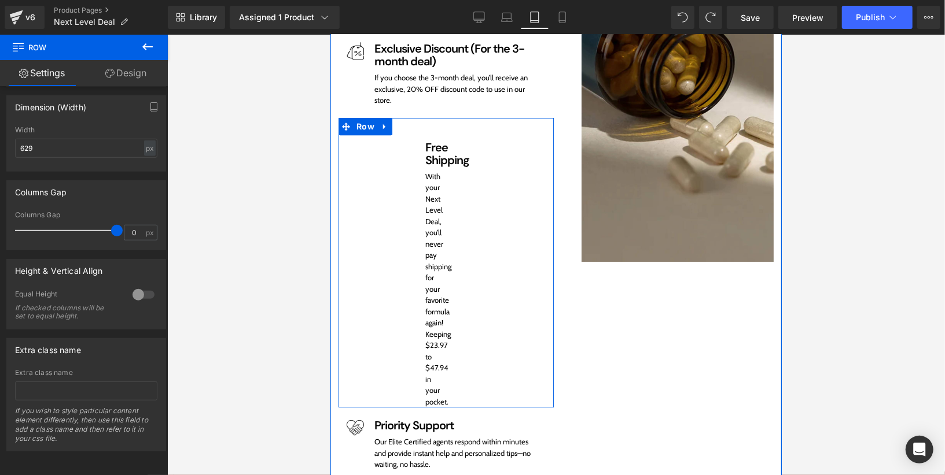
scroll to position [2326, 0]
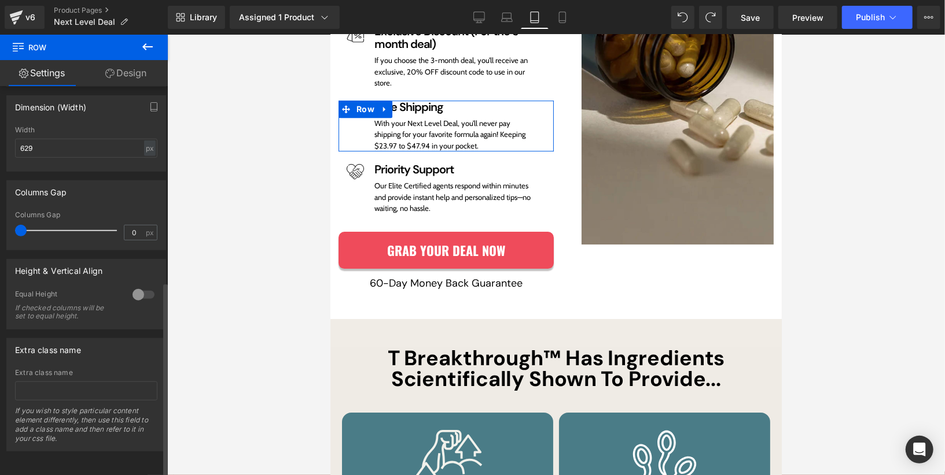
drag, startPoint x: 109, startPoint y: 223, endPoint x: 0, endPoint y: 216, distance: 109.5
click at [0, 216] on div "Columns Gap 0px Columns Gap 0 px" at bounding box center [86, 211] width 173 height 79
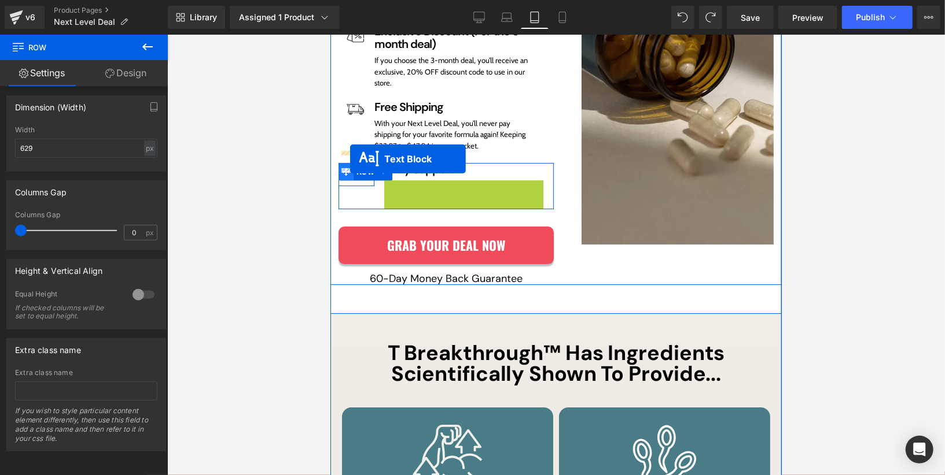
drag, startPoint x: 423, startPoint y: 189, endPoint x: 349, endPoint y: 158, distance: 79.9
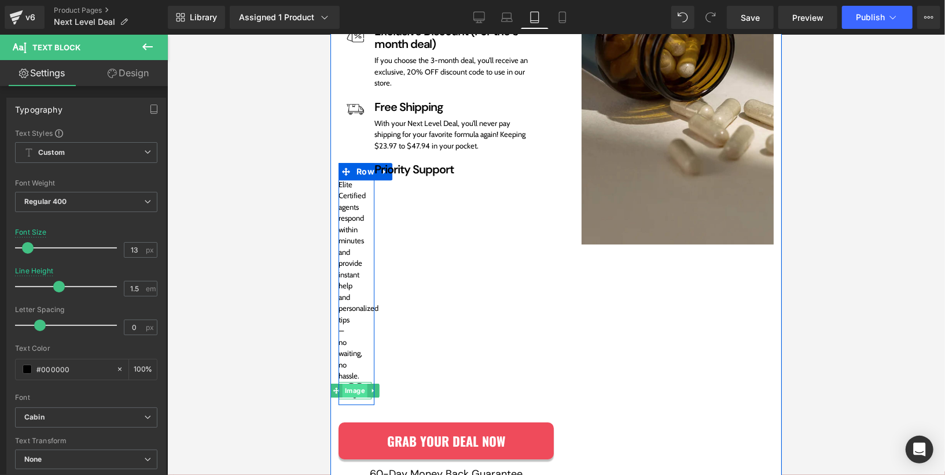
click at [357, 384] on link "Image" at bounding box center [348, 391] width 37 height 14
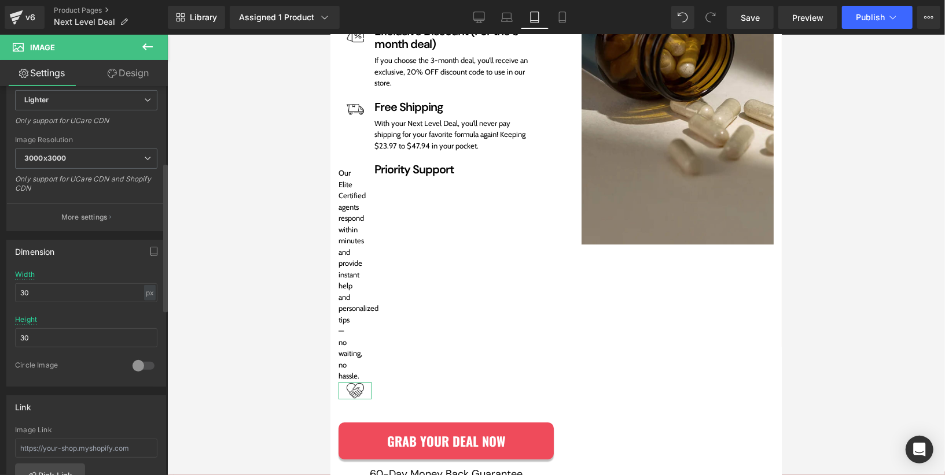
scroll to position [202, 0]
click at [86, 282] on input "30" at bounding box center [86, 288] width 142 height 19
type input "50"
click at [80, 326] on input "30" at bounding box center [86, 334] width 142 height 19
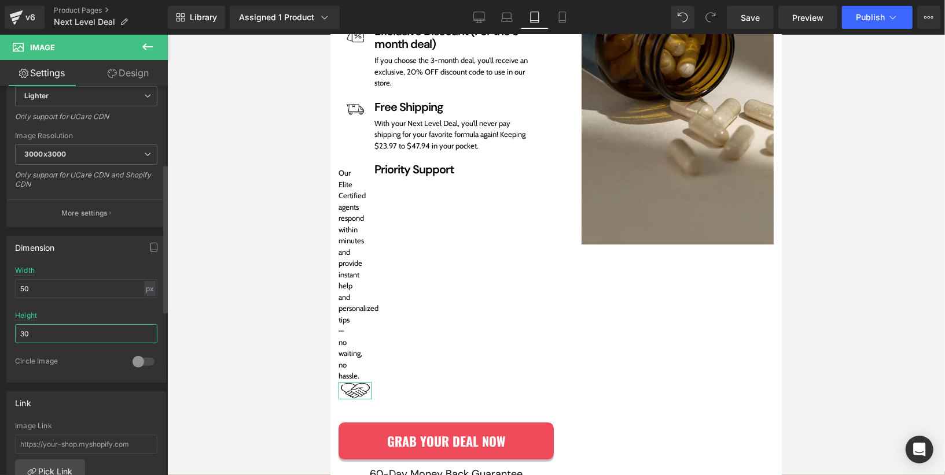
click at [80, 326] on input "30" at bounding box center [86, 334] width 142 height 19
type input "50"
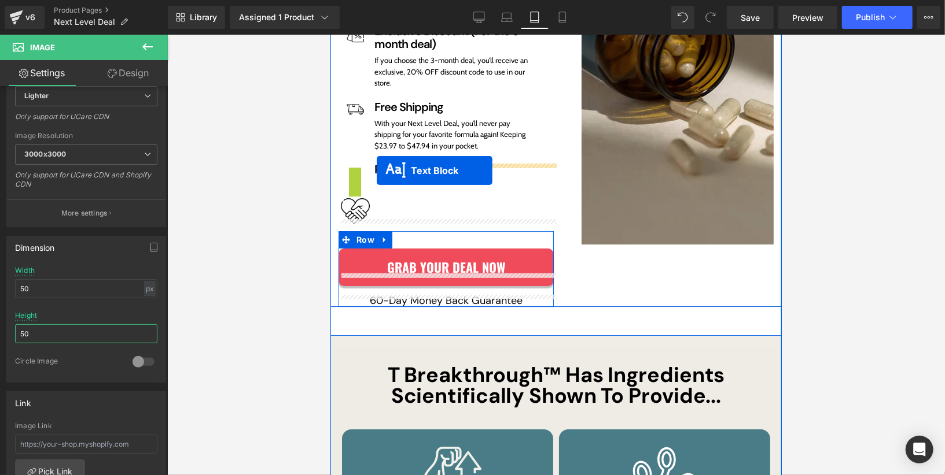
drag, startPoint x: 344, startPoint y: 261, endPoint x: 376, endPoint y: 170, distance: 96.2
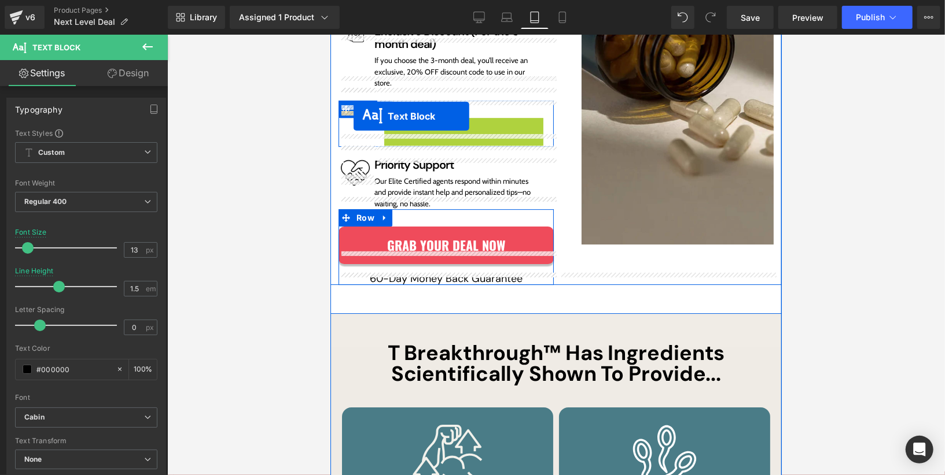
scroll to position [2326, 0]
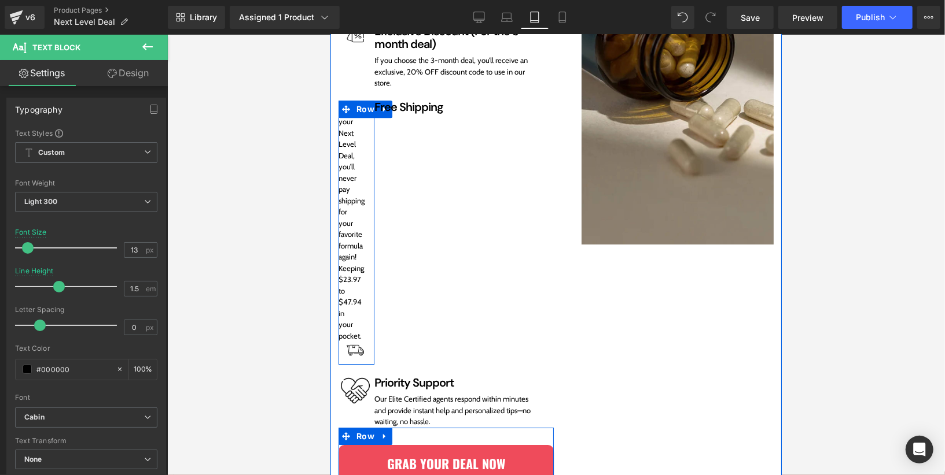
click at [353, 341] on div "Image" at bounding box center [354, 349] width 33 height 17
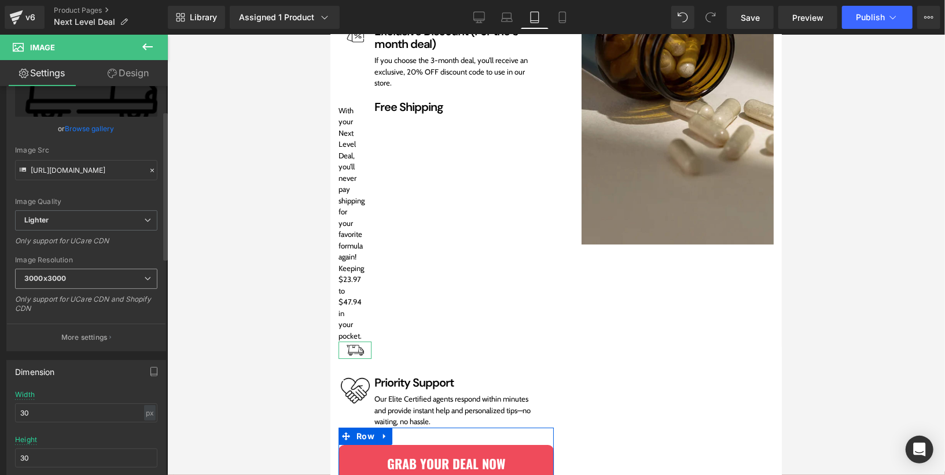
scroll to position [100, 0]
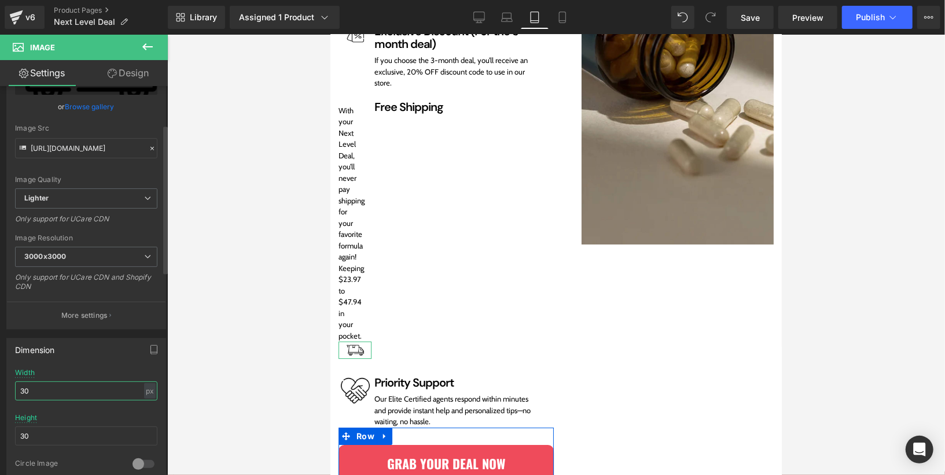
click at [79, 388] on input "30" at bounding box center [86, 391] width 142 height 19
type input "50"
click at [78, 436] on input "30" at bounding box center [86, 436] width 142 height 19
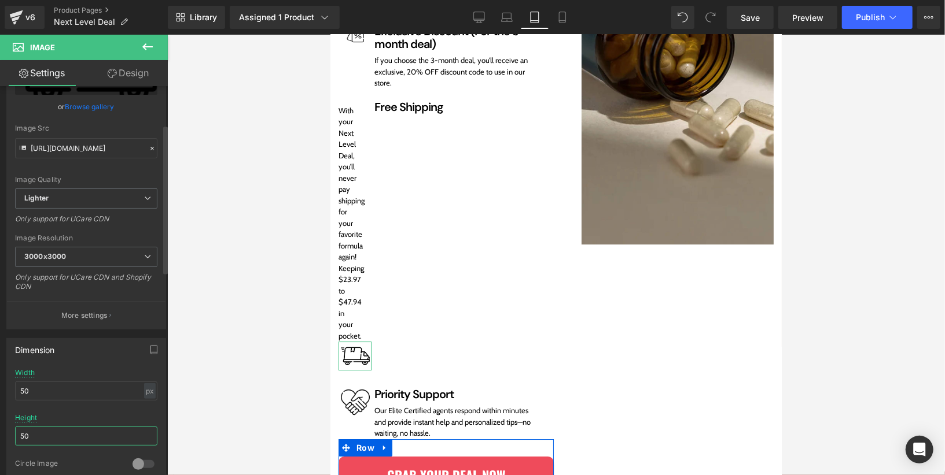
type input "50"
click at [100, 407] on div at bounding box center [86, 411] width 142 height 8
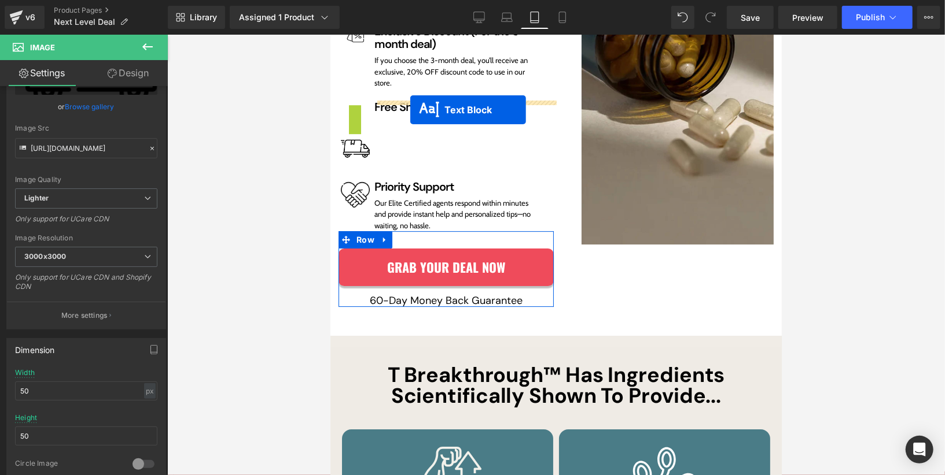
drag, startPoint x: 342, startPoint y: 208, endPoint x: 410, endPoint y: 109, distance: 119.5
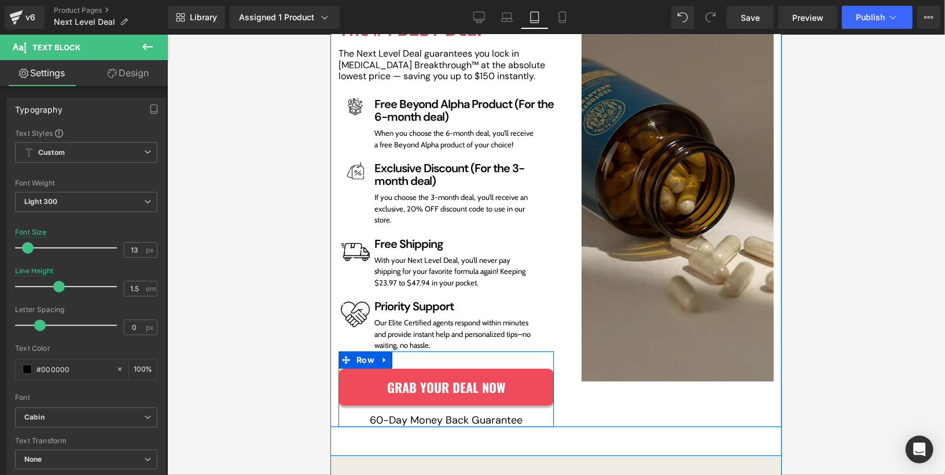
scroll to position [2194, 0]
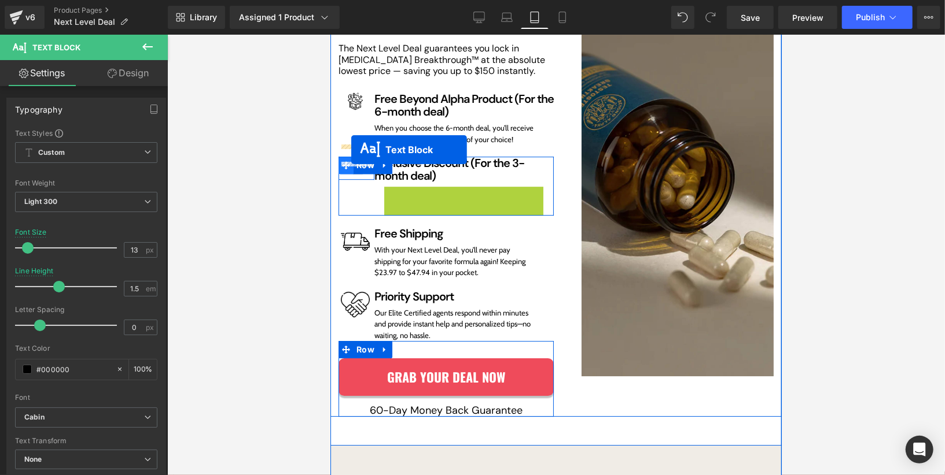
drag, startPoint x: 439, startPoint y: 190, endPoint x: 351, endPoint y: 149, distance: 97.0
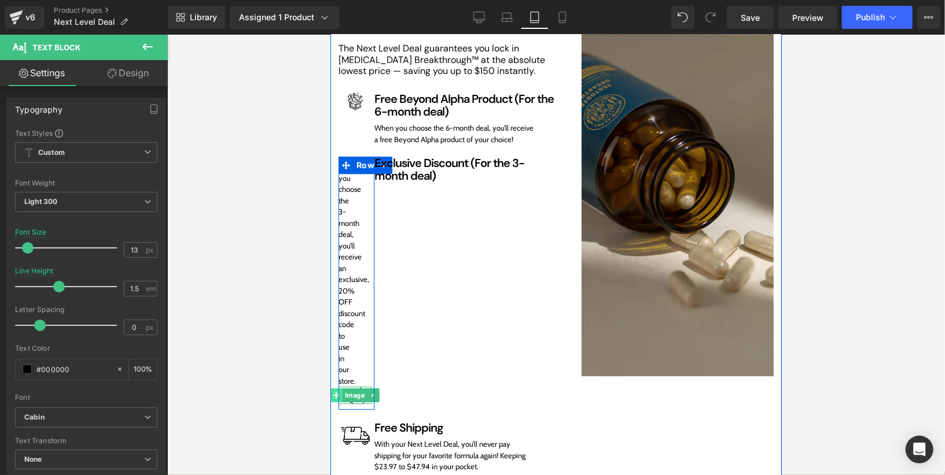
click at [355, 388] on link "Image" at bounding box center [348, 395] width 37 height 14
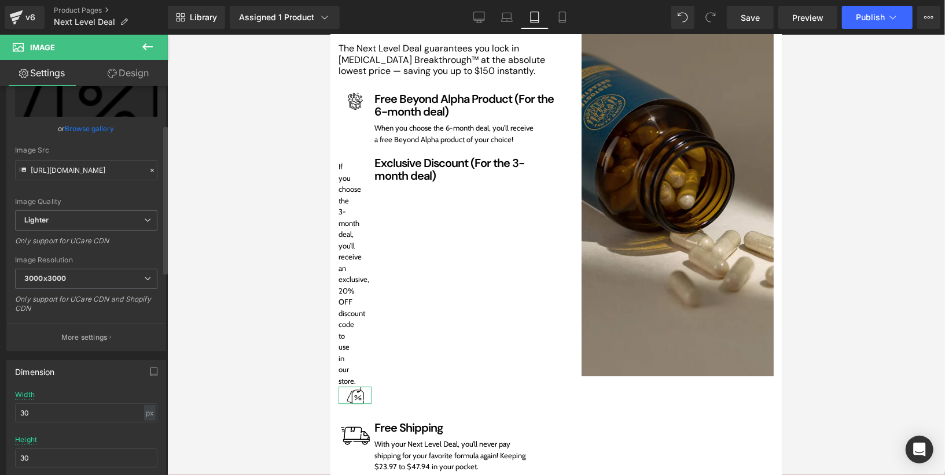
scroll to position [123, 0]
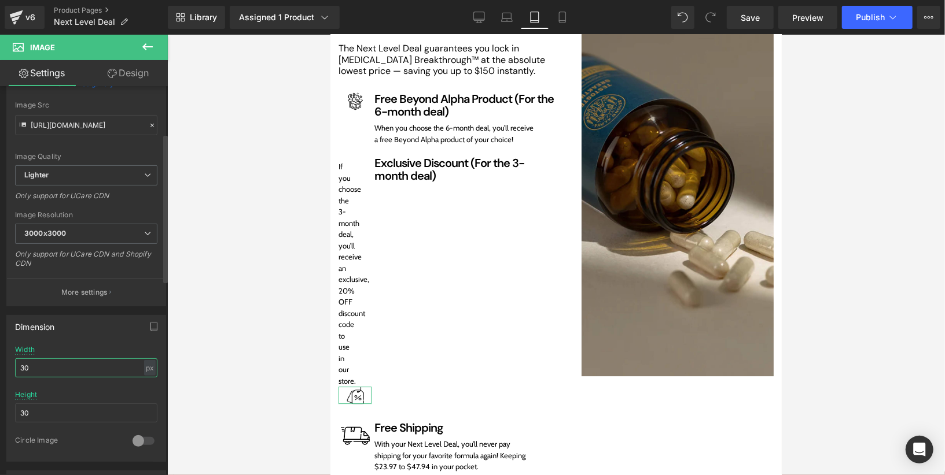
click at [56, 363] on input "30" at bounding box center [86, 368] width 142 height 19
type input "50"
click at [60, 410] on input "30" at bounding box center [86, 413] width 142 height 19
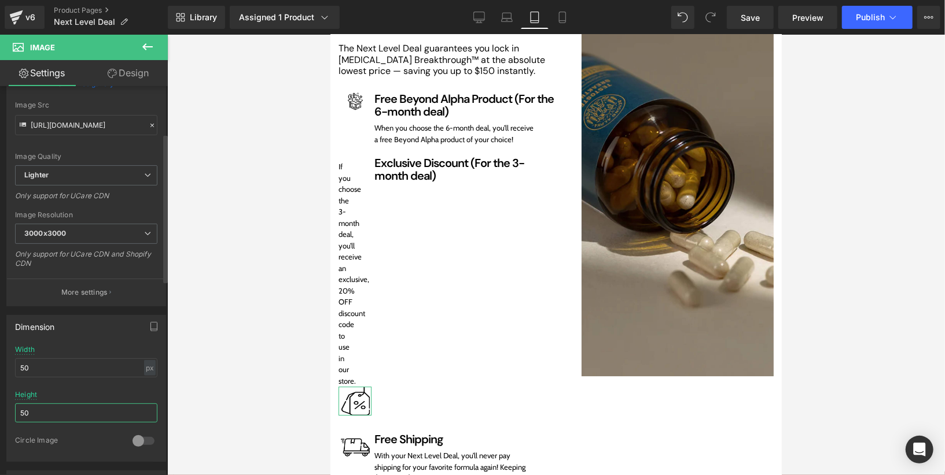
type input "50"
click at [98, 391] on div "Height 50" at bounding box center [86, 413] width 142 height 45
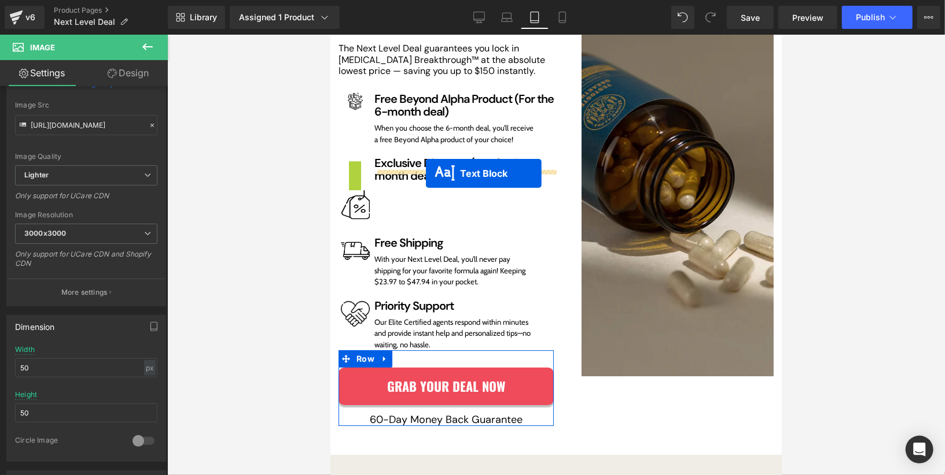
drag, startPoint x: 345, startPoint y: 261, endPoint x: 425, endPoint y: 172, distance: 120.0
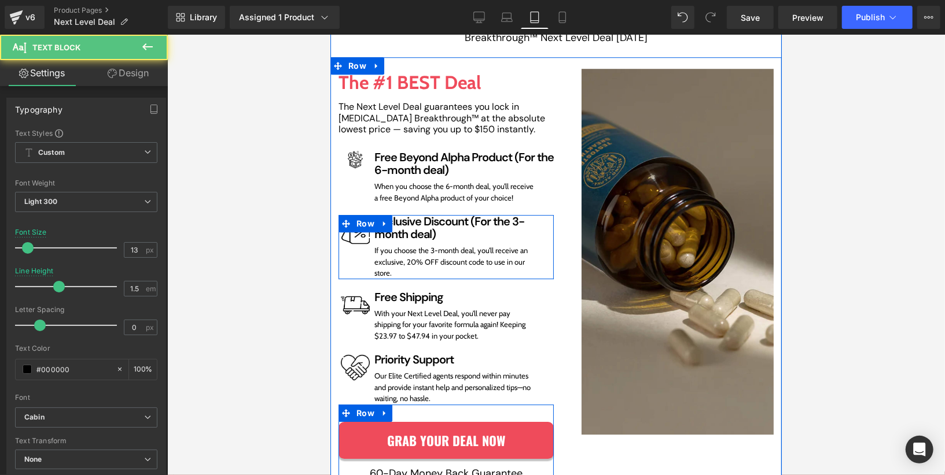
scroll to position [2131, 0]
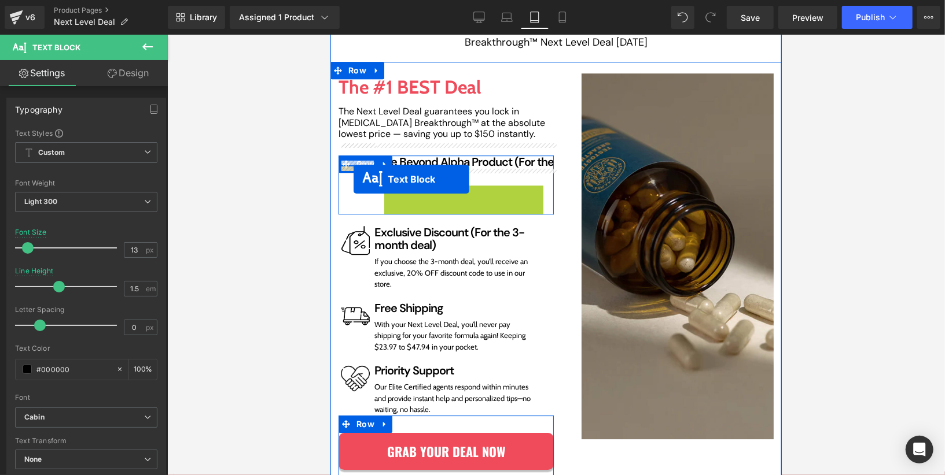
drag, startPoint x: 439, startPoint y: 185, endPoint x: 353, endPoint y: 179, distance: 86.4
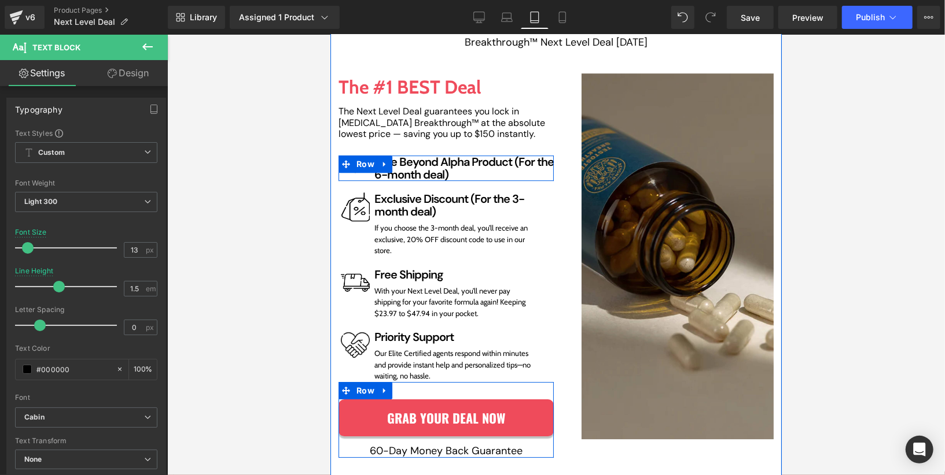
type input "30p"
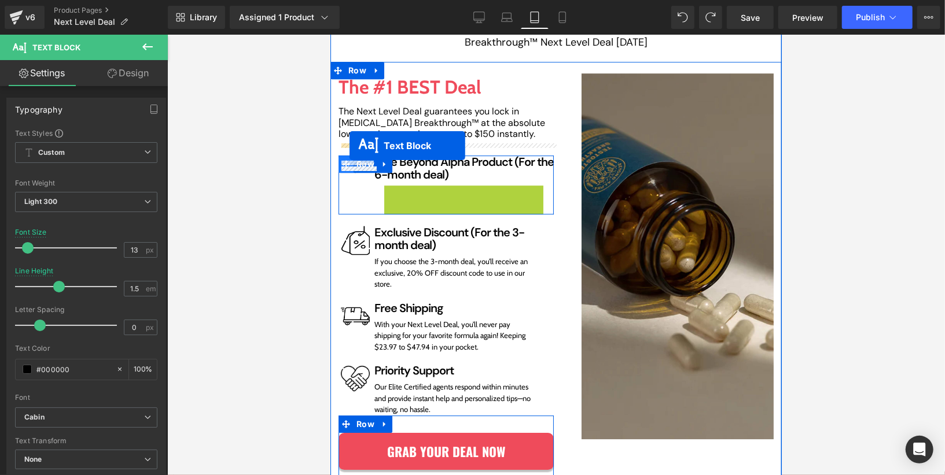
drag, startPoint x: 437, startPoint y: 183, endPoint x: 349, endPoint y: 145, distance: 96.1
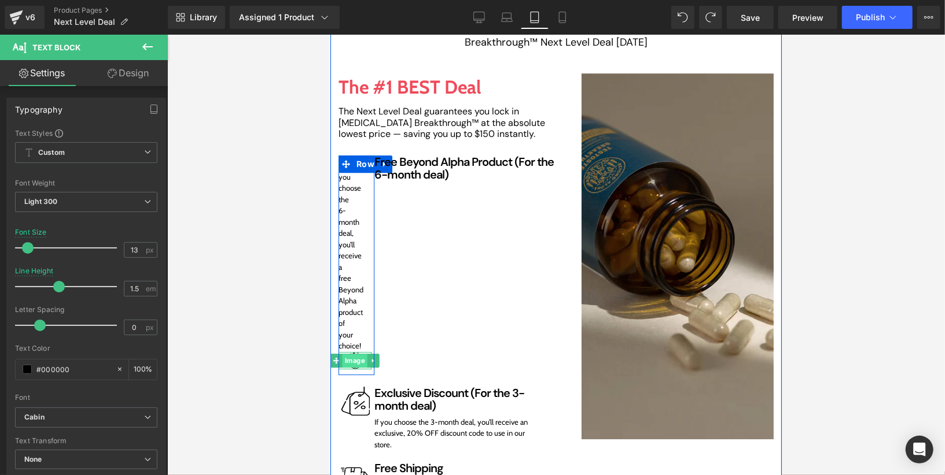
click at [355, 353] on span "Image" at bounding box center [354, 360] width 25 height 14
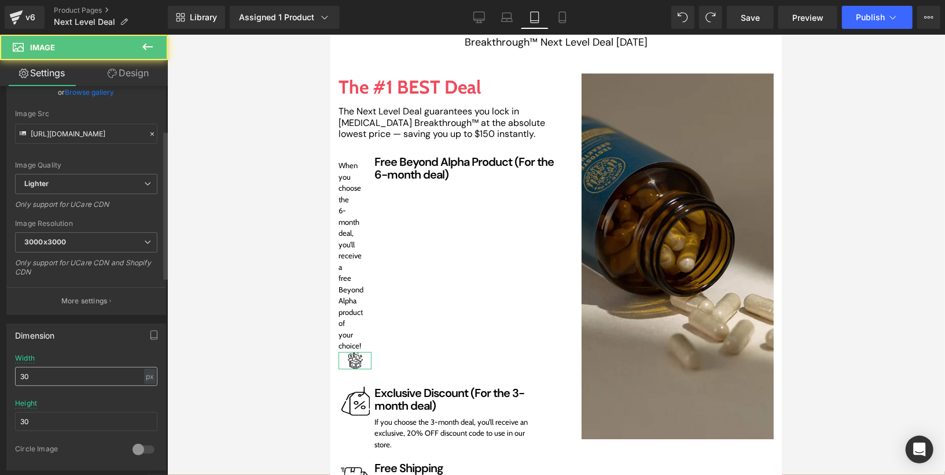
scroll to position [128, 0]
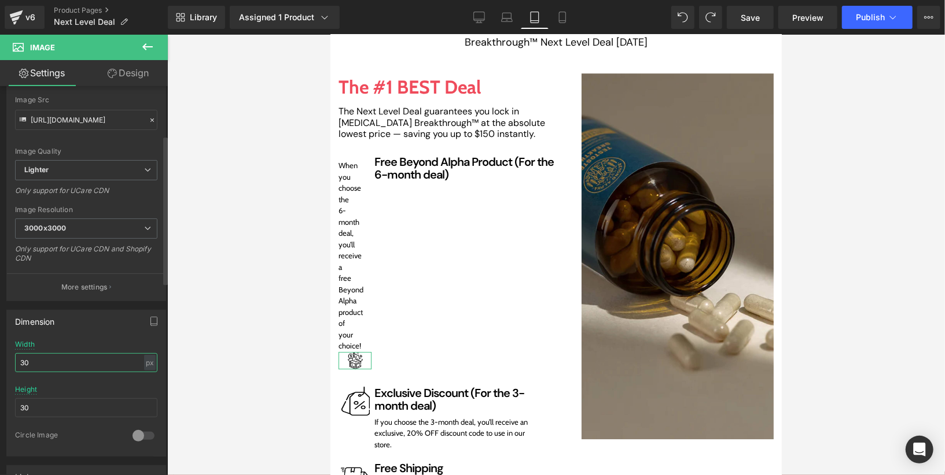
click at [67, 363] on input "30" at bounding box center [86, 362] width 142 height 19
type input "50"
click at [68, 405] on input "30" at bounding box center [86, 408] width 142 height 19
type input "50"
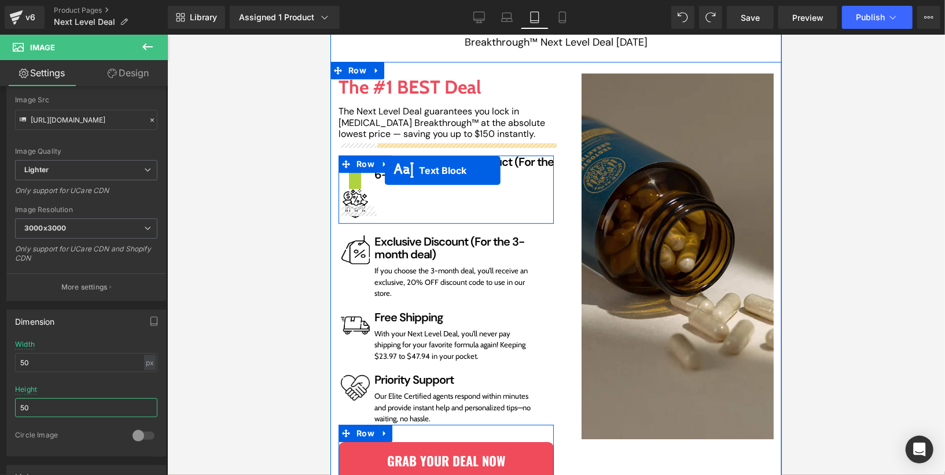
drag, startPoint x: 344, startPoint y: 248, endPoint x: 384, endPoint y: 170, distance: 88.0
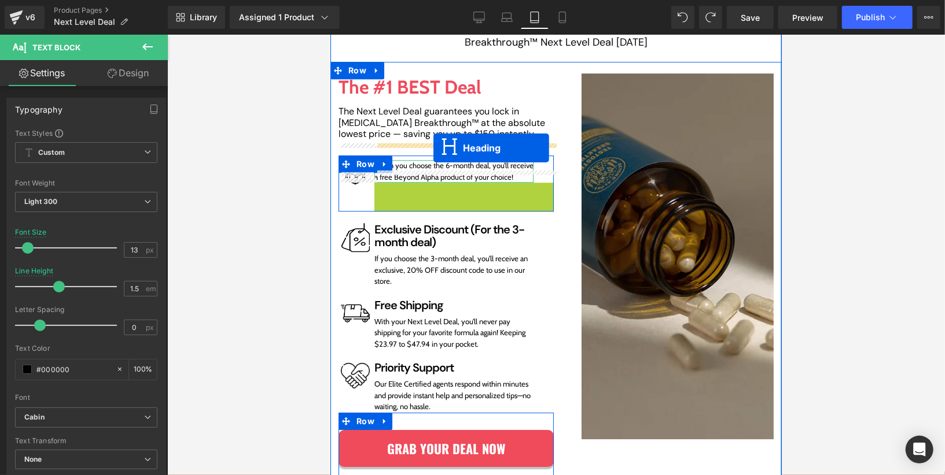
drag, startPoint x: 434, startPoint y: 180, endPoint x: 433, endPoint y: 147, distance: 33.0
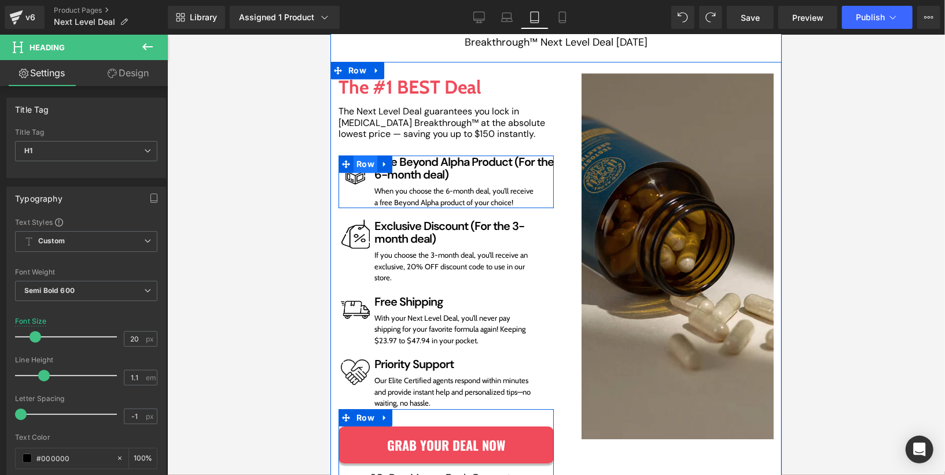
click at [371, 155] on span "Row" at bounding box center [365, 163] width 24 height 17
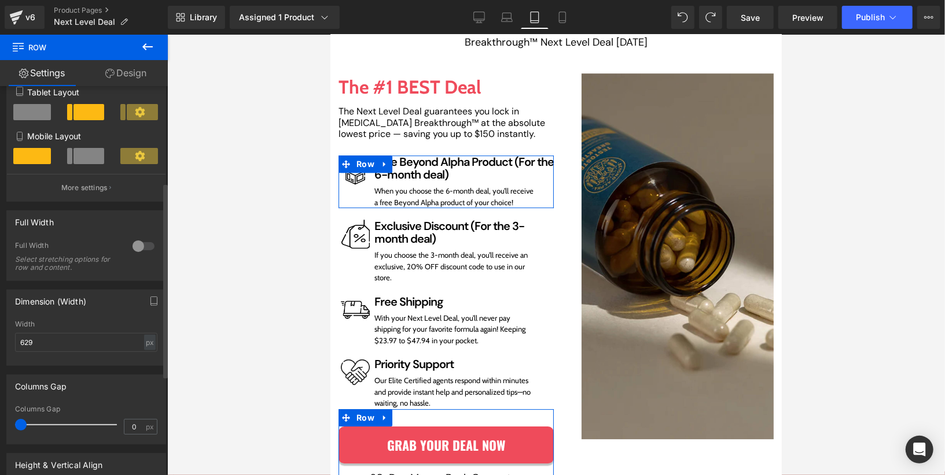
scroll to position [191, 0]
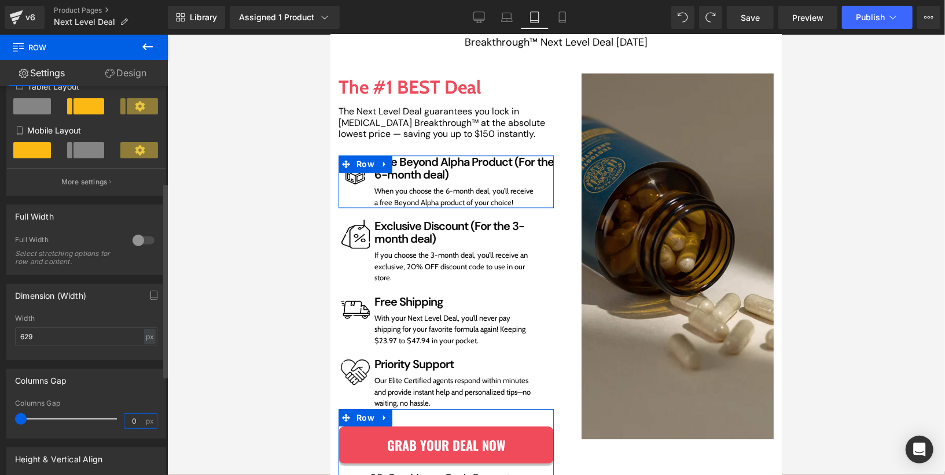
click at [129, 423] on input "0" at bounding box center [134, 421] width 20 height 14
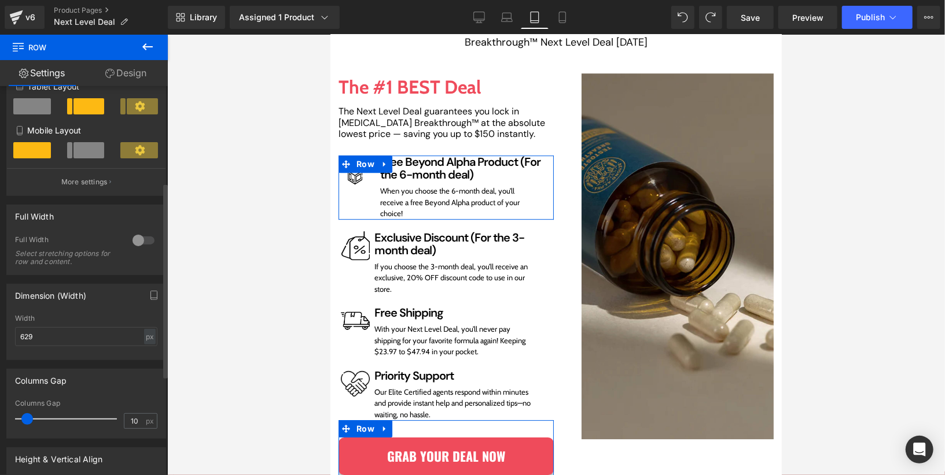
click at [132, 410] on div "Columns Gap 10 px" at bounding box center [86, 419] width 142 height 39
click at [134, 425] on input "10" at bounding box center [134, 421] width 20 height 14
type input "5"
click at [140, 399] on div "Columns Gap 10px Columns Gap 5 px" at bounding box center [86, 404] width 160 height 70
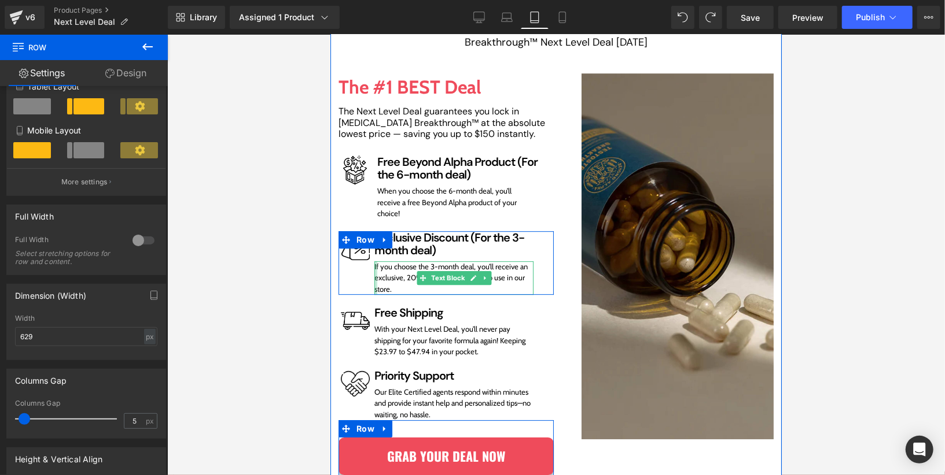
click at [376, 261] on div at bounding box center [375, 278] width 3 height 34
click at [374, 261] on p "If you choose the 3-month deal, you’ll receive an exclusive, 20% OFF discount c…" at bounding box center [453, 278] width 159 height 34
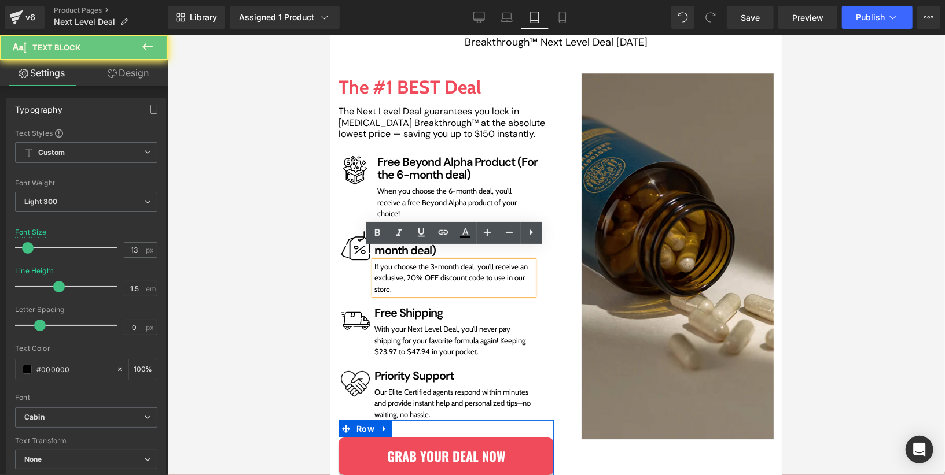
click at [366, 259] on div "Image Row Exclusive Discount (For the 3-month deal) Heading If you choose the 3…" at bounding box center [445, 263] width 215 height 64
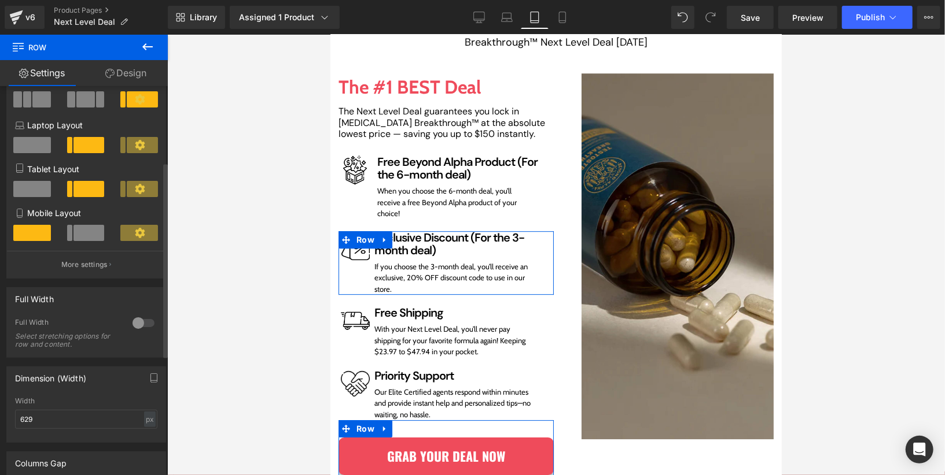
scroll to position [193, 0]
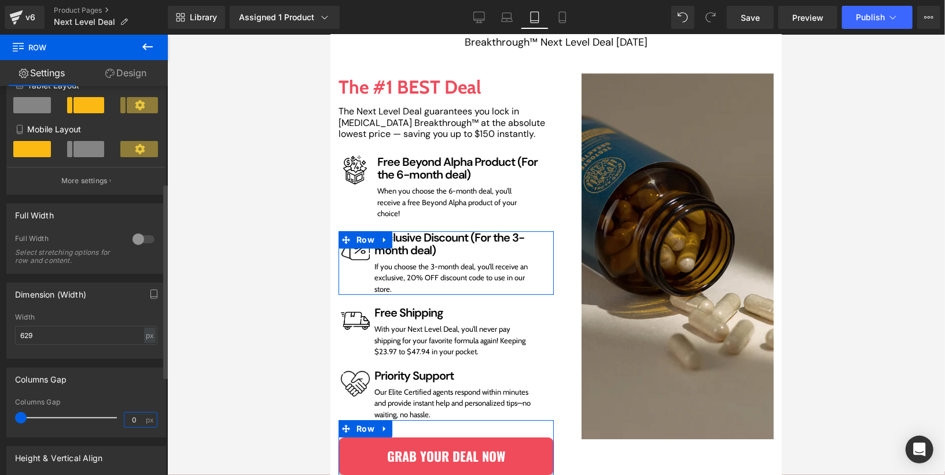
click at [138, 419] on input "0" at bounding box center [134, 420] width 20 height 14
type input "5"
click at [138, 381] on div "Columns Gap" at bounding box center [86, 379] width 158 height 22
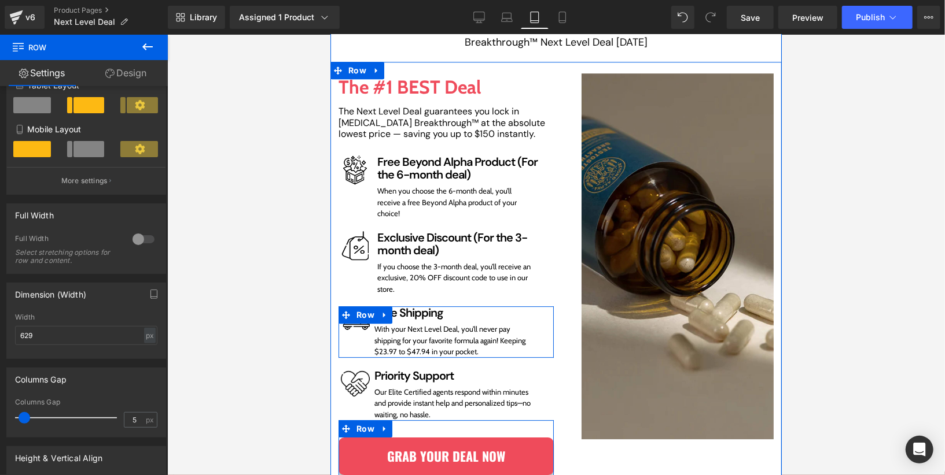
click at [368, 333] on div "Image Row Free Shipping Heading With your Next Level Deal, you’ll never pay shi…" at bounding box center [445, 331] width 215 height 51
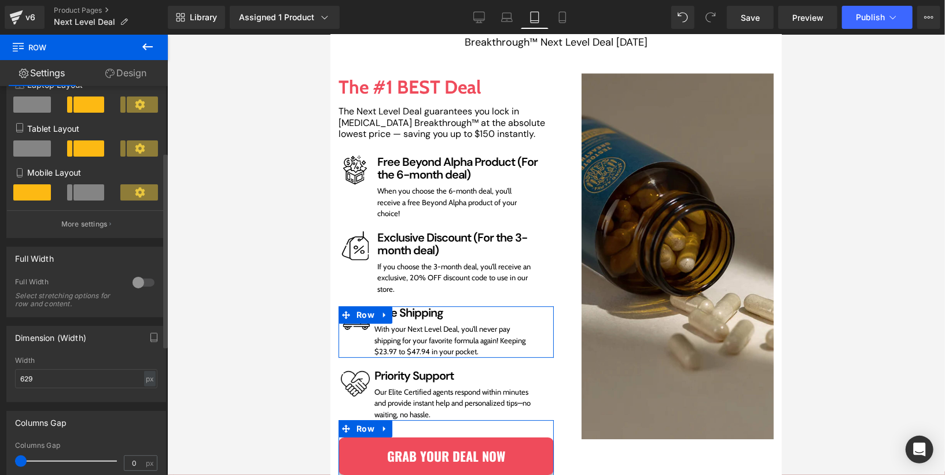
scroll to position [156, 0]
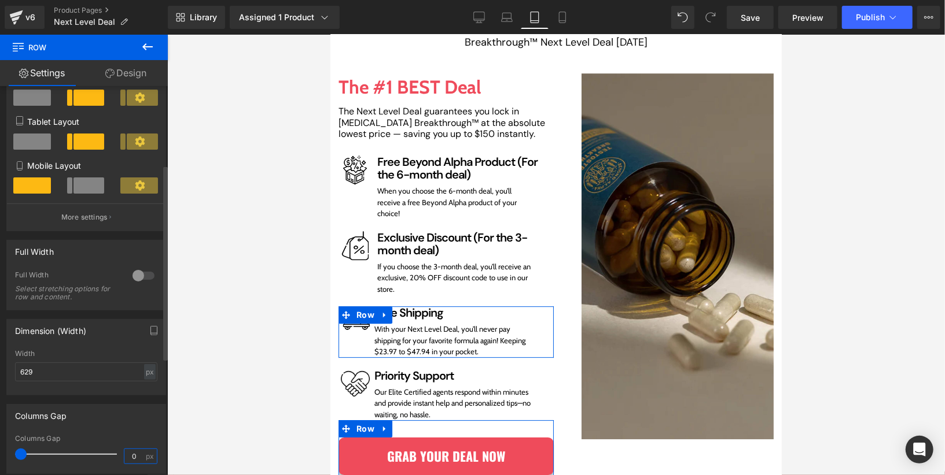
click at [128, 455] on input "0" at bounding box center [134, 456] width 20 height 14
type input "5"
click at [130, 438] on div "Columns Gap" at bounding box center [86, 439] width 142 height 8
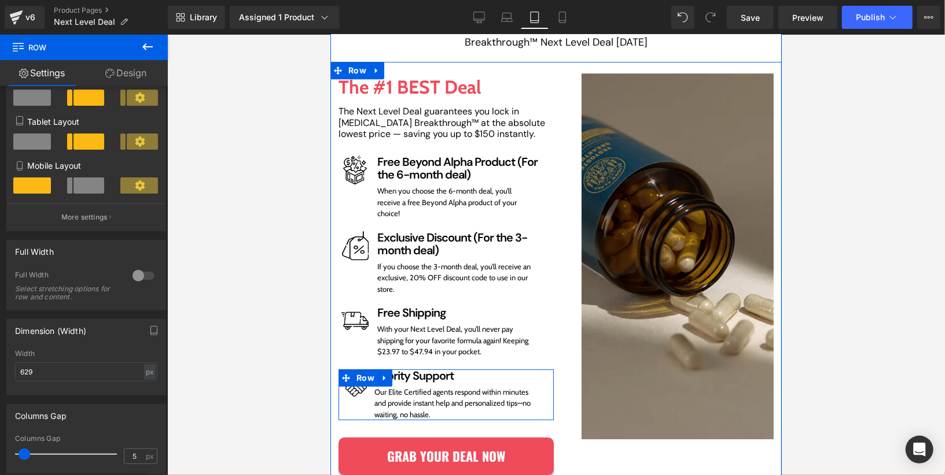
click at [366, 397] on div "Image Row Priority Support Heading Our Elite Certified agents respond within mi…" at bounding box center [445, 394] width 215 height 51
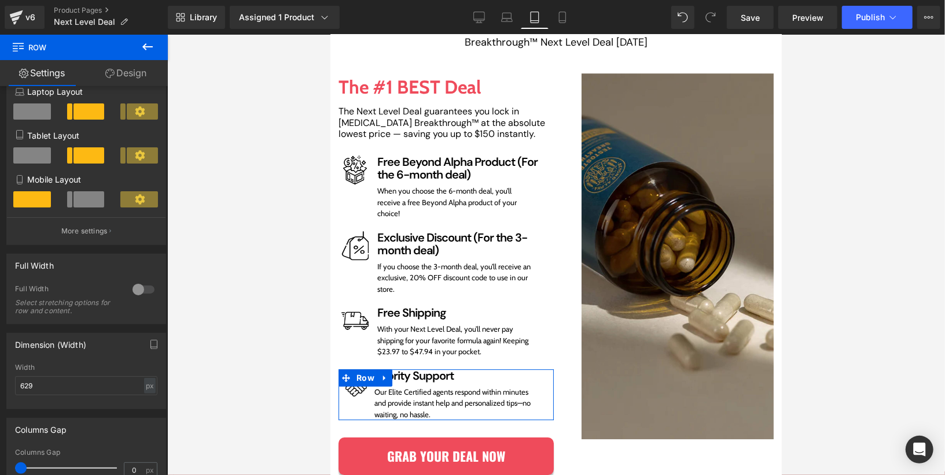
scroll to position [205, 0]
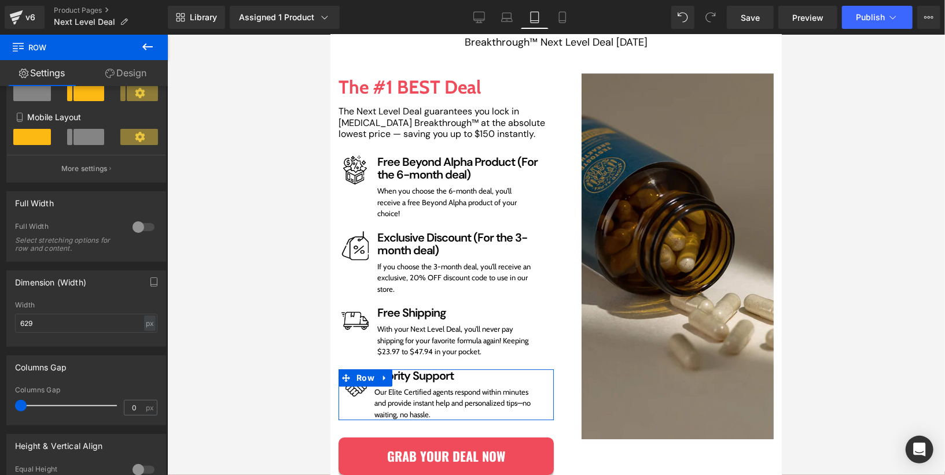
click at [130, 416] on div "Columns Gap 0 px" at bounding box center [86, 405] width 142 height 39
click at [130, 415] on input "0" at bounding box center [134, 408] width 20 height 14
type input "5"
click at [135, 379] on div "Columns Gap 0px Columns Gap 5 px" at bounding box center [86, 391] width 160 height 70
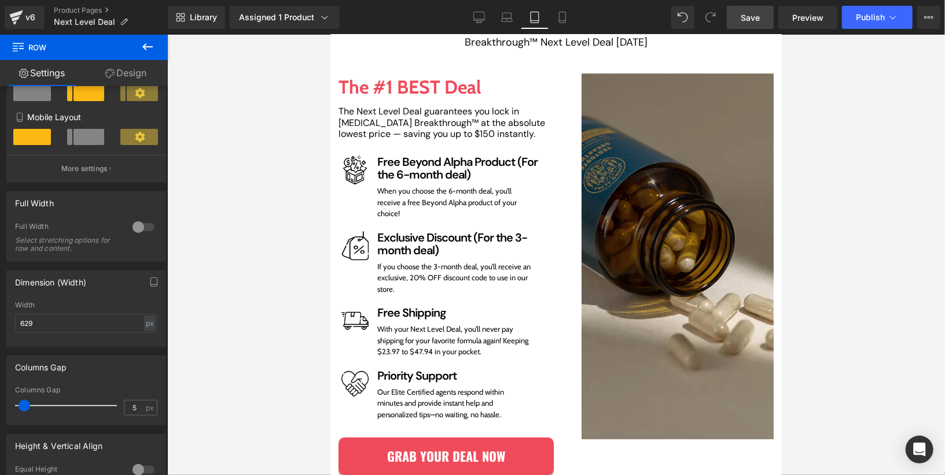
click at [749, 16] on span "Save" at bounding box center [749, 18] width 19 height 12
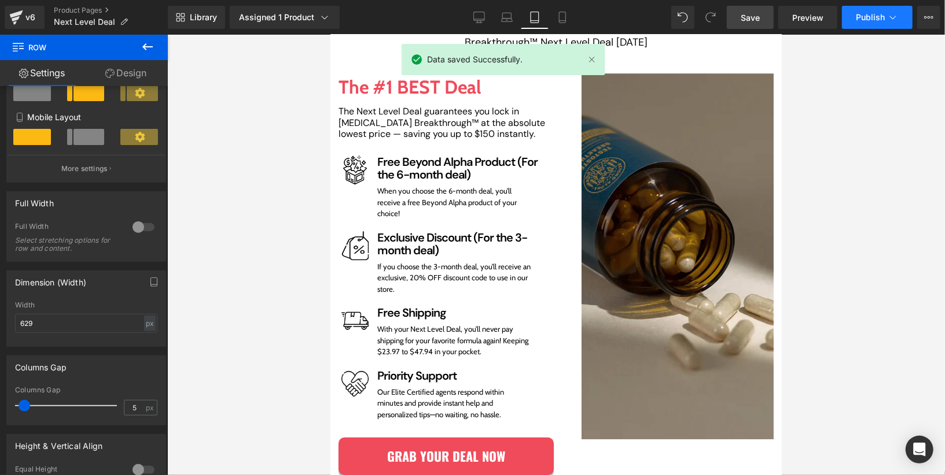
click at [858, 12] on button "Publish" at bounding box center [877, 17] width 71 height 23
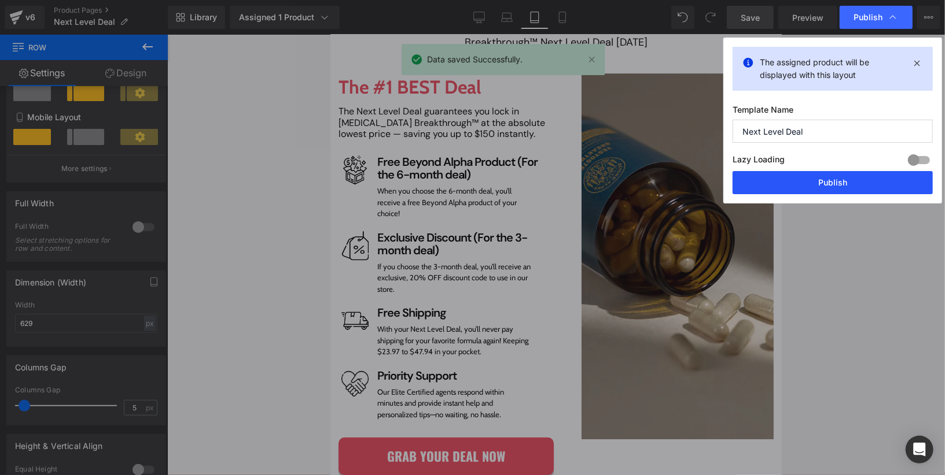
click at [809, 181] on button "Publish" at bounding box center [832, 182] width 200 height 23
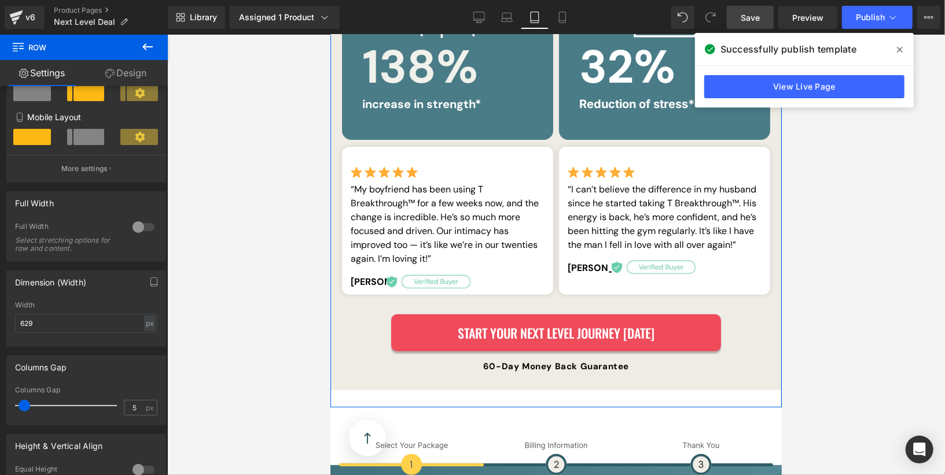
scroll to position [2992, 0]
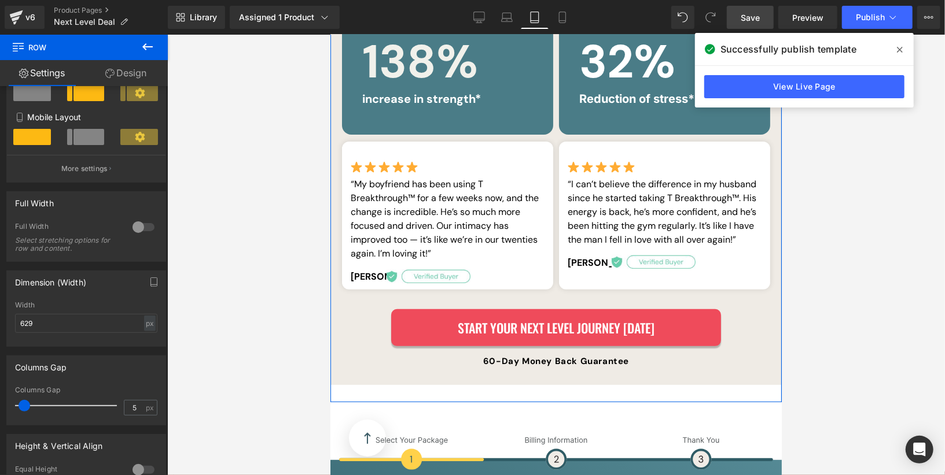
click at [561, 164] on div "Image “I can’t believe the difference in my husband since he started taking T B…" at bounding box center [663, 213] width 211 height 111
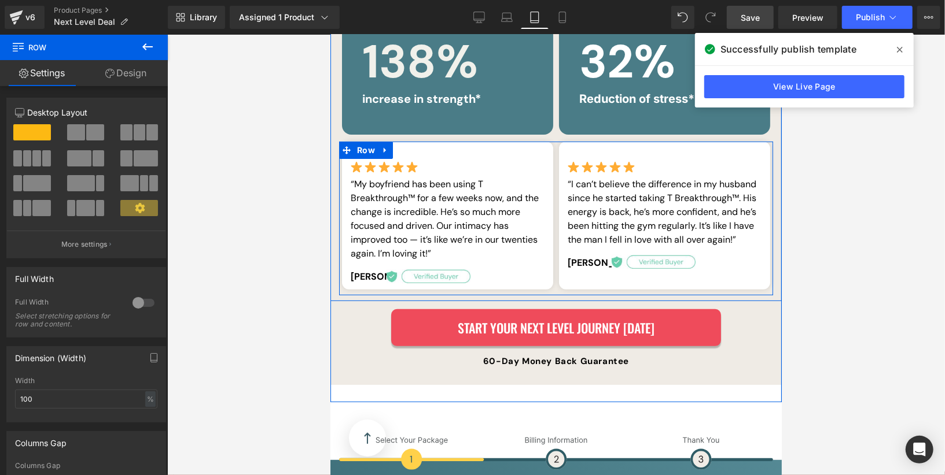
click at [555, 162] on div "Image “I can’t believe the difference in my husband since he started taking T B…" at bounding box center [663, 215] width 217 height 148
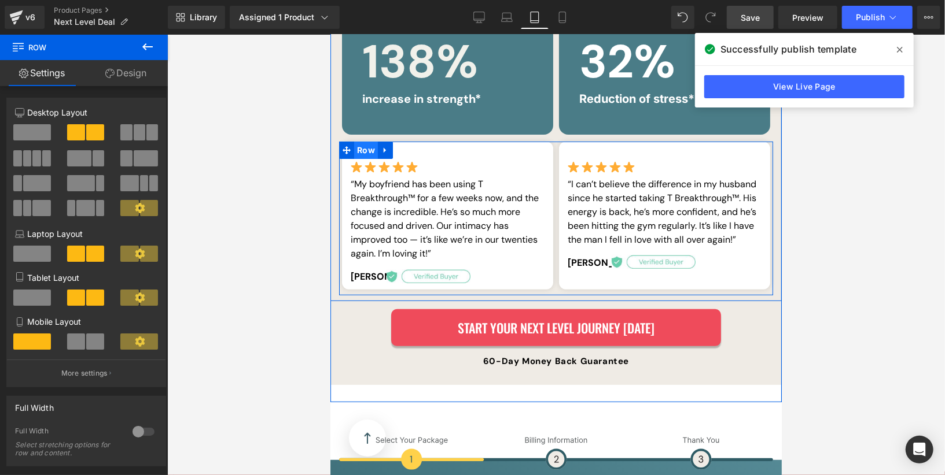
click at [371, 141] on span "Row" at bounding box center [365, 149] width 24 height 17
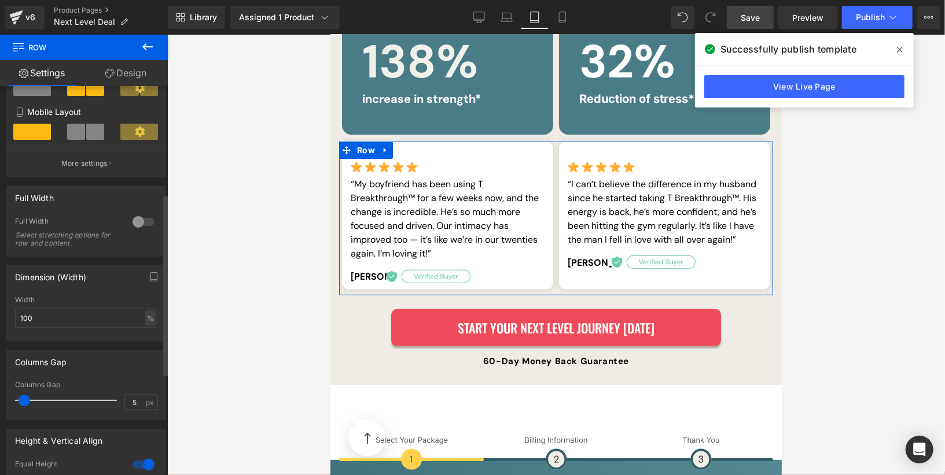
scroll to position [201, 0]
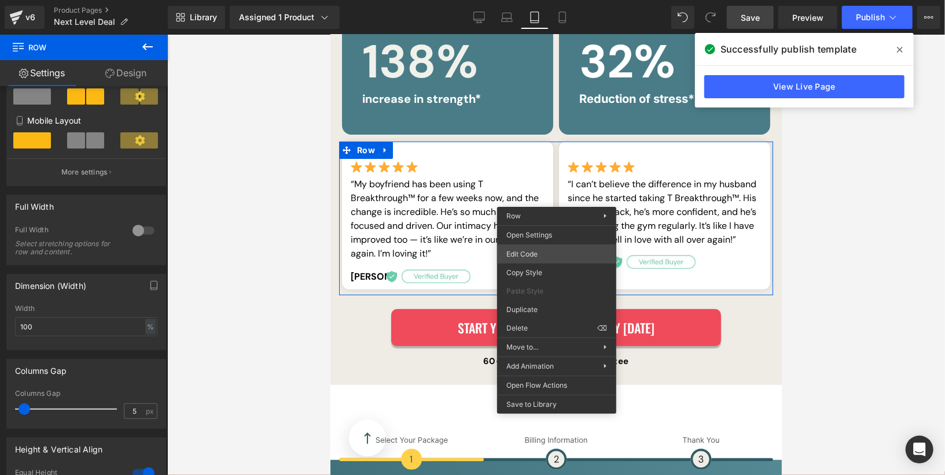
click at [565, 0] on div "Row You are previewing how the will restyle your page. You can not edit Element…" at bounding box center [472, 0] width 945 height 0
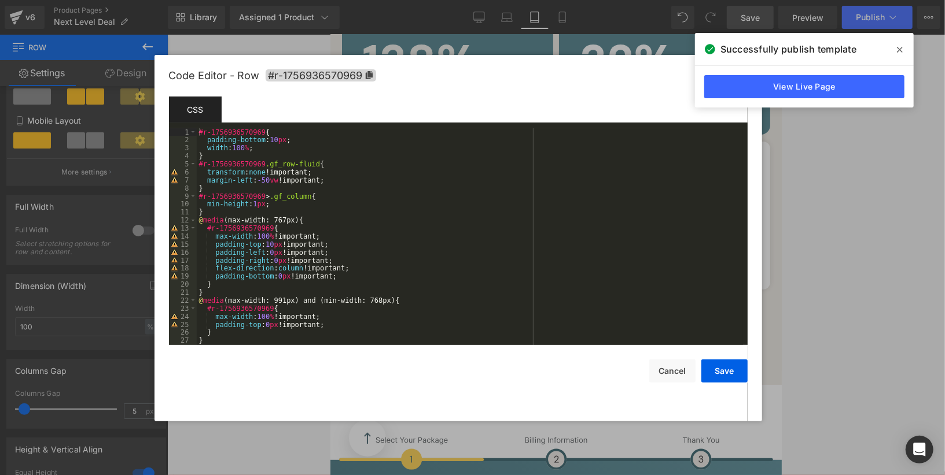
click at [291, 150] on div "#r-1756936570969 { padding-bottom : 10 px ; width : 100 % ; } #r-1756936570969 …" at bounding box center [470, 244] width 546 height 233
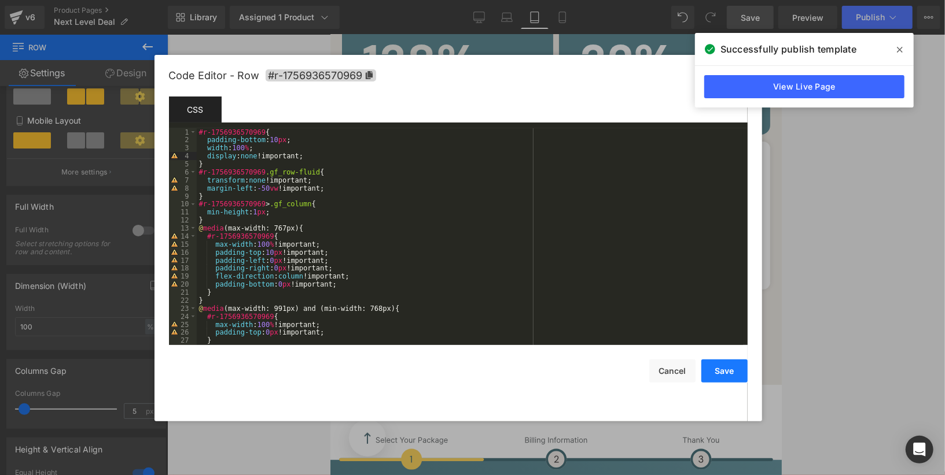
click at [710, 365] on button "Save" at bounding box center [724, 371] width 46 height 23
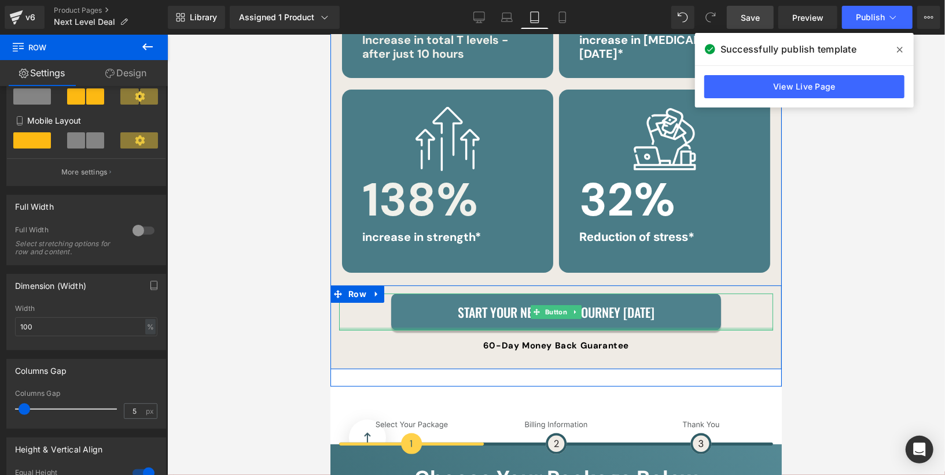
scroll to position [2822, 0]
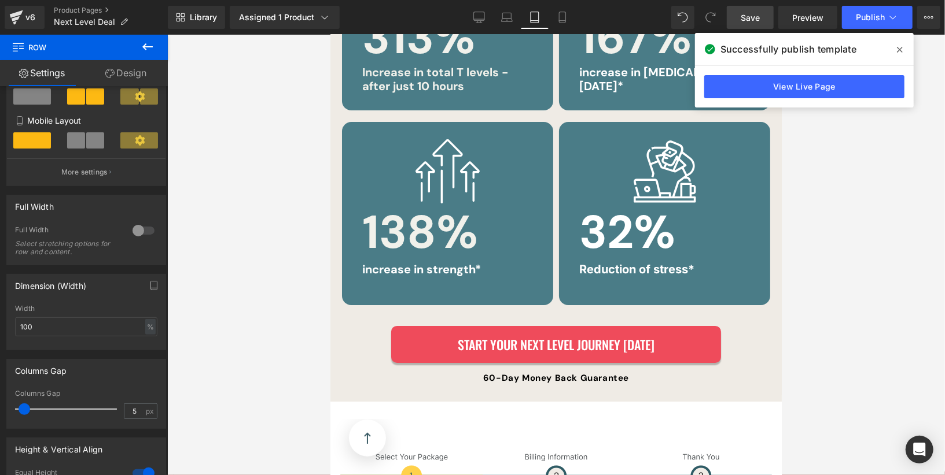
click at [757, 25] on link "Save" at bounding box center [750, 17] width 47 height 23
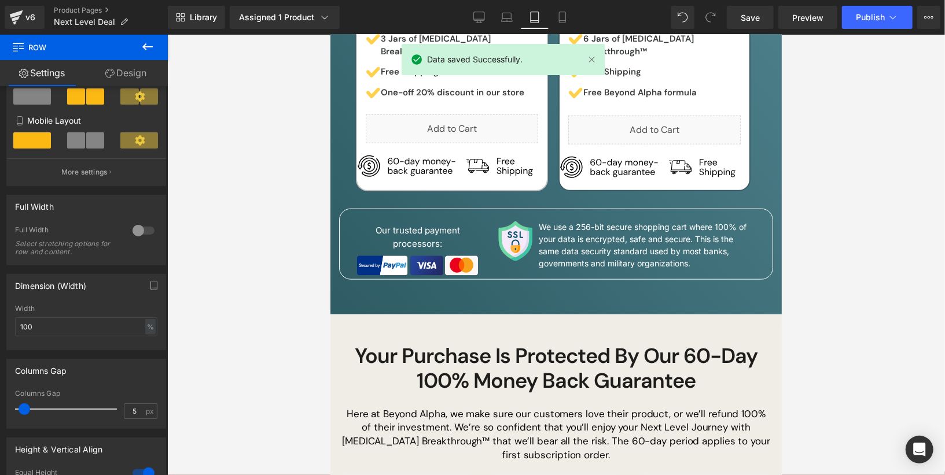
scroll to position [3537, 0]
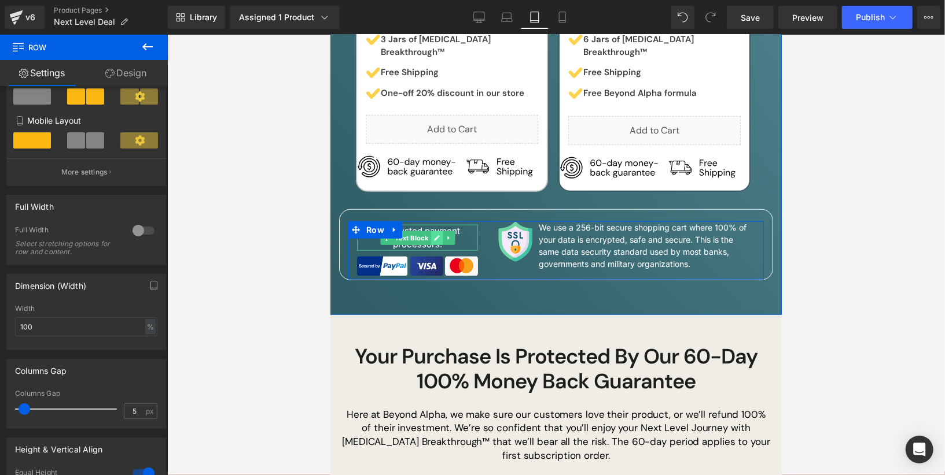
click at [438, 234] on icon at bounding box center [436, 237] width 6 height 7
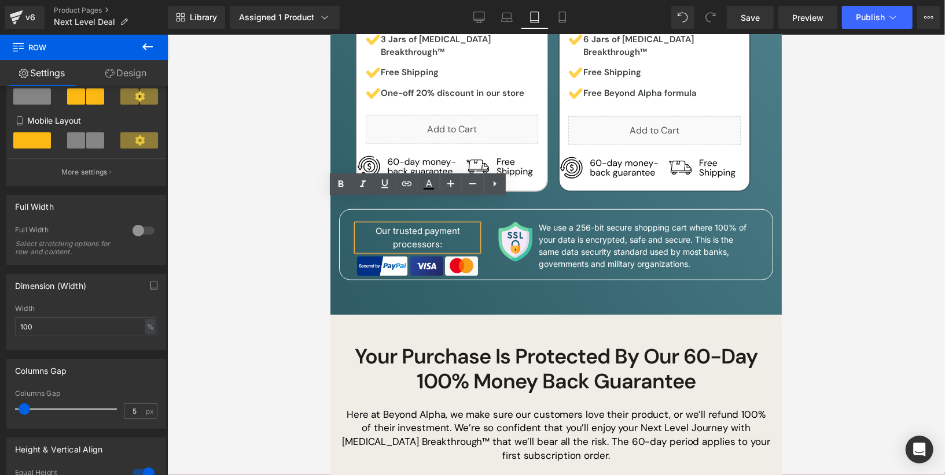
click at [427, 224] on p "Our trusted payment processors:" at bounding box center [416, 237] width 121 height 26
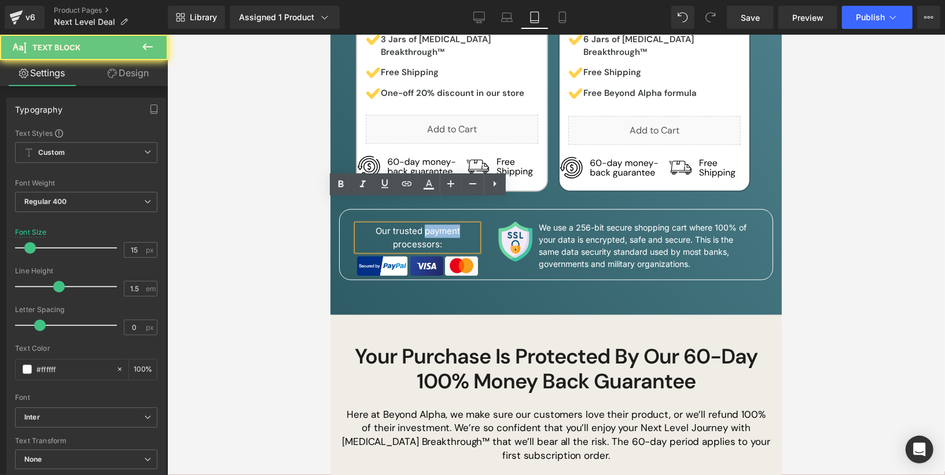
click at [427, 224] on p "Our trusted payment processors:" at bounding box center [416, 237] width 121 height 26
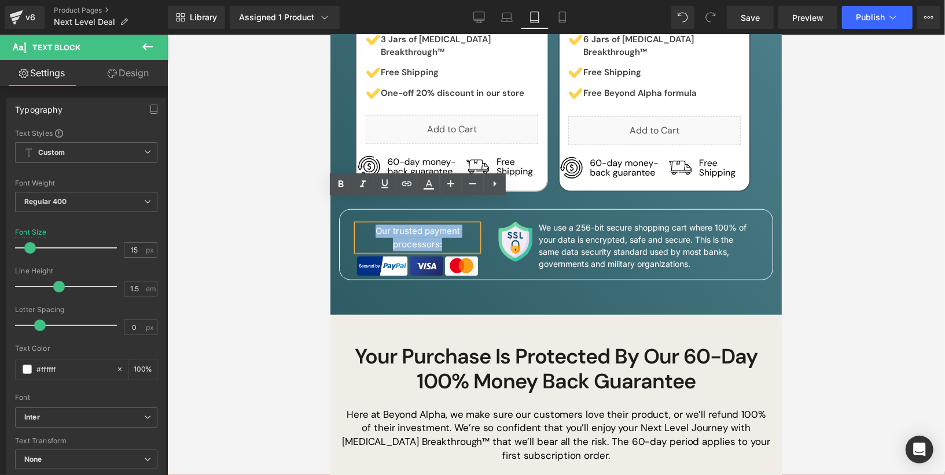
click at [394, 224] on p "Our trusted payment processors:" at bounding box center [416, 237] width 121 height 26
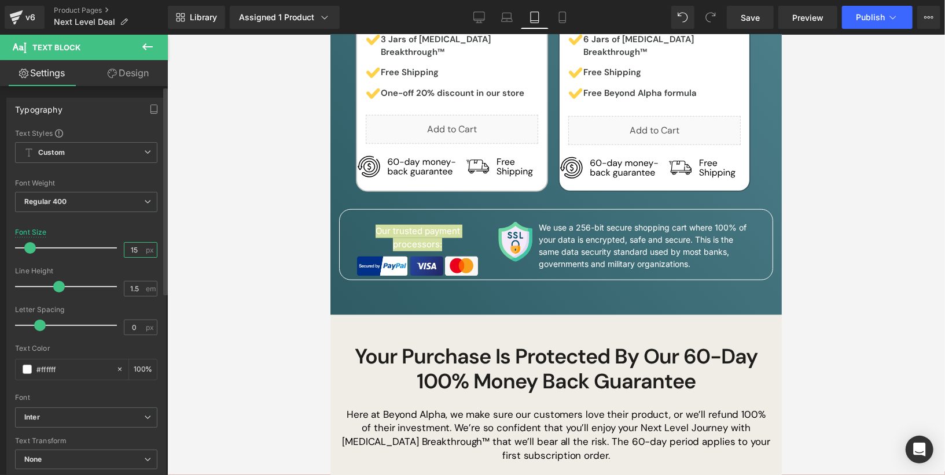
click at [127, 250] on input "15" at bounding box center [134, 250] width 20 height 14
type input "12"
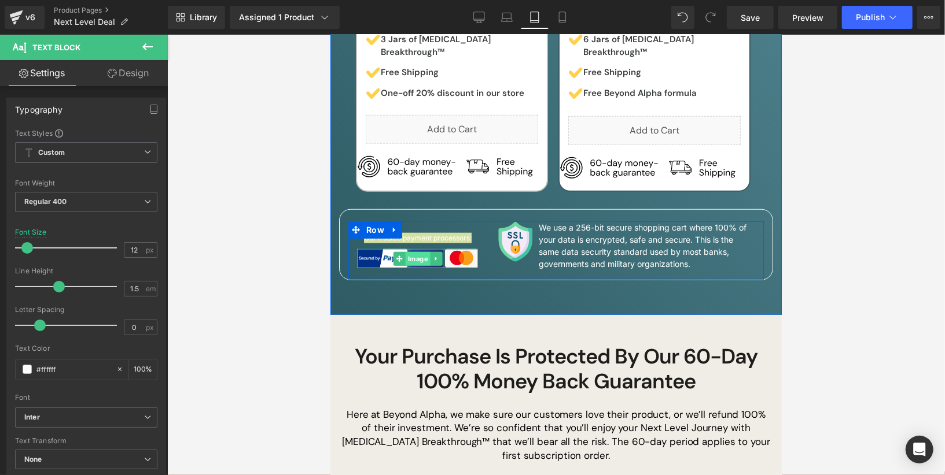
click at [423, 249] on div "Image" at bounding box center [416, 259] width 121 height 20
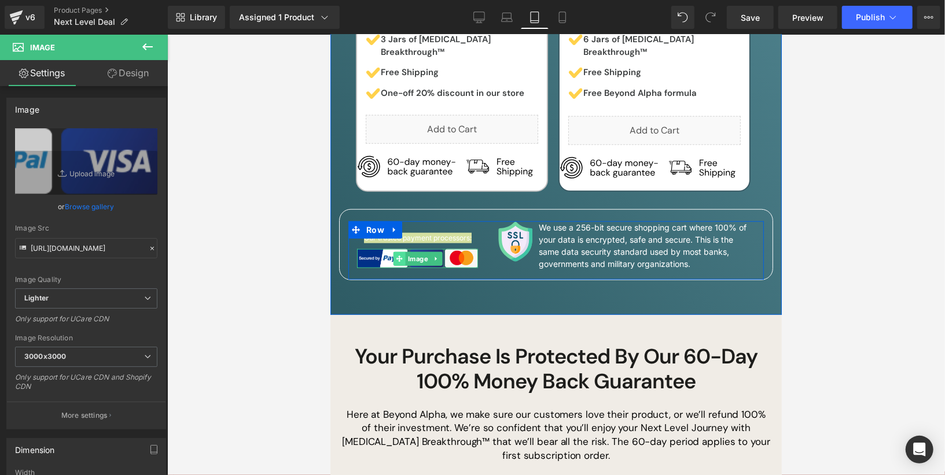
click at [424, 252] on link "Image" at bounding box center [411, 259] width 37 height 14
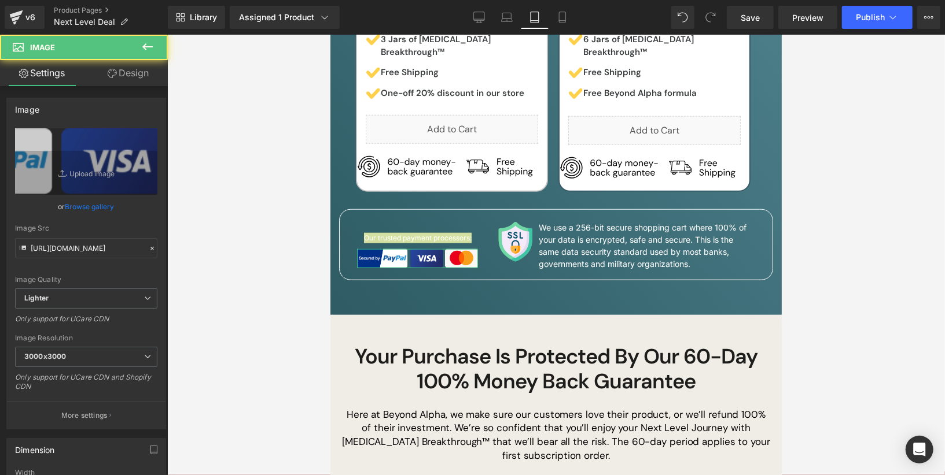
click at [120, 72] on link "Design" at bounding box center [128, 73] width 84 height 26
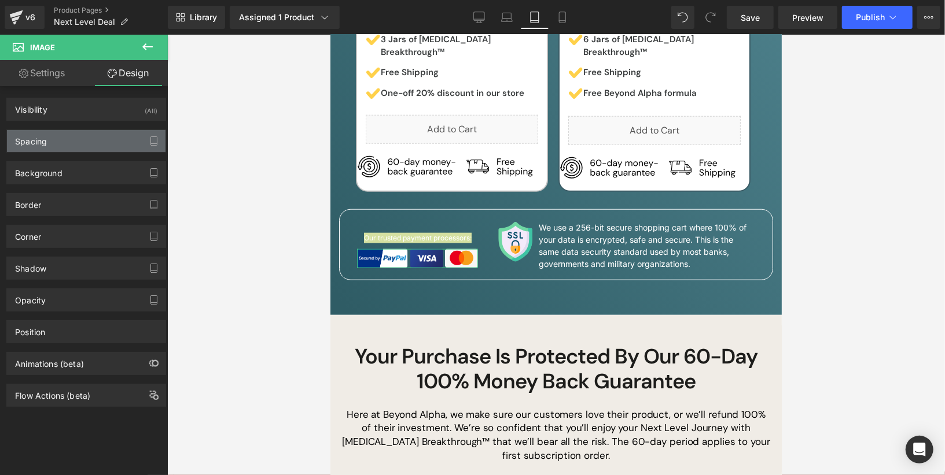
click at [70, 142] on div "Spacing" at bounding box center [86, 141] width 158 height 22
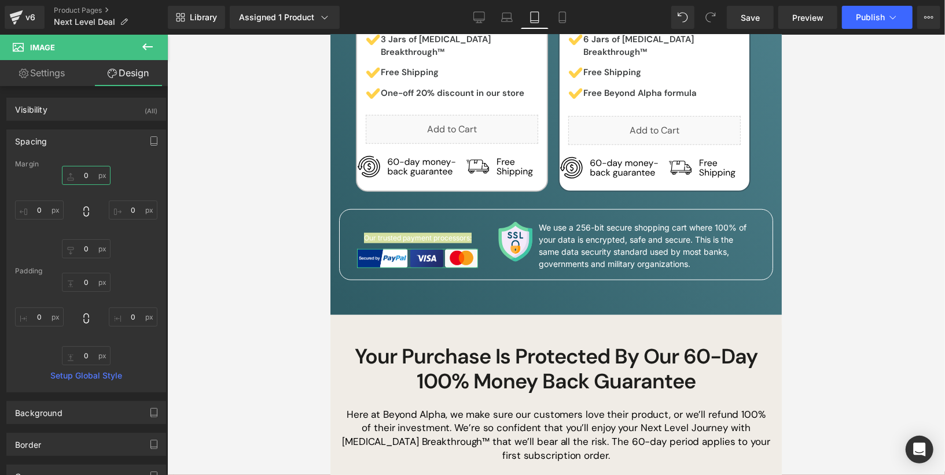
click at [86, 172] on input "0" at bounding box center [86, 175] width 49 height 19
type input "-5"
click at [478, 221] on div "Our trusted payment processors: Text Block Image" at bounding box center [417, 250] width 138 height 58
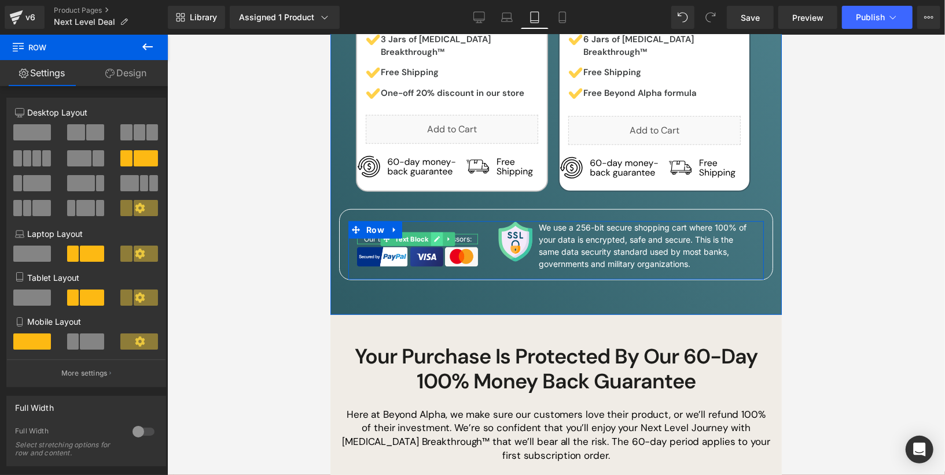
click at [438, 237] on icon at bounding box center [436, 240] width 6 height 6
click at [110, 69] on icon at bounding box center [109, 73] width 9 height 9
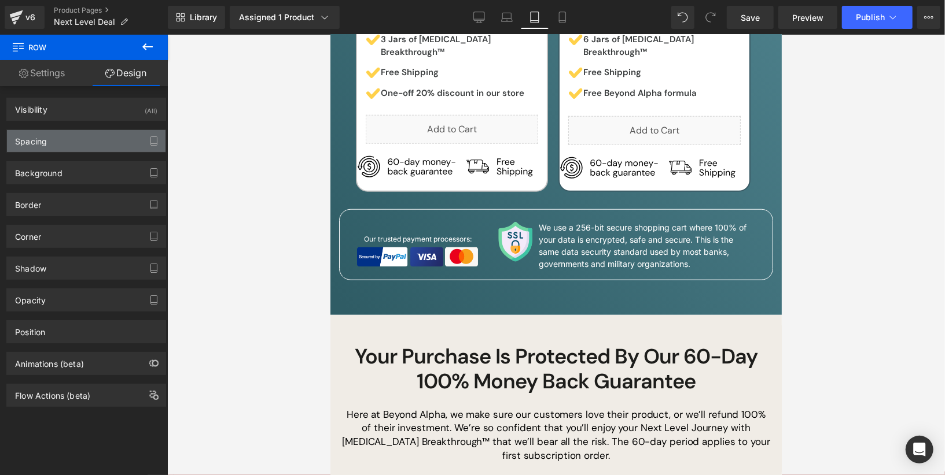
click at [84, 140] on div "Spacing" at bounding box center [86, 141] width 158 height 22
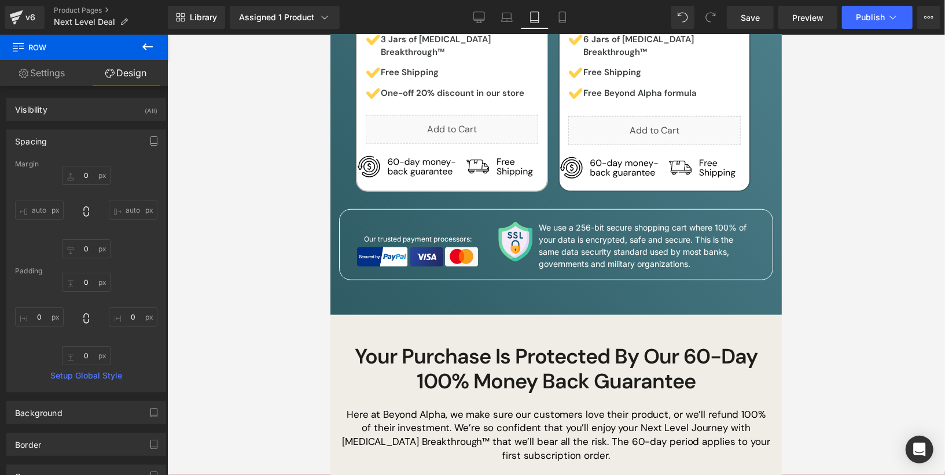
click at [87, 164] on div "Margin" at bounding box center [86, 164] width 142 height 8
click at [87, 166] on div "Margin" at bounding box center [86, 164] width 142 height 8
click at [87, 172] on input "0" at bounding box center [86, 175] width 49 height 19
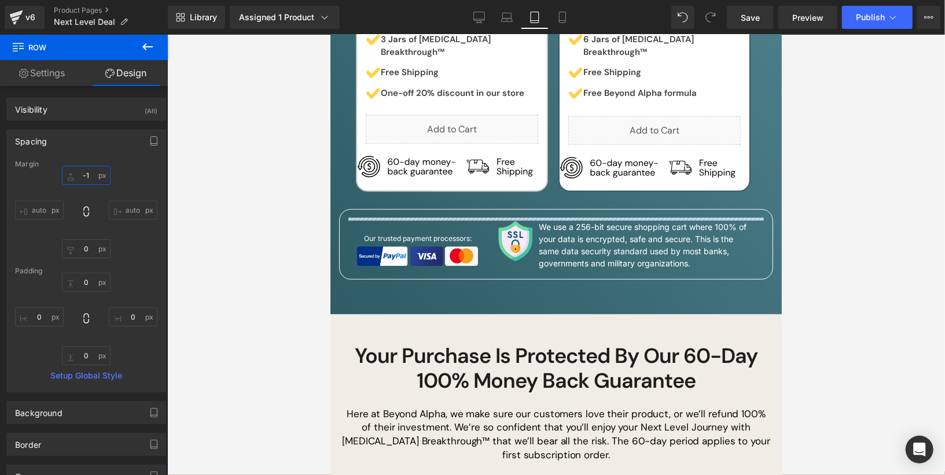
type input "0"
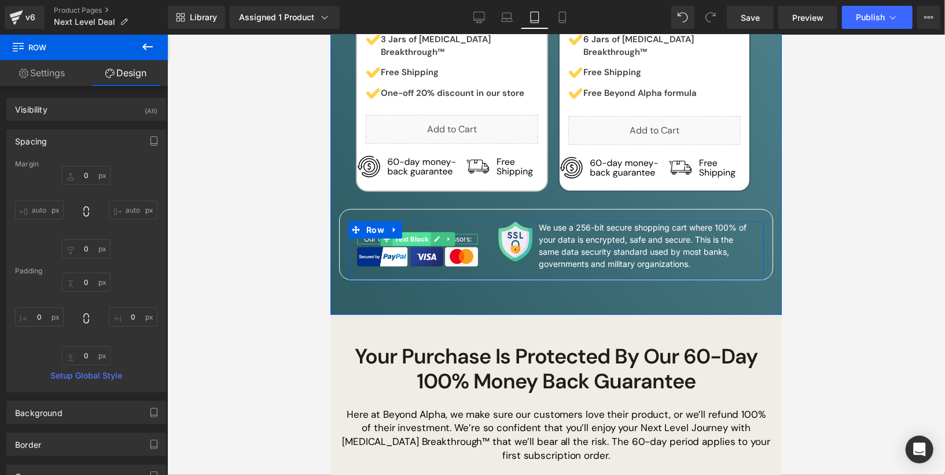
click at [406, 234] on div "Our trusted payment processors: Text Block" at bounding box center [416, 239] width 121 height 10
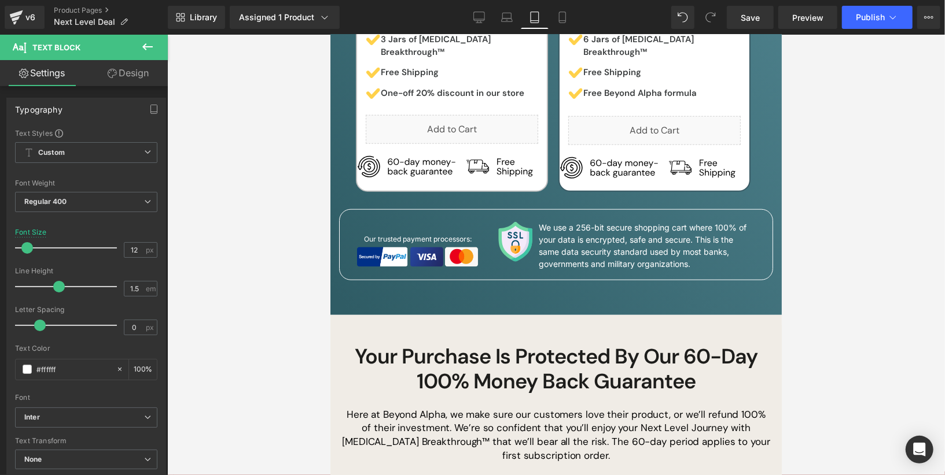
click at [132, 80] on link "Design" at bounding box center [128, 73] width 84 height 26
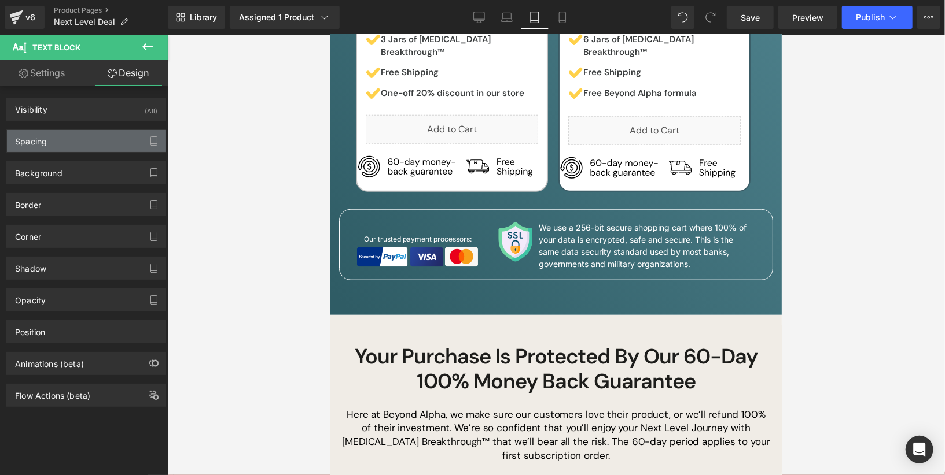
click at [87, 143] on div "Spacing" at bounding box center [86, 141] width 158 height 22
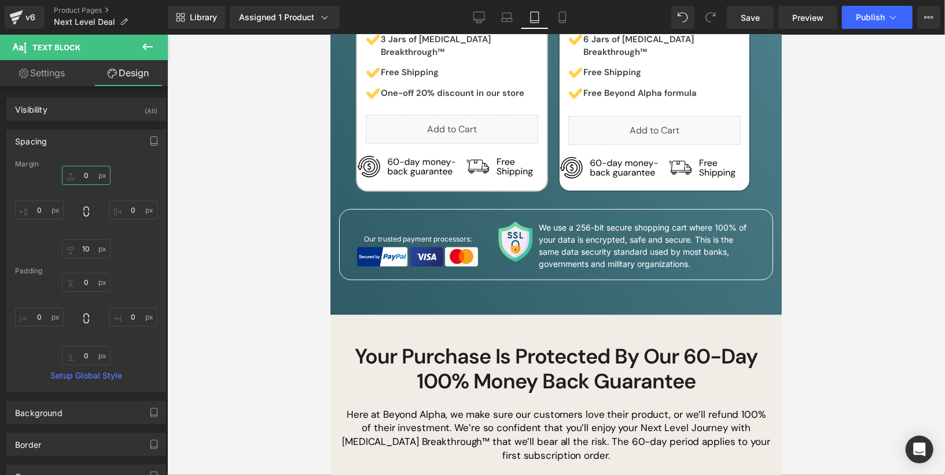
click at [90, 179] on input "0" at bounding box center [86, 175] width 49 height 19
type input "-19"
click at [751, 15] on span "Save" at bounding box center [749, 18] width 19 height 12
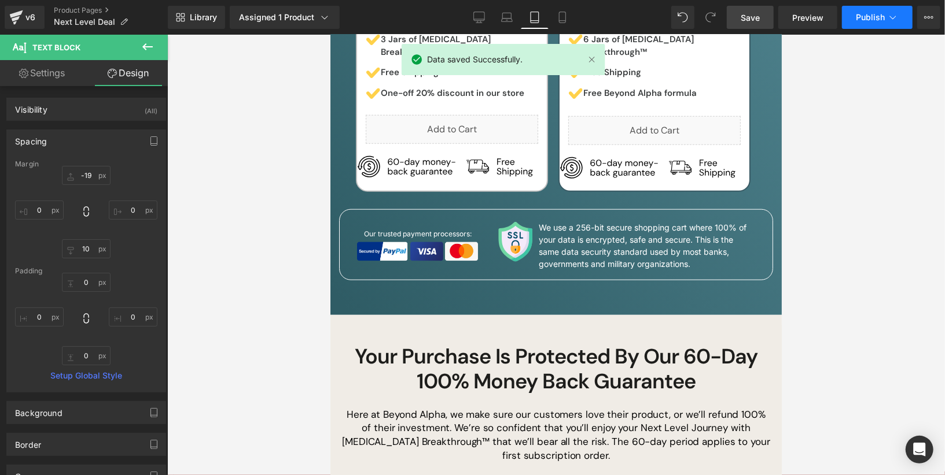
click at [858, 16] on span "Publish" at bounding box center [870, 17] width 29 height 9
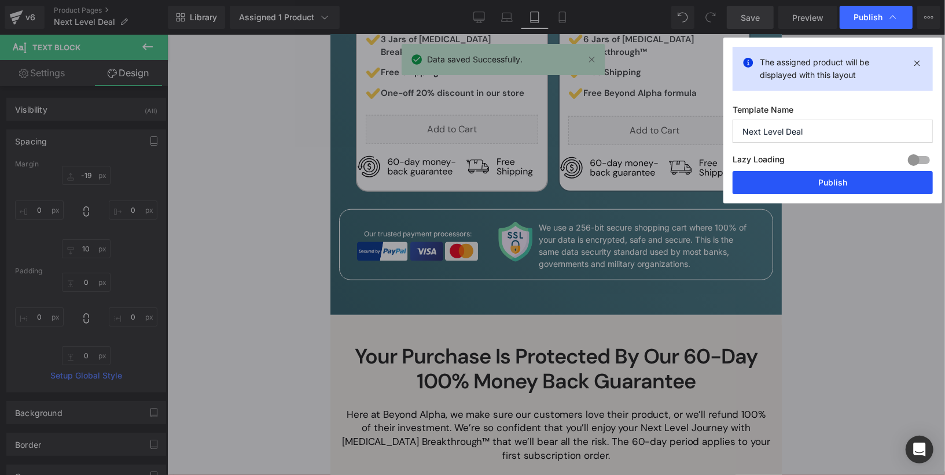
click at [827, 185] on button "Publish" at bounding box center [832, 182] width 200 height 23
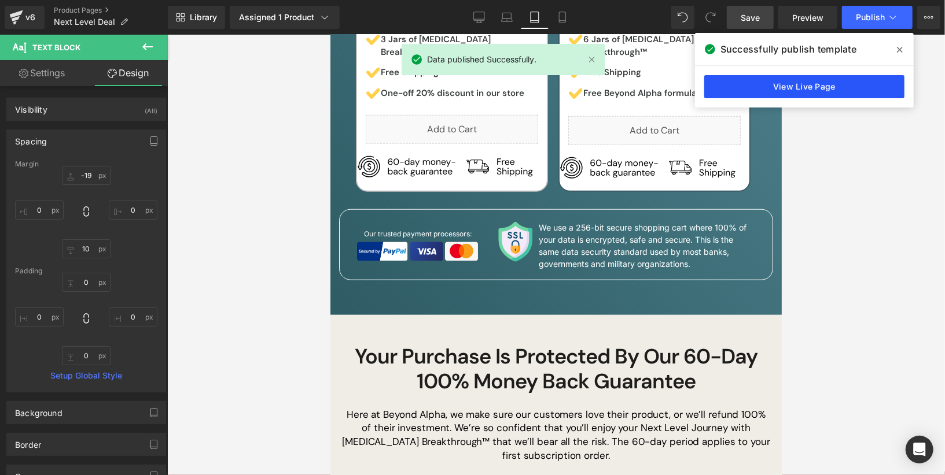
click at [834, 88] on link "View Live Page" at bounding box center [804, 86] width 200 height 23
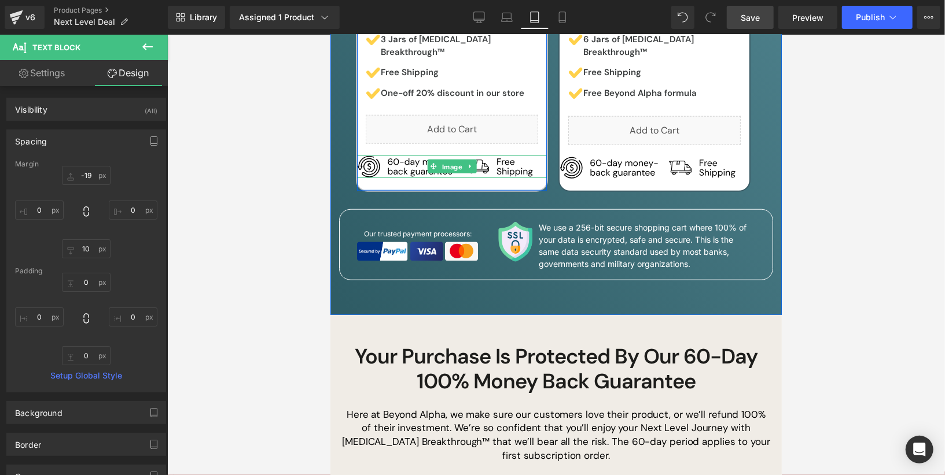
click at [441, 155] on div "Image" at bounding box center [451, 166] width 190 height 23
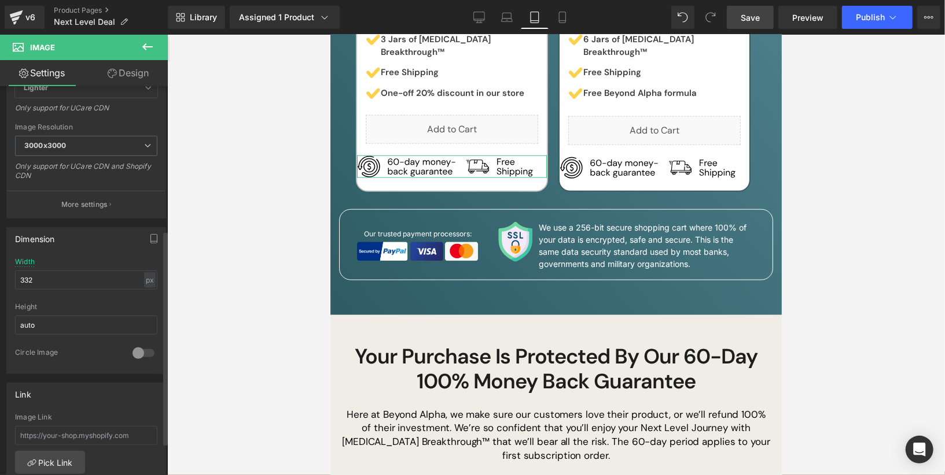
scroll to position [261, 0]
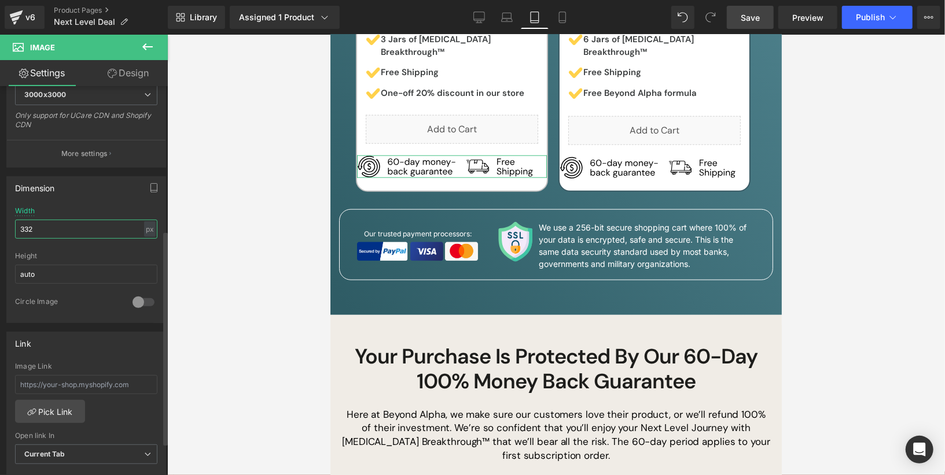
click at [87, 230] on input "332" at bounding box center [86, 229] width 142 height 19
type input "250"
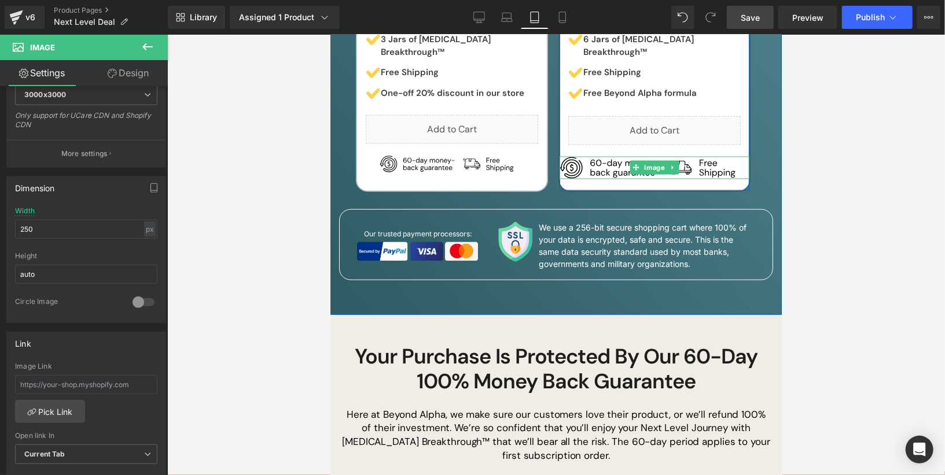
click at [653, 156] on div "Image" at bounding box center [654, 167] width 190 height 23
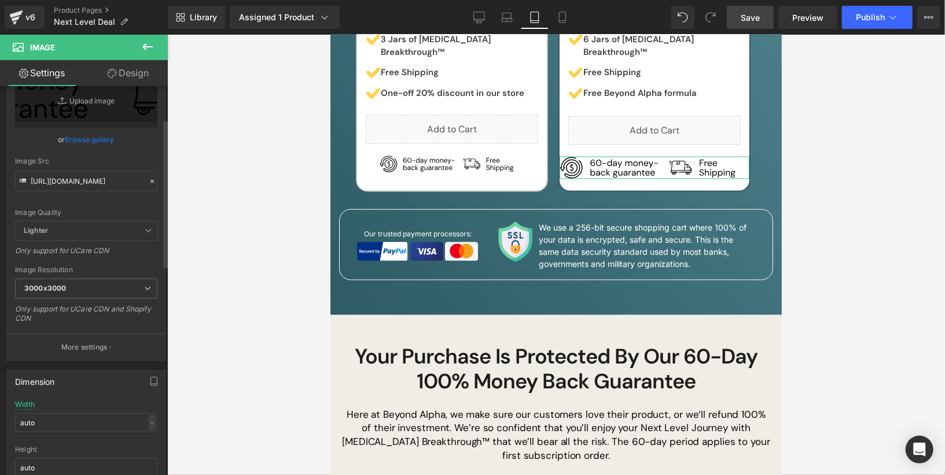
scroll to position [84, 0]
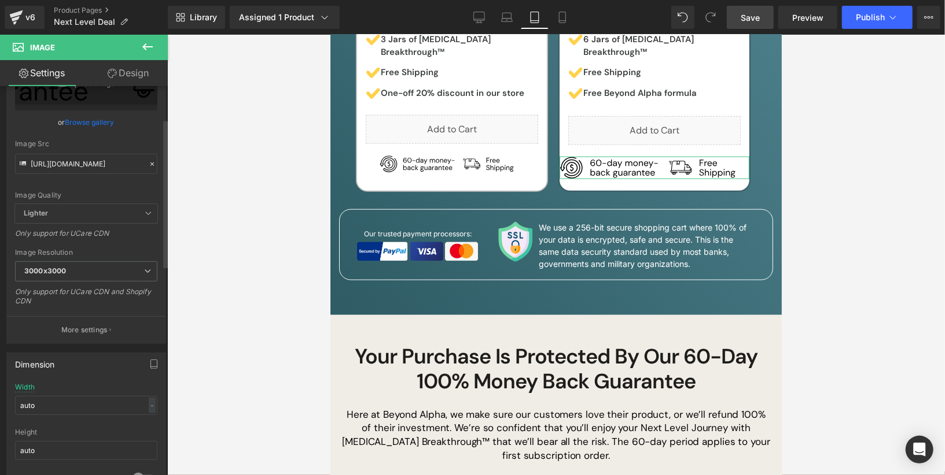
click at [83, 392] on div "Width auto - % px" at bounding box center [86, 406] width 142 height 45
click at [83, 396] on input "auto" at bounding box center [86, 405] width 142 height 19
click at [90, 370] on div "Dimension" at bounding box center [86, 364] width 158 height 22
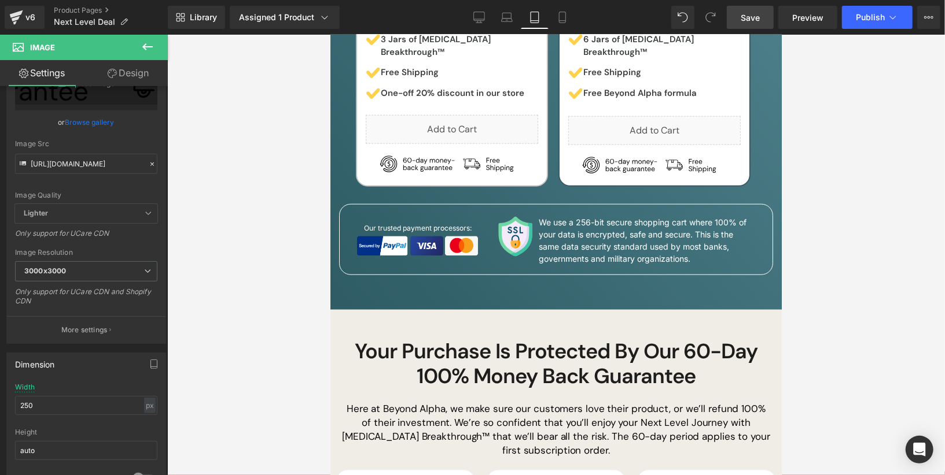
click at [735, 16] on link "Save" at bounding box center [750, 17] width 47 height 23
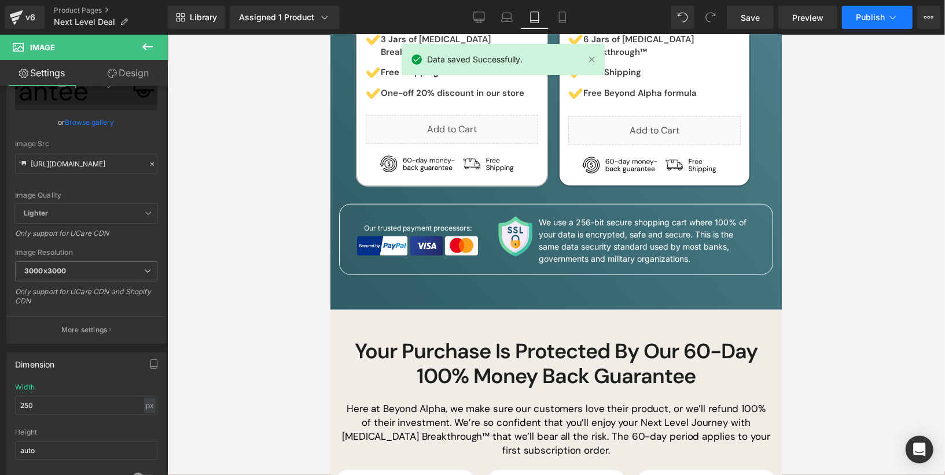
click at [859, 14] on span "Publish" at bounding box center [870, 17] width 29 height 9
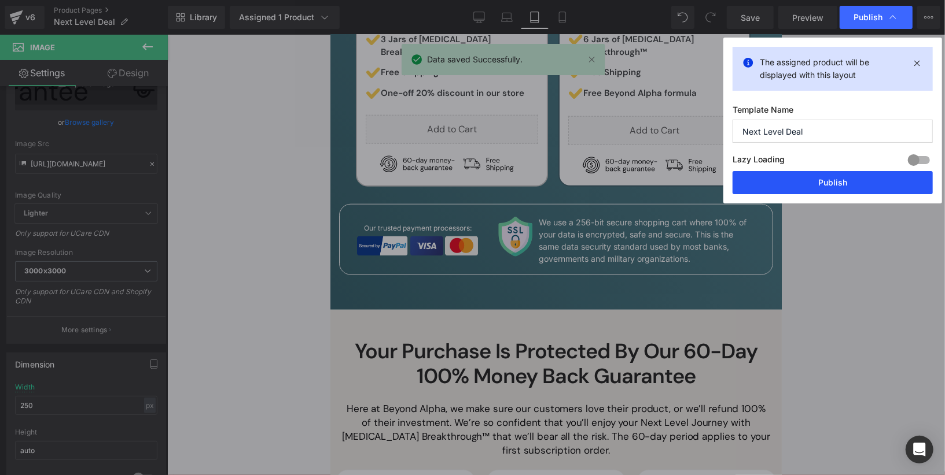
click at [851, 174] on button "Publish" at bounding box center [832, 182] width 200 height 23
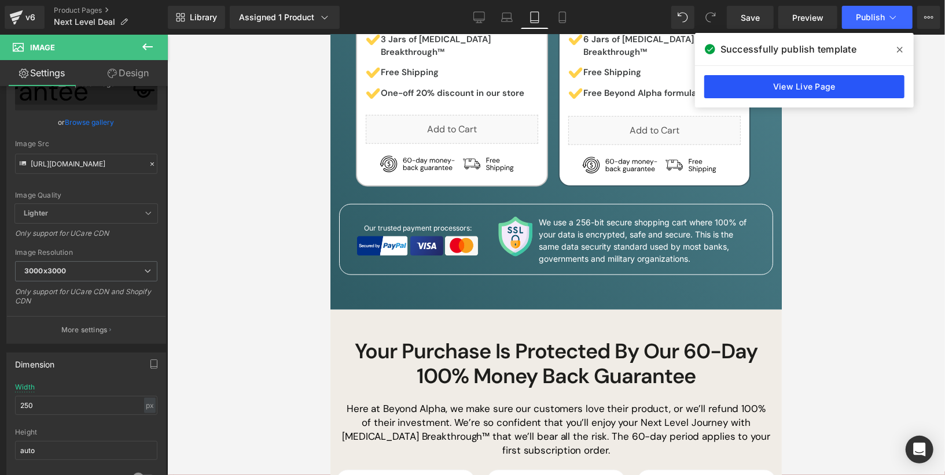
click at [794, 92] on link "View Live Page" at bounding box center [804, 86] width 200 height 23
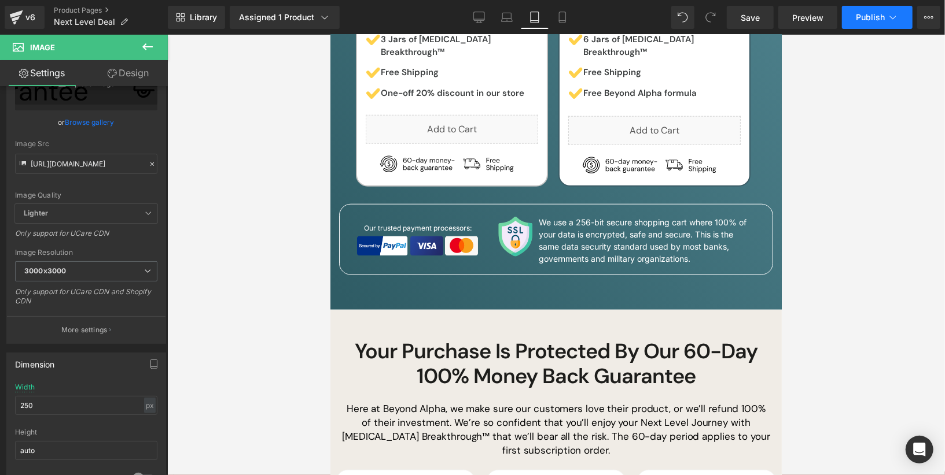
click at [883, 16] on span "Publish" at bounding box center [870, 17] width 29 height 9
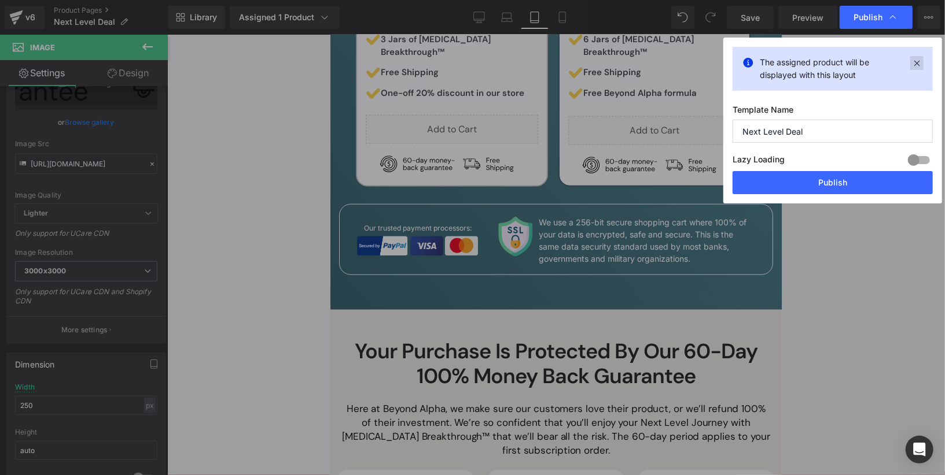
click at [918, 59] on icon at bounding box center [916, 63] width 13 height 14
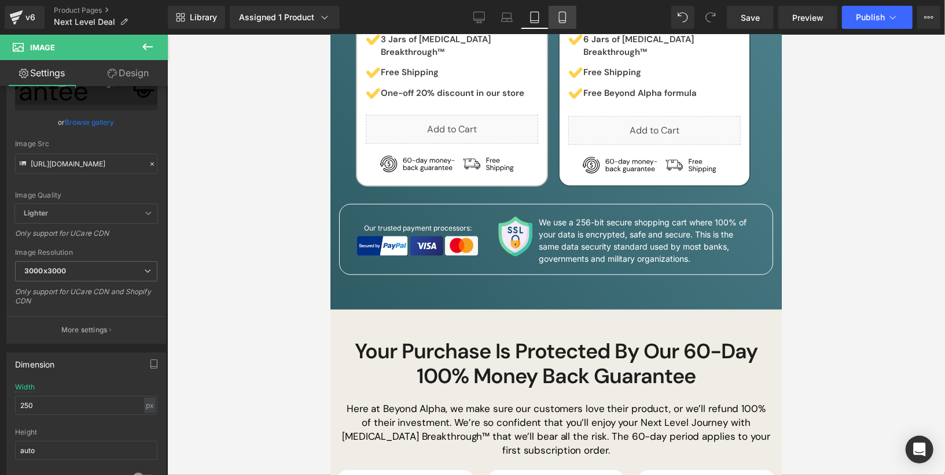
scroll to position [2204, 0]
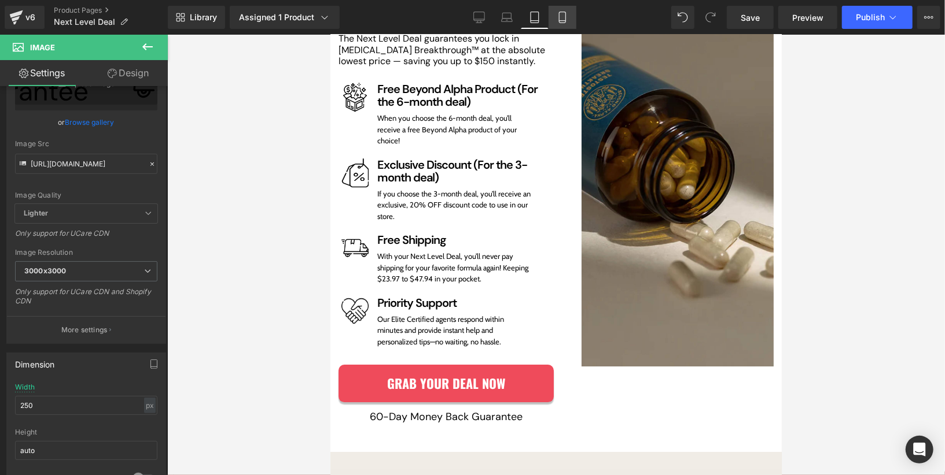
drag, startPoint x: 552, startPoint y: 24, endPoint x: 168, endPoint y: 94, distance: 390.4
click at [552, 24] on link "Mobile" at bounding box center [562, 17] width 28 height 23
type input "254"
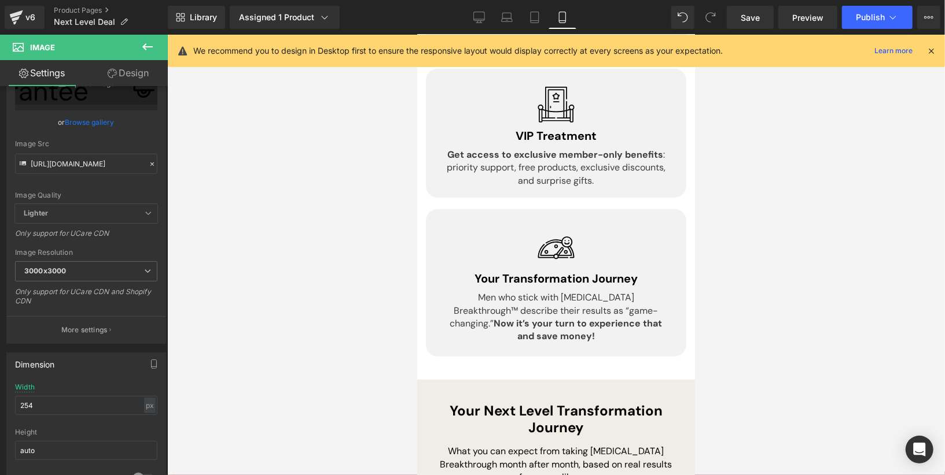
scroll to position [0, 0]
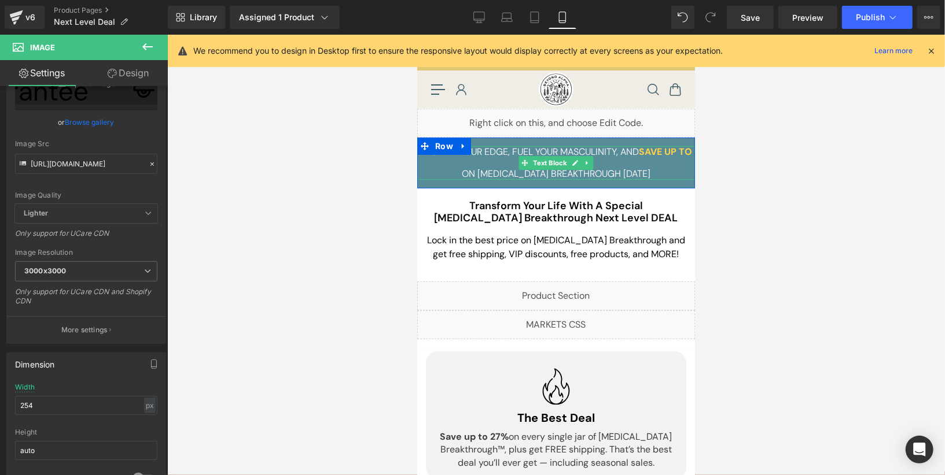
click at [606, 171] on p "On [MEDICAL_DATA] Breakthrough [DATE]" at bounding box center [555, 173] width 278 height 11
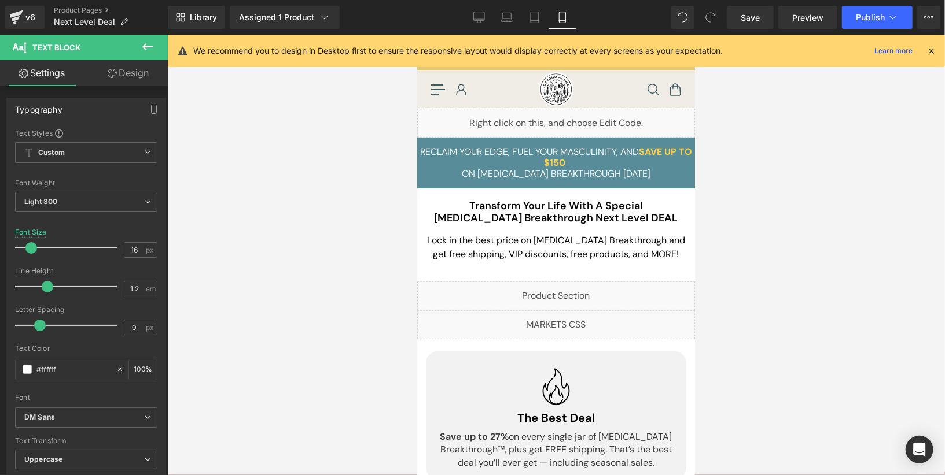
click at [118, 75] on link "Design" at bounding box center [128, 73] width 84 height 26
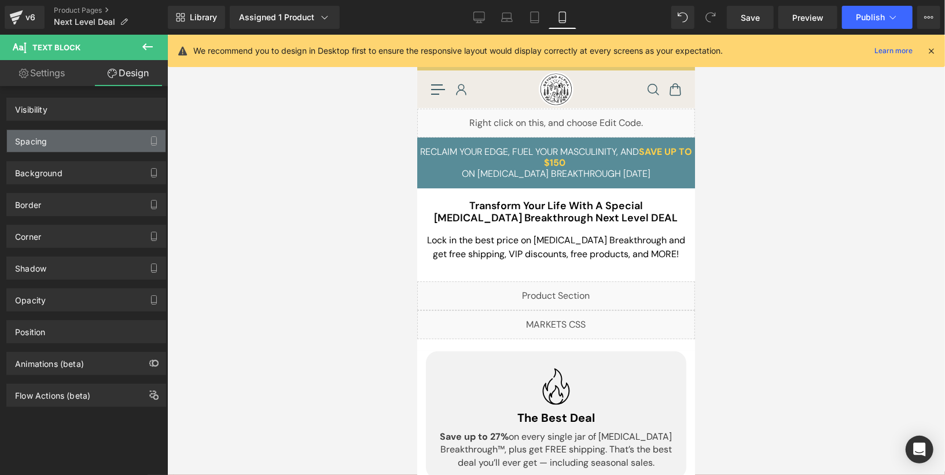
click at [92, 130] on div "Spacing" at bounding box center [86, 141] width 158 height 22
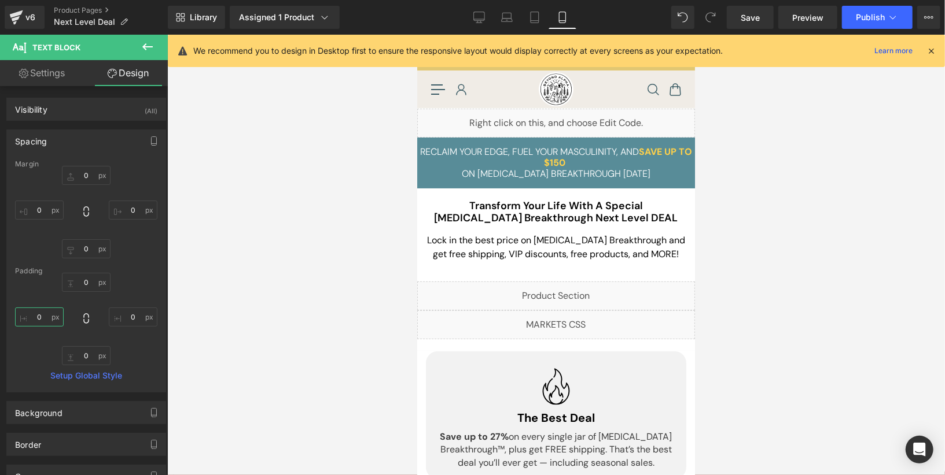
click at [41, 318] on input "0" at bounding box center [39, 317] width 49 height 19
type input "10"
click at [130, 318] on input "0" at bounding box center [133, 317] width 49 height 19
type input "15"
click at [37, 318] on input "10" at bounding box center [39, 317] width 49 height 19
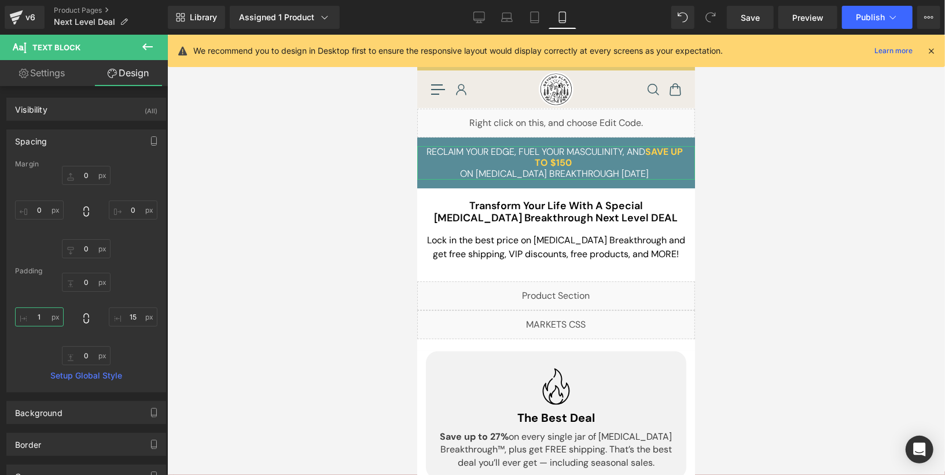
type input "15"
click at [742, 158] on div at bounding box center [555, 255] width 777 height 441
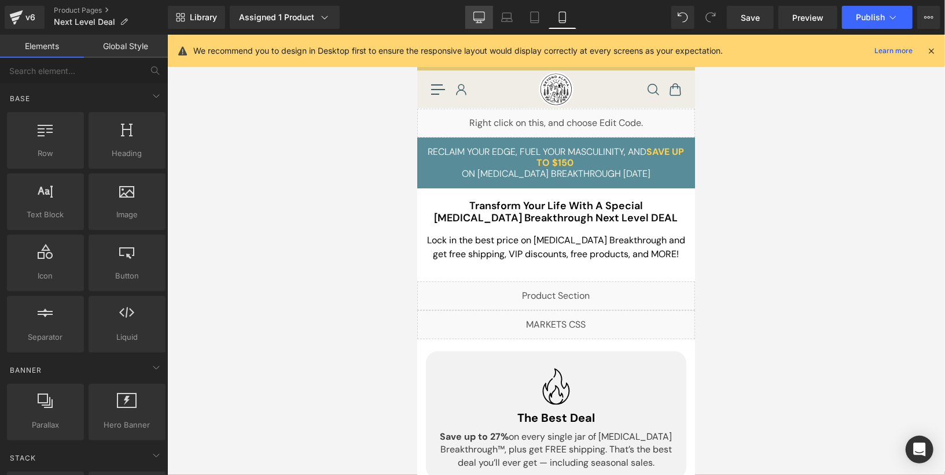
click at [484, 16] on icon at bounding box center [479, 18] width 12 height 12
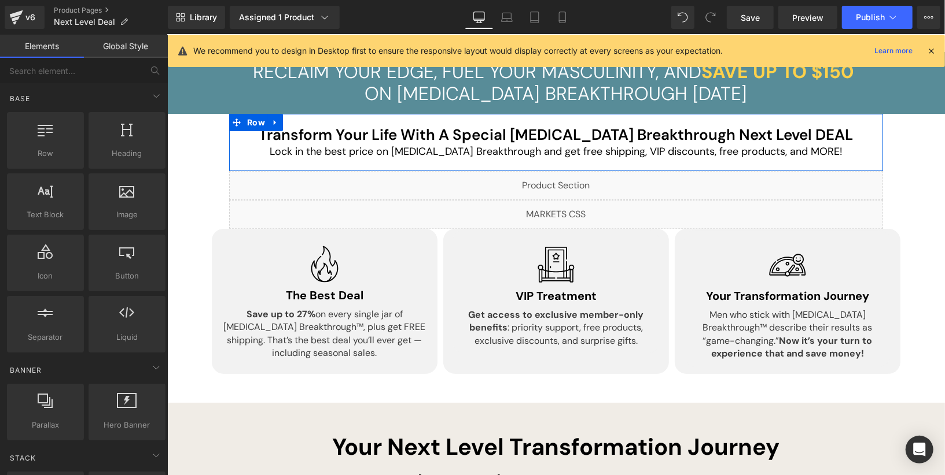
scroll to position [1555, 0]
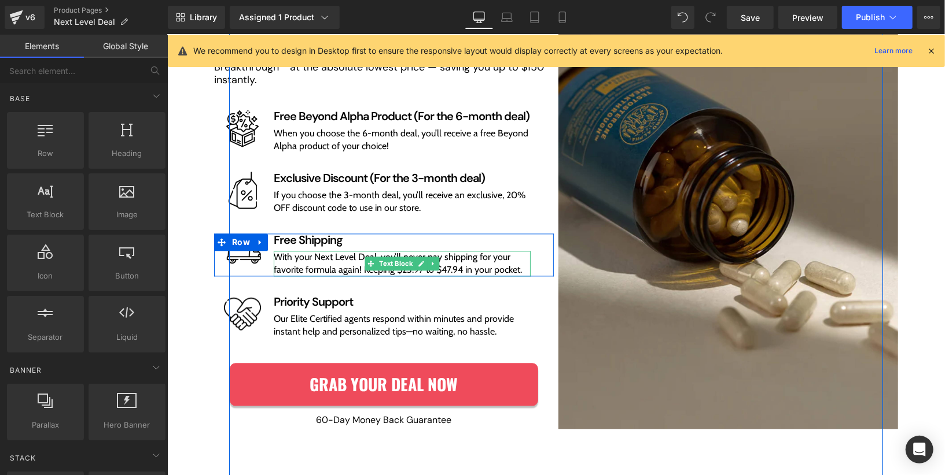
click at [360, 270] on p "With your Next Level Deal, you’ll never pay shipping for your favorite formula …" at bounding box center [401, 263] width 257 height 26
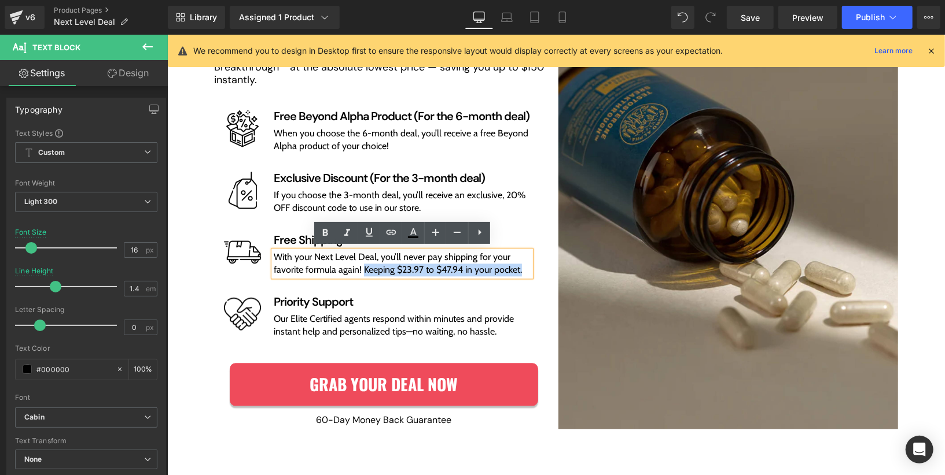
drag, startPoint x: 363, startPoint y: 268, endPoint x: 522, endPoint y: 271, distance: 159.1
click at [522, 271] on p "With your Next Level Deal, you’ll never pay shipping for your favorite formula …" at bounding box center [401, 263] width 257 height 26
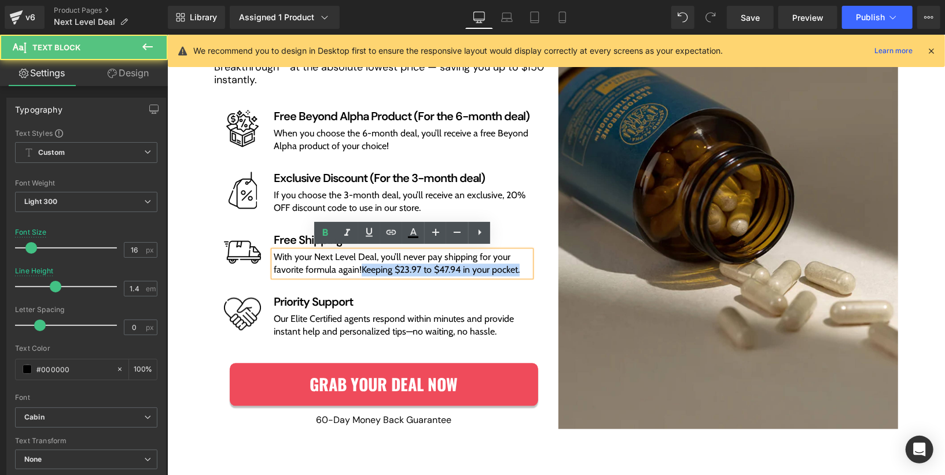
drag, startPoint x: 363, startPoint y: 271, endPoint x: 522, endPoint y: 268, distance: 158.5
click at [522, 268] on p "With your Next Level Deal, you’ll never pay shipping for your favorite formula …" at bounding box center [401, 263] width 257 height 26
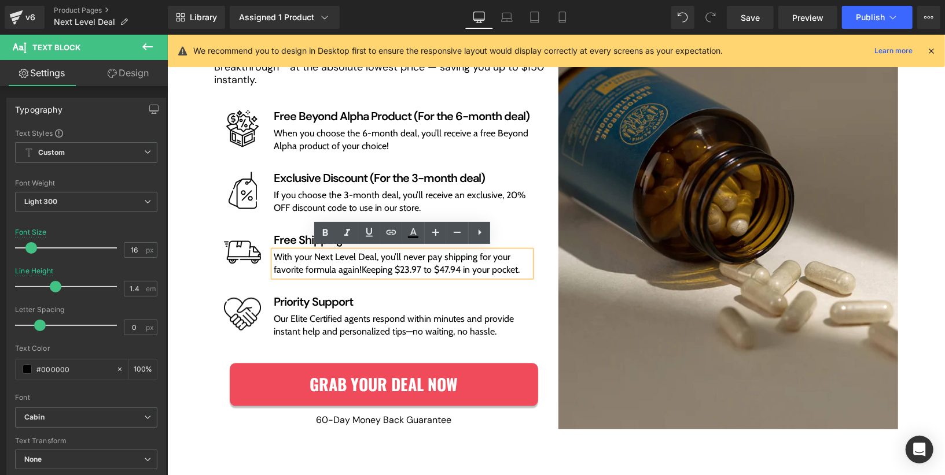
click at [522, 268] on p "With your Next Level Deal, you’ll never pay shipping for your favorite formula …" at bounding box center [401, 263] width 257 height 26
drag, startPoint x: 525, startPoint y: 268, endPoint x: 364, endPoint y: 267, distance: 160.8
click at [364, 267] on p "With your Next Level Deal, you’ll never pay shipping for your favorite formula …" at bounding box center [401, 263] width 257 height 26
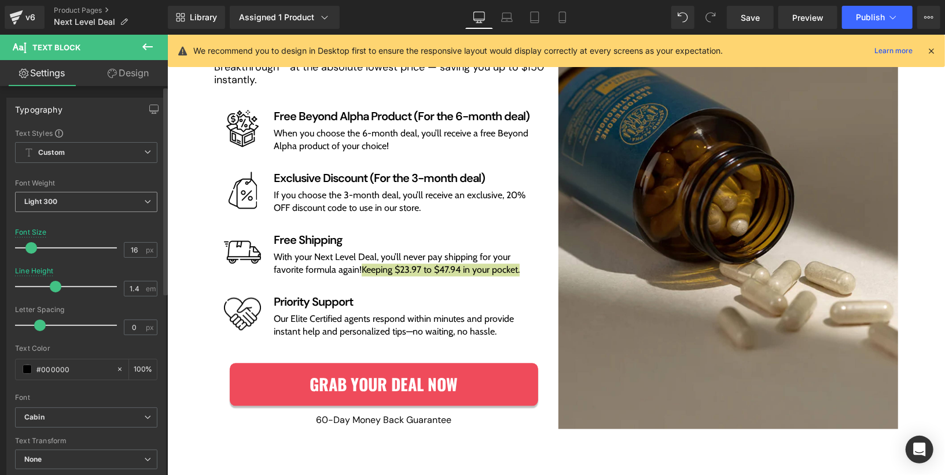
click at [131, 200] on span "Light 300" at bounding box center [86, 202] width 142 height 20
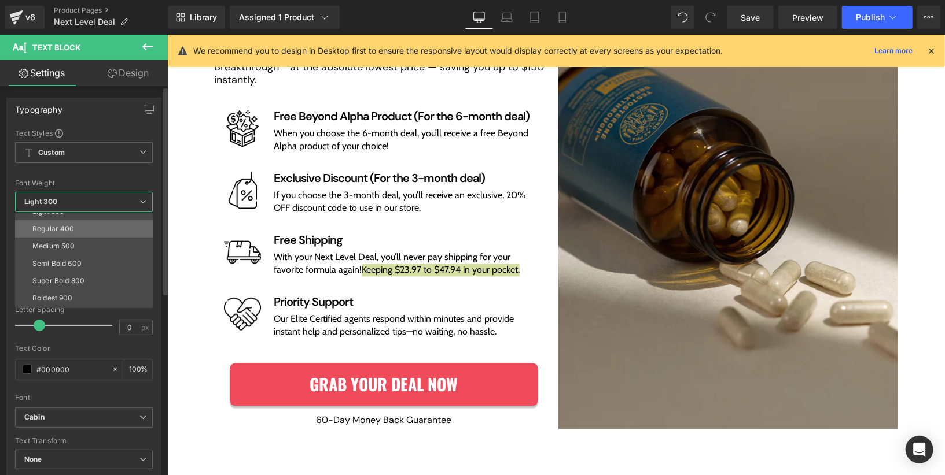
scroll to position [54, 0]
click at [102, 303] on li "Bold 700" at bounding box center [86, 306] width 143 height 17
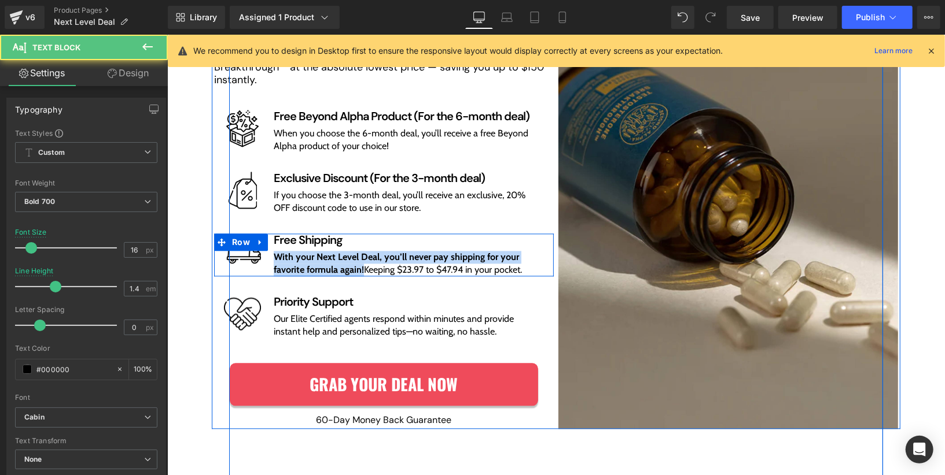
drag, startPoint x: 364, startPoint y: 269, endPoint x: 270, endPoint y: 253, distance: 95.7
click at [270, 253] on div "Image Row Free Shipping Heading With your Next Level Deal, you’ll never pay shi…" at bounding box center [383, 254] width 340 height 43
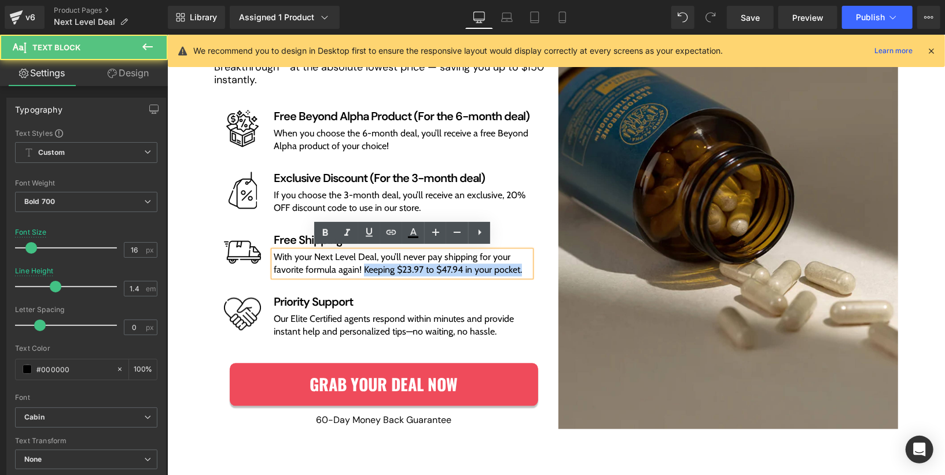
drag, startPoint x: 362, startPoint y: 268, endPoint x: 521, endPoint y: 267, distance: 159.1
click at [521, 267] on span "Keeping $23.97 to $47.94 in your pocket." at bounding box center [442, 269] width 158 height 11
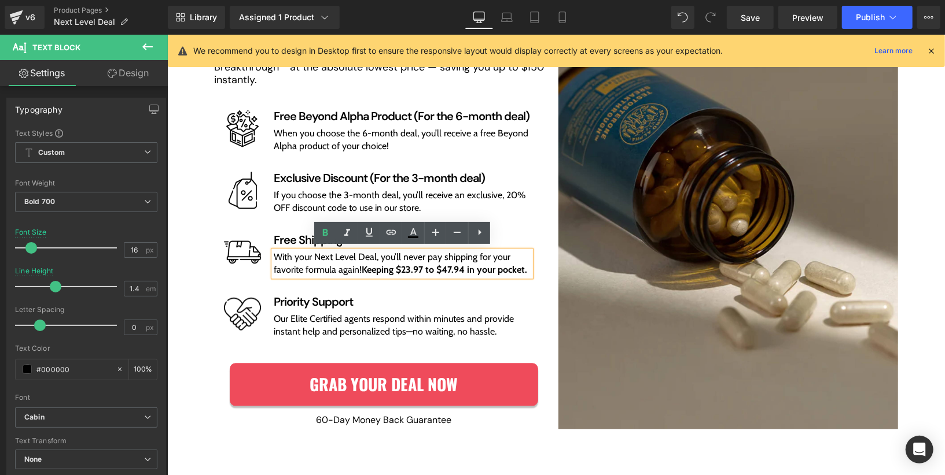
click at [499, 290] on div "The #1 BEST Deal Text Block The Next Level Deal guarantees you lock in [MEDICAL…" at bounding box center [383, 217] width 344 height 423
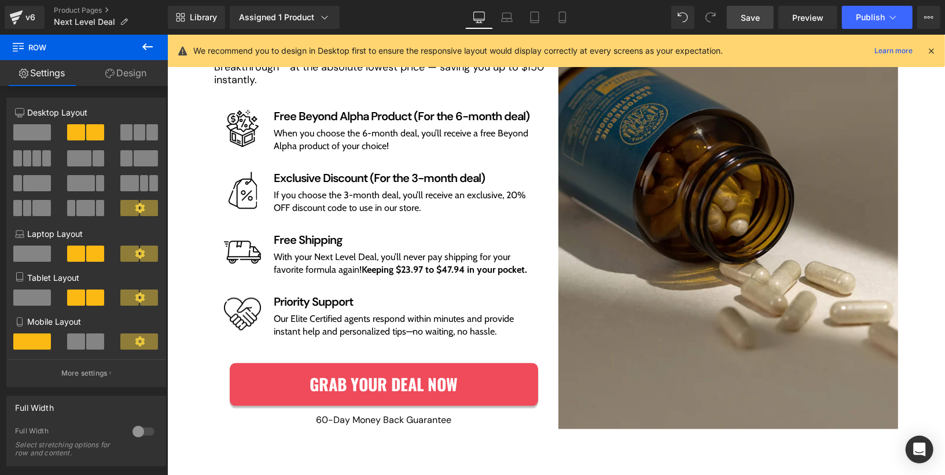
click at [764, 22] on link "Save" at bounding box center [750, 17] width 47 height 23
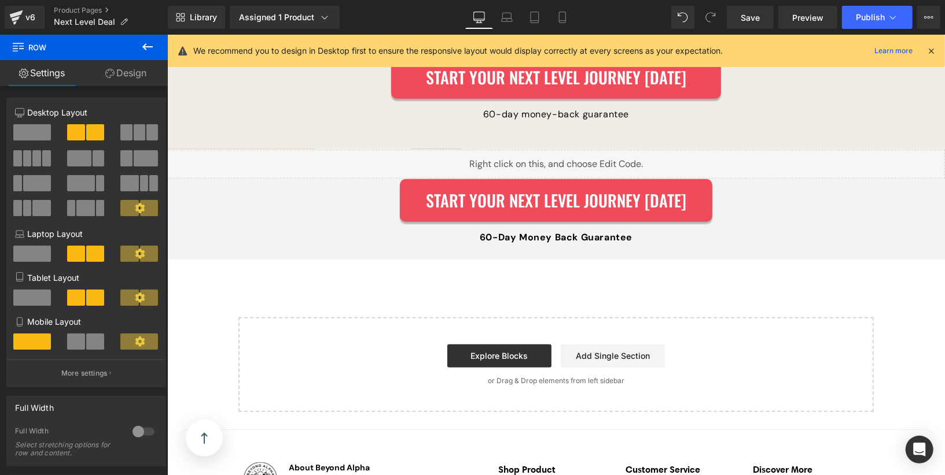
scroll to position [3432, 0]
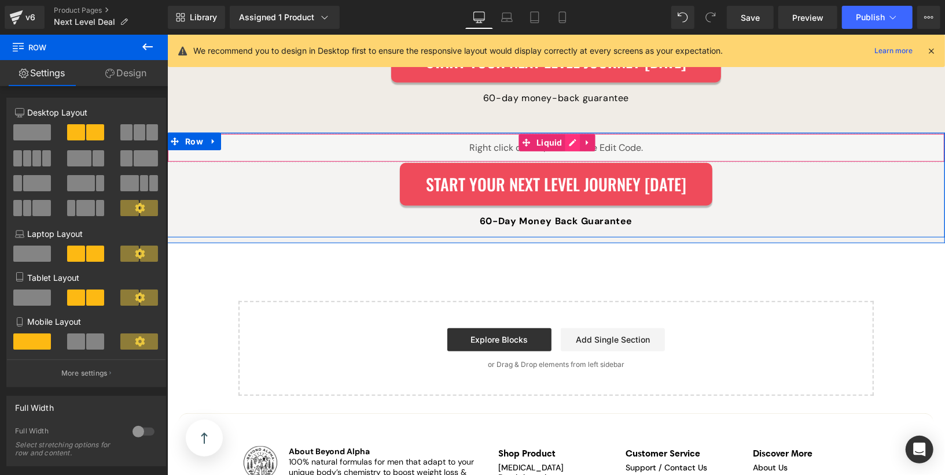
click at [570, 133] on div "Liquid" at bounding box center [555, 147] width 777 height 29
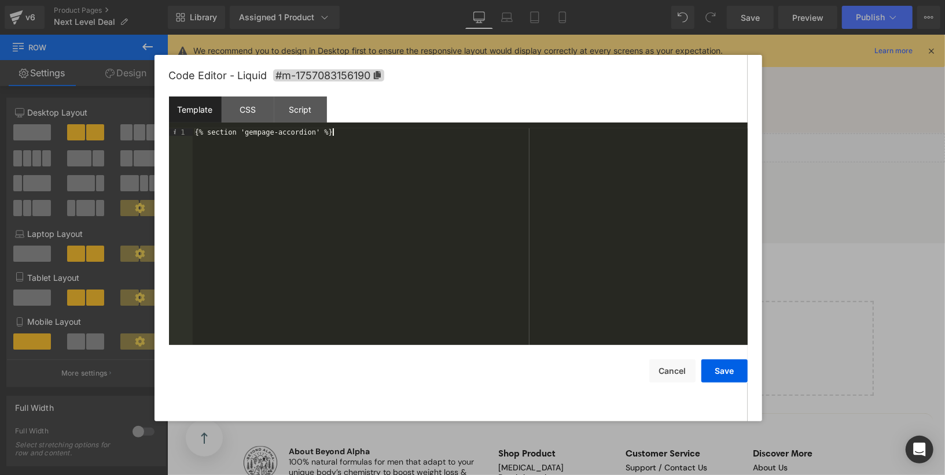
click at [409, 134] on div "{% section 'gempage-accordion' %}" at bounding box center [470, 244] width 555 height 233
click at [264, 116] on div "CSS" at bounding box center [248, 110] width 53 height 26
click at [290, 190] on div "#m-1757083156190 { }" at bounding box center [470, 244] width 555 height 233
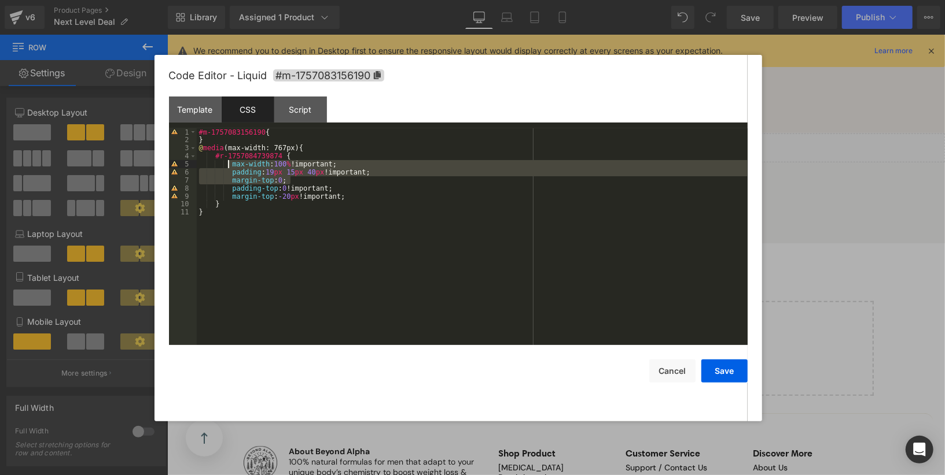
drag, startPoint x: 304, startPoint y: 180, endPoint x: 226, endPoint y: 165, distance: 79.6
click at [226, 165] on div "#m-1757083156190 { } @ media (max-width: 767px) { #r-1757084739874 { max-width …" at bounding box center [472, 244] width 551 height 233
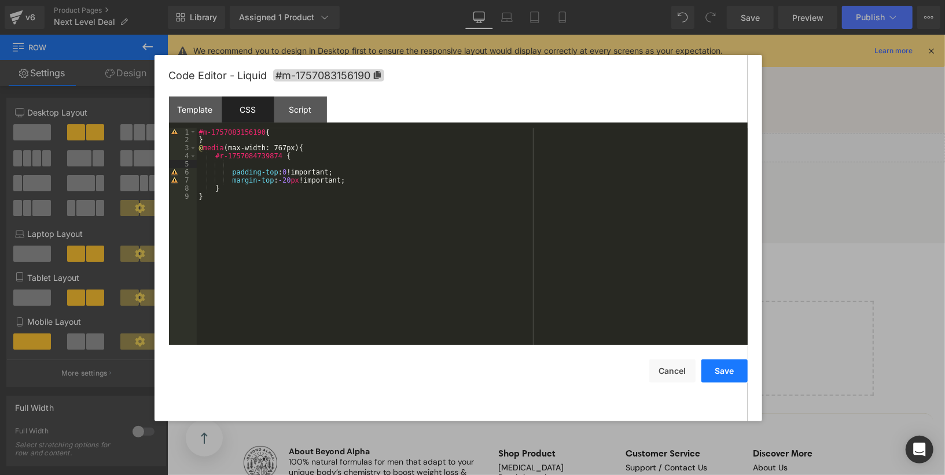
click at [727, 363] on button "Save" at bounding box center [724, 371] width 46 height 23
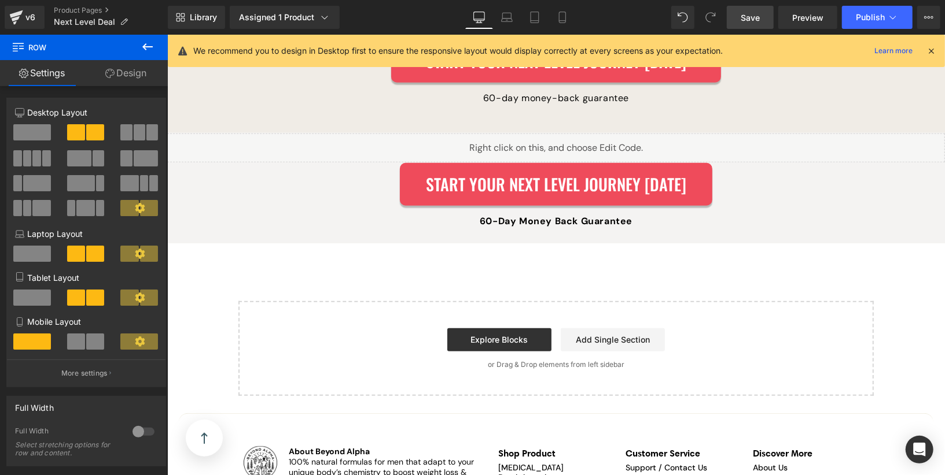
click at [759, 17] on span "Save" at bounding box center [749, 18] width 19 height 12
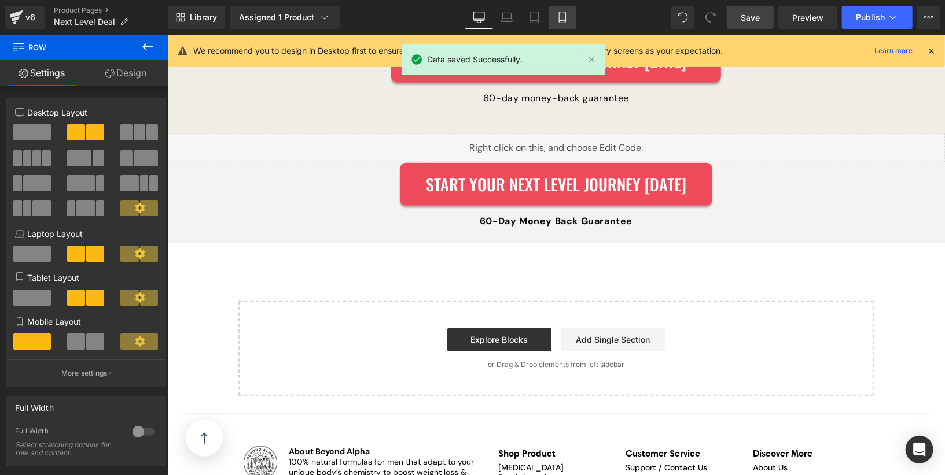
click at [556, 17] on icon at bounding box center [562, 18] width 12 height 12
type input "100"
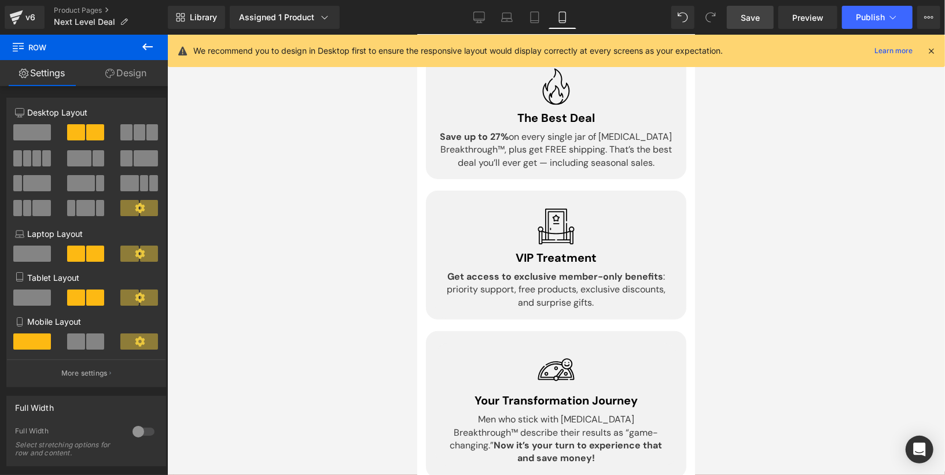
scroll to position [0, 0]
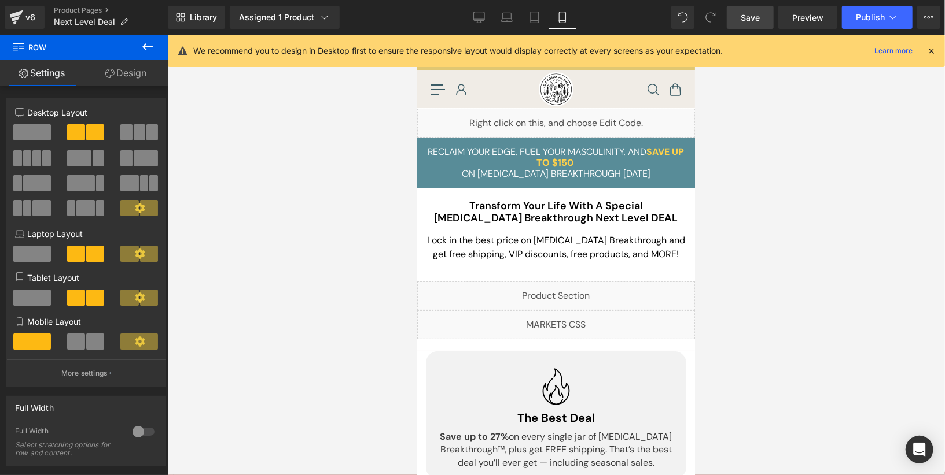
click at [550, 165] on div "Reclaim Your Edge, Fuel Your Masculinity, And Save Up To $150 On [MEDICAL_DATA]…" at bounding box center [555, 163] width 278 height 34
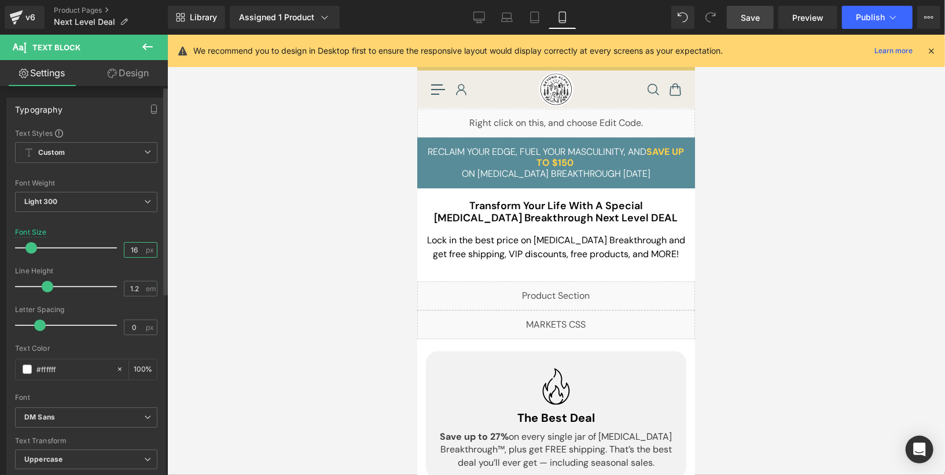
click at [138, 253] on input "16" at bounding box center [134, 250] width 20 height 14
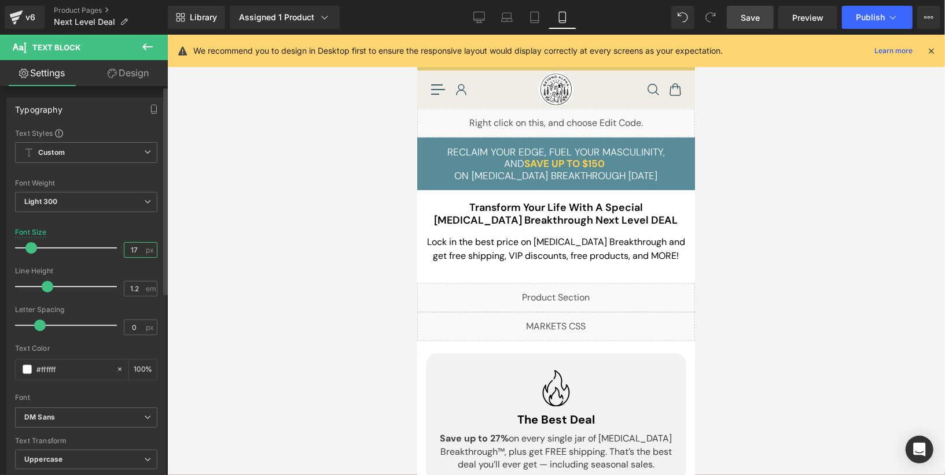
type input "18"
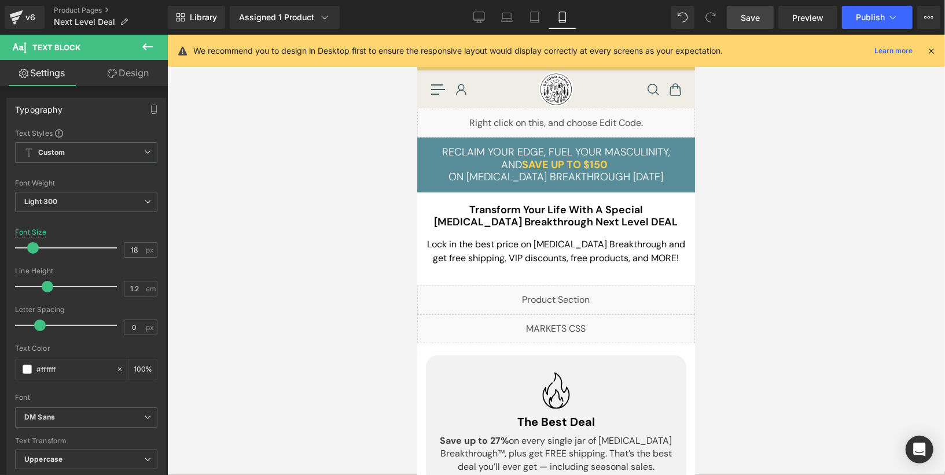
click at [738, 27] on link "Save" at bounding box center [750, 17] width 47 height 23
click at [856, 24] on button "Publish" at bounding box center [877, 17] width 71 height 23
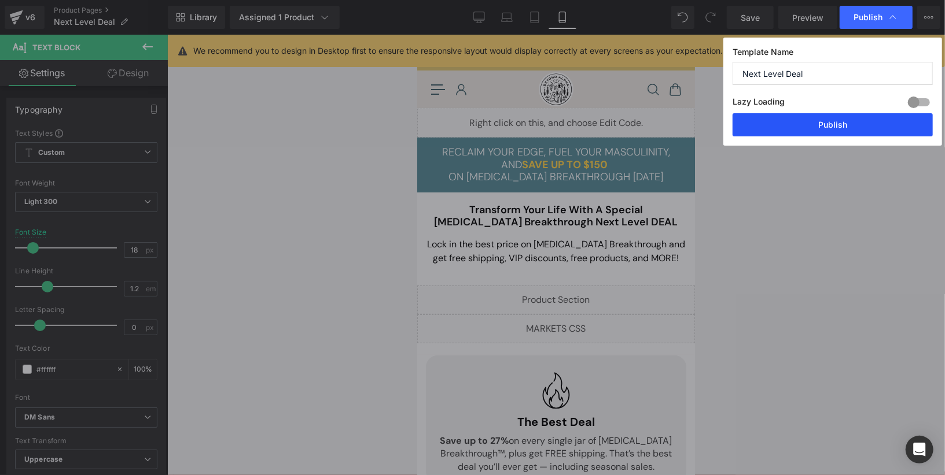
click at [864, 128] on button "Publish" at bounding box center [832, 124] width 200 height 23
